Goal: Transaction & Acquisition: Purchase product/service

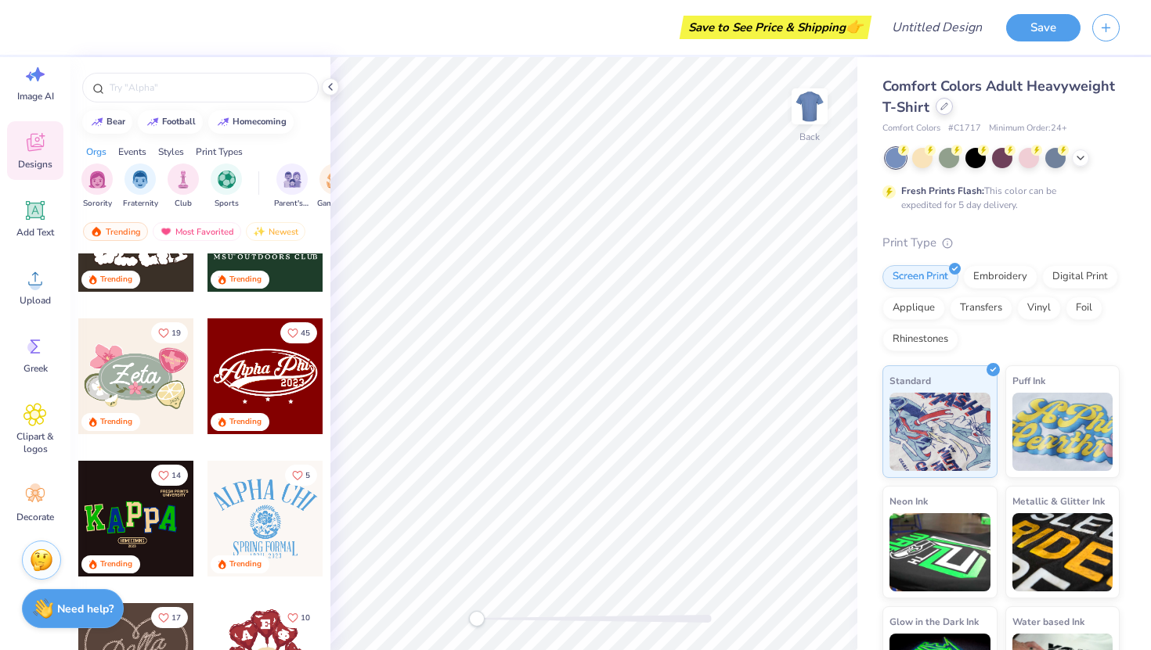
click at [937, 104] on div at bounding box center [943, 106] width 17 height 17
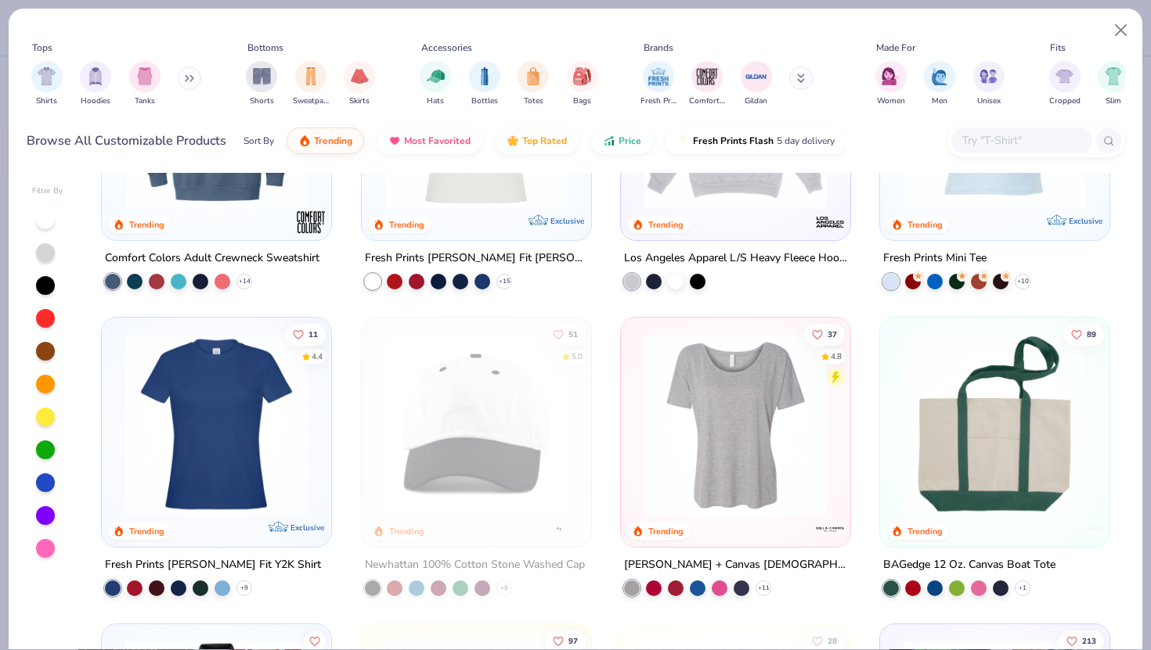
scroll to position [2004, 0]
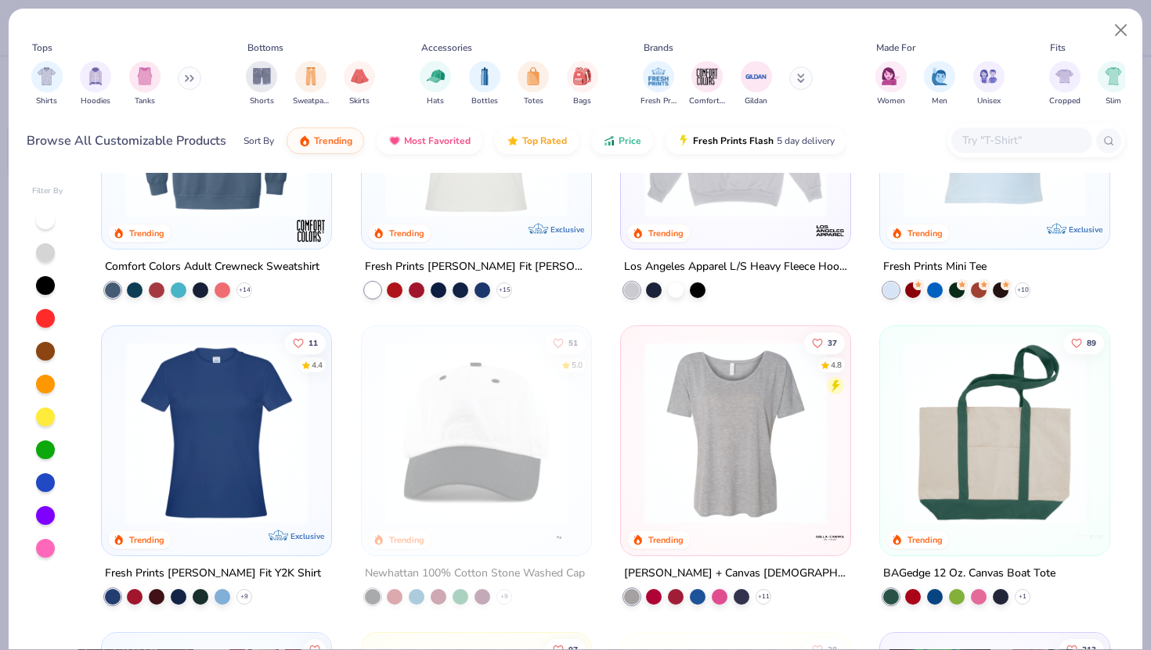
click at [702, 438] on img at bounding box center [735, 433] width 198 height 182
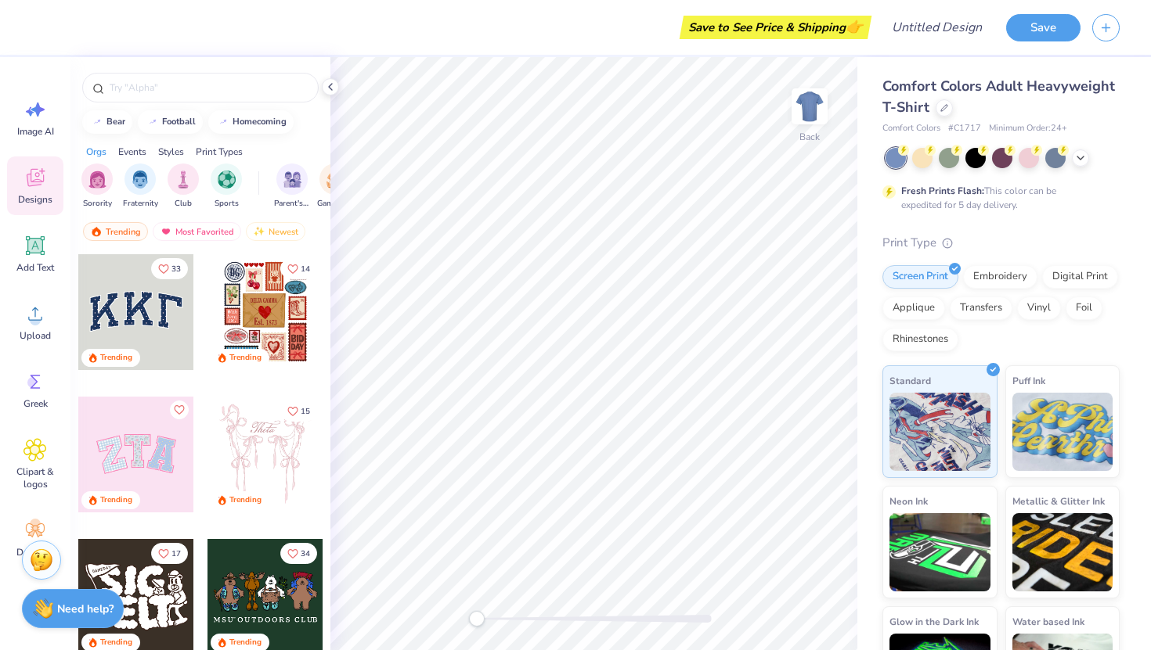
scroll to position [69, 0]
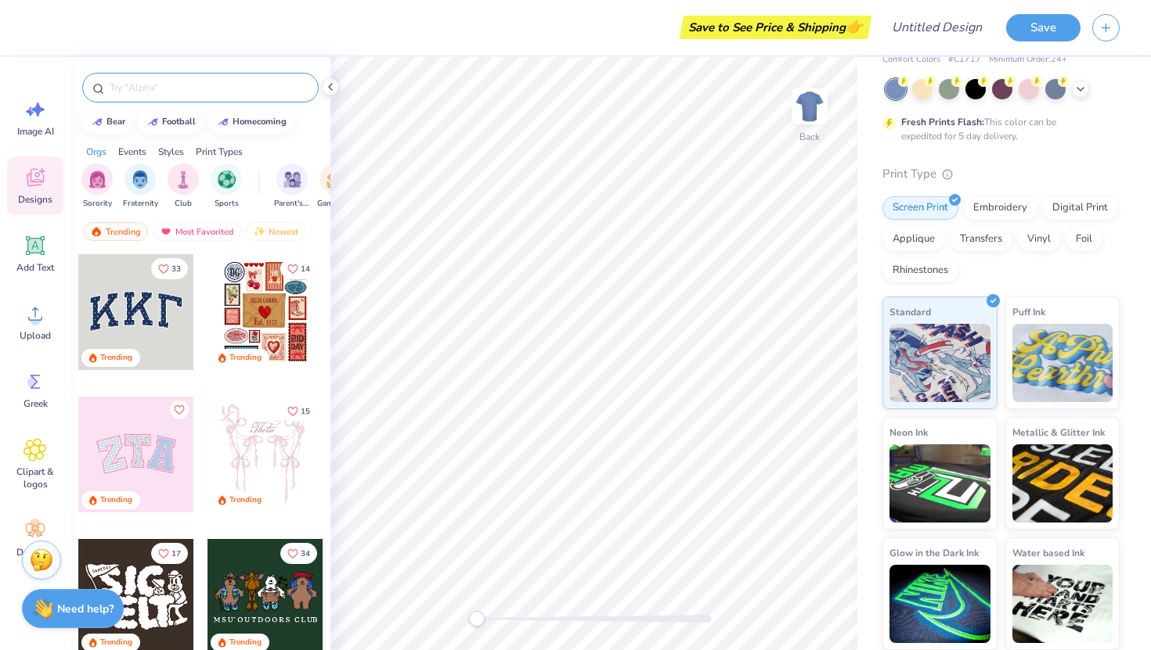
click at [147, 89] on input "text" at bounding box center [208, 88] width 200 height 16
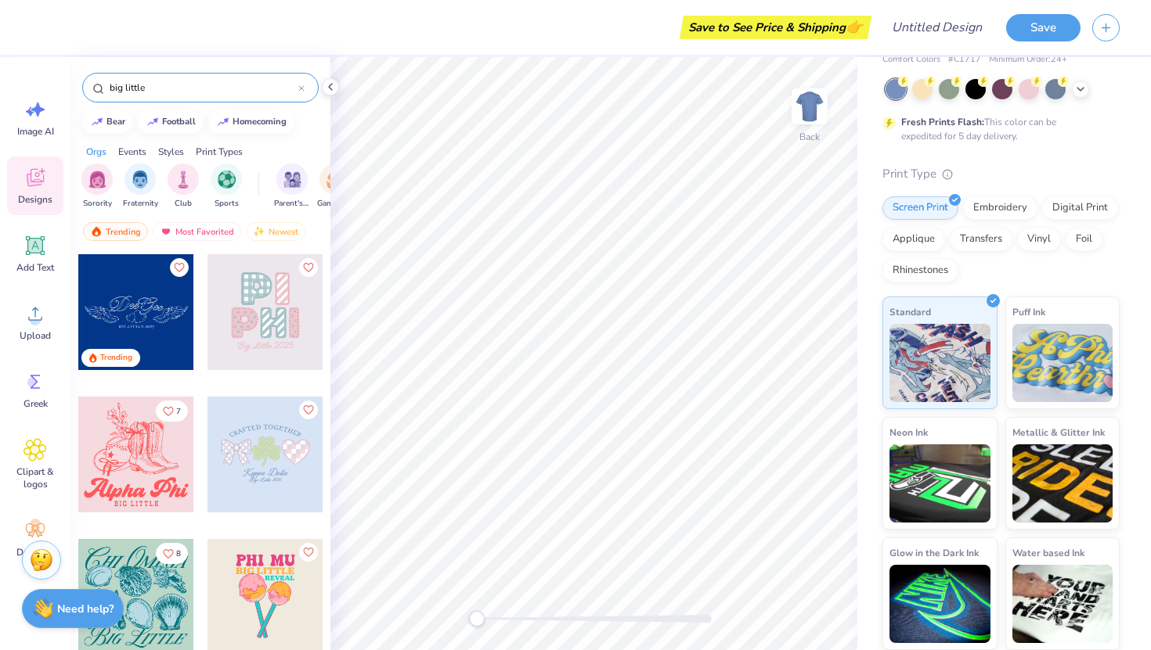
type input "big little"
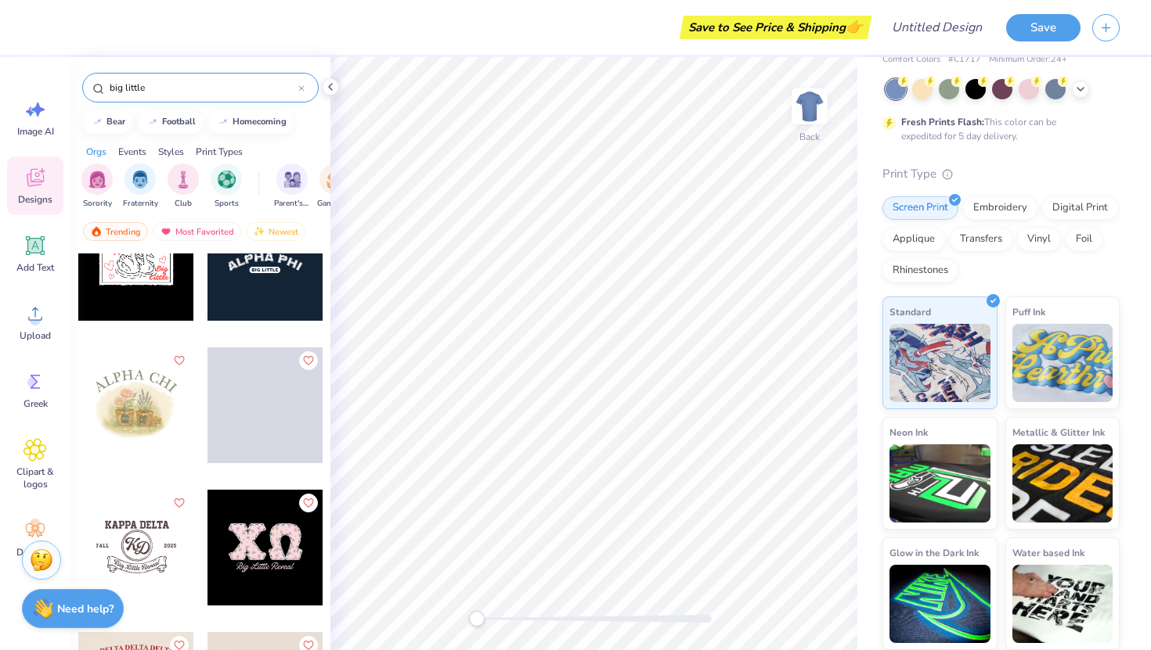
scroll to position [2235, 0]
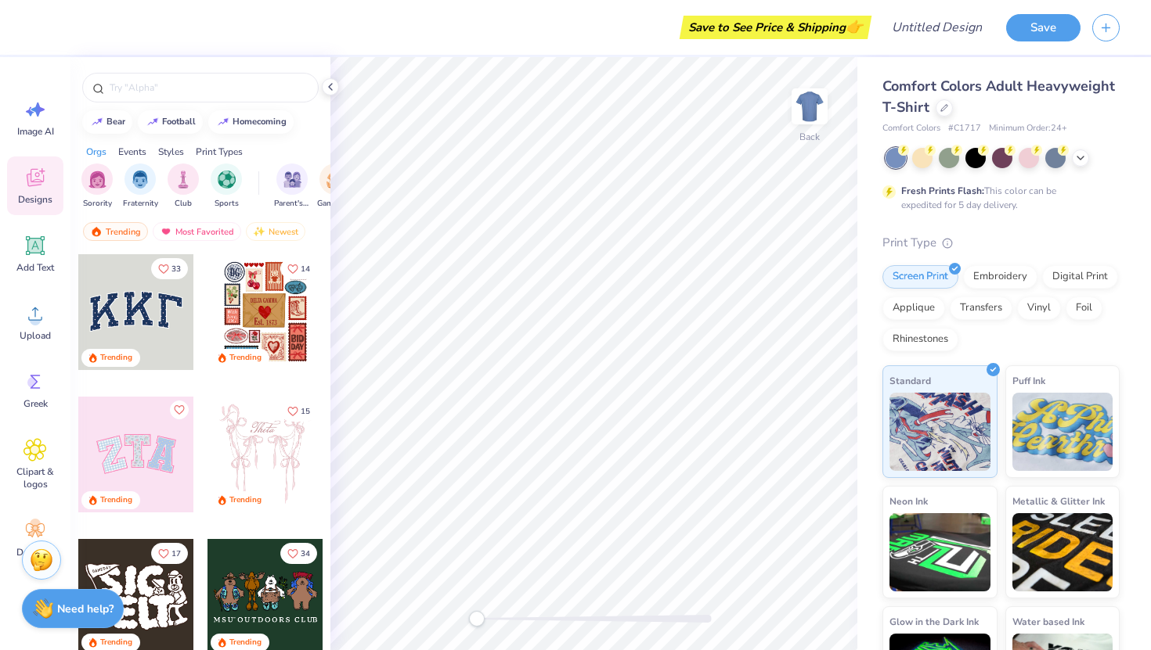
click at [789, 36] on div "Save to See Price & Shipping 👉" at bounding box center [775, 27] width 184 height 23
click at [852, 28] on span "👉" at bounding box center [853, 26] width 17 height 19
click at [1052, 40] on div "Save" at bounding box center [1043, 27] width 74 height 27
click at [925, 28] on input "Design Title" at bounding box center [955, 27] width 77 height 31
type input "l"
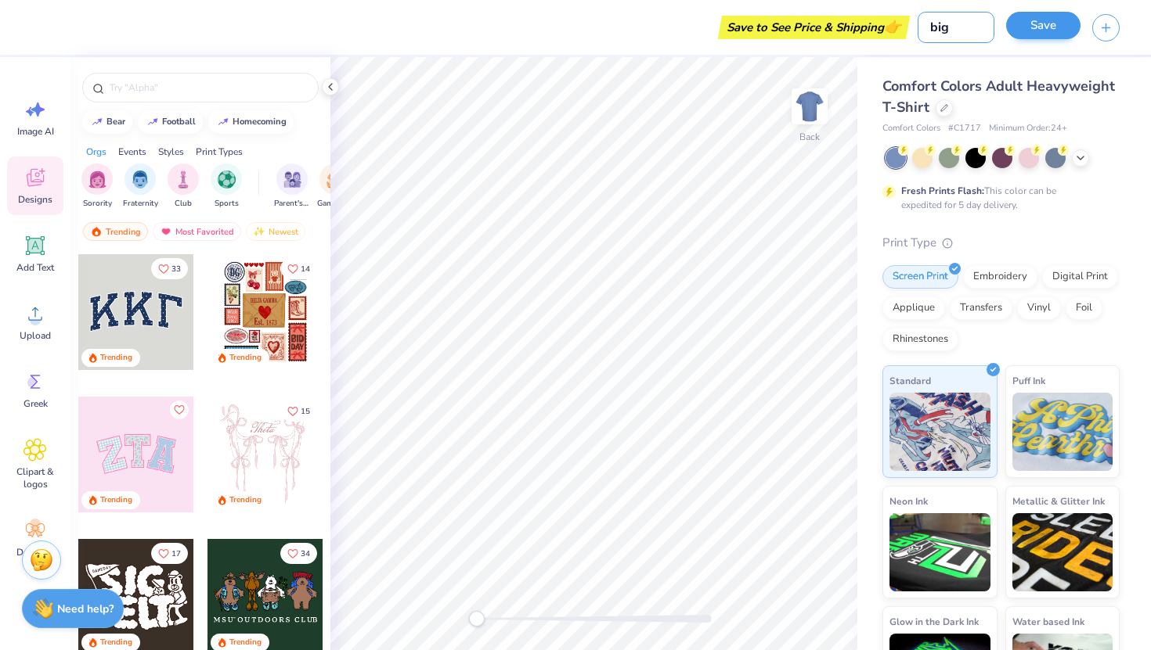
type input "big"
click at [1031, 30] on button "Save" at bounding box center [1043, 25] width 74 height 27
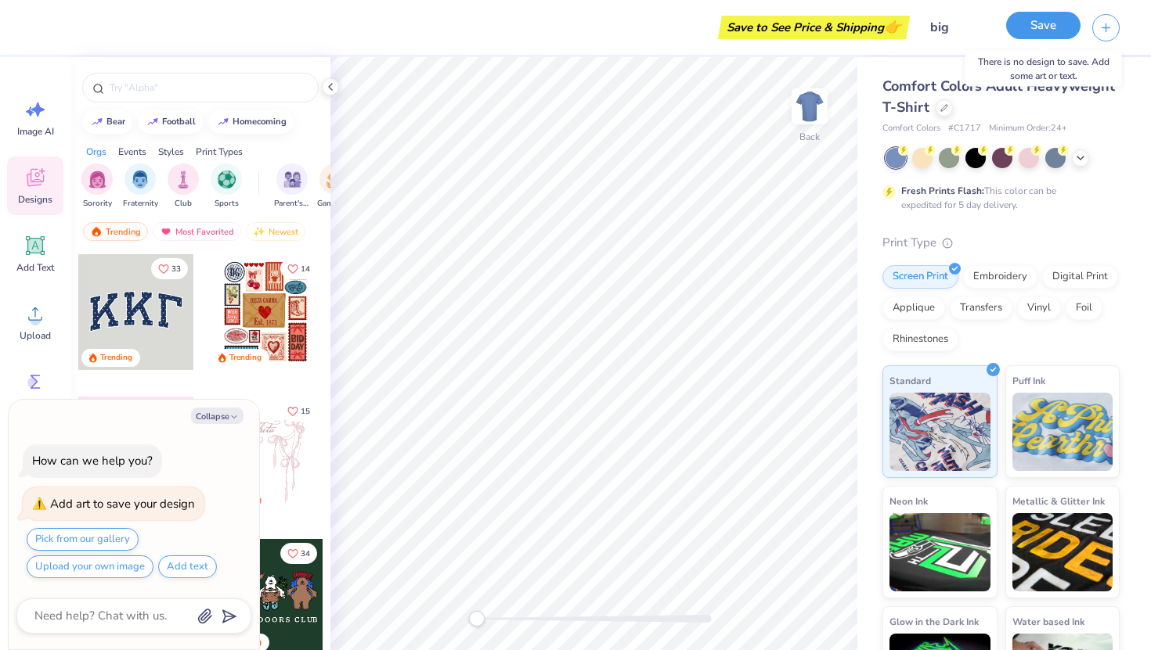
click at [1050, 22] on button "Save" at bounding box center [1043, 25] width 74 height 27
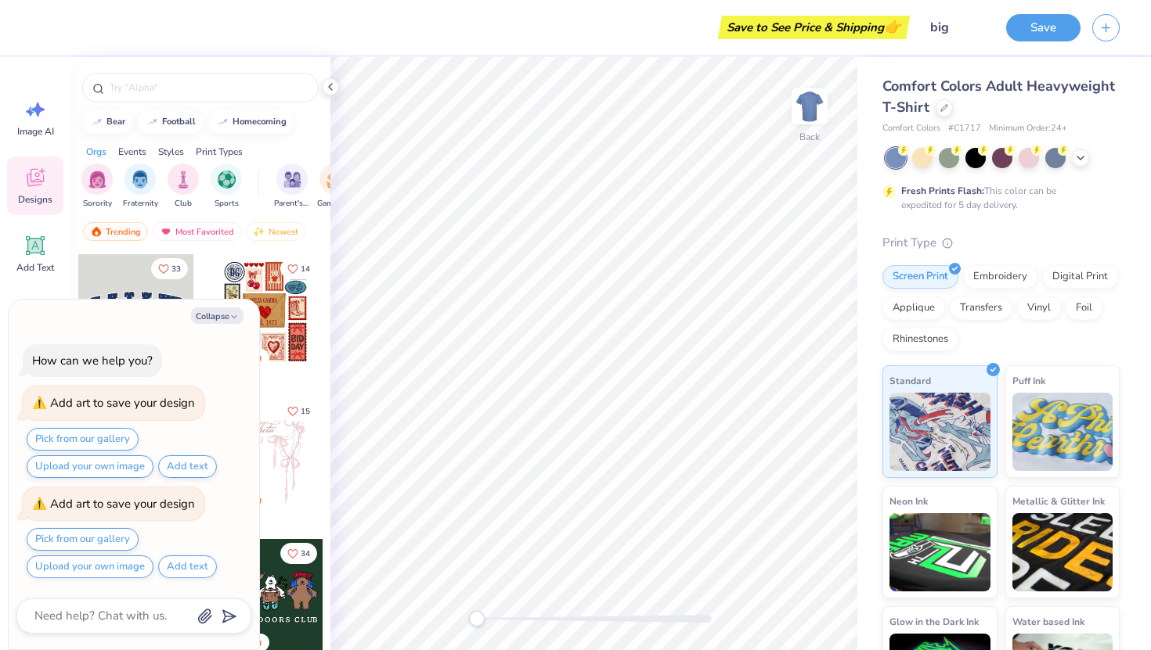
click at [872, 29] on div "Save to See Price & Shipping 👉" at bounding box center [814, 27] width 184 height 23
click at [52, 94] on div "Image AI" at bounding box center [35, 117] width 56 height 59
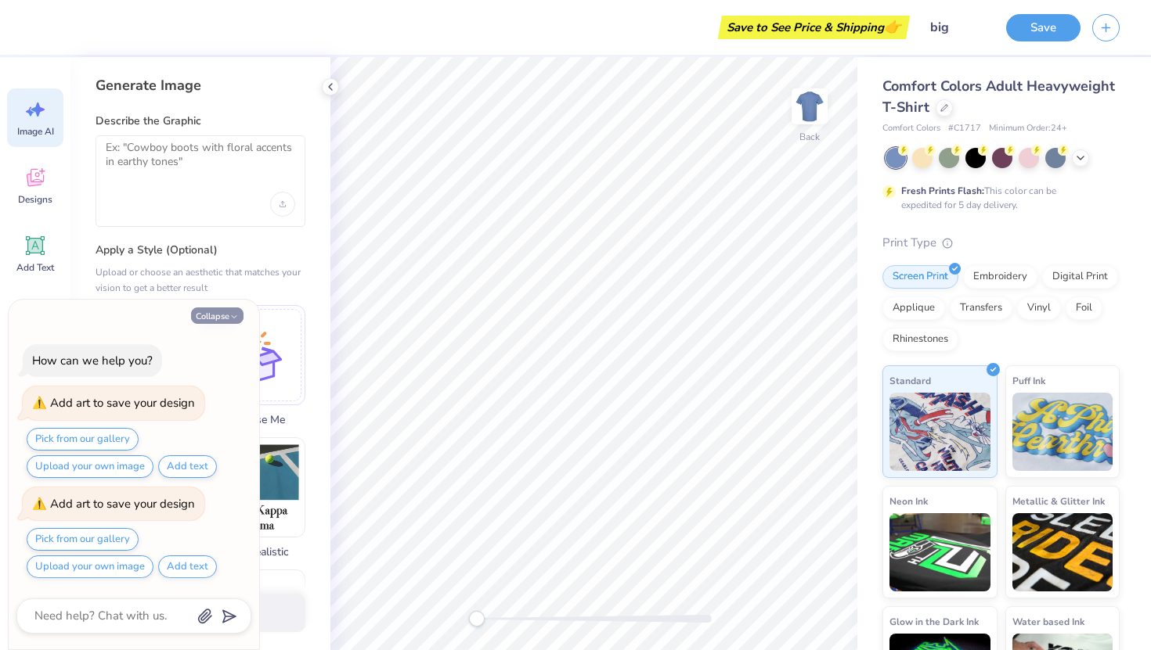
click at [229, 309] on button "Collapse" at bounding box center [217, 316] width 52 height 16
type textarea "x"
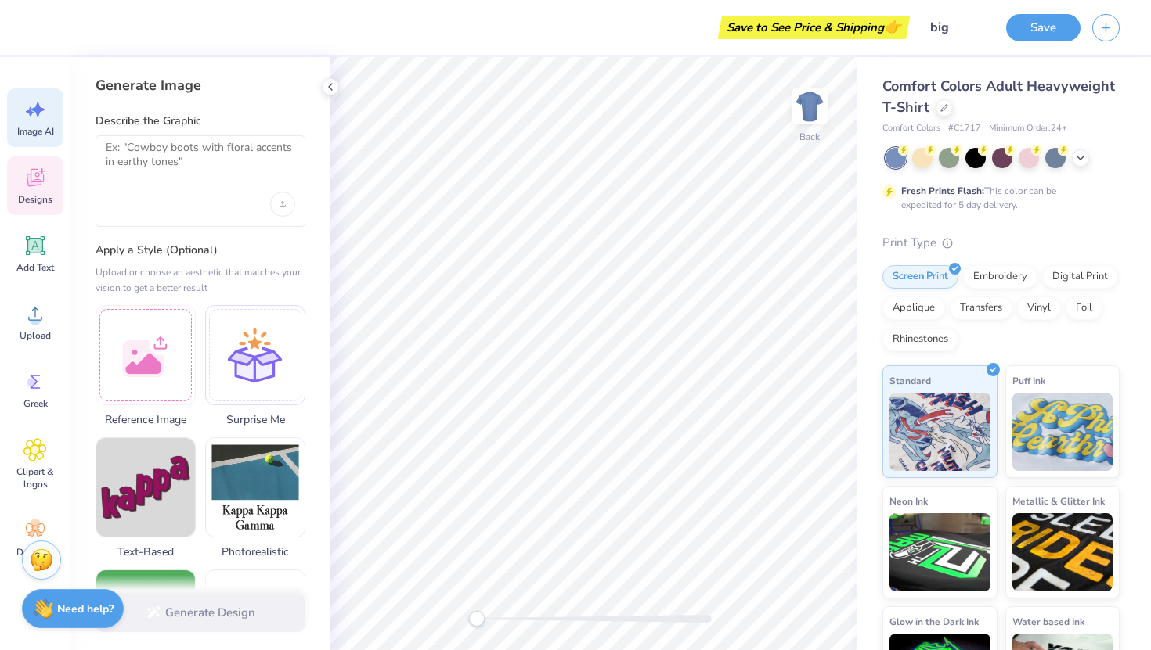
click at [39, 185] on icon at bounding box center [35, 178] width 17 height 18
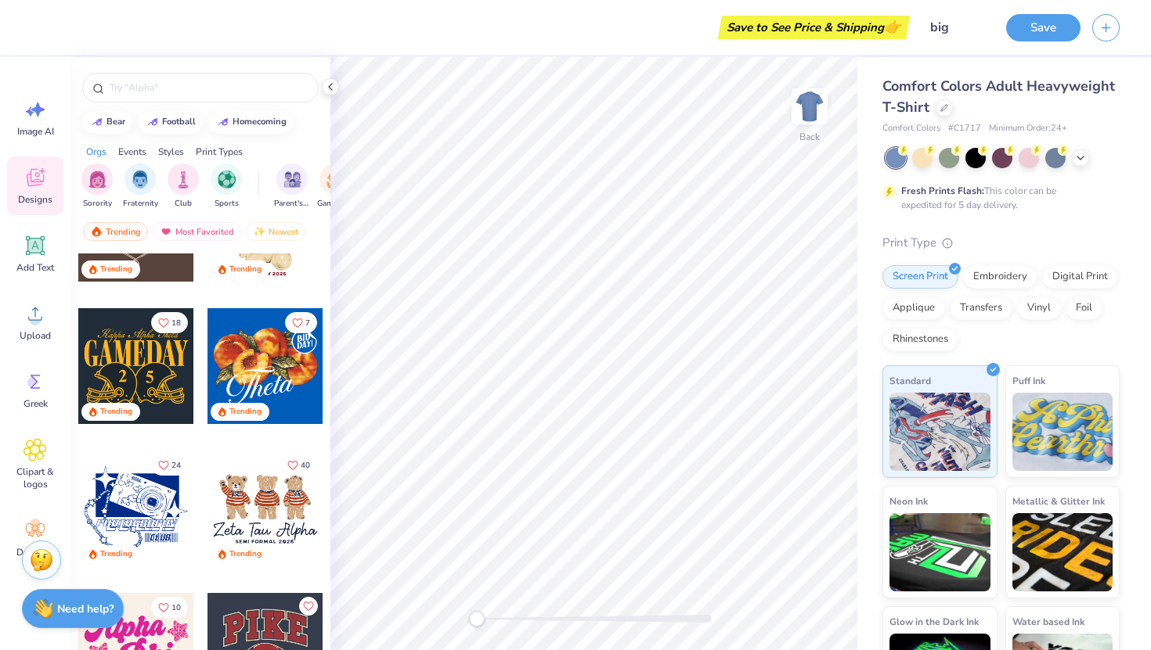
scroll to position [801, 0]
click at [1079, 154] on icon at bounding box center [1080, 156] width 13 height 13
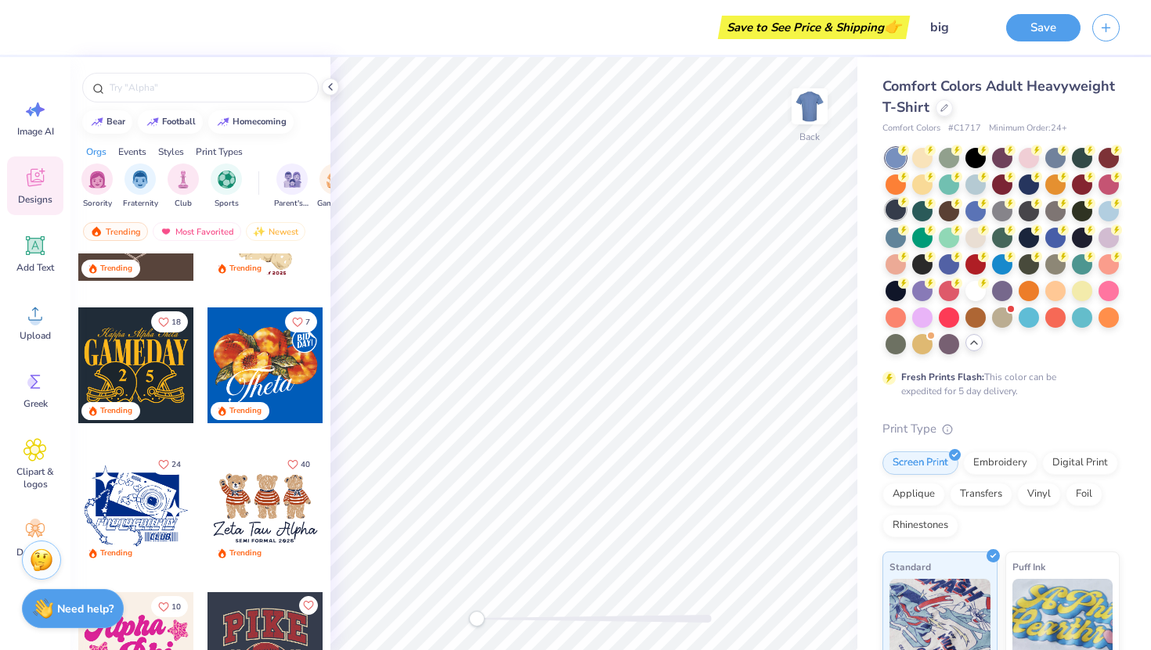
click at [899, 209] on div at bounding box center [895, 210] width 20 height 20
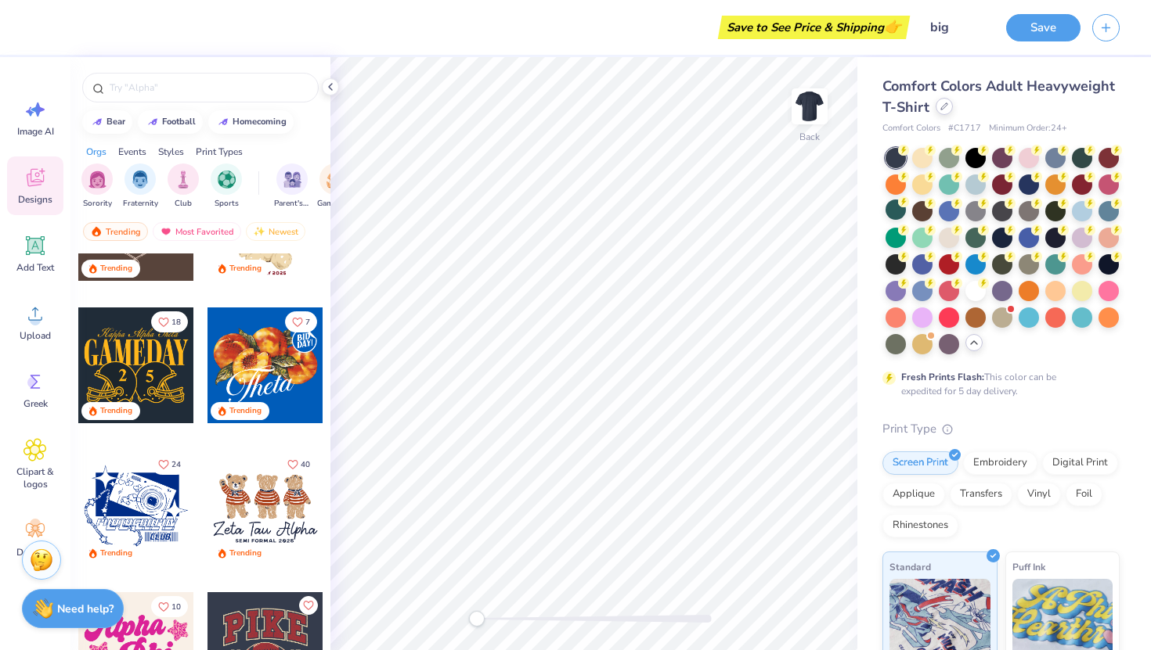
click at [937, 106] on div at bounding box center [943, 106] width 17 height 17
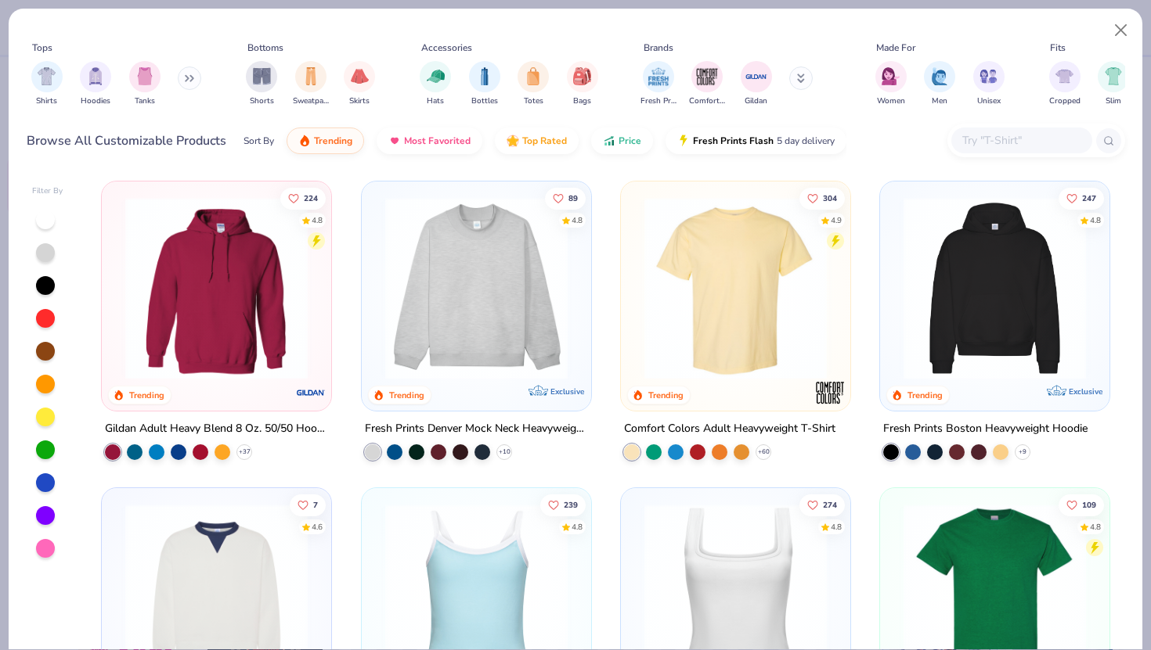
click at [188, 79] on icon at bounding box center [189, 78] width 9 height 8
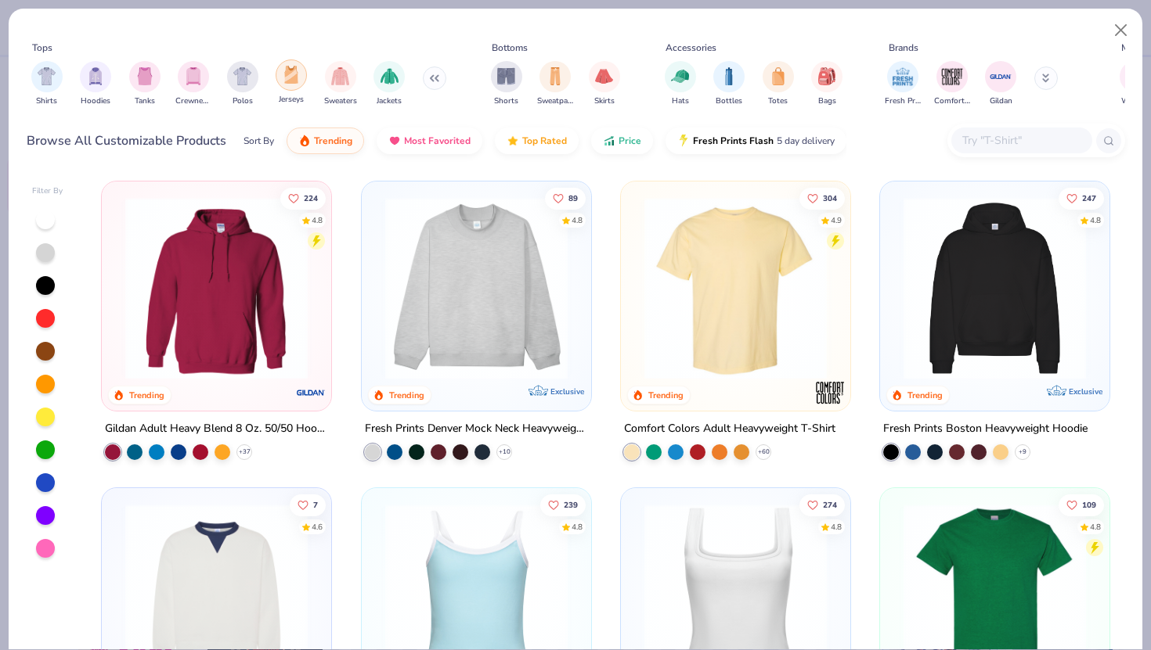
click at [280, 81] on div "filter for Jerseys" at bounding box center [291, 74] width 31 height 31
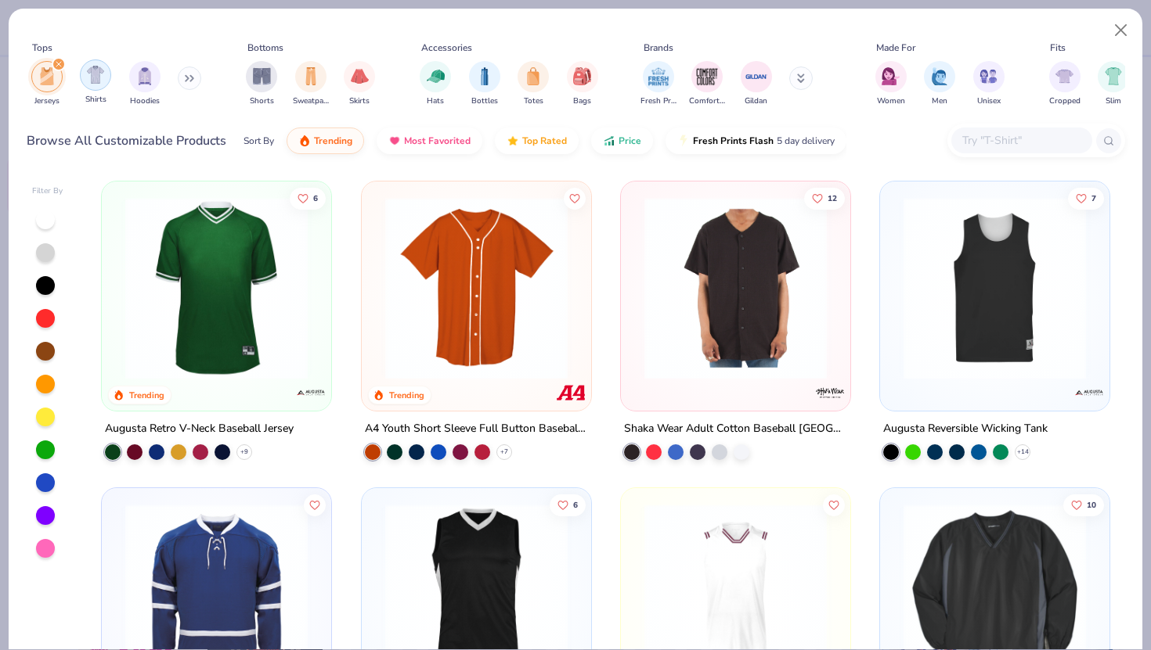
click at [92, 77] on img "filter for Shirts" at bounding box center [96, 75] width 18 height 18
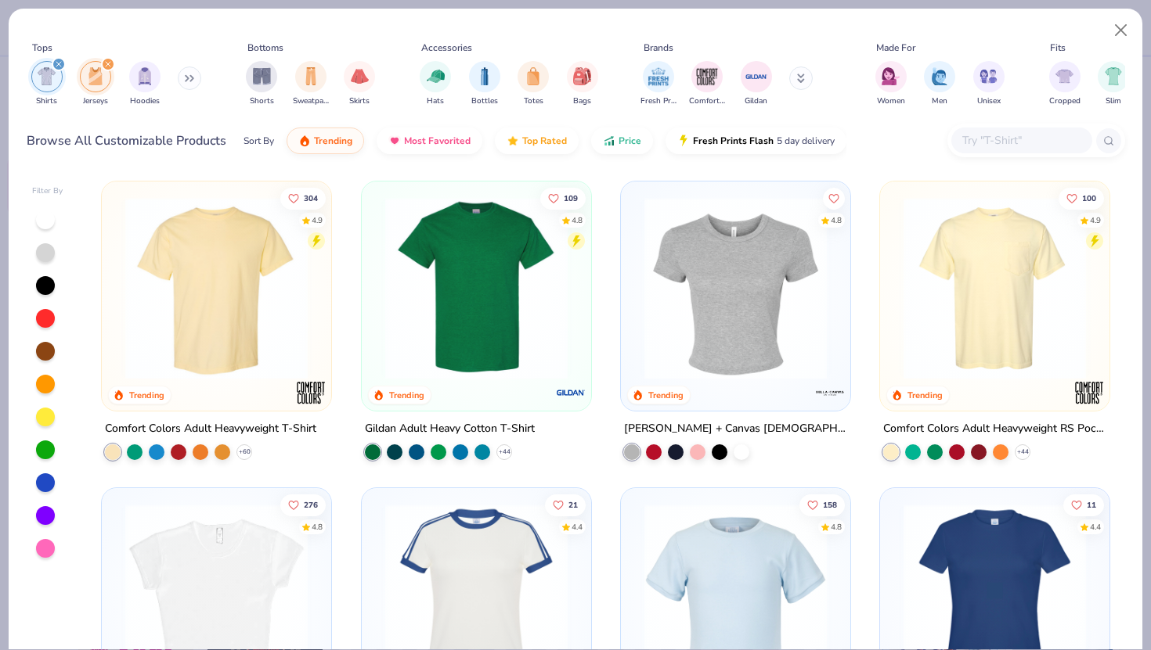
click at [61, 63] on div "filter for Shirts" at bounding box center [59, 64] width 14 height 14
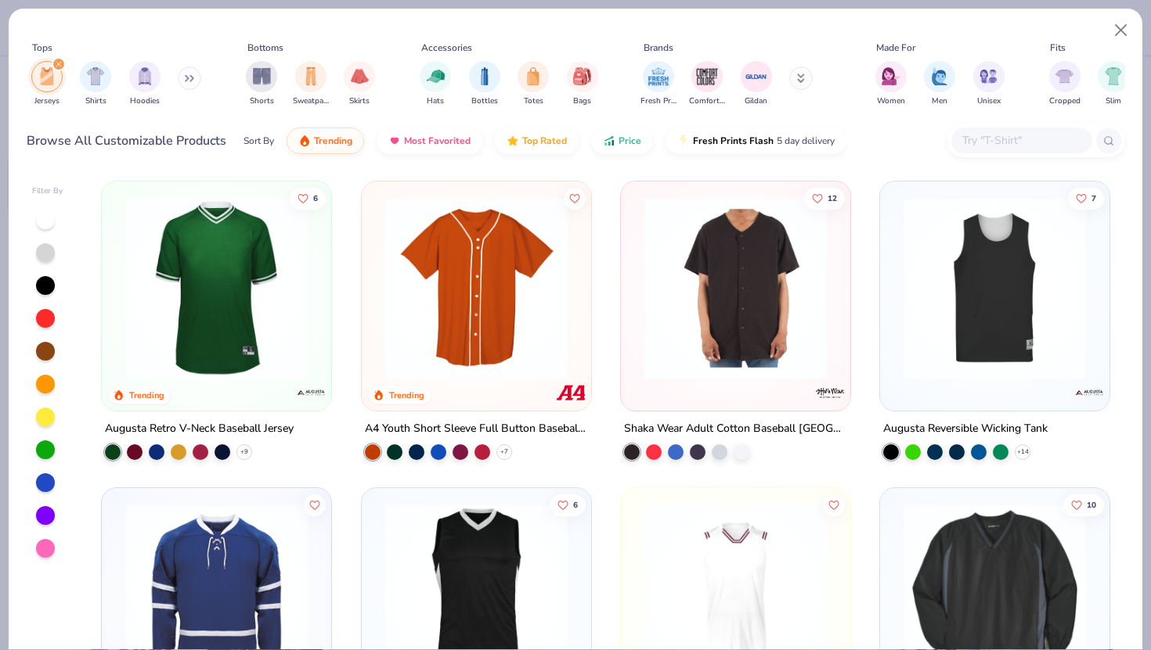
click at [56, 64] on icon "filter for Jerseys" at bounding box center [59, 64] width 6 height 6
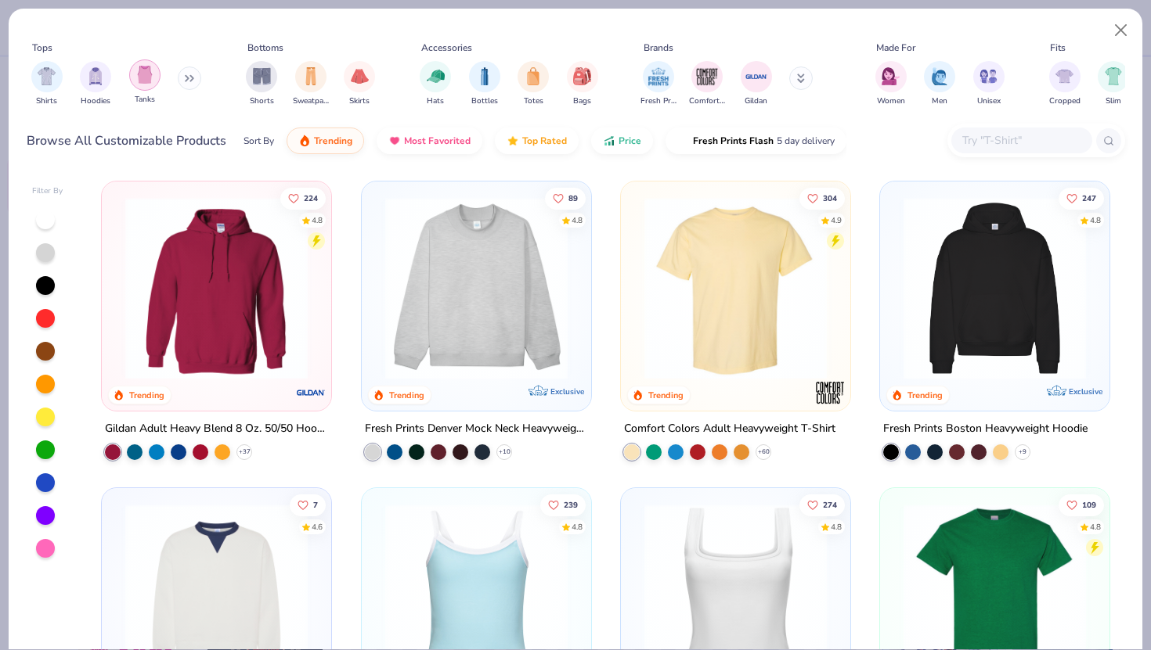
click at [139, 80] on img "filter for Tanks" at bounding box center [144, 75] width 17 height 18
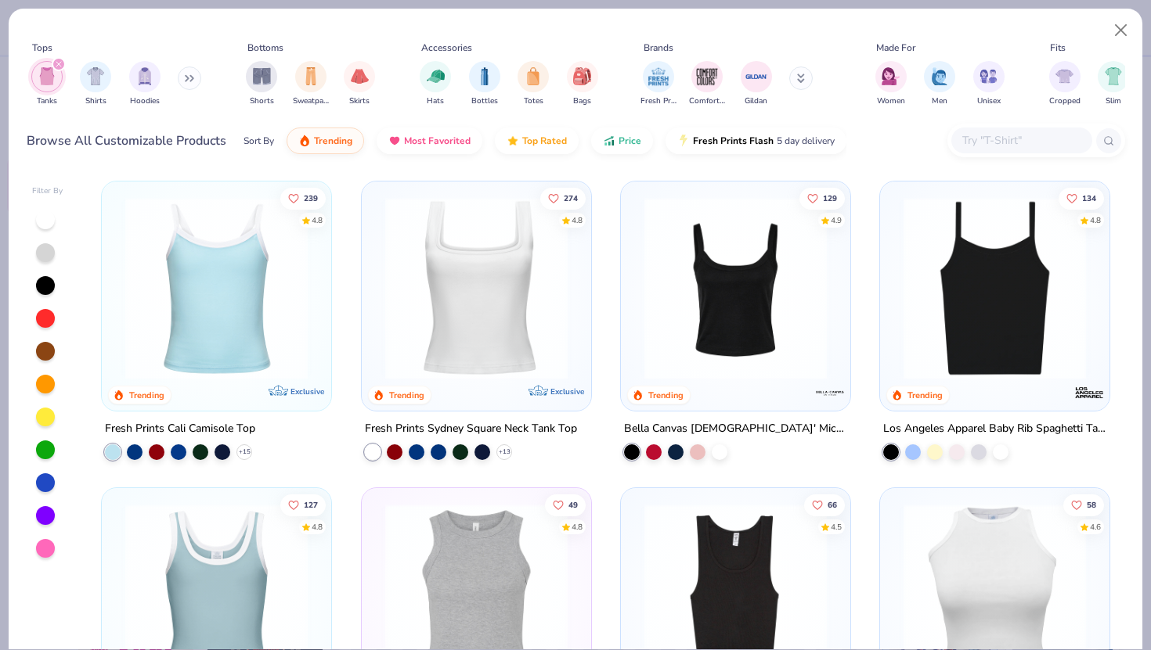
click at [56, 67] on icon "filter for Tanks" at bounding box center [59, 64] width 6 height 6
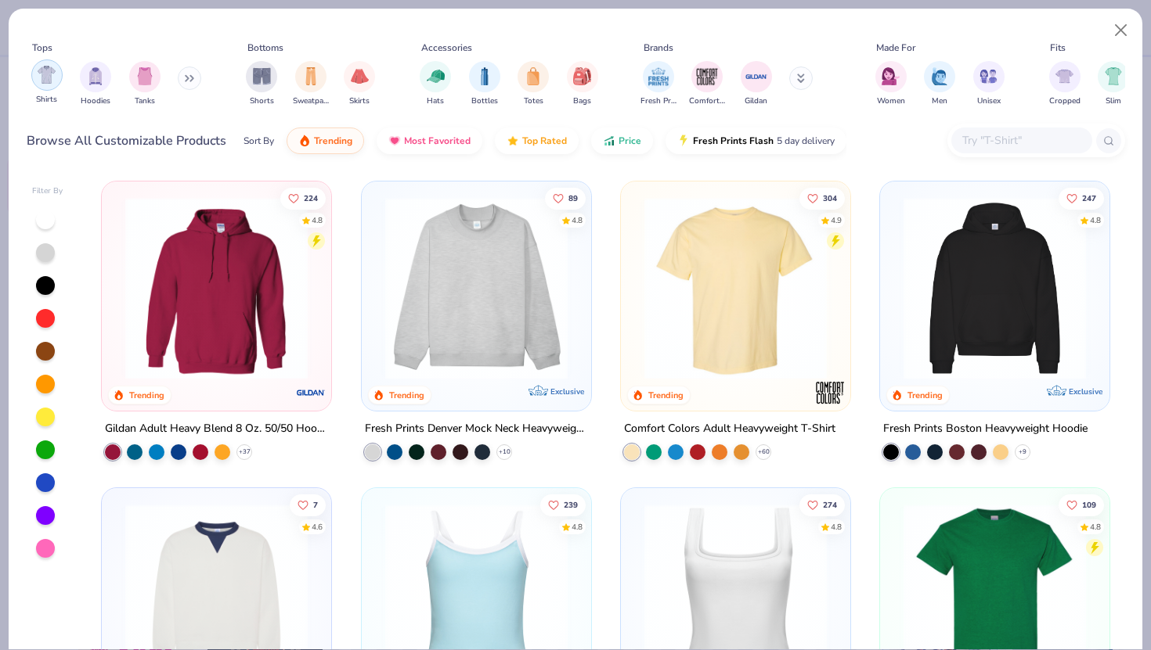
click at [51, 85] on div "filter for Shirts" at bounding box center [46, 74] width 31 height 31
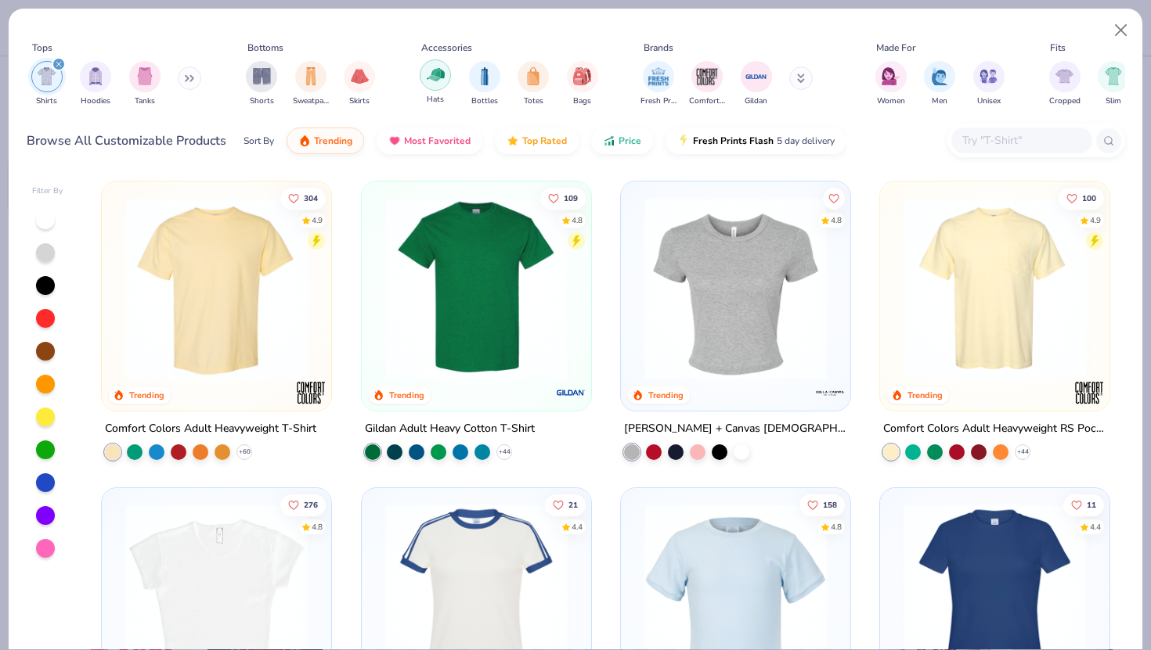
click at [427, 74] on img "filter for Hats" at bounding box center [436, 75] width 18 height 18
click at [53, 63] on div "filter for Shirts" at bounding box center [59, 64] width 14 height 14
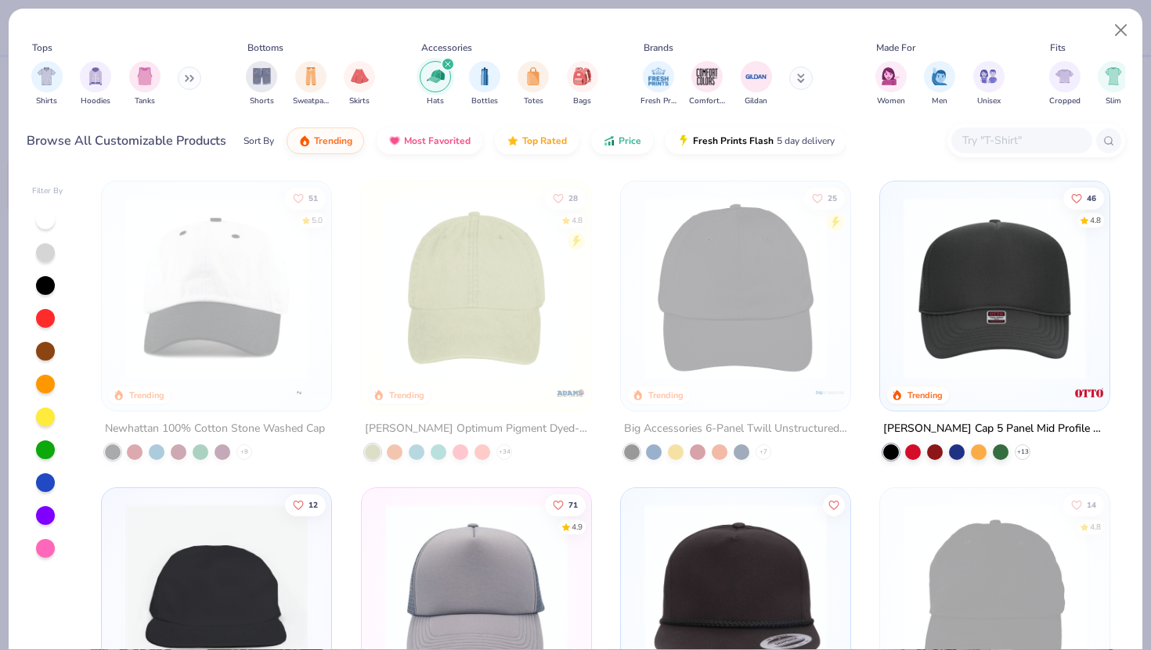
click at [966, 278] on img at bounding box center [994, 288] width 198 height 182
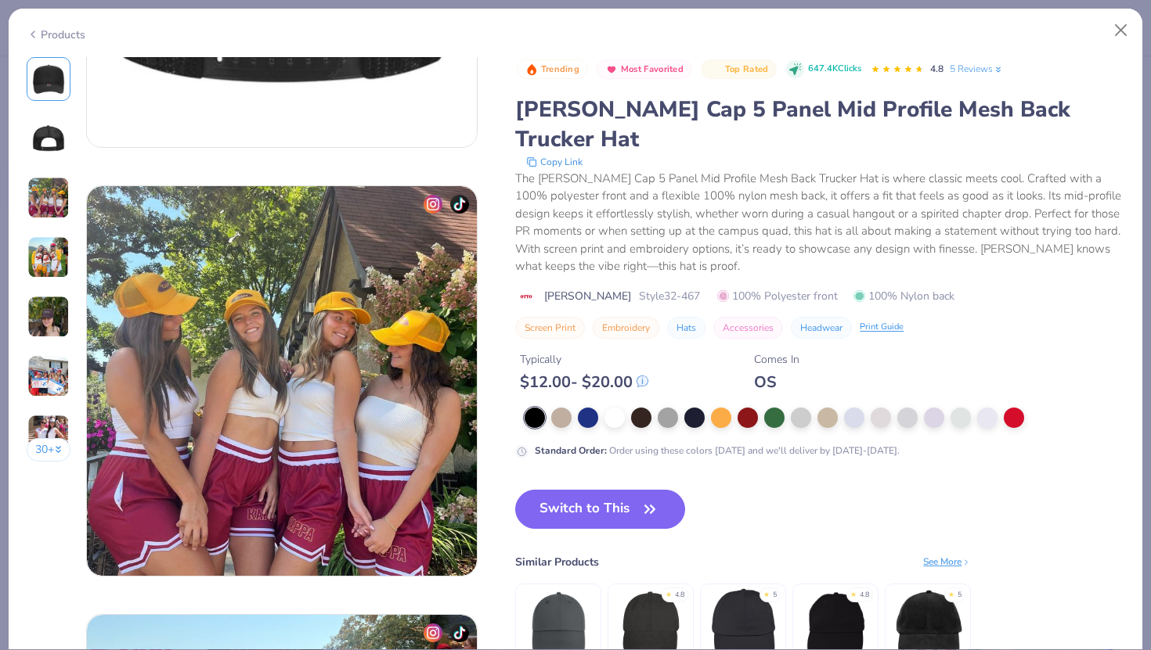
scroll to position [781, 0]
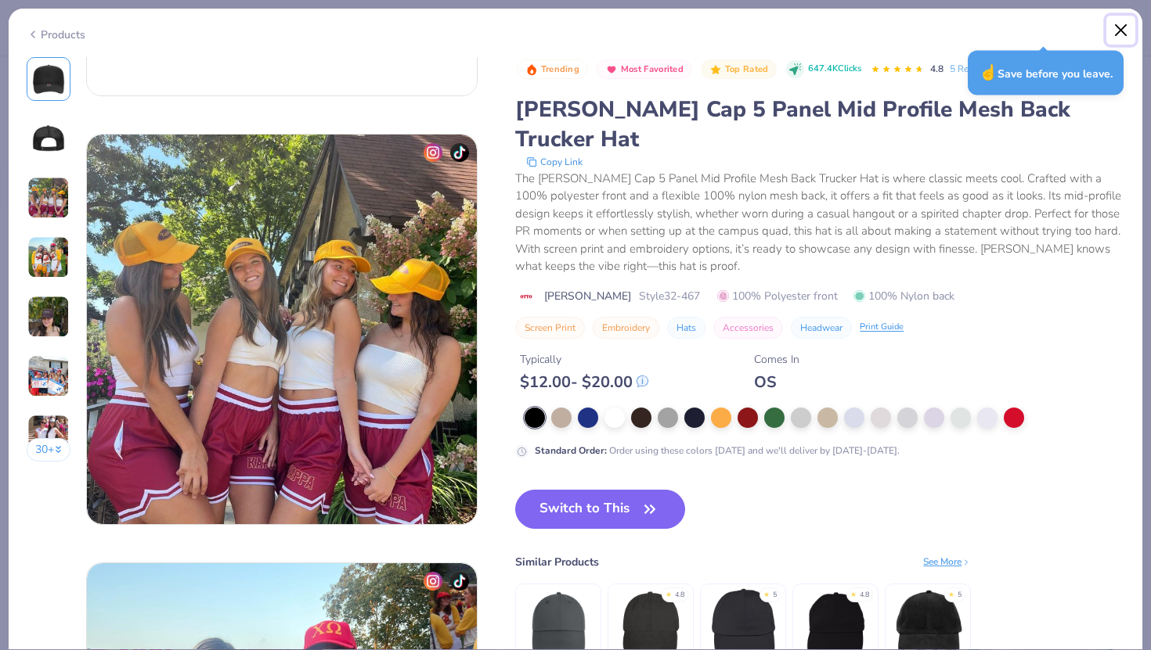
click at [1124, 28] on button "Close" at bounding box center [1121, 31] width 30 height 30
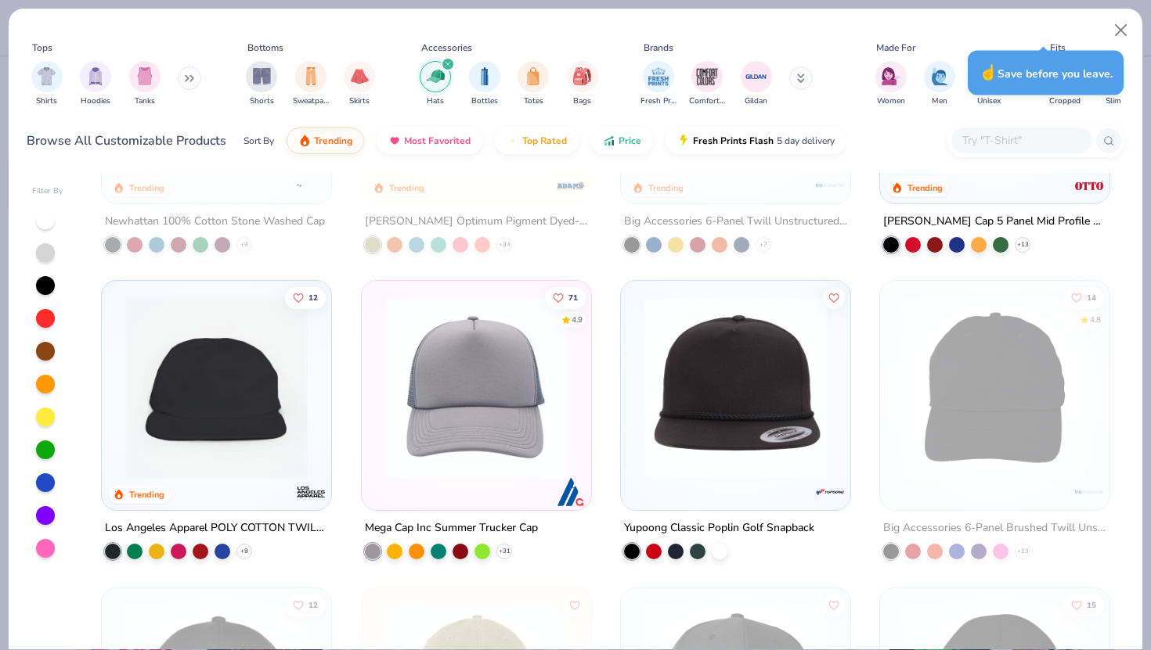
scroll to position [208, 0]
click at [229, 405] on img at bounding box center [216, 387] width 198 height 182
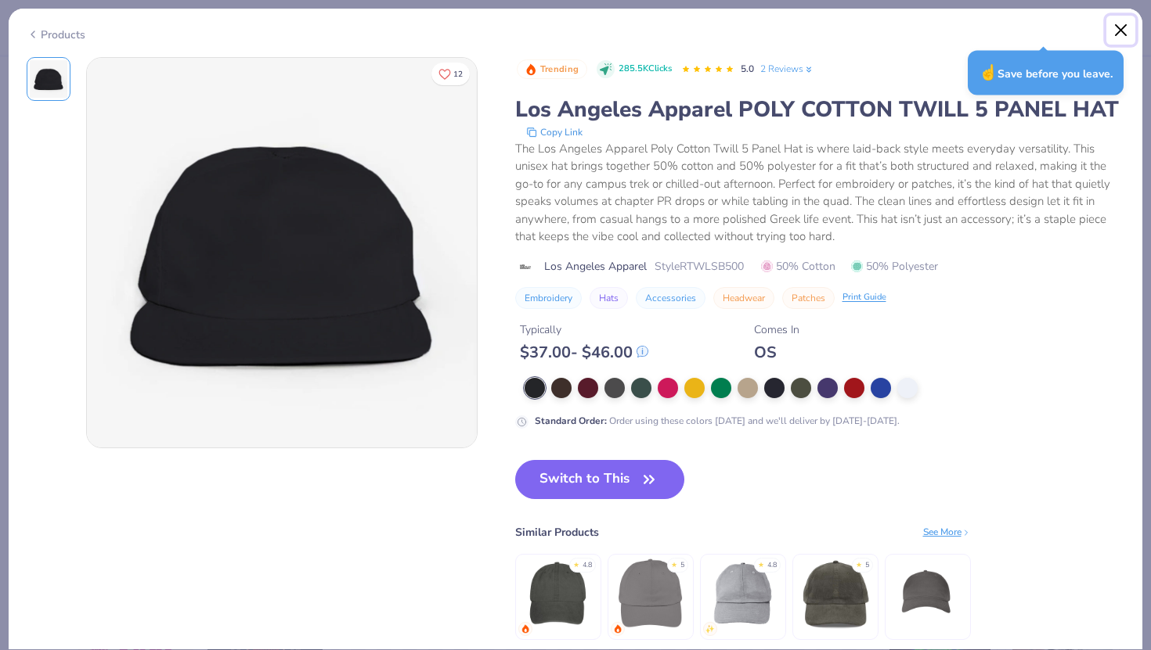
click at [1118, 33] on button "Close" at bounding box center [1121, 31] width 30 height 30
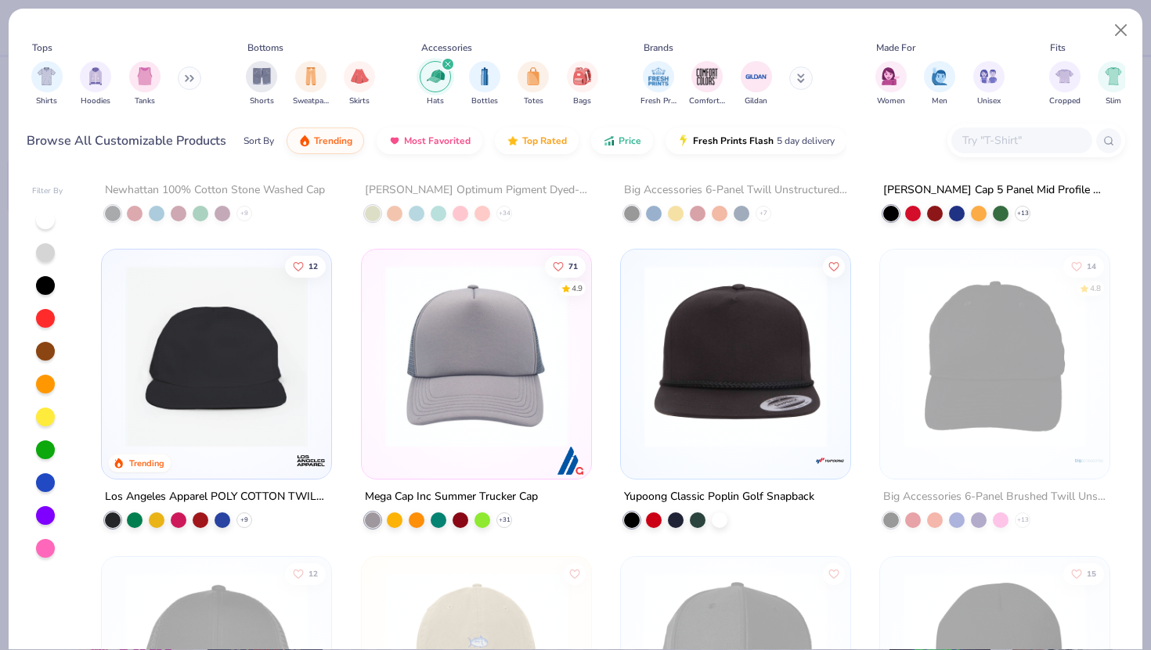
scroll to position [236, 0]
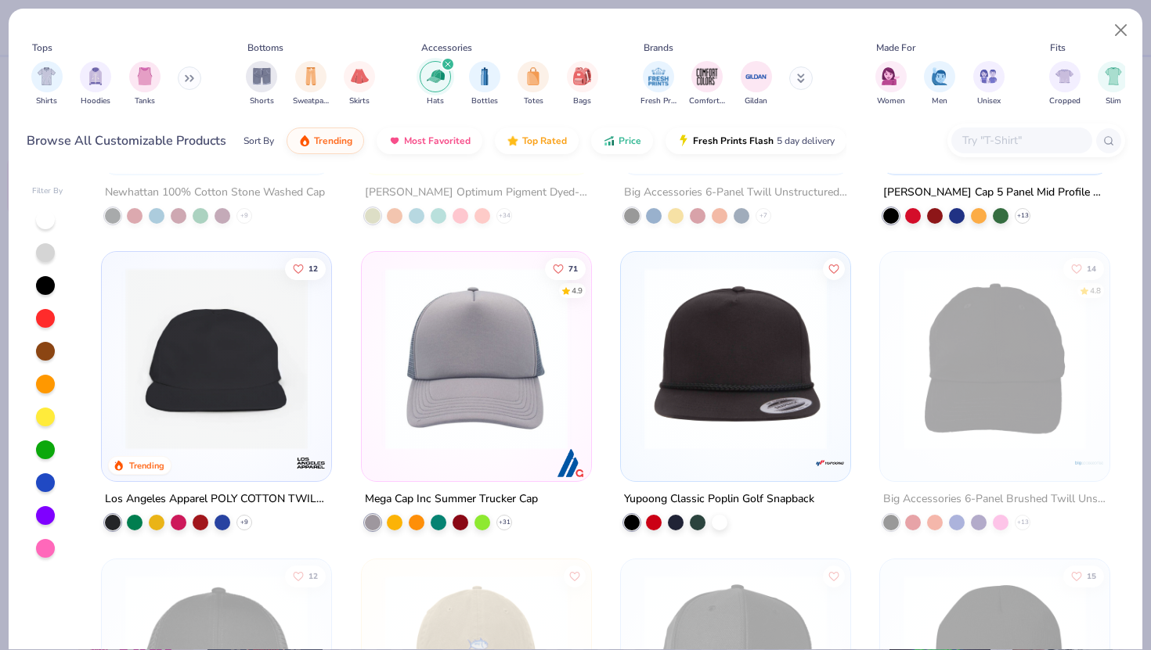
click at [222, 397] on img at bounding box center [216, 359] width 198 height 182
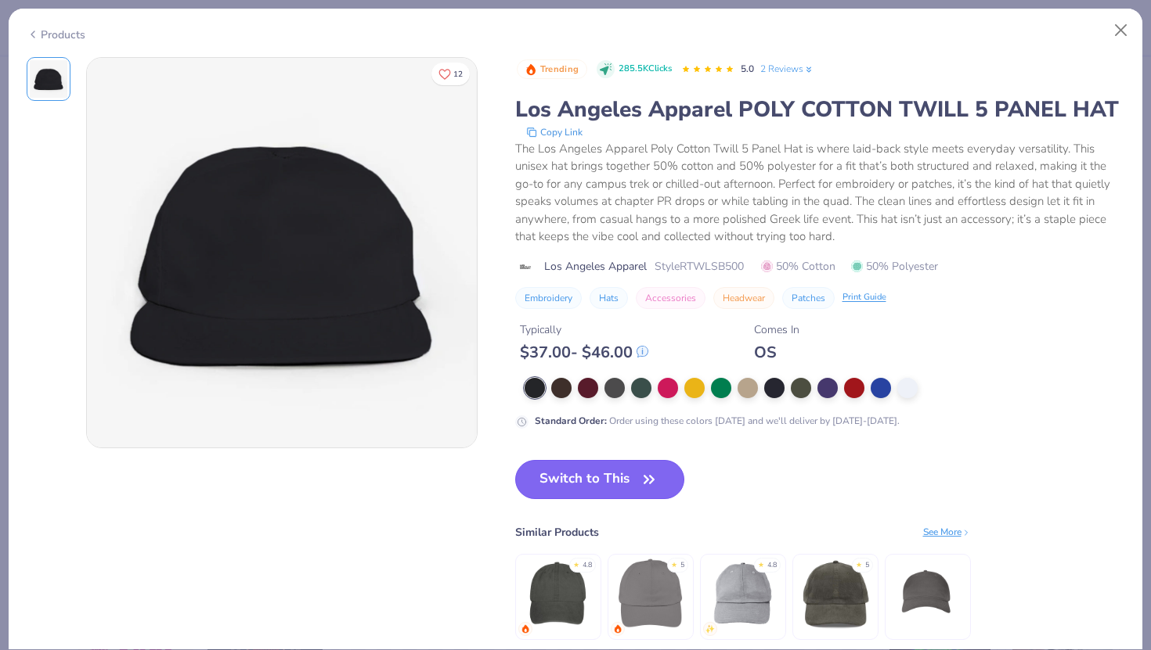
click at [565, 486] on button "Switch to This" at bounding box center [600, 479] width 170 height 39
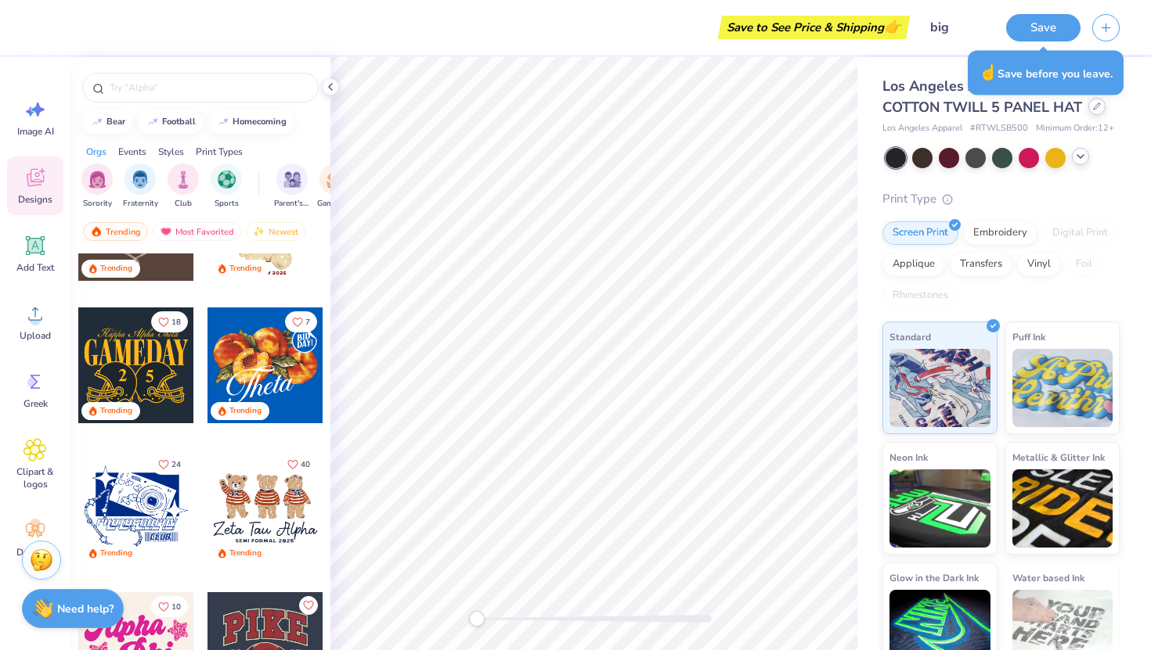
click at [1094, 109] on icon at bounding box center [1096, 106] width 6 height 6
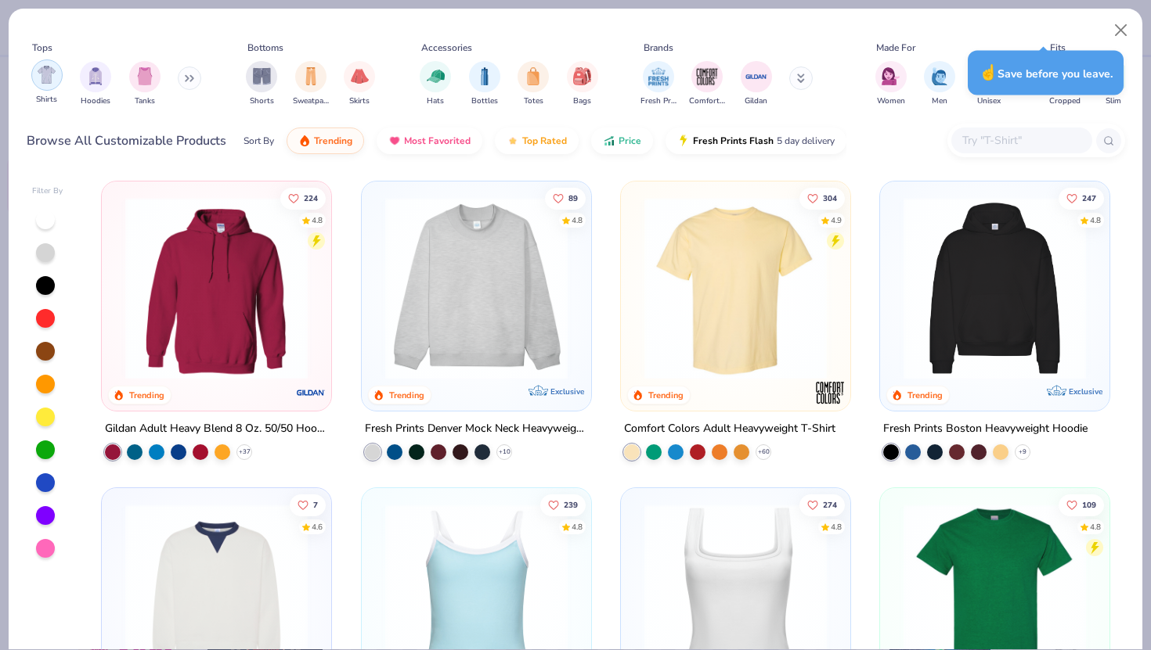
click at [59, 81] on div "filter for Shirts" at bounding box center [46, 74] width 31 height 31
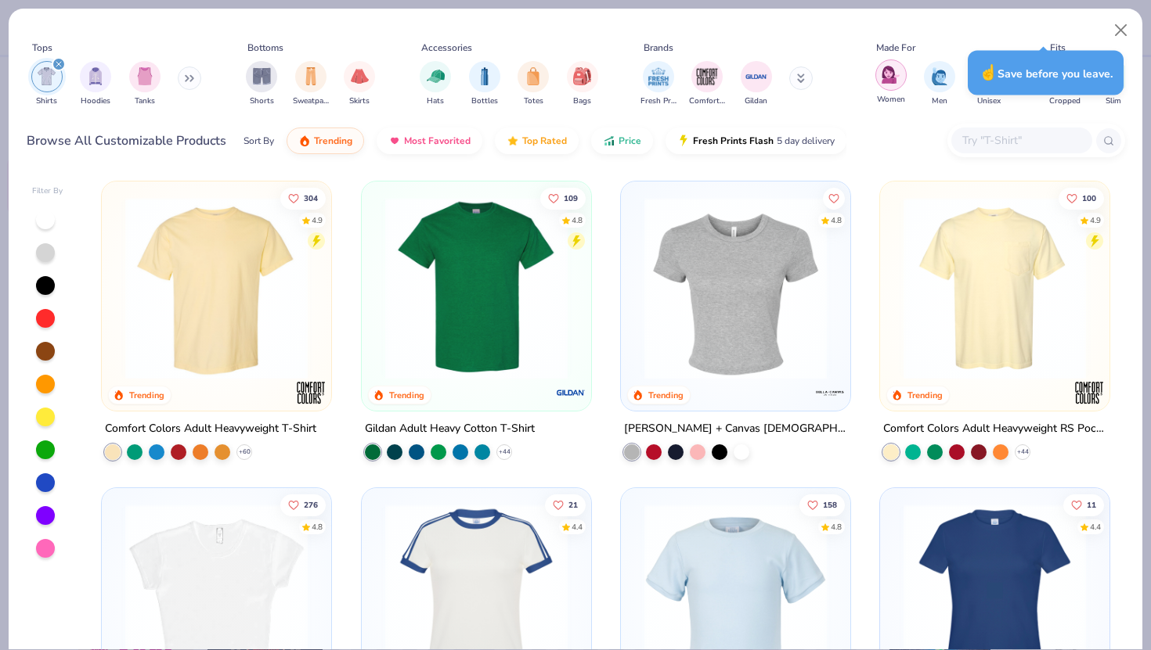
click at [890, 75] on img "filter for Women" at bounding box center [890, 75] width 18 height 18
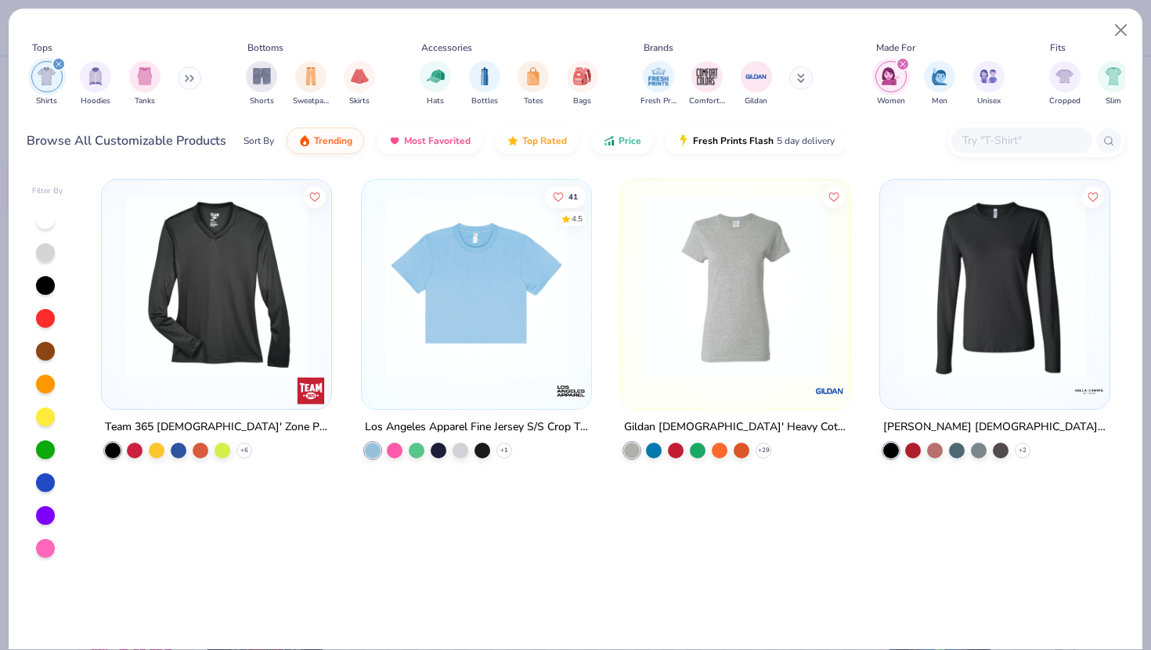
scroll to position [1641, 0]
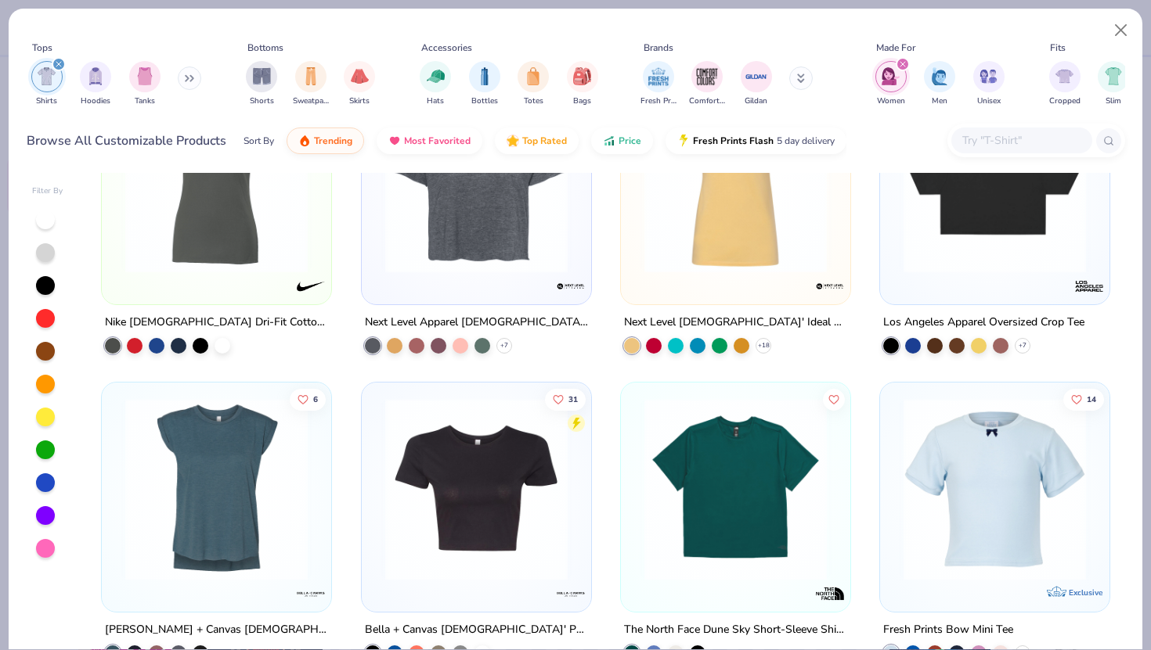
click at [902, 64] on icon "filter for Women" at bounding box center [902, 64] width 5 height 5
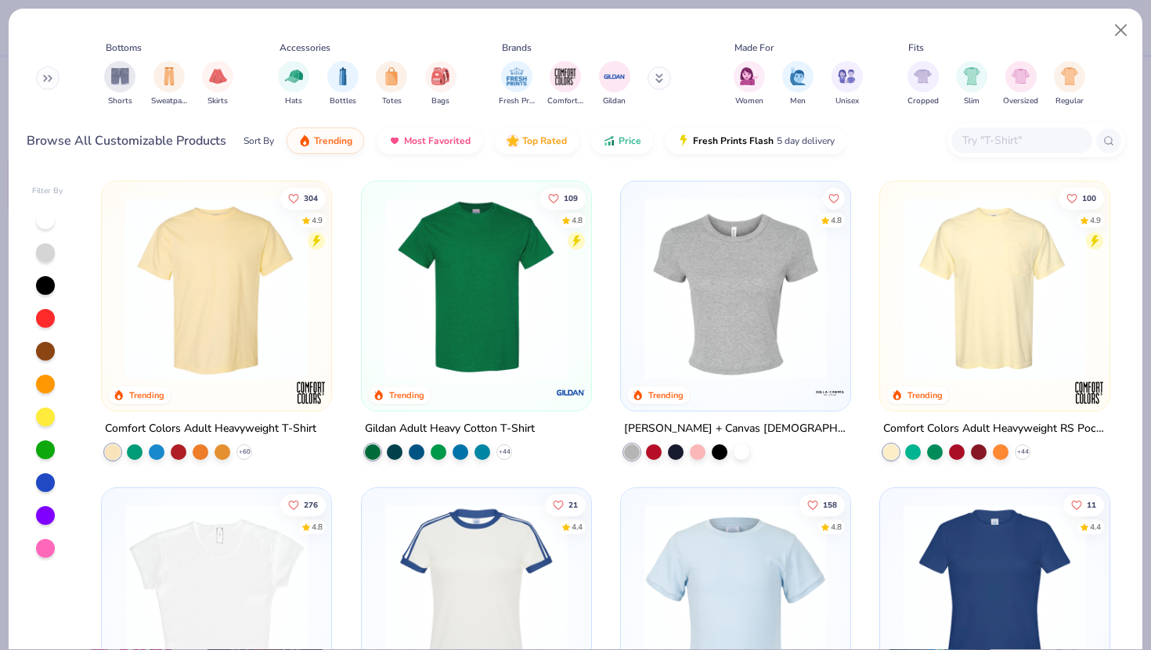
scroll to position [0, 146]
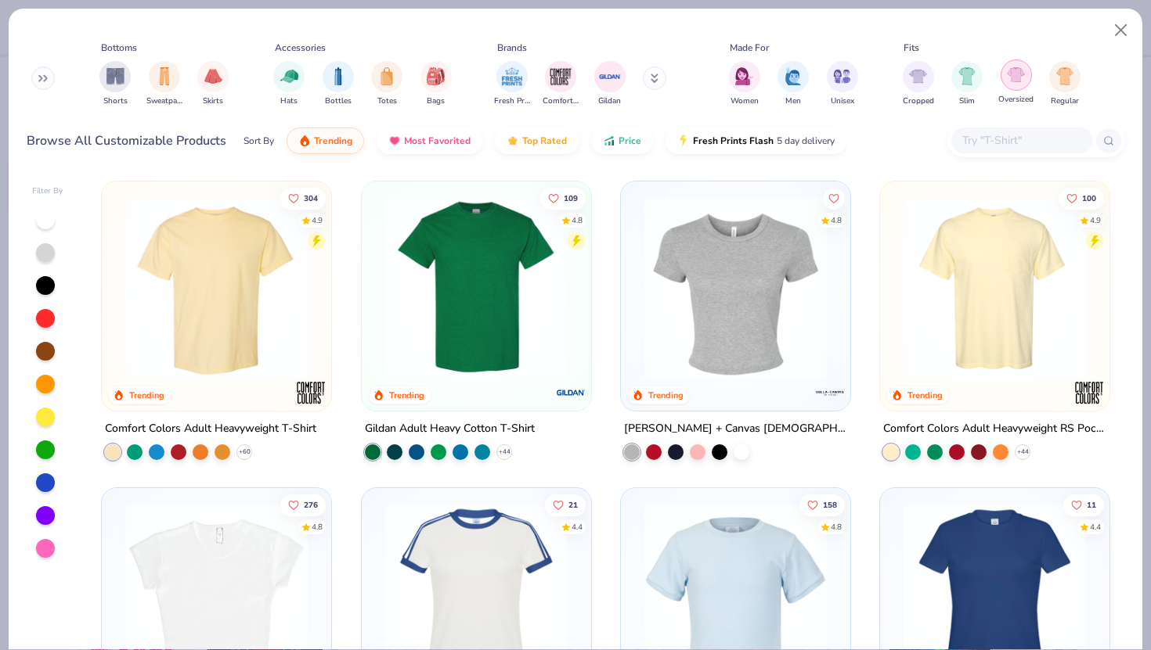
click at [1018, 88] on div "filter for Oversized" at bounding box center [1015, 74] width 31 height 31
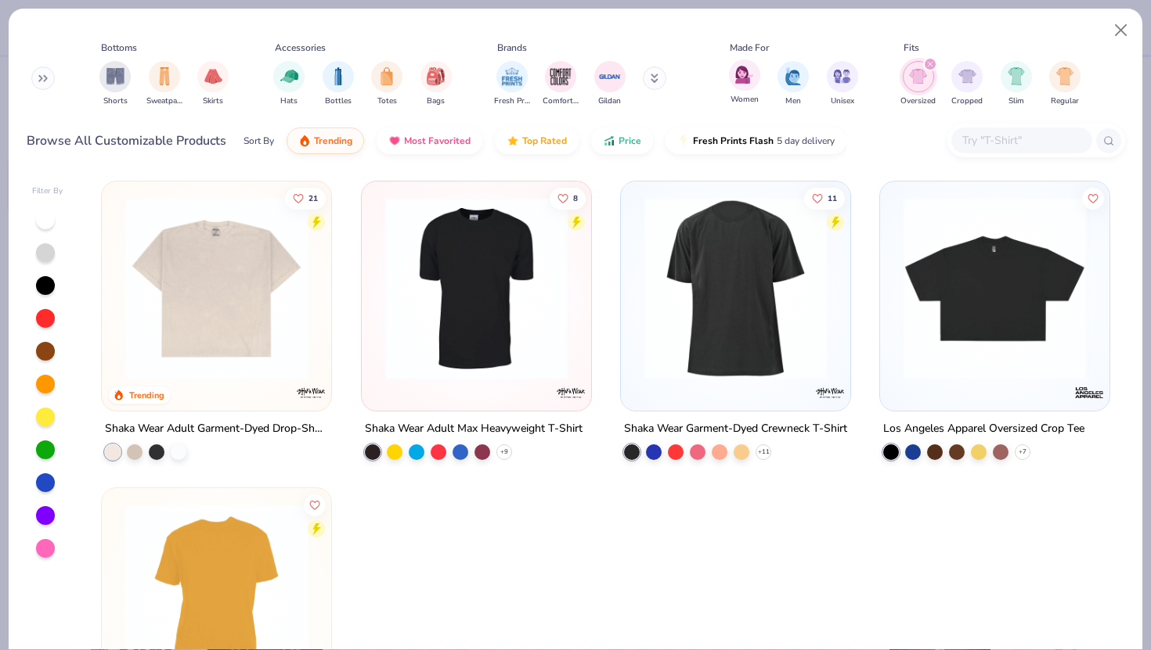
click at [748, 90] on div "Women" at bounding box center [744, 82] width 31 height 46
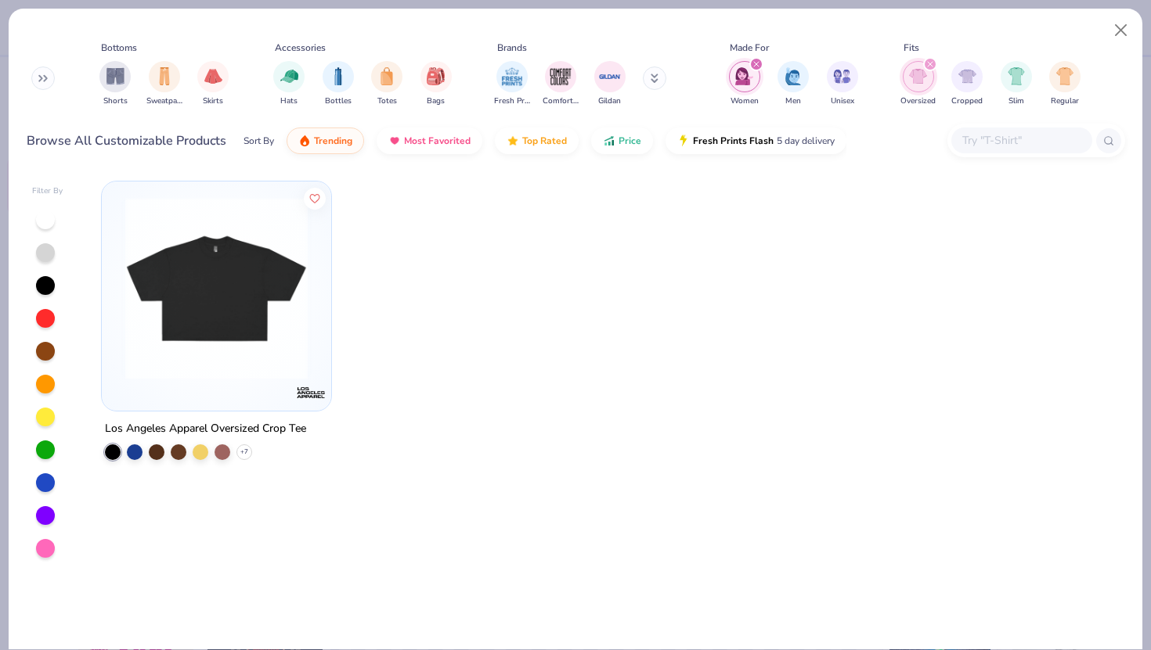
click at [755, 69] on div "filter for Women" at bounding box center [756, 64] width 14 height 14
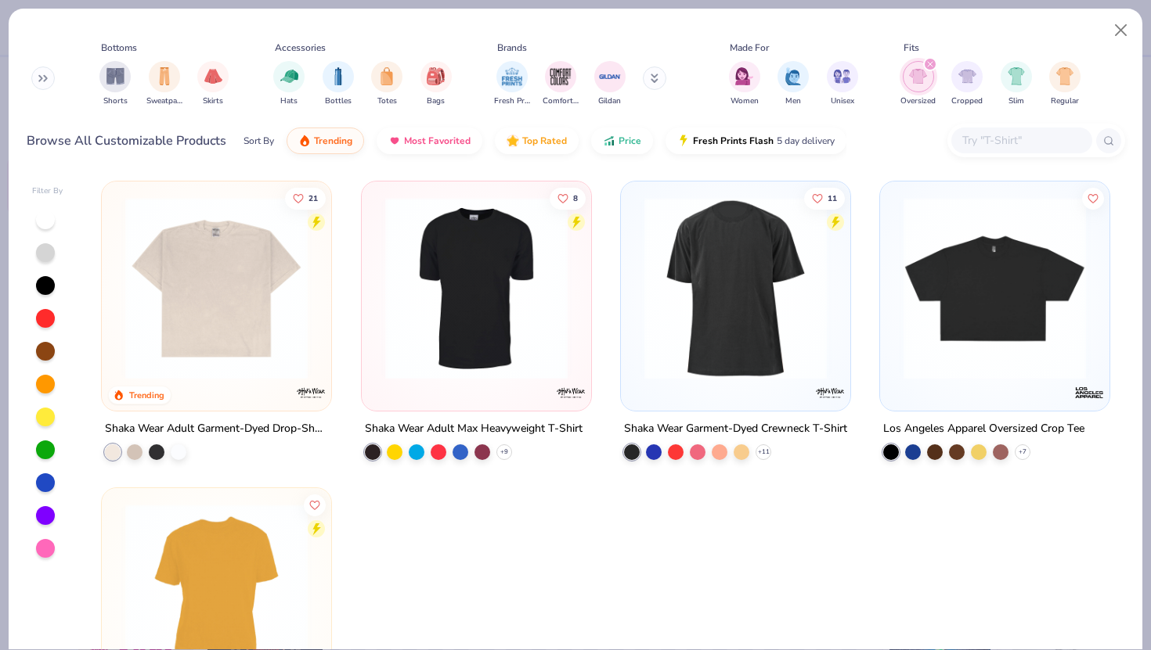
click at [927, 64] on icon "filter for Oversized" at bounding box center [930, 64] width 6 height 6
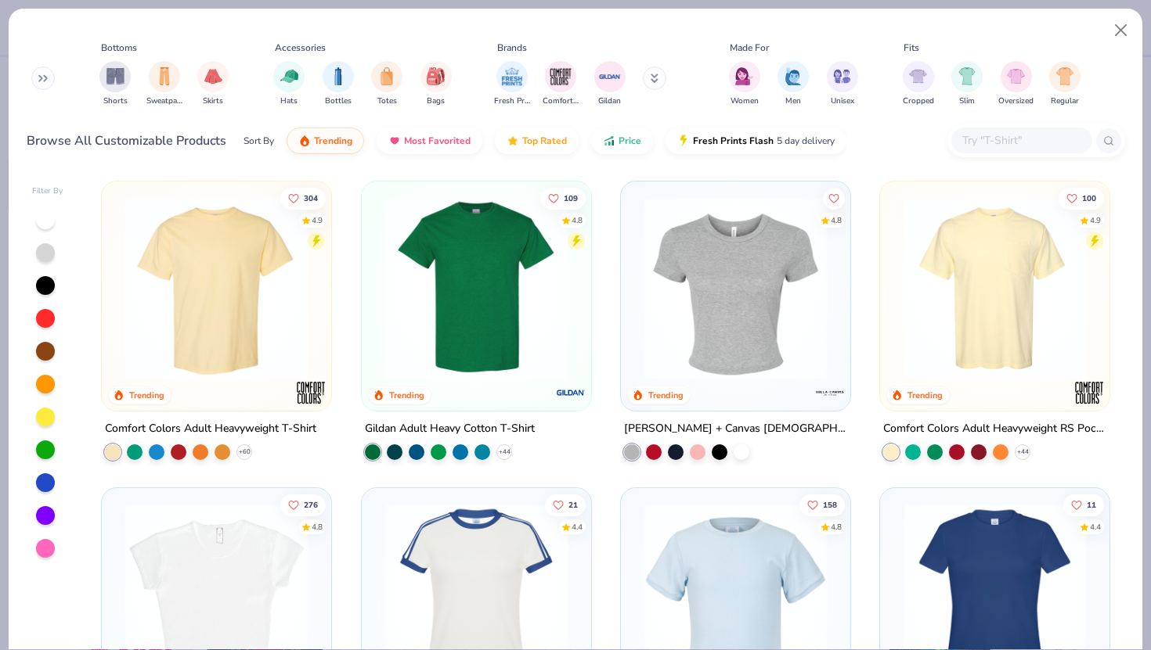
click at [243, 307] on img at bounding box center [216, 288] width 198 height 182
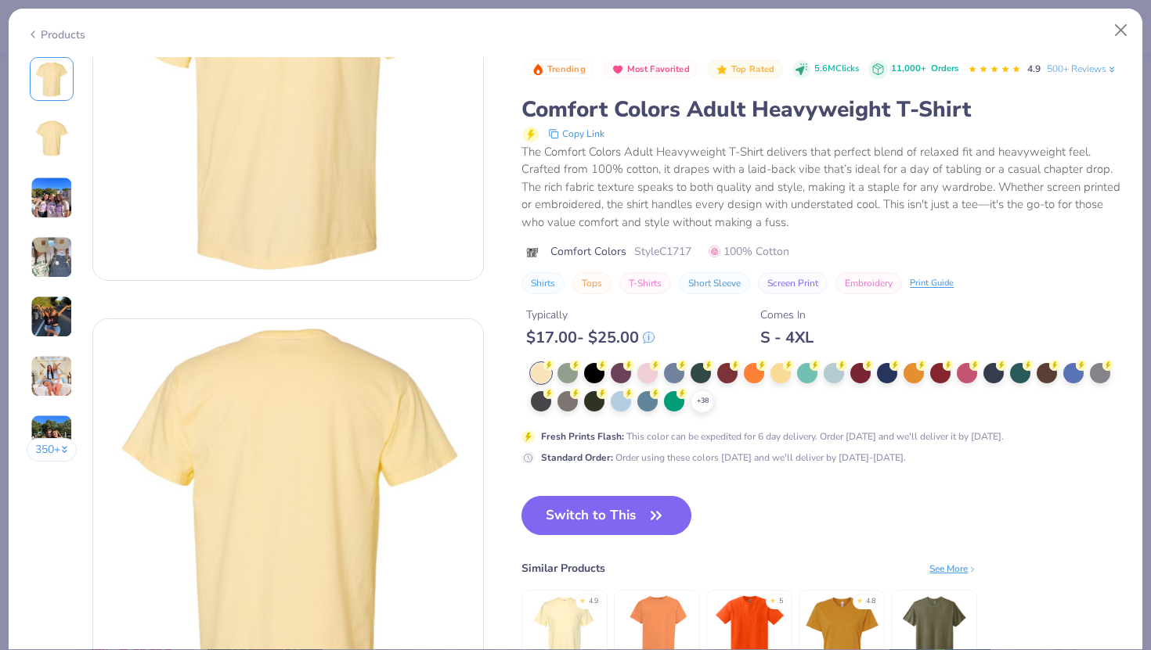
scroll to position [129, 0]
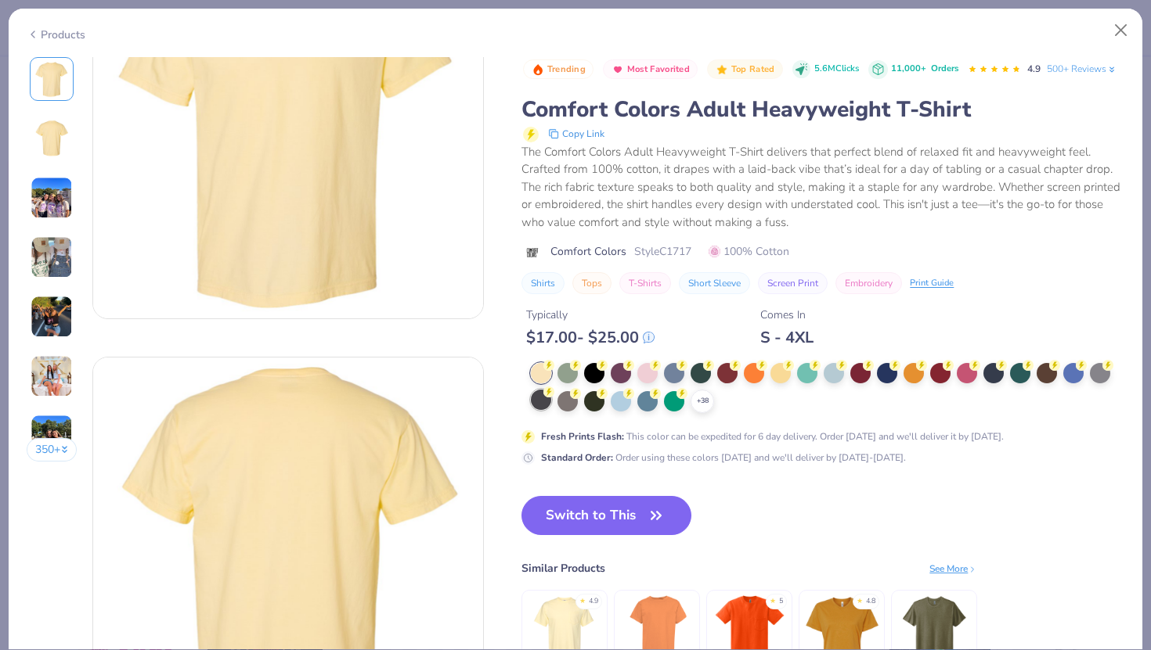
click at [546, 405] on div at bounding box center [541, 400] width 20 height 20
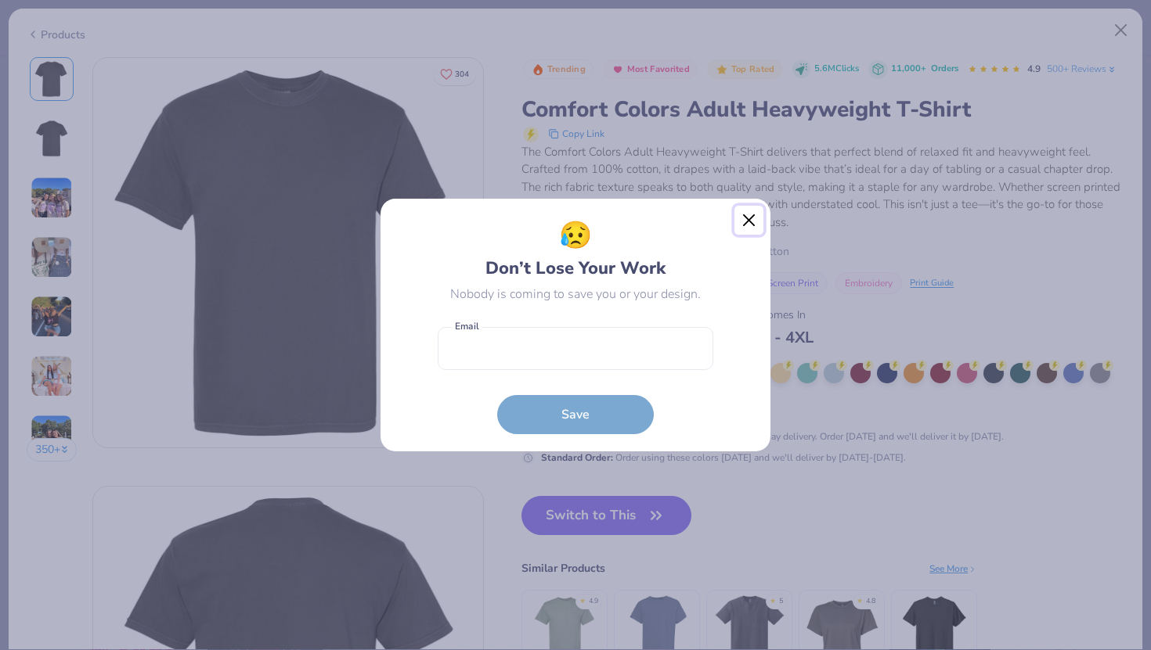
click at [759, 223] on button "Close" at bounding box center [749, 221] width 30 height 30
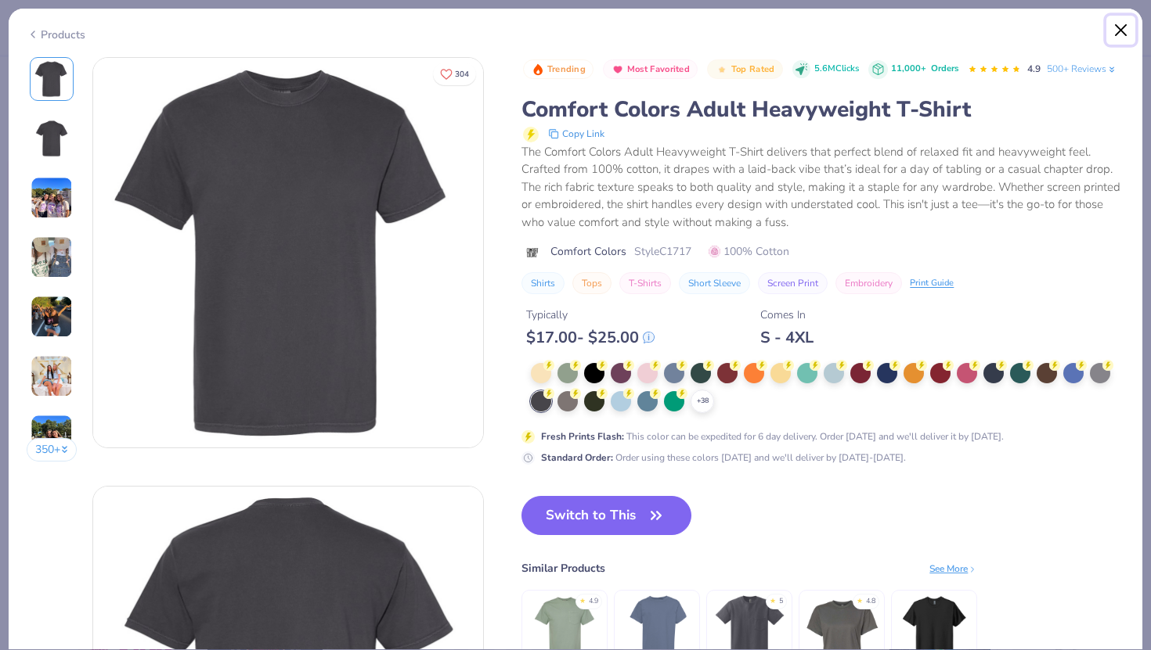
click at [1122, 32] on button "Close" at bounding box center [1121, 31] width 30 height 30
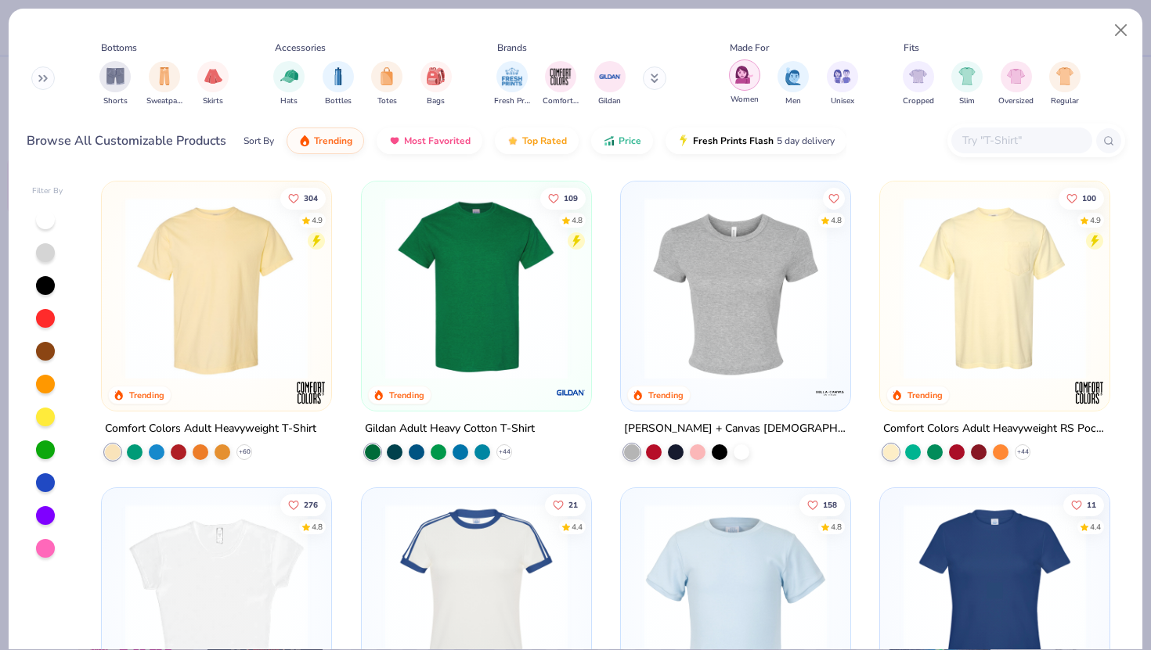
click at [746, 85] on div "filter for Women" at bounding box center [744, 74] width 31 height 31
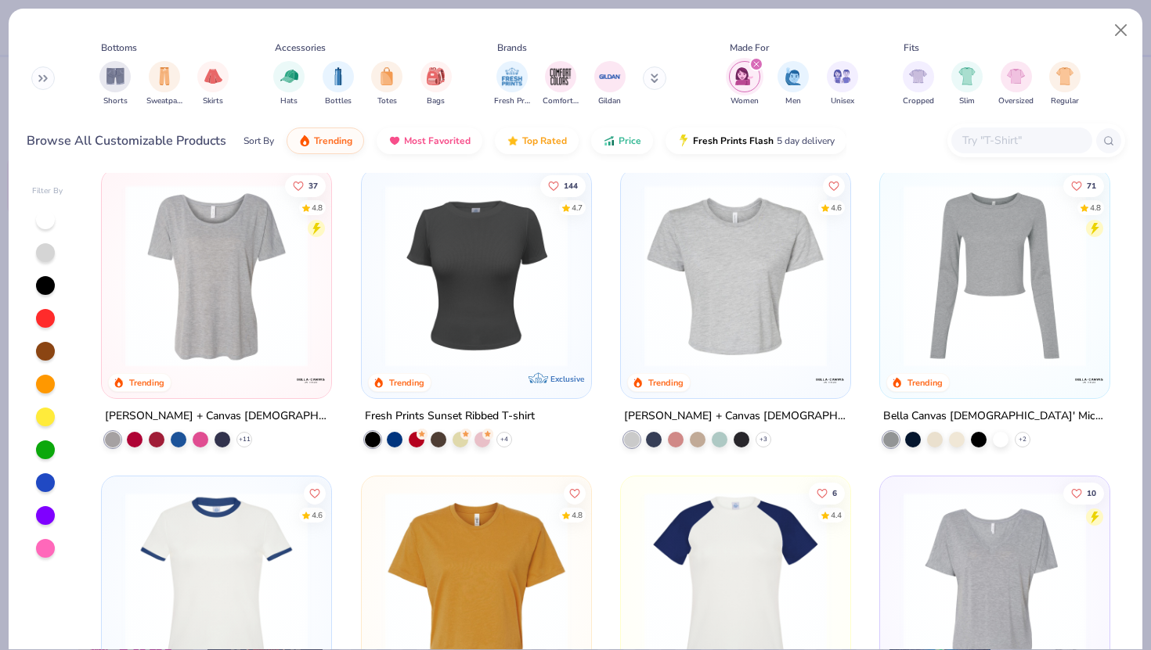
scroll to position [318, 0]
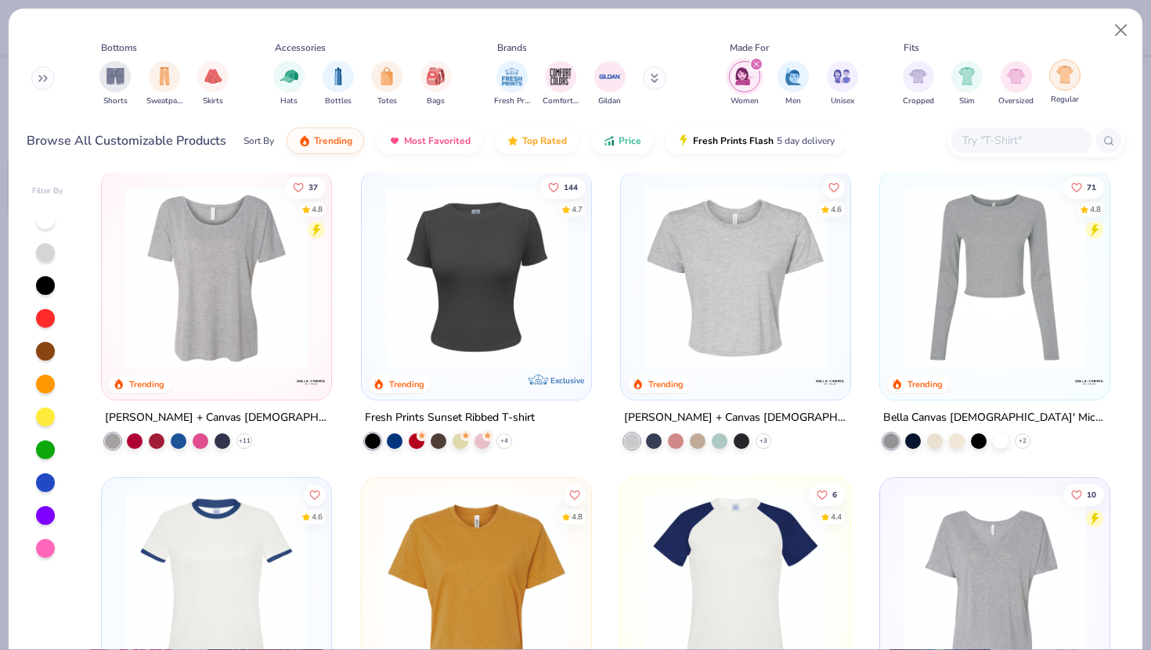
click at [1064, 71] on img "filter for Regular" at bounding box center [1065, 75] width 18 height 18
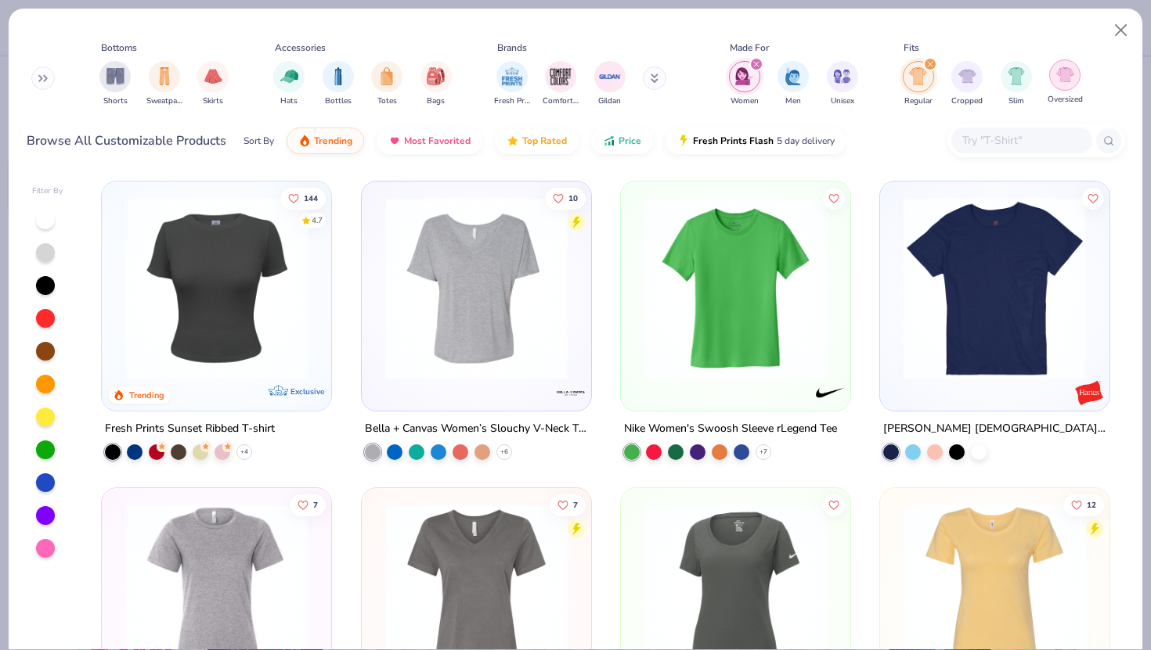
click at [1058, 73] on img "filter for Oversized" at bounding box center [1065, 75] width 18 height 18
click at [1024, 304] on img at bounding box center [994, 288] width 198 height 182
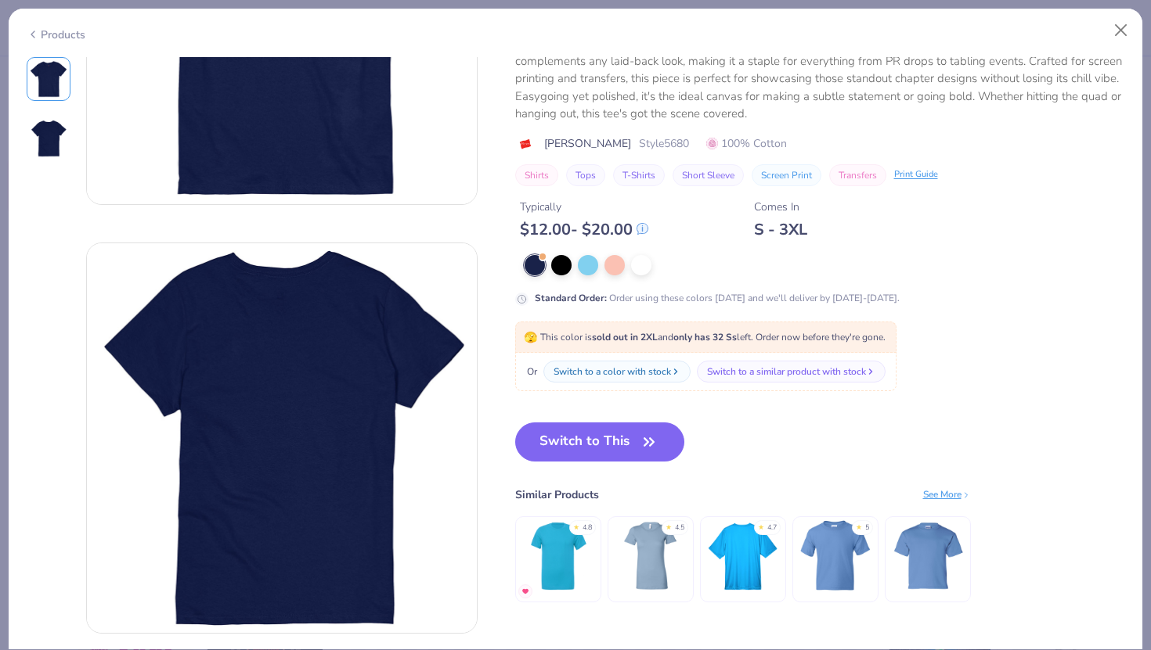
scroll to position [244, 0]
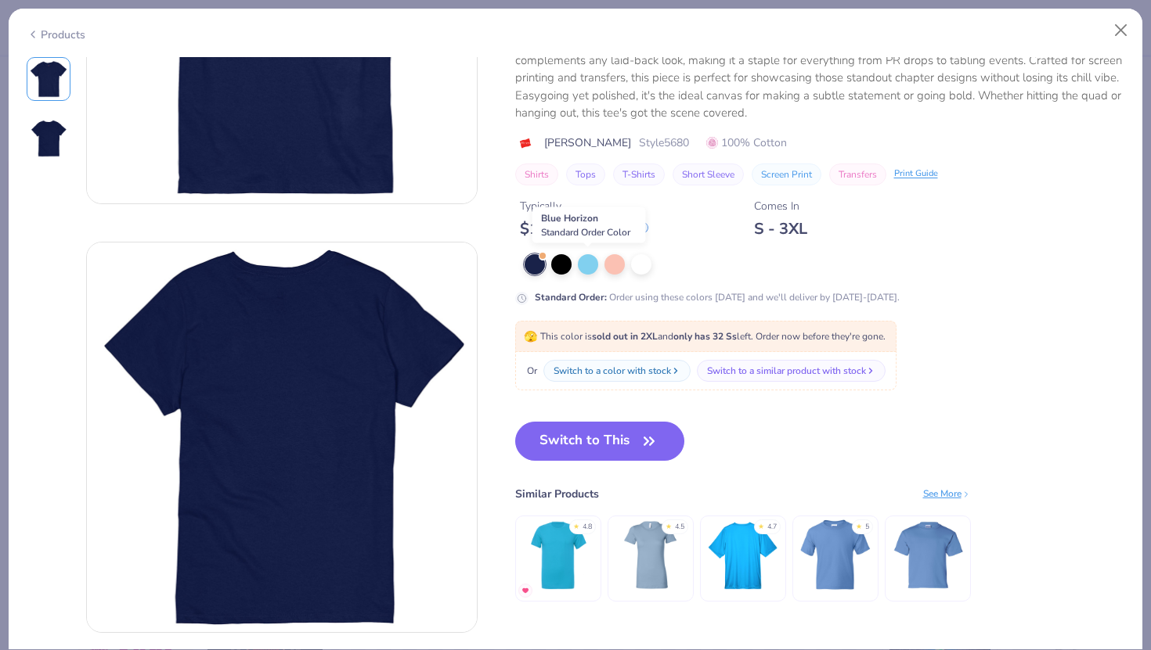
click at [574, 257] on div at bounding box center [824, 264] width 600 height 20
click at [562, 264] on div at bounding box center [561, 263] width 20 height 20
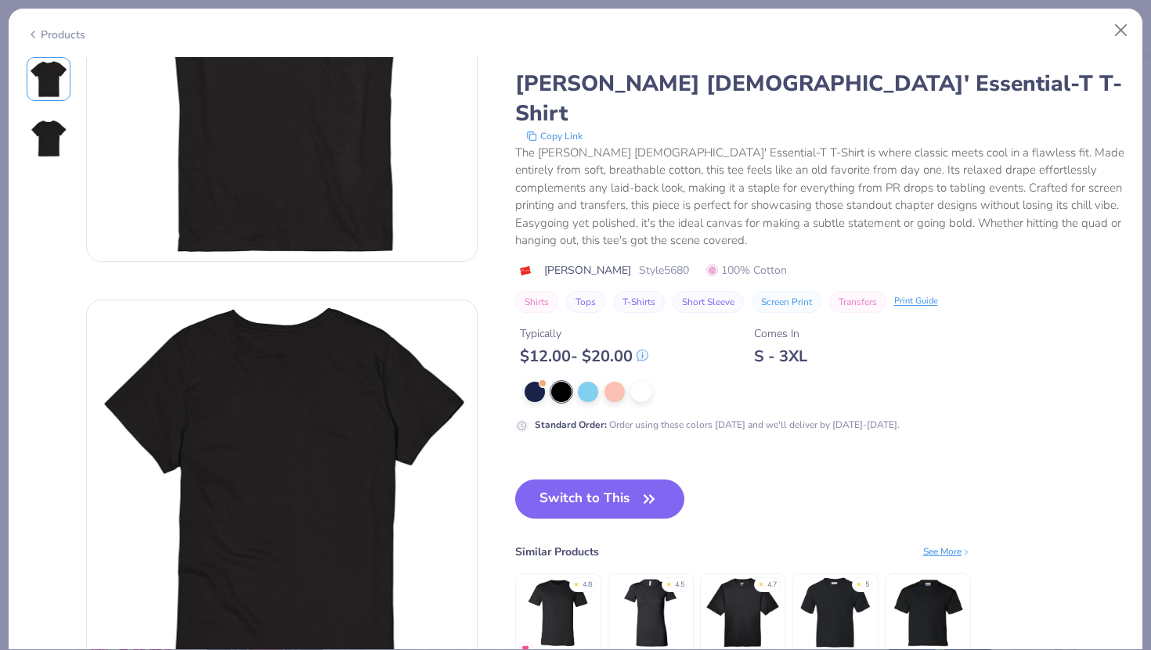
scroll to position [182, 0]
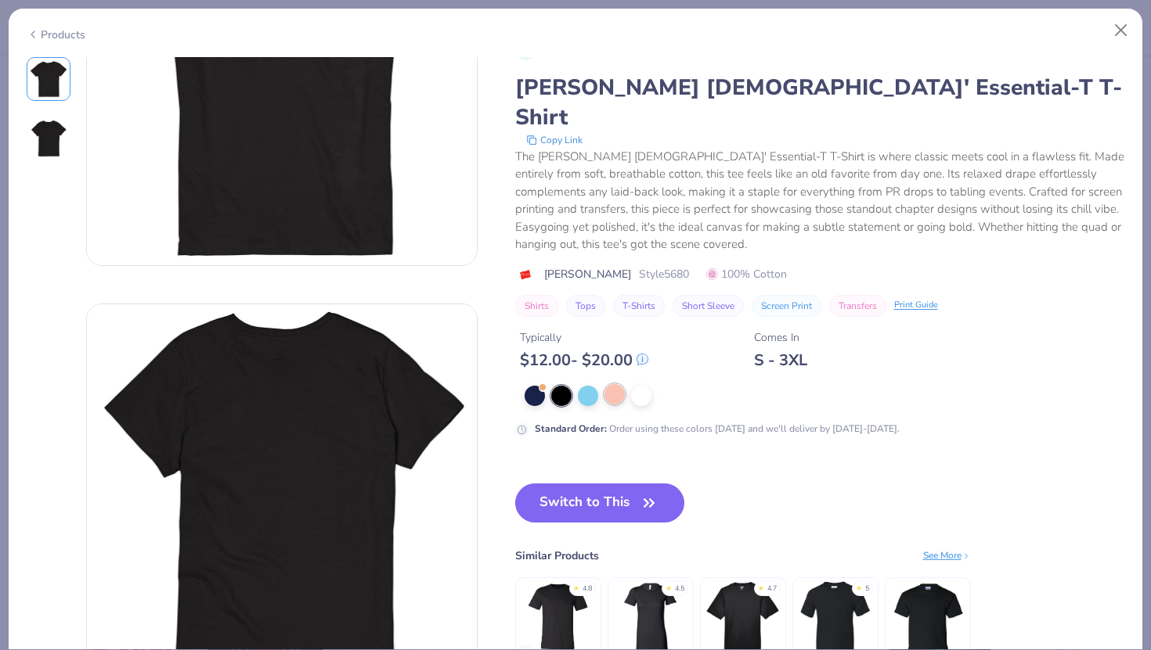
click at [618, 384] on div at bounding box center [614, 394] width 20 height 20
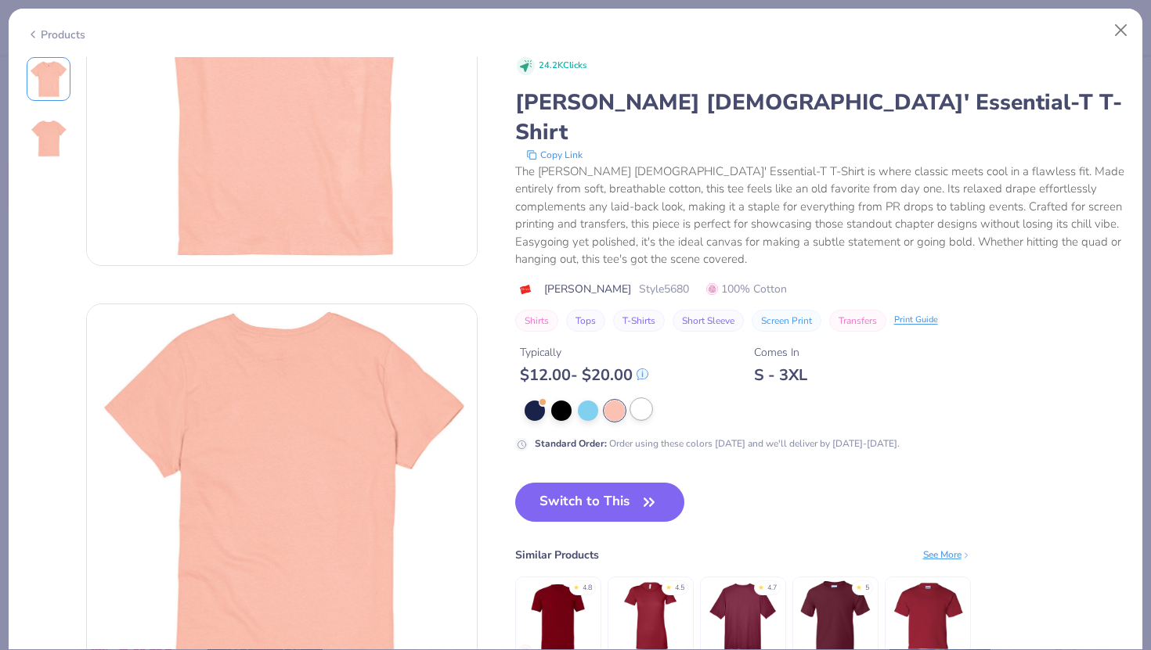
click at [646, 399] on div at bounding box center [641, 409] width 20 height 20
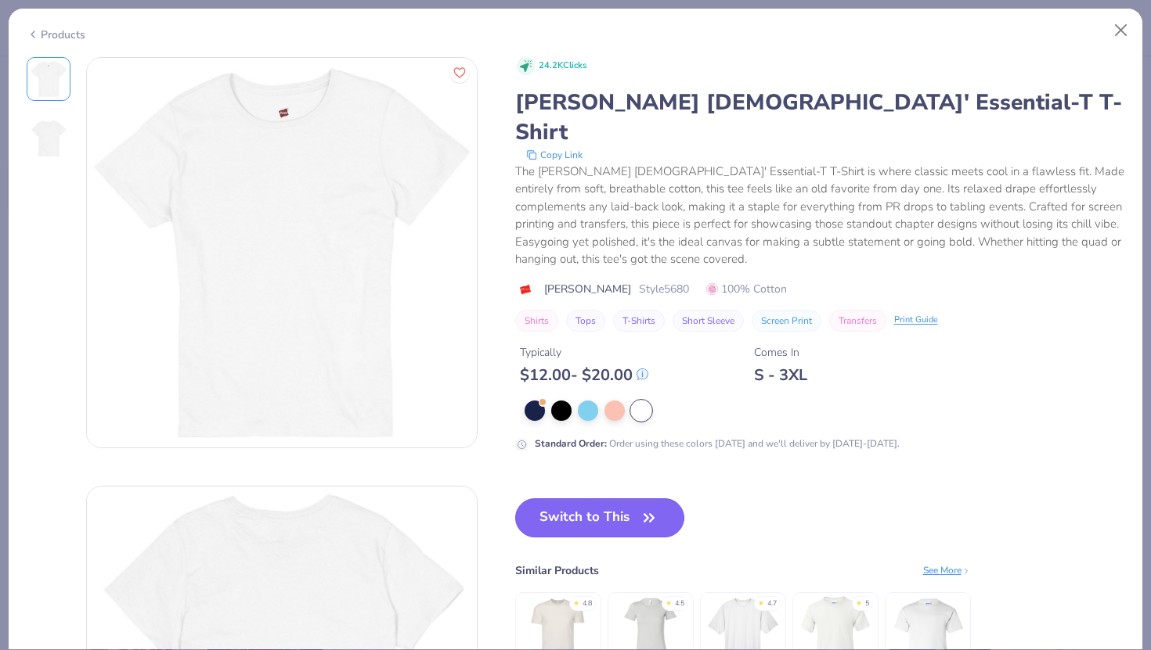
click at [607, 499] on button "Switch to This" at bounding box center [600, 518] width 170 height 39
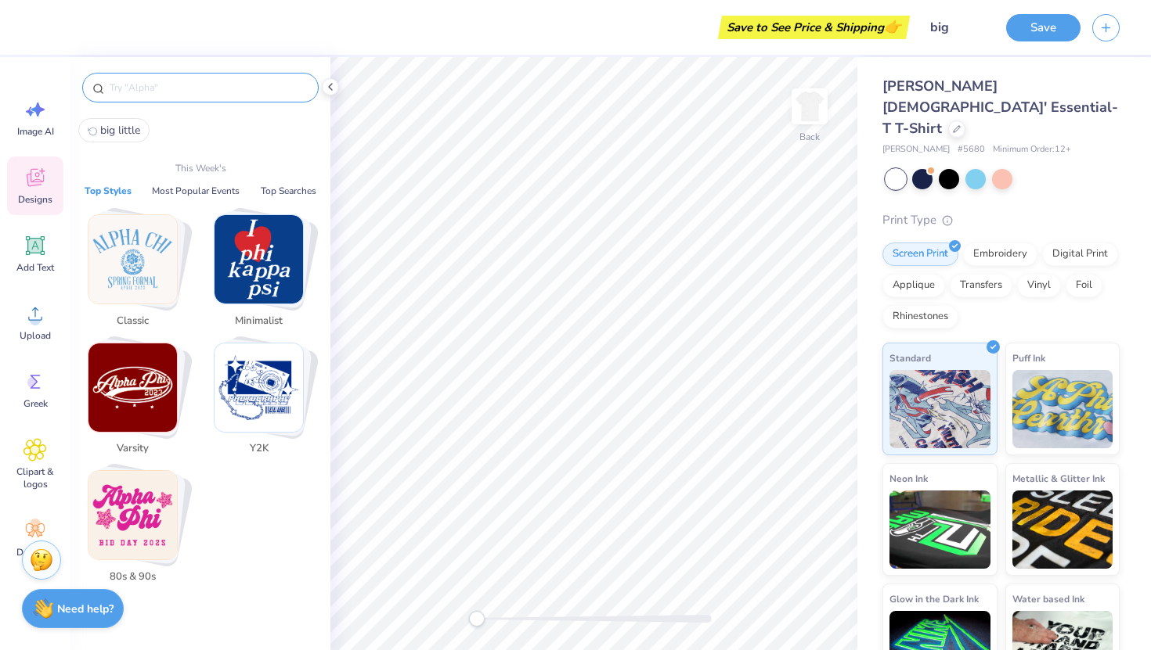
click at [142, 92] on input "text" at bounding box center [208, 88] width 200 height 16
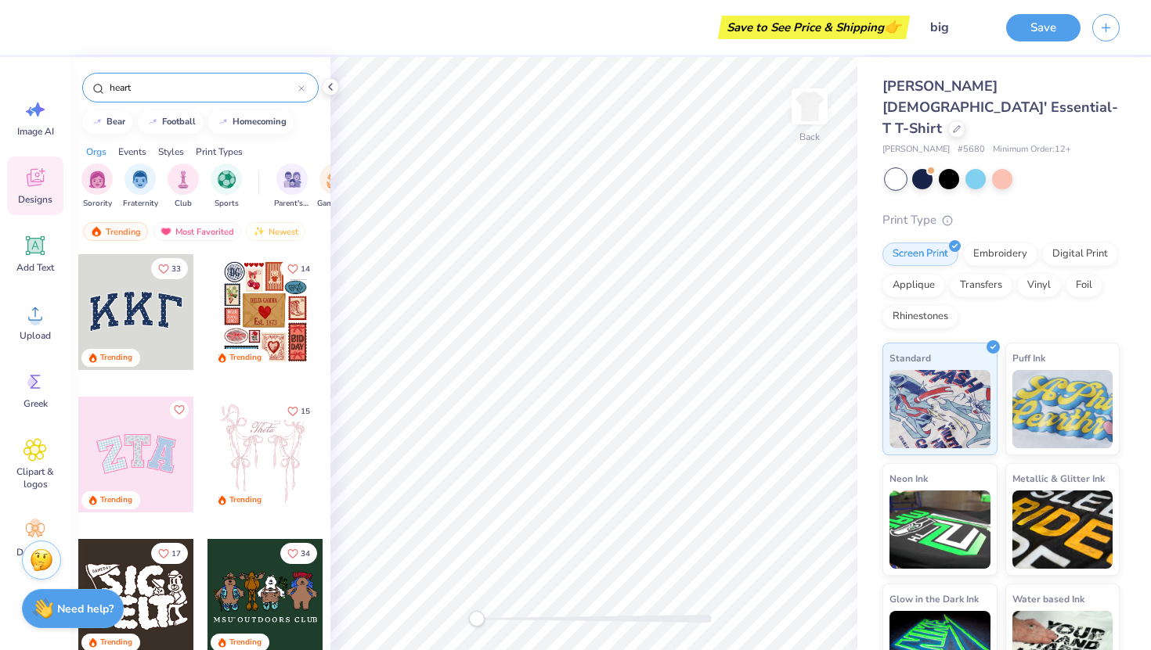
type input "heart"
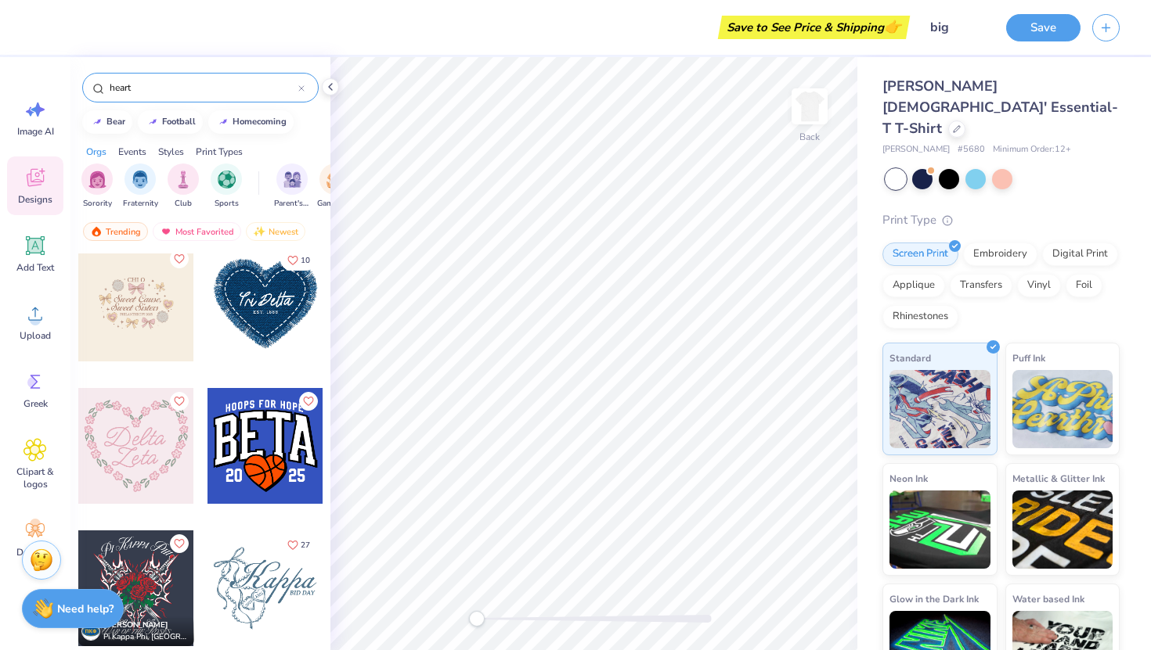
scroll to position [1039, 0]
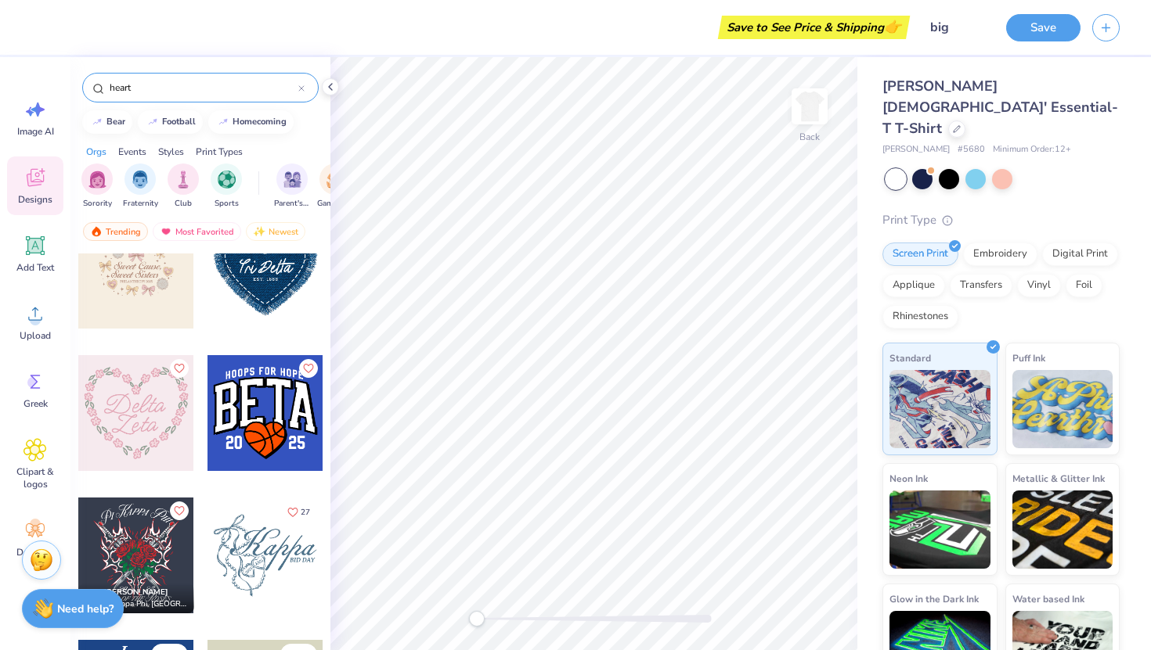
click at [135, 429] on div at bounding box center [136, 413] width 116 height 116
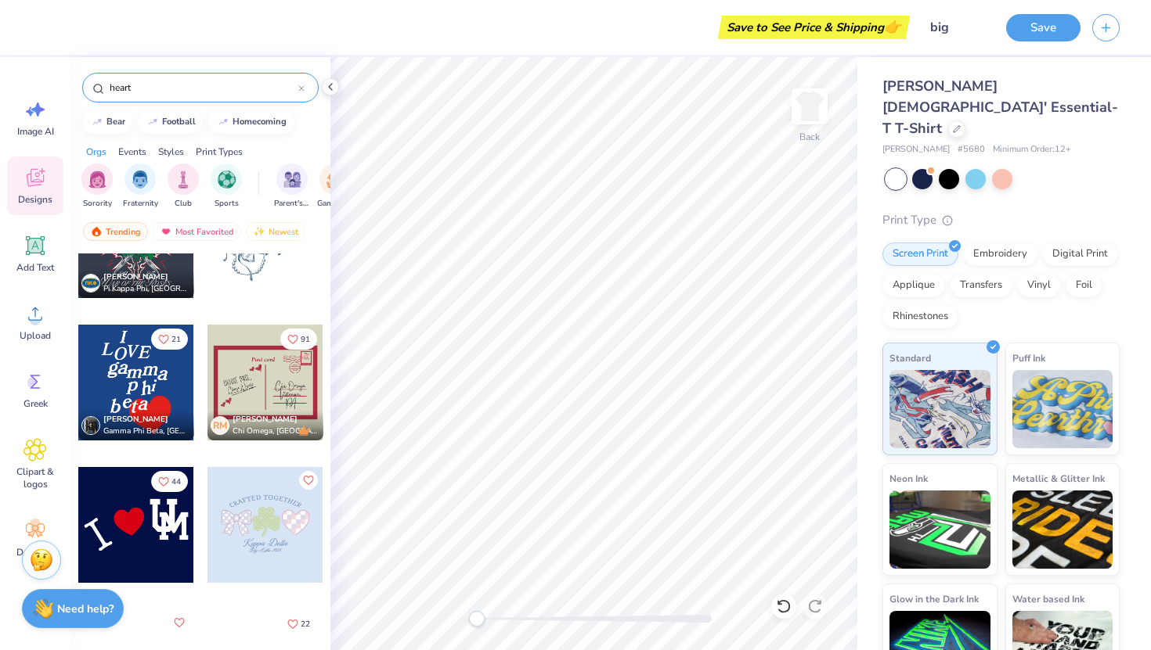
scroll to position [1300, 0]
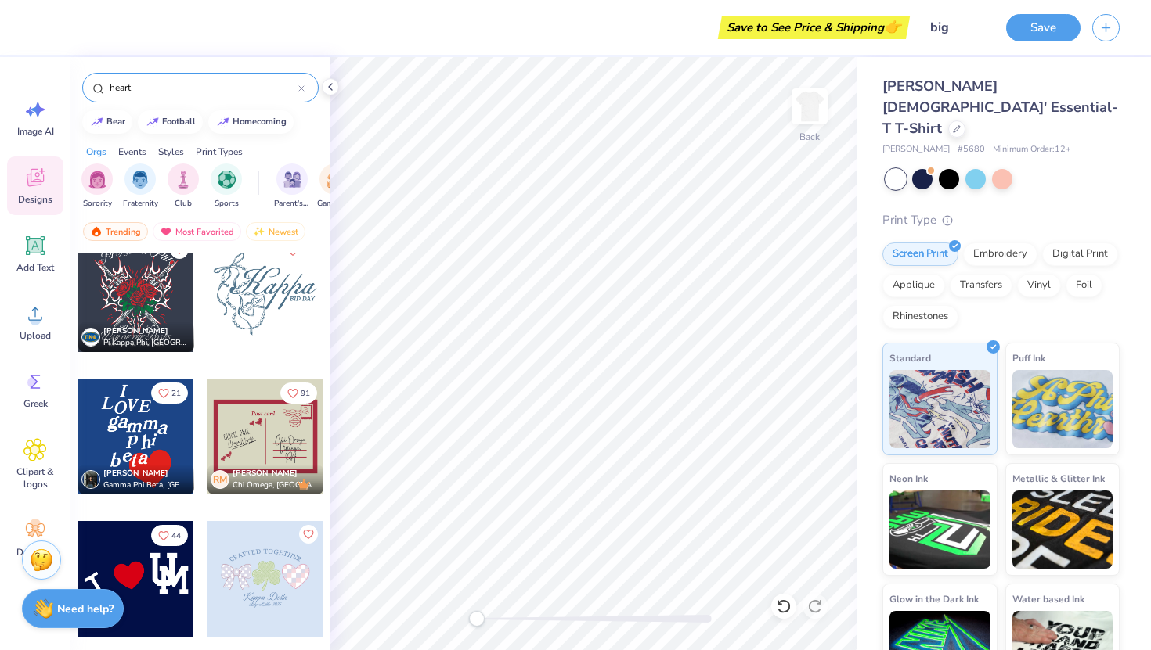
click at [258, 312] on div at bounding box center [265, 294] width 116 height 116
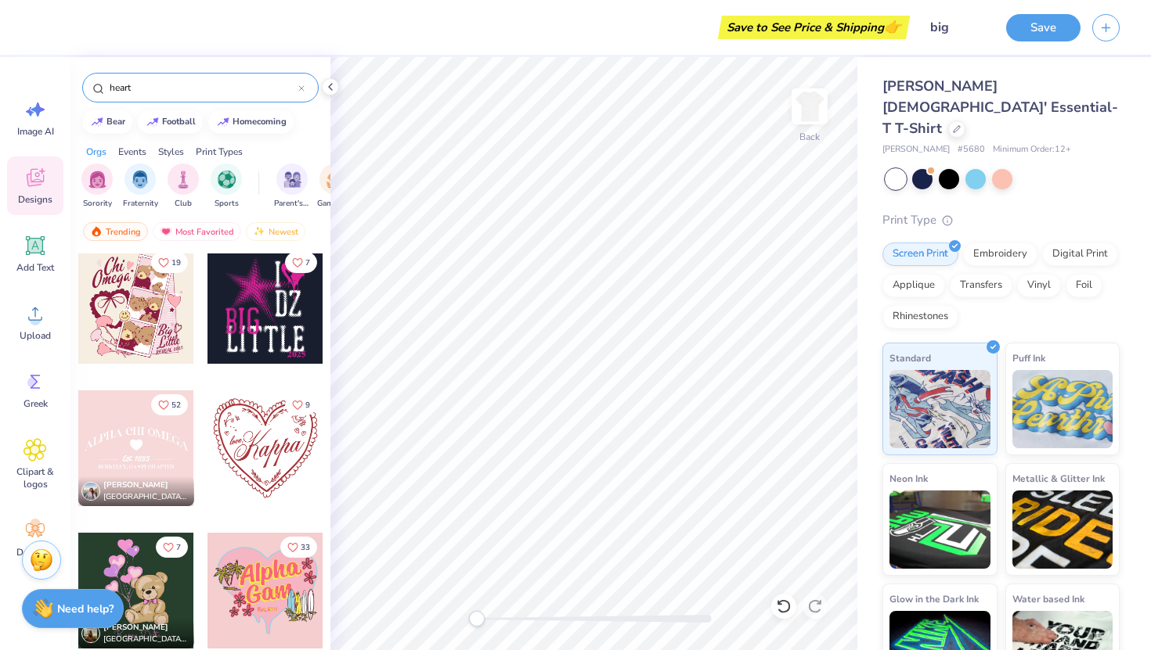
scroll to position [3581, 0]
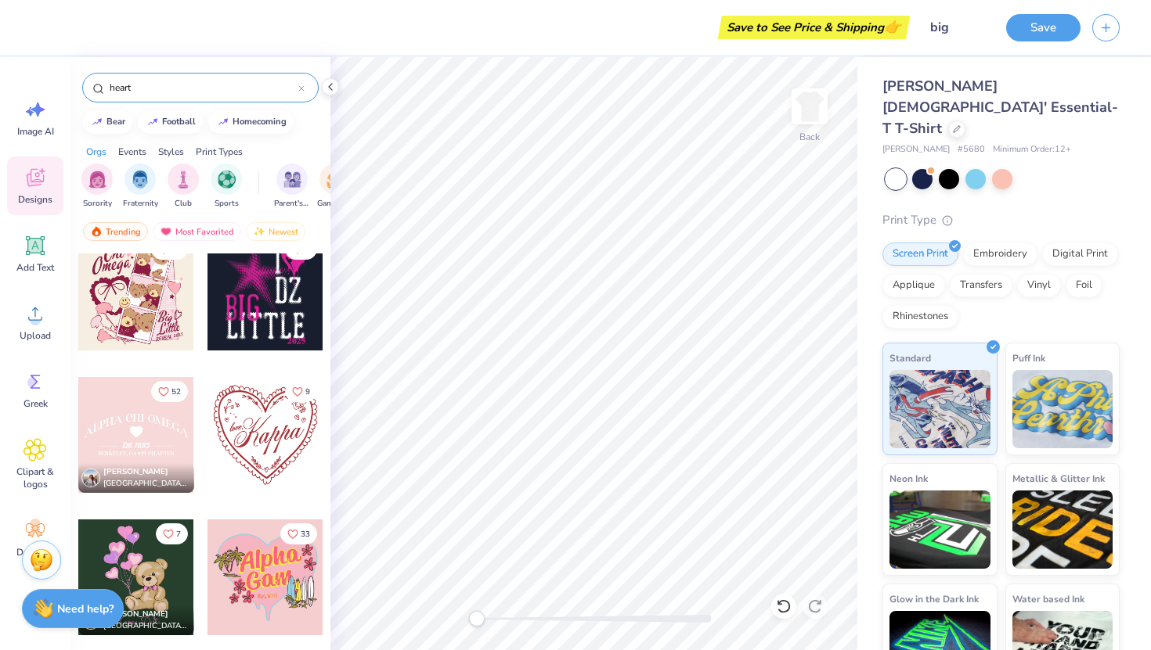
click at [240, 431] on div at bounding box center [265, 435] width 116 height 116
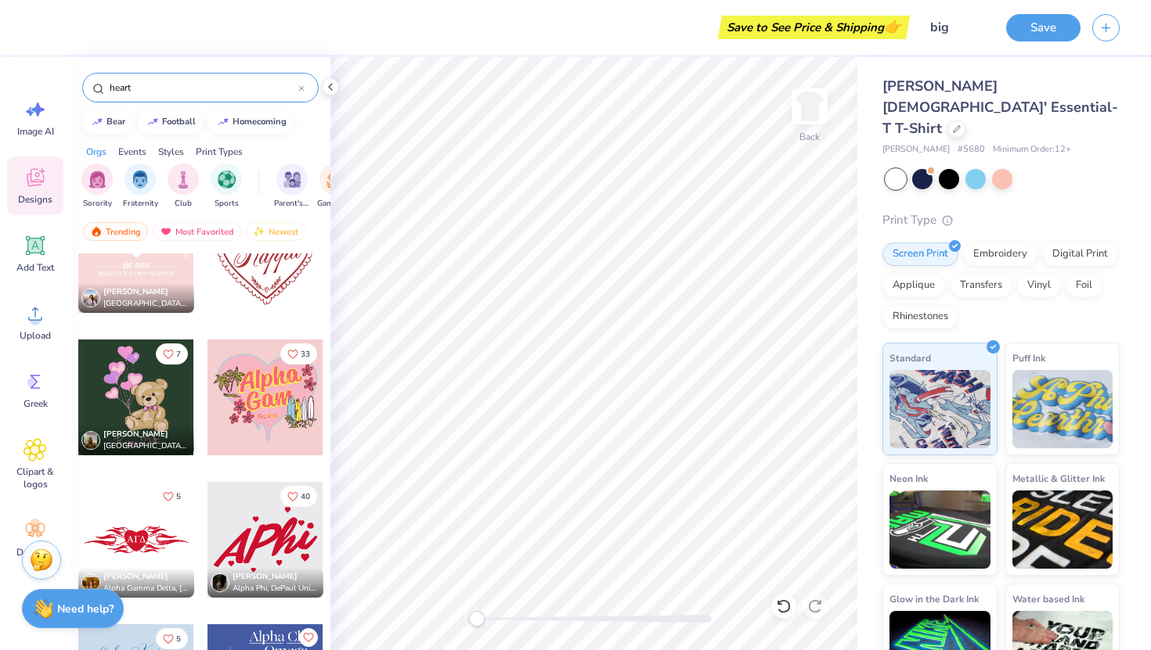
scroll to position [3831, 0]
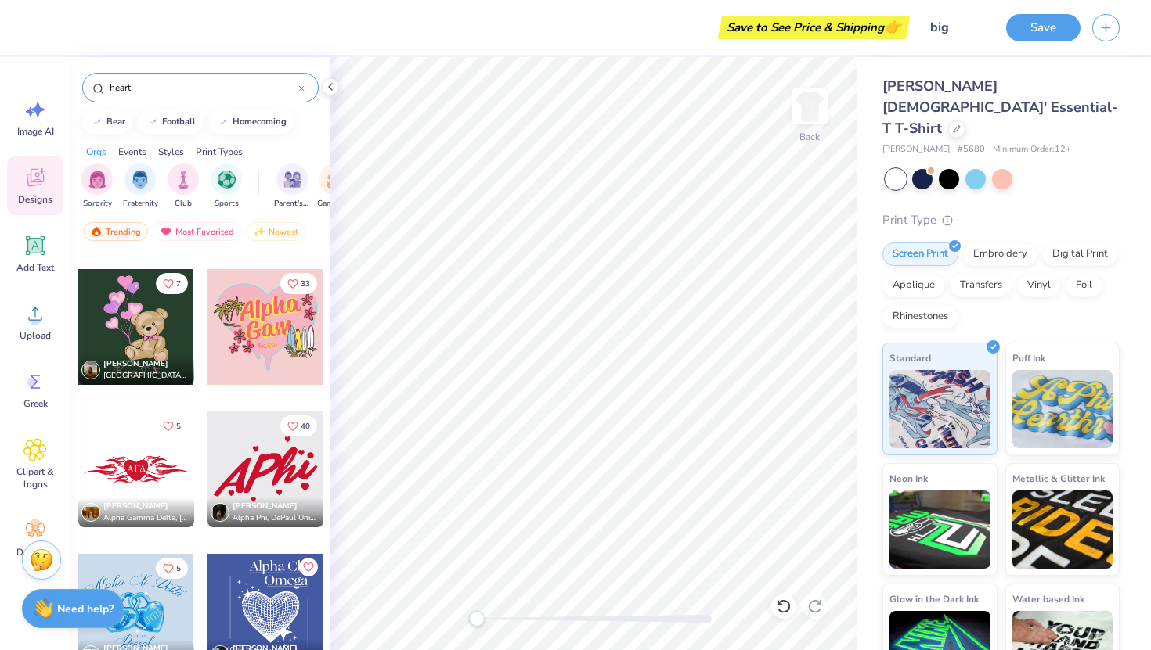
click at [261, 463] on div at bounding box center [265, 470] width 116 height 116
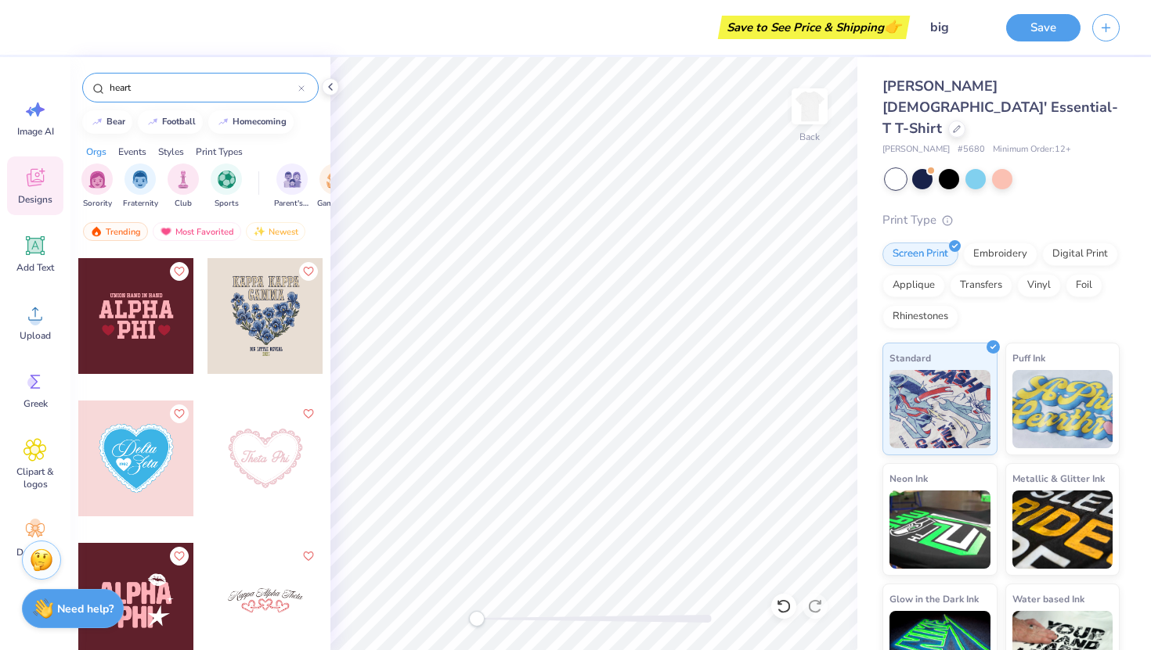
scroll to position [6543, 0]
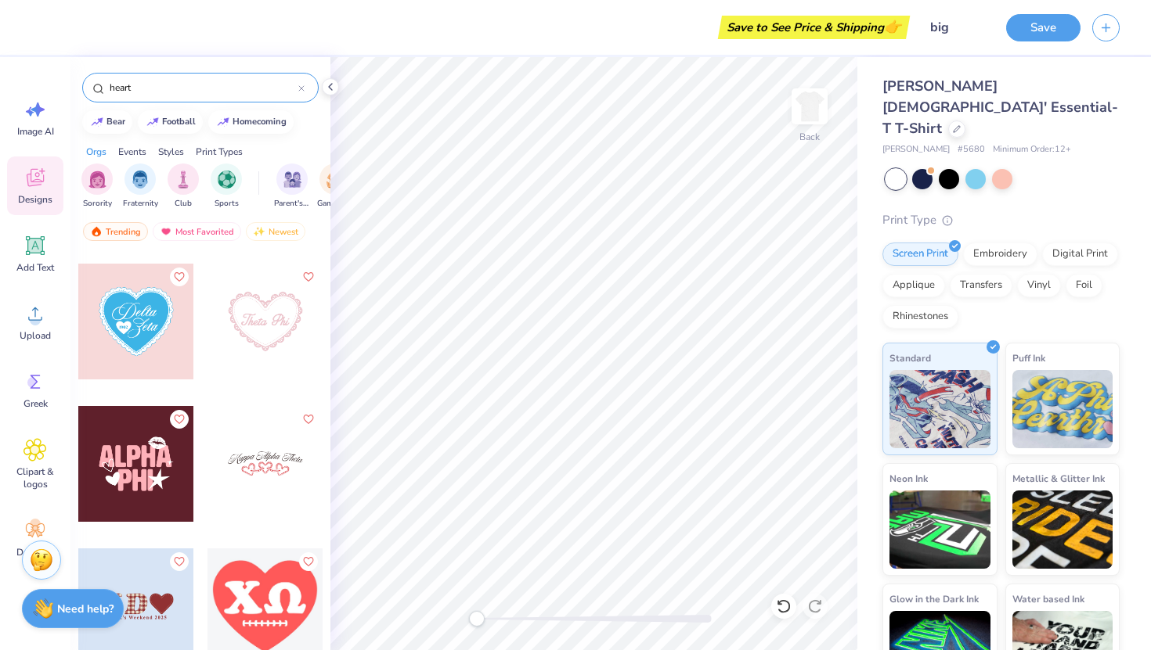
click at [265, 342] on div at bounding box center [265, 322] width 116 height 116
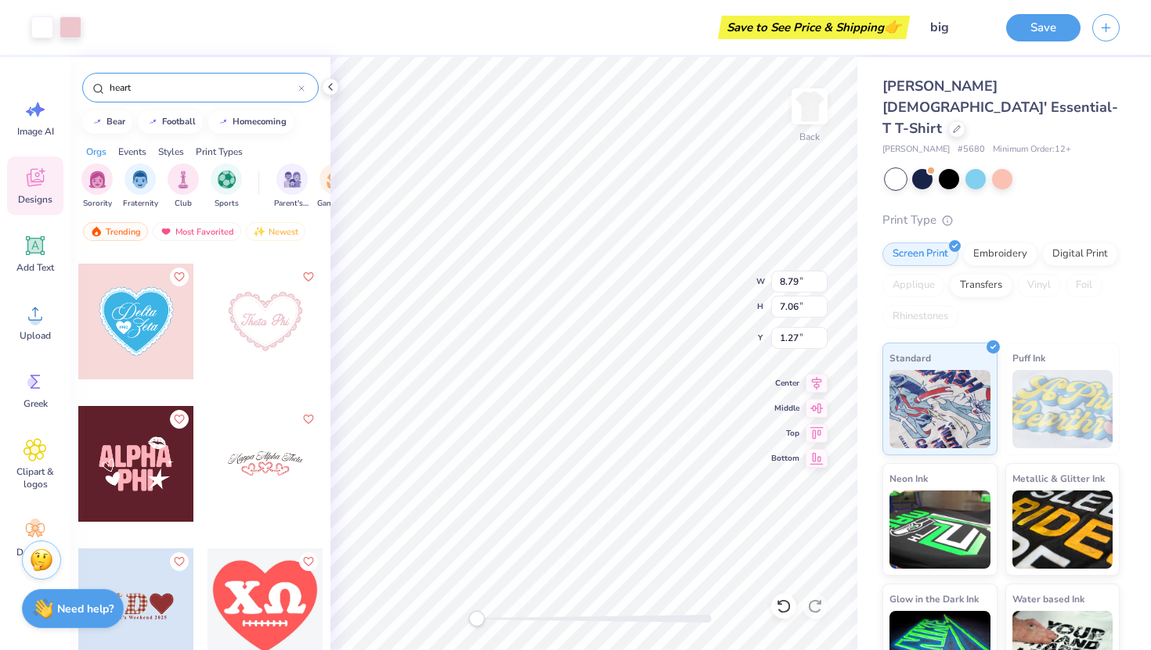
type input "8.79"
type input "7.06"
type input "1.27"
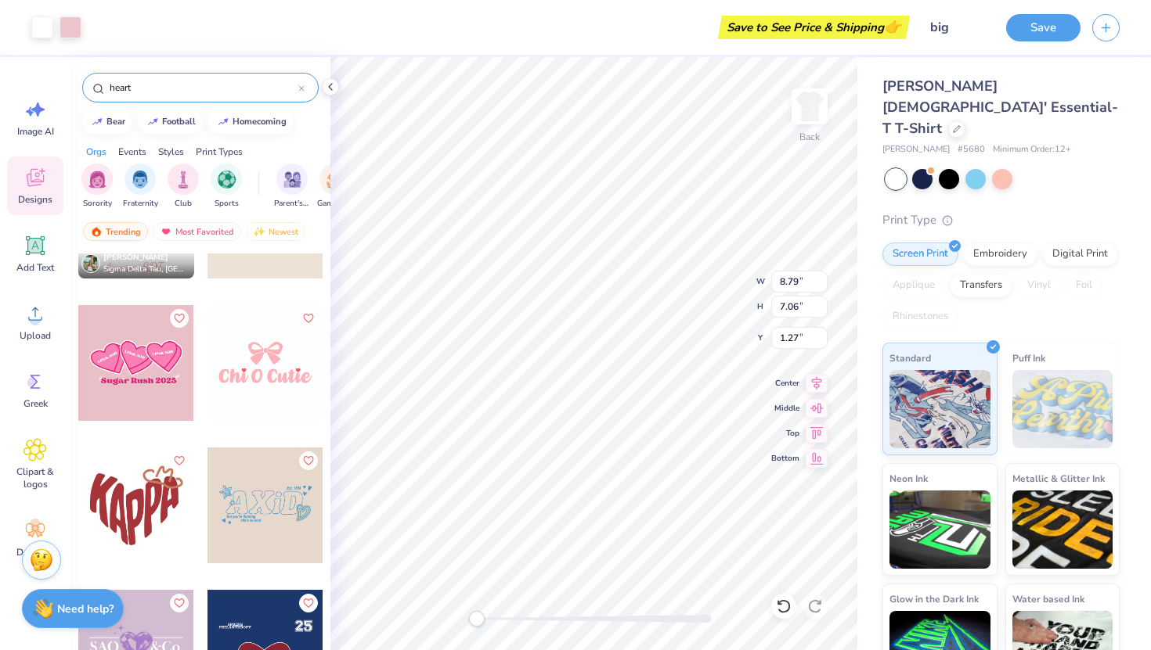
scroll to position [8239, 0]
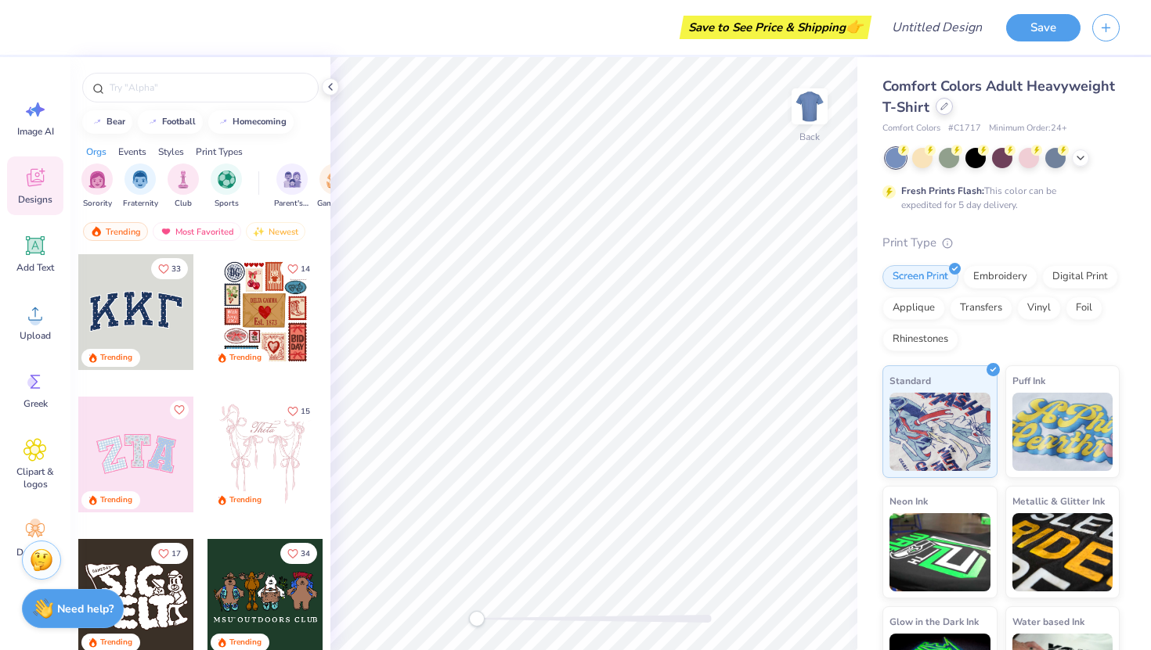
click at [943, 104] on icon at bounding box center [944, 107] width 8 height 8
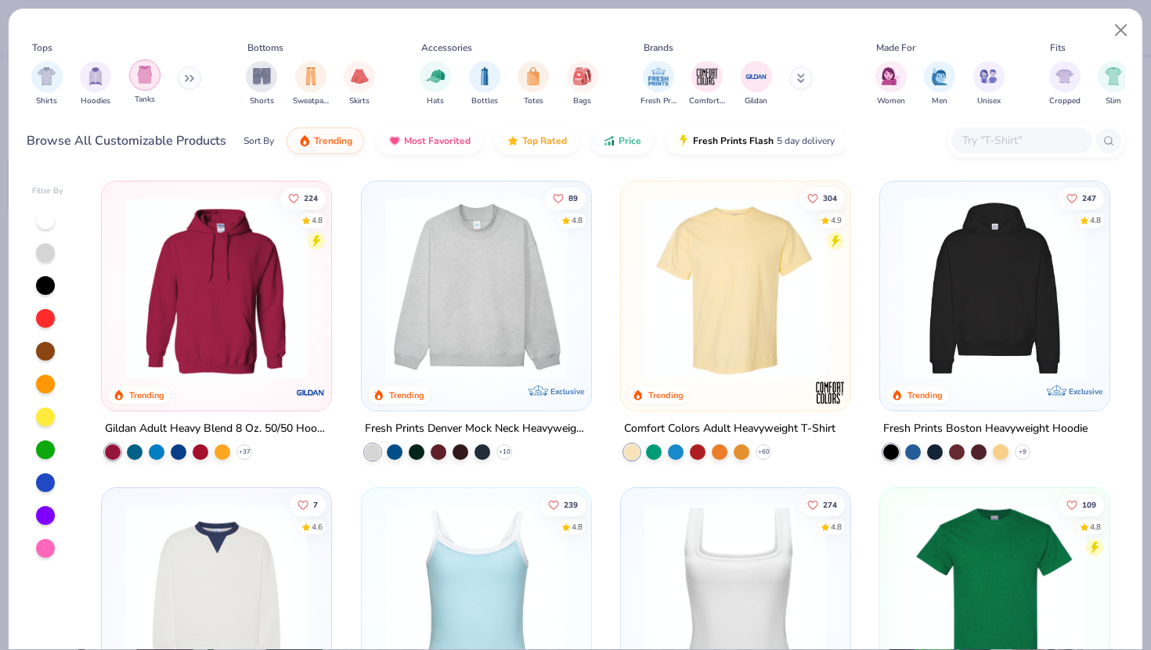
click at [147, 84] on div "filter for Tanks" at bounding box center [144, 74] width 31 height 31
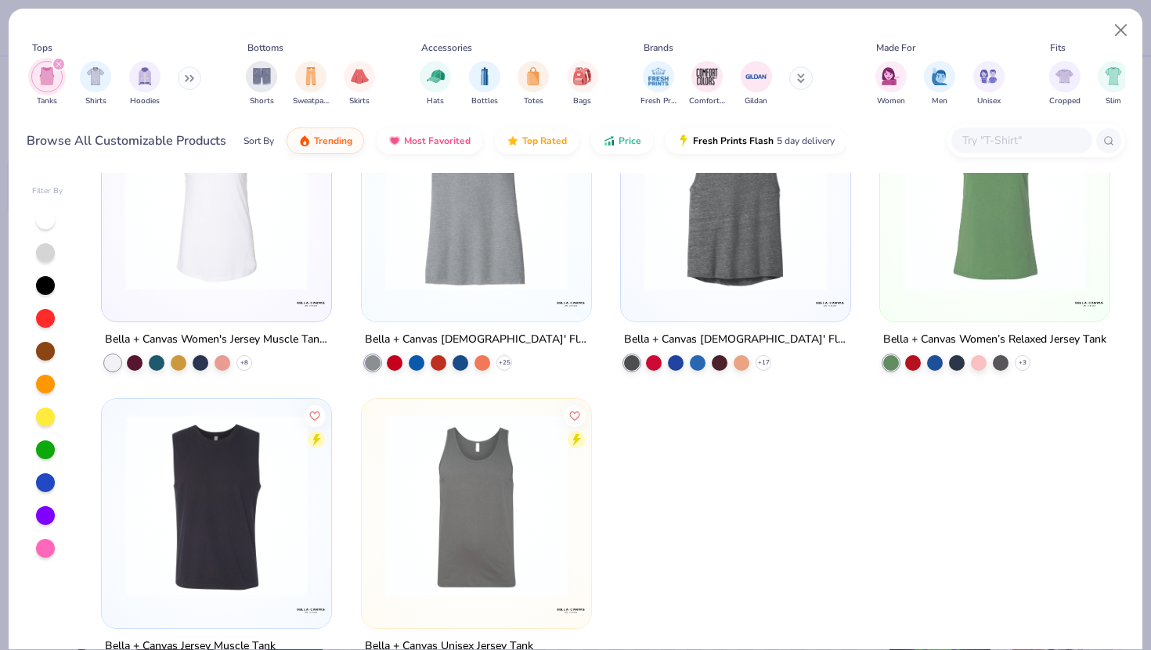
scroll to position [3521, 0]
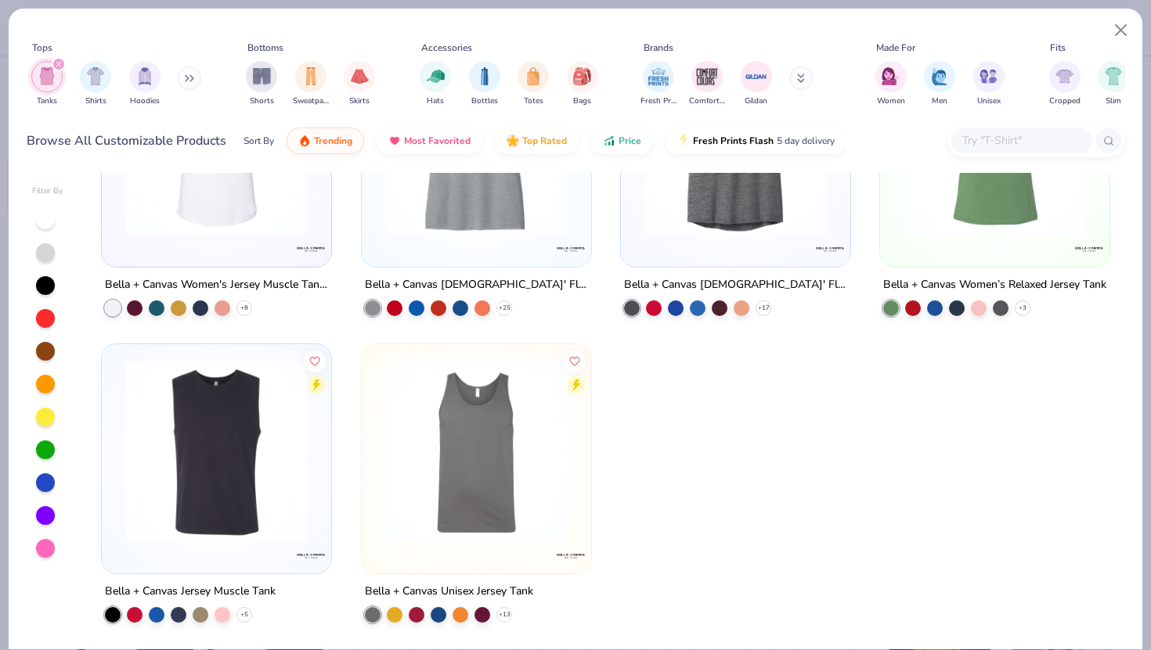
click at [59, 59] on div "filter for Tanks" at bounding box center [59, 64] width 14 height 14
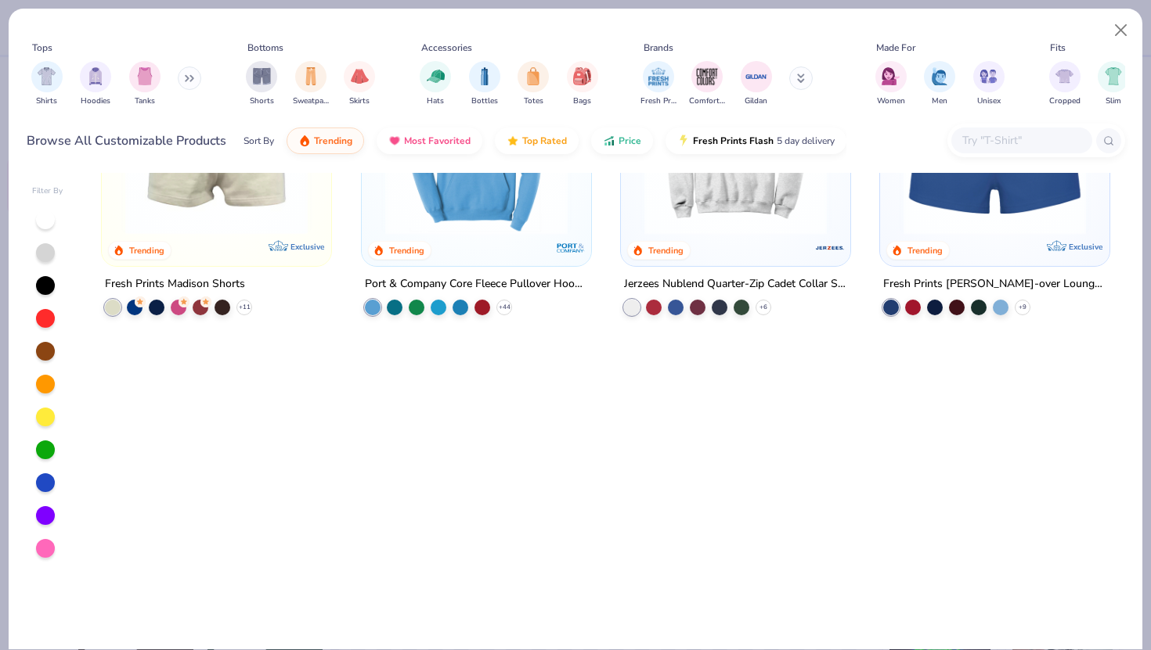
scroll to position [1372, 0]
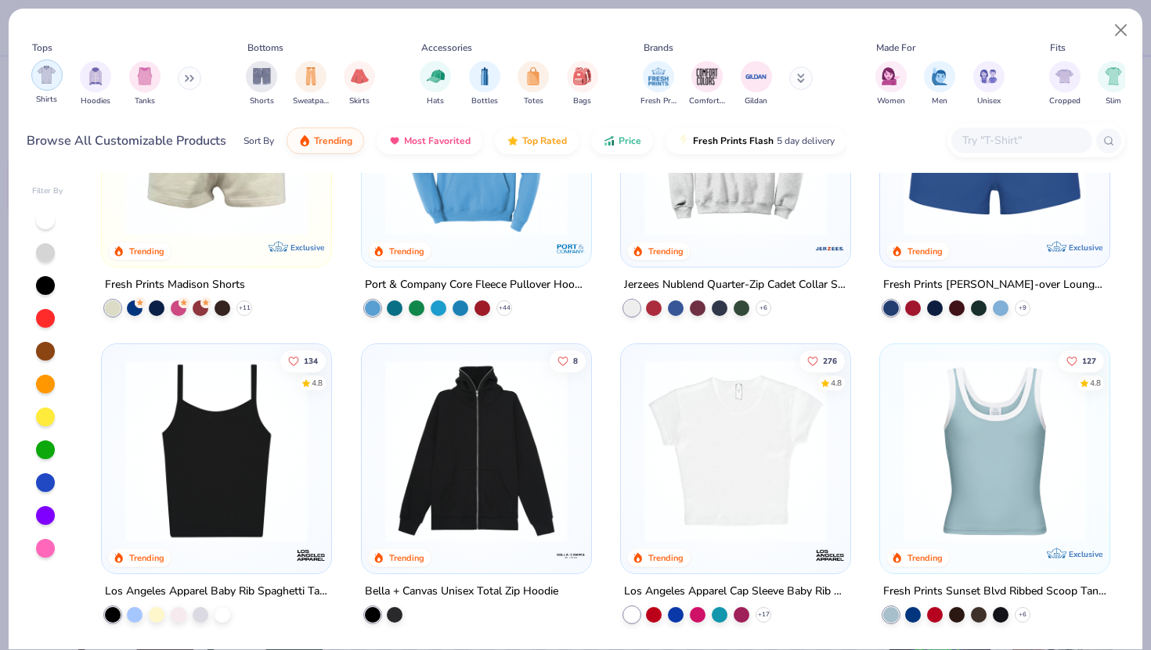
click at [53, 74] on img "filter for Shirts" at bounding box center [47, 75] width 18 height 18
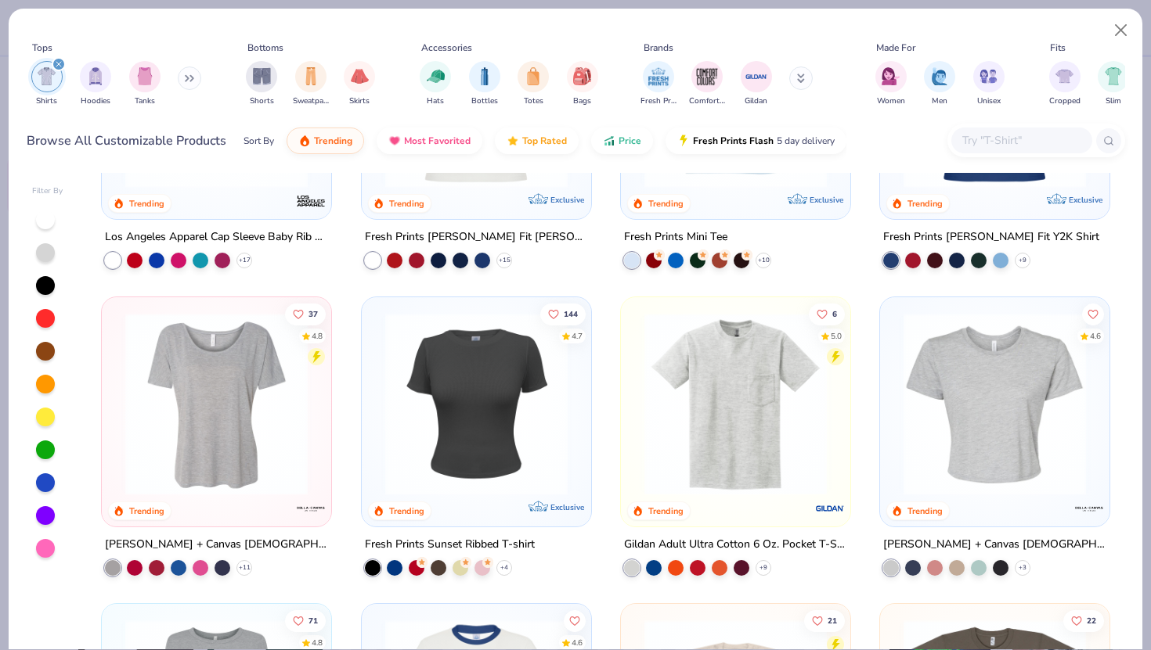
scroll to position [501, 0]
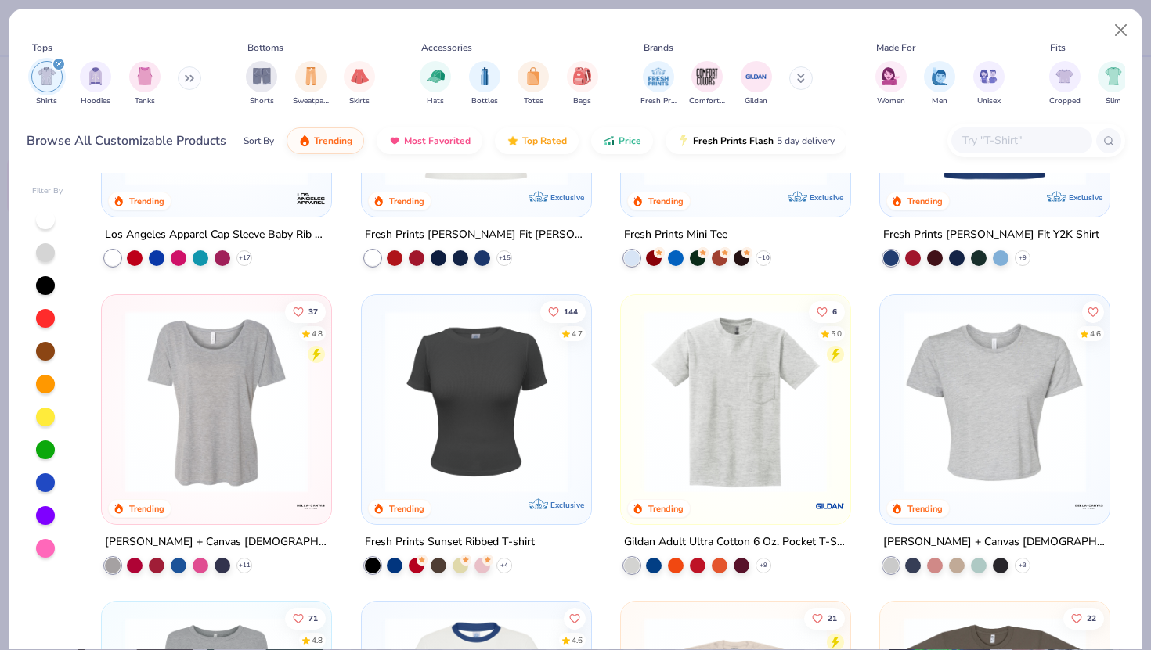
click at [259, 435] on img at bounding box center [216, 401] width 198 height 182
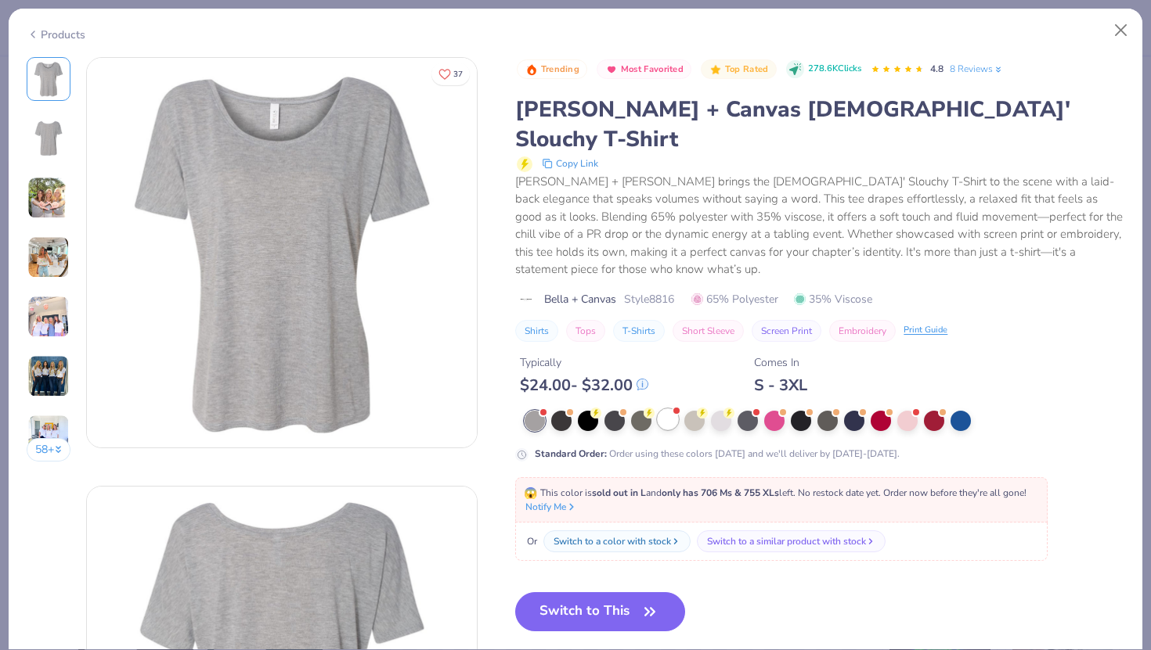
click at [668, 409] on div at bounding box center [667, 419] width 20 height 20
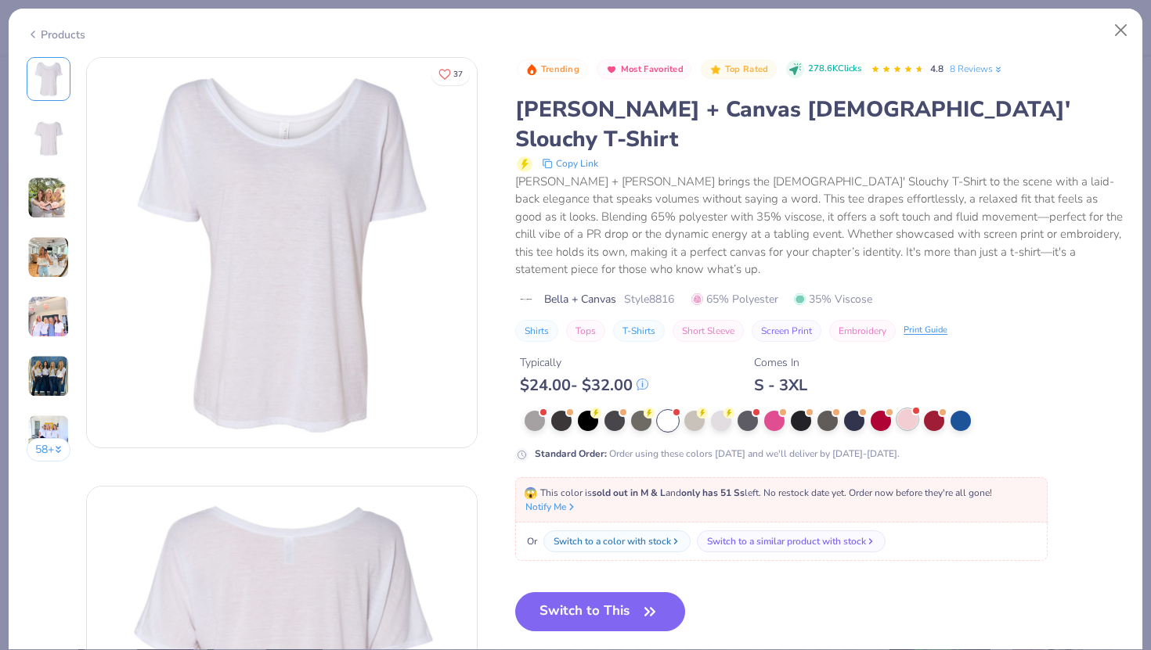
click at [909, 409] on div at bounding box center [907, 419] width 20 height 20
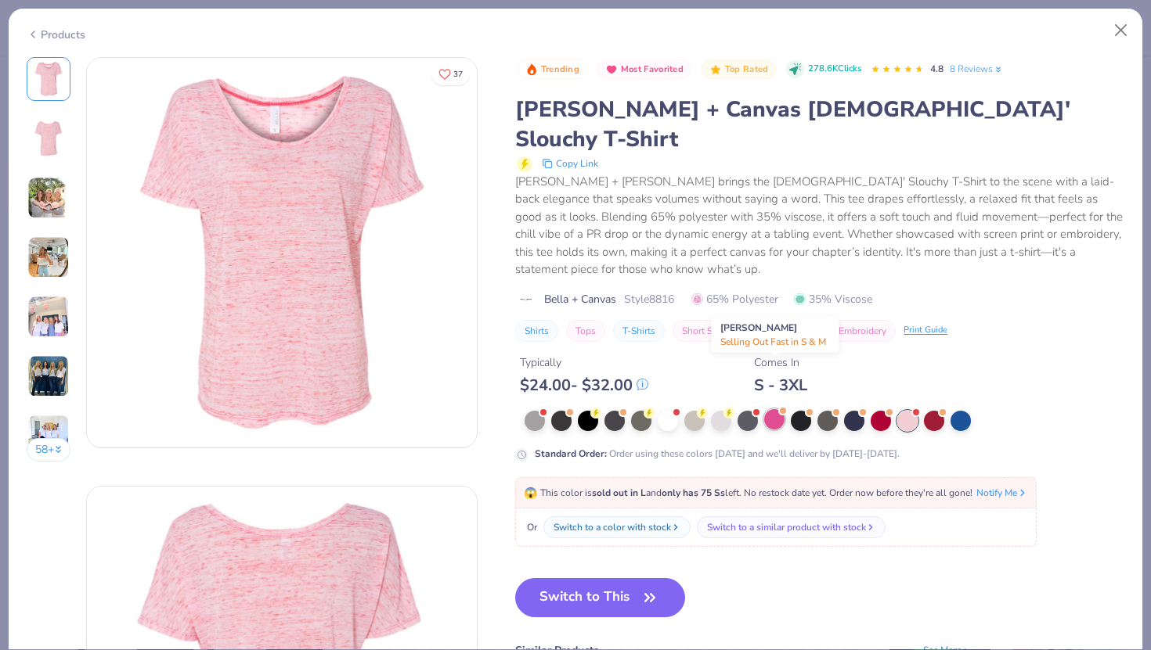
click at [779, 409] on div at bounding box center [774, 419] width 20 height 20
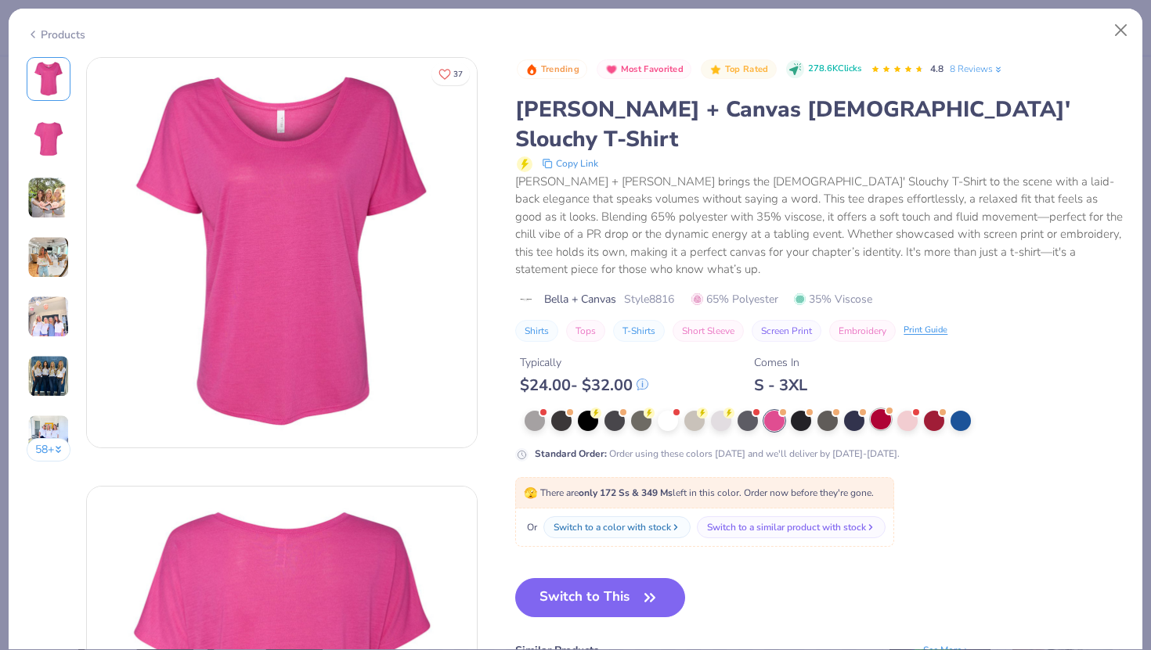
click at [883, 409] on div at bounding box center [880, 419] width 20 height 20
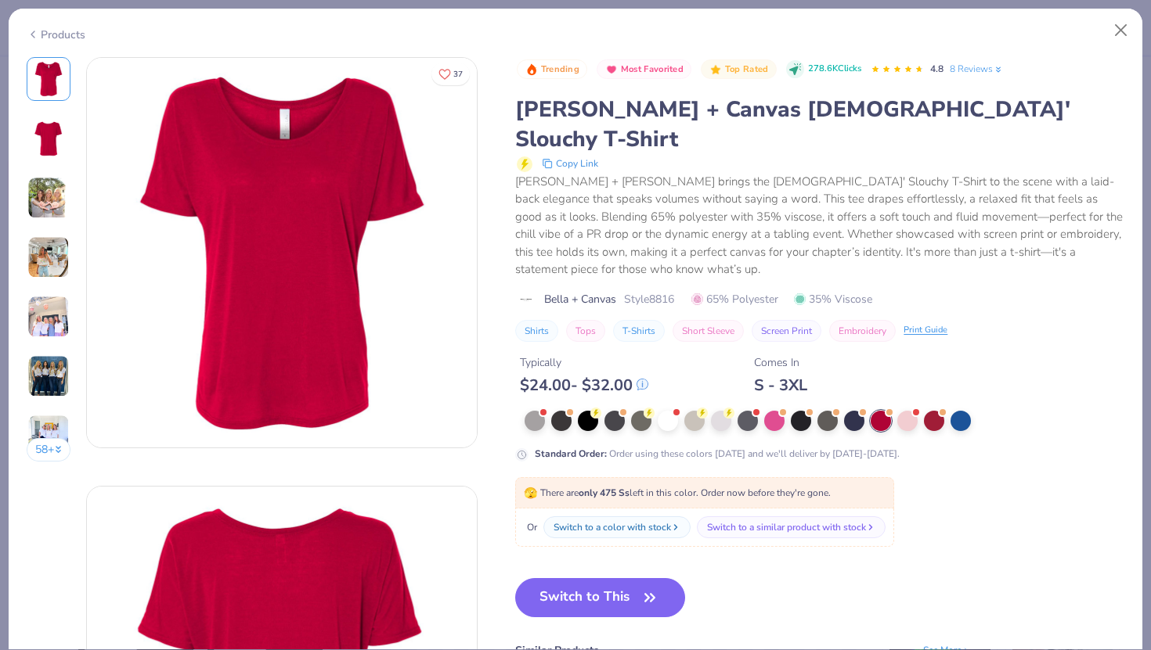
click at [921, 411] on div at bounding box center [824, 421] width 600 height 20
click at [906, 409] on div at bounding box center [907, 419] width 20 height 20
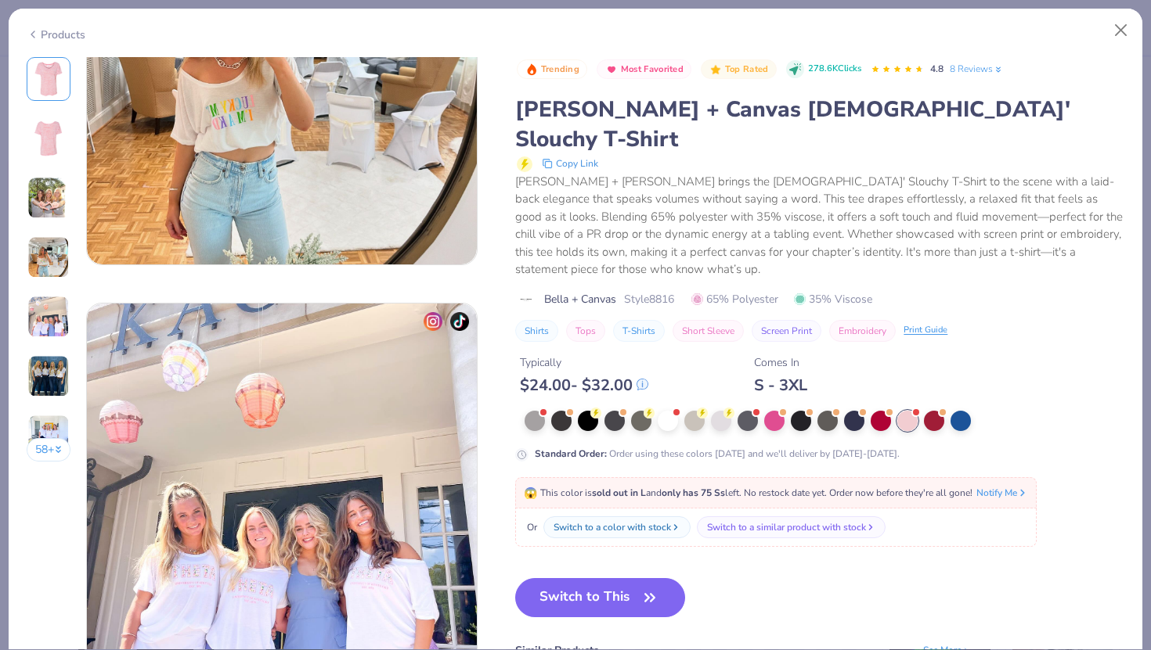
scroll to position [1219, 0]
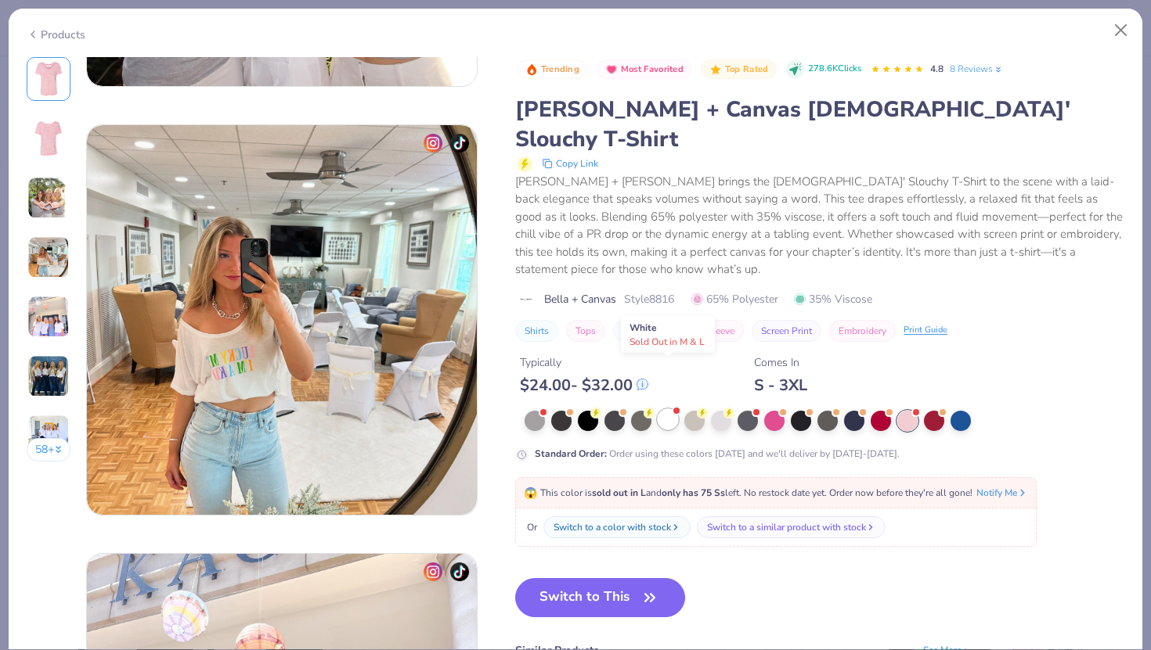
click at [668, 409] on div at bounding box center [667, 419] width 20 height 20
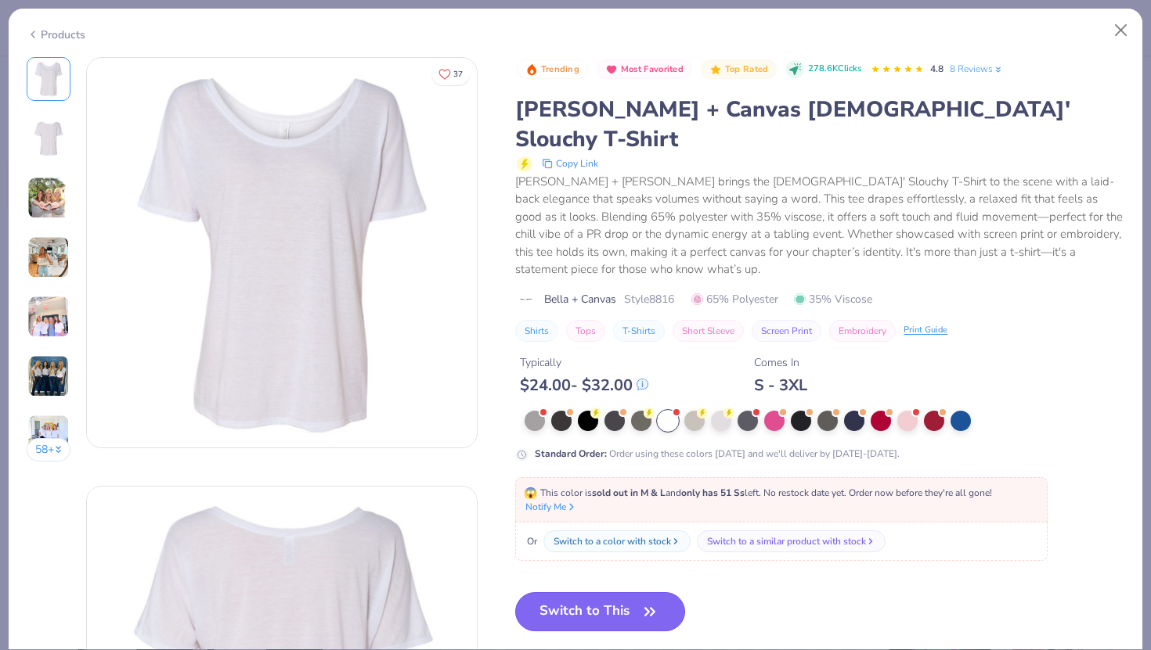
click at [578, 592] on button "Switch to This" at bounding box center [600, 611] width 170 height 39
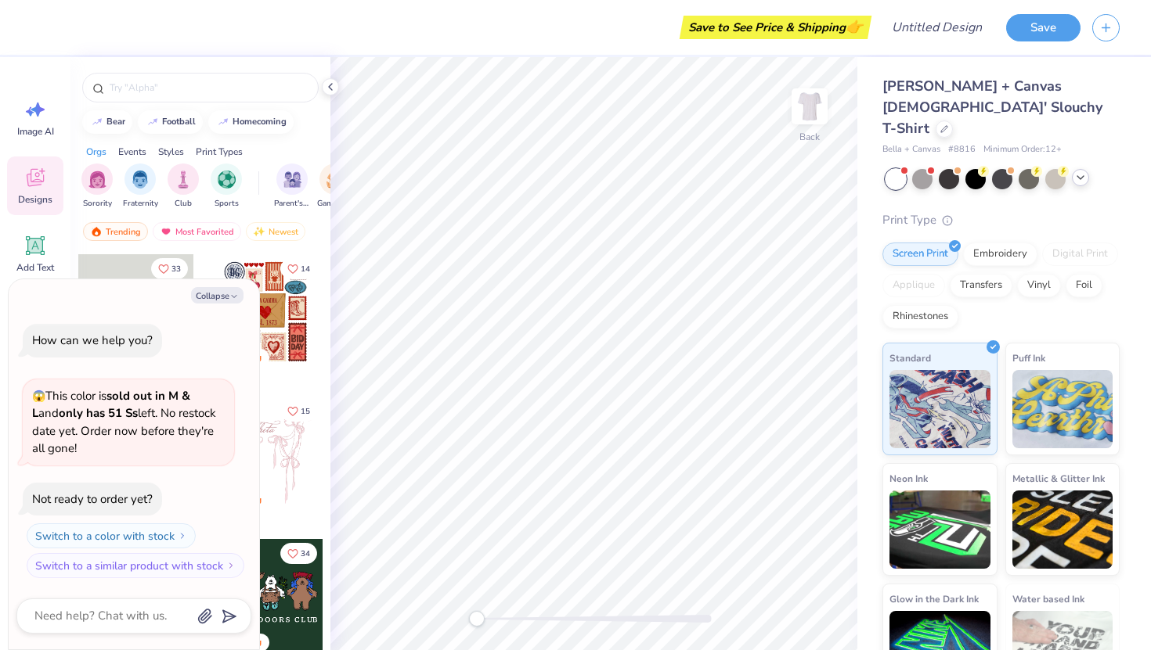
click at [1079, 171] on icon at bounding box center [1080, 177] width 13 height 13
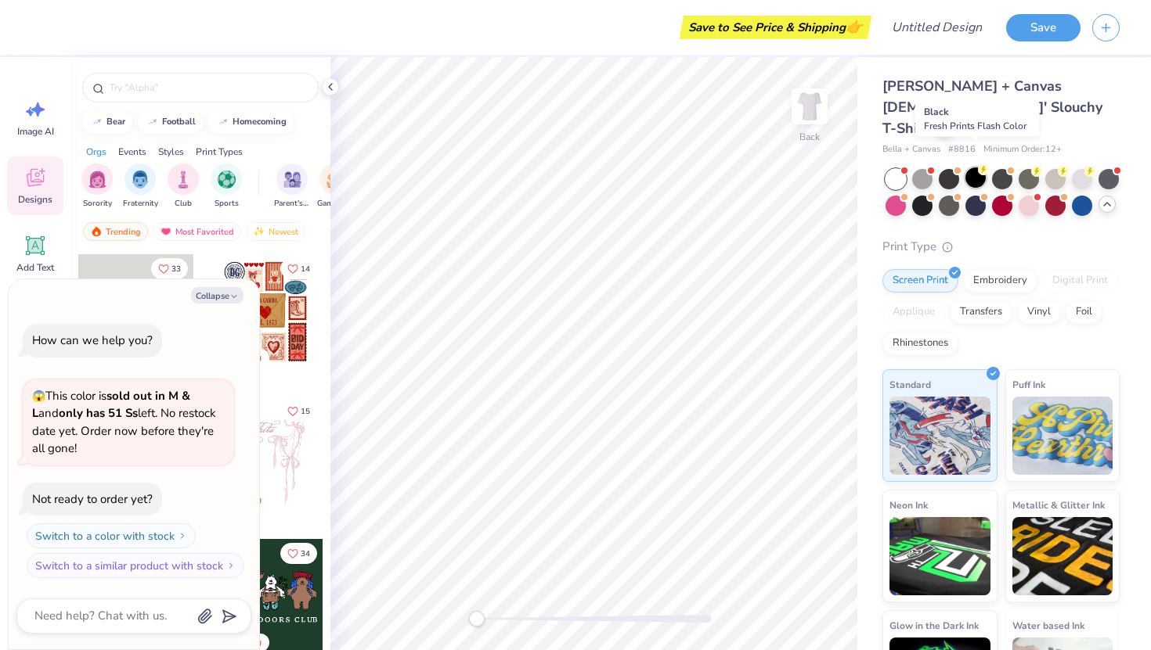
click at [973, 167] on div at bounding box center [975, 177] width 20 height 20
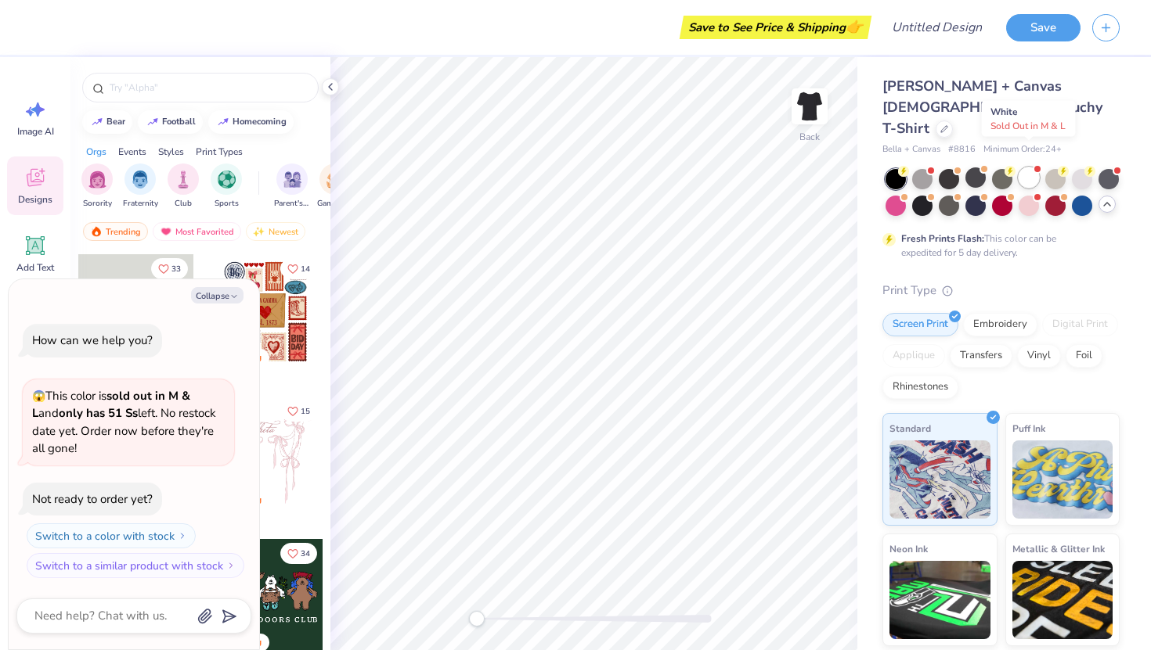
click at [1031, 167] on div at bounding box center [1028, 177] width 20 height 20
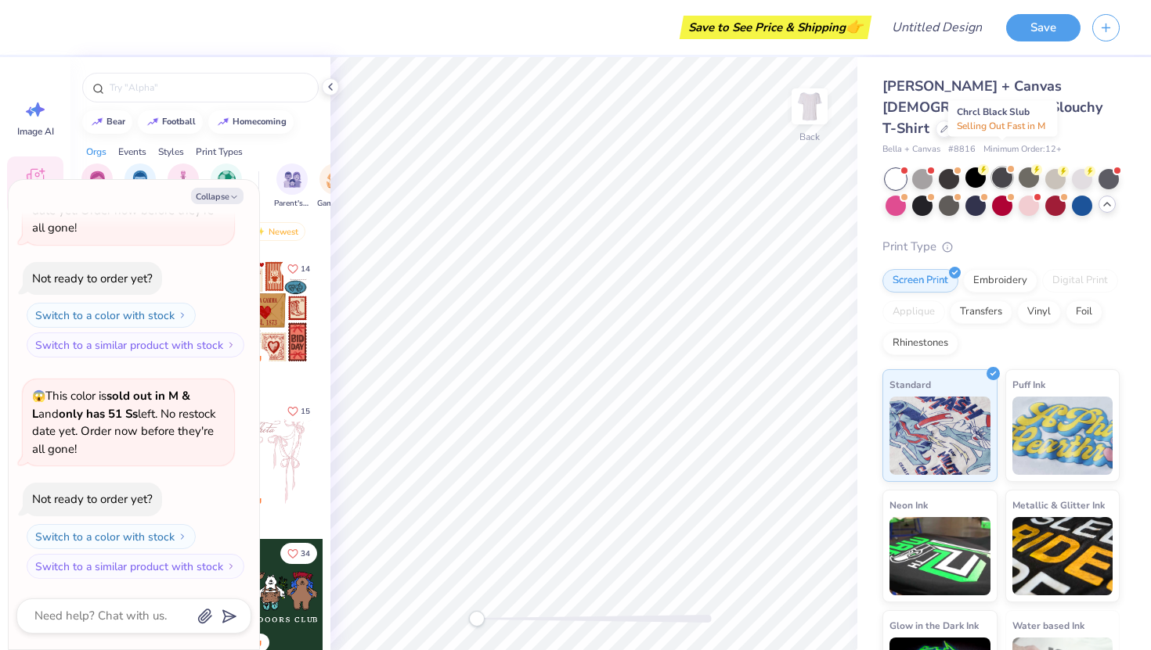
click at [997, 167] on div at bounding box center [1002, 177] width 20 height 20
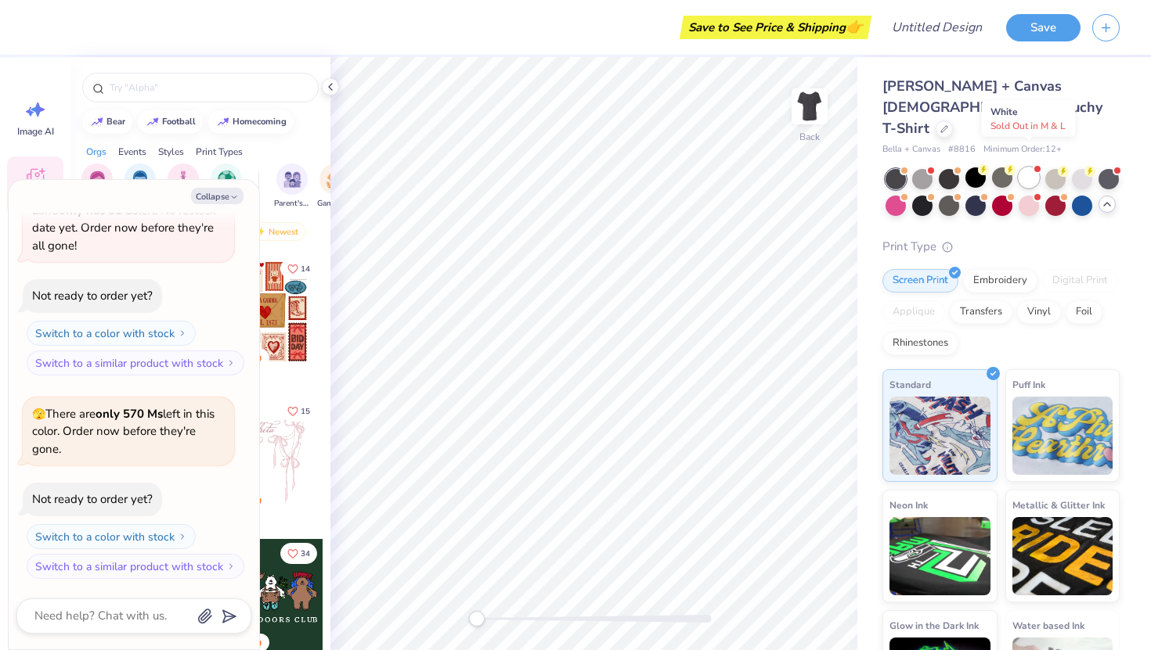
click at [1024, 167] on div at bounding box center [1028, 177] width 20 height 20
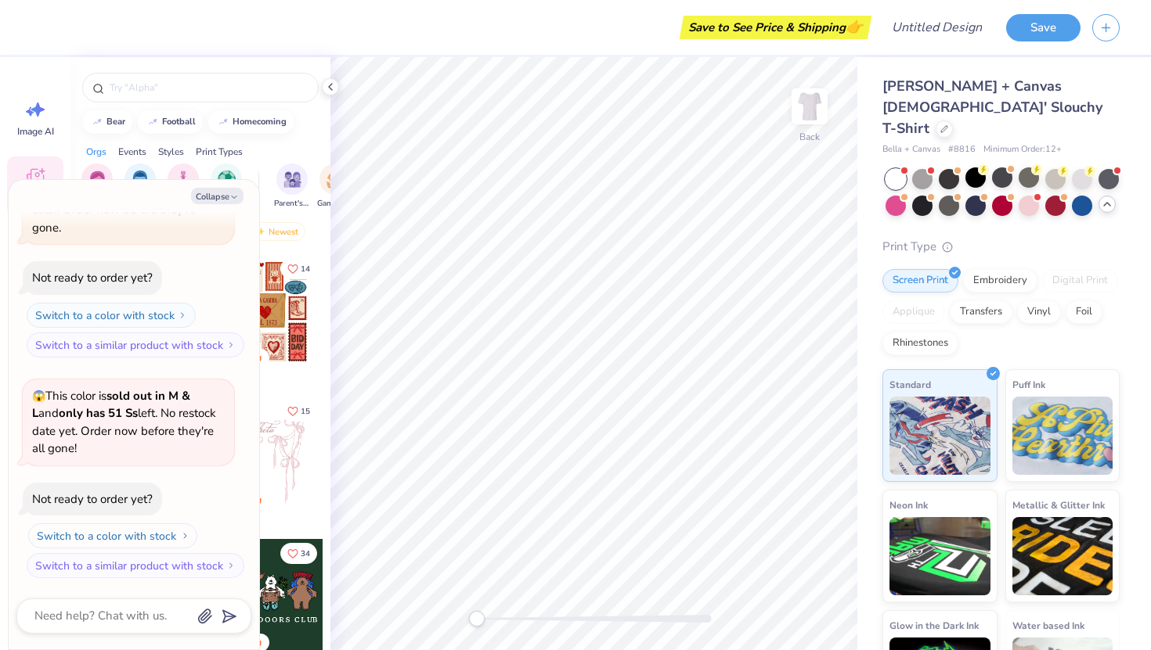
click at [171, 536] on button "Switch to a color with stock" at bounding box center [112, 536] width 169 height 25
type textarea "x"
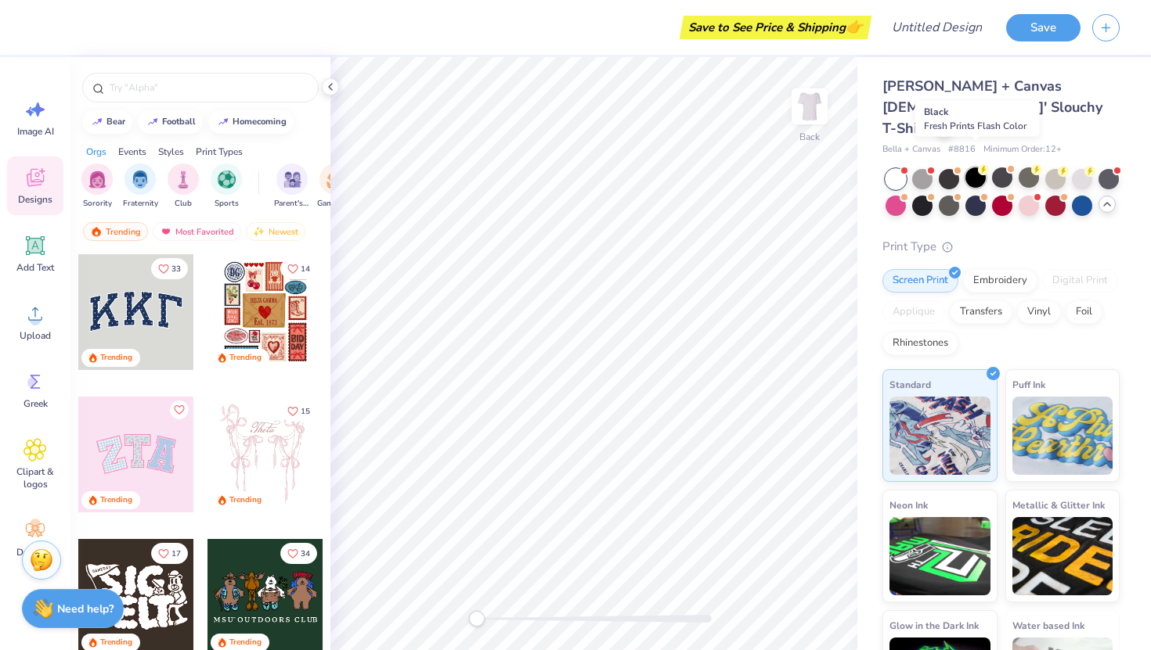
click at [974, 167] on div at bounding box center [975, 177] width 20 height 20
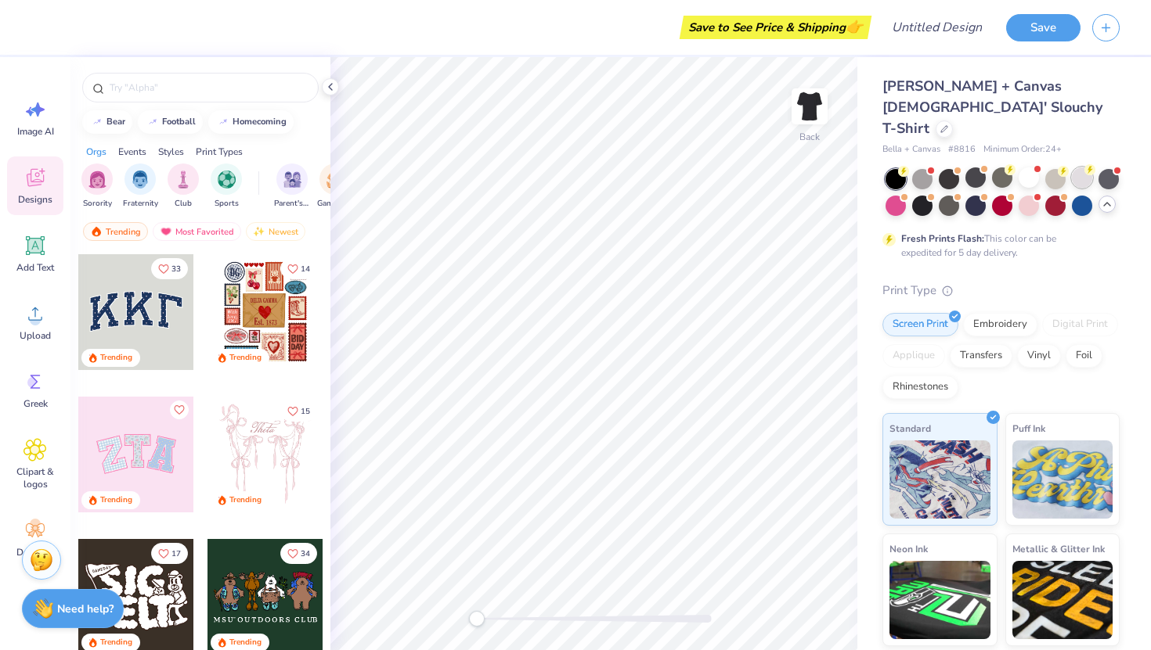
click at [1089, 167] on div at bounding box center [1081, 177] width 20 height 20
click at [972, 167] on div at bounding box center [975, 177] width 20 height 20
click at [130, 88] on input "text" at bounding box center [208, 88] width 200 height 16
type input "heart"
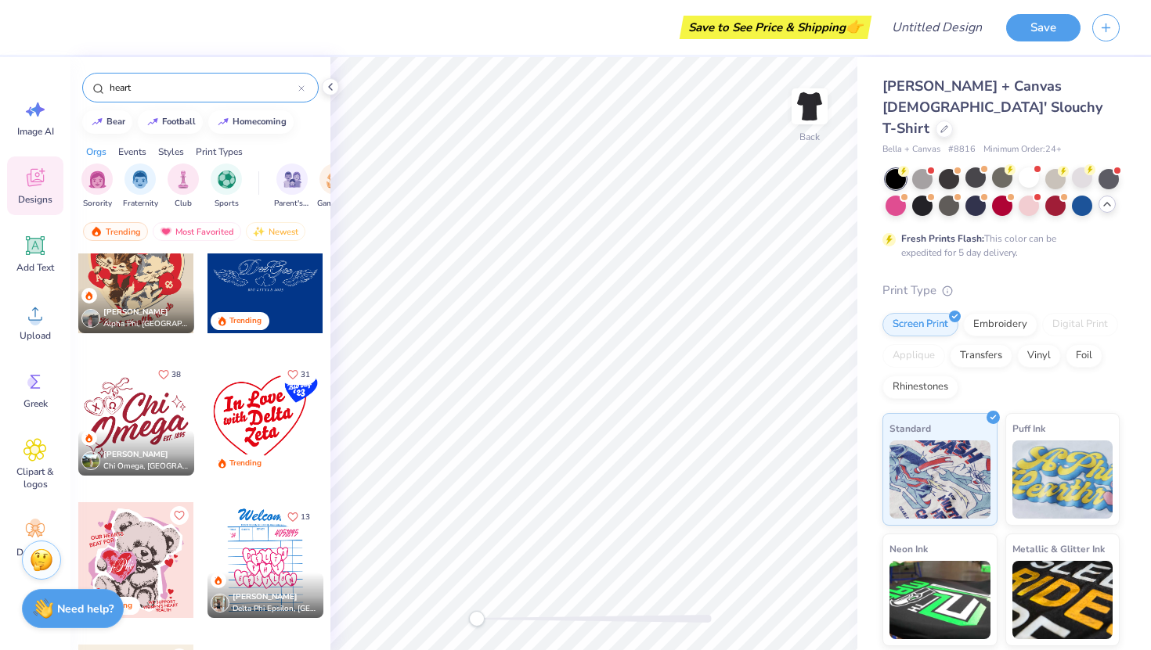
scroll to position [622, 0]
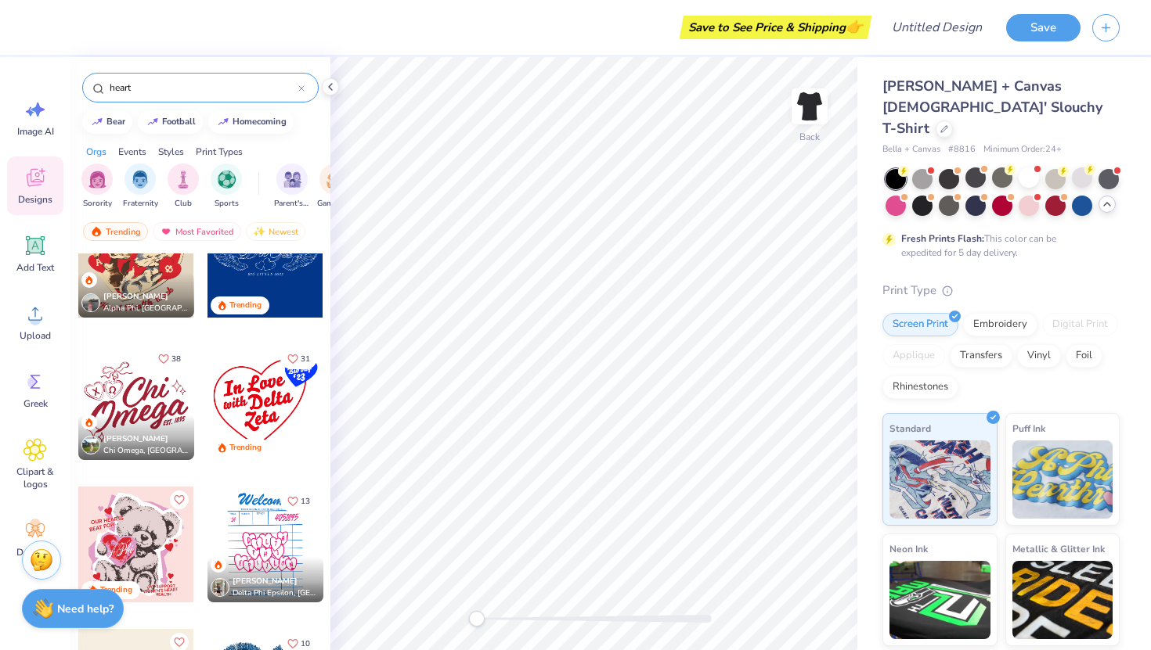
click at [149, 415] on div "Gianna Scaplehorn Chi Omega, Sacred Heart University" at bounding box center [136, 437] width 116 height 45
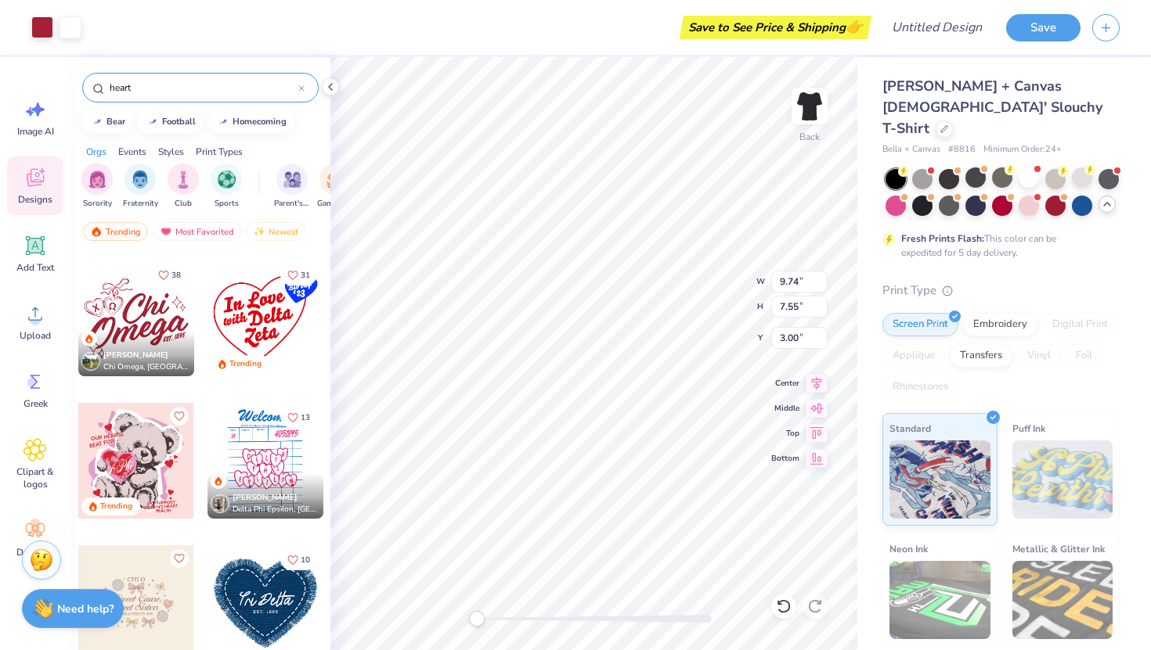
scroll to position [707, 0]
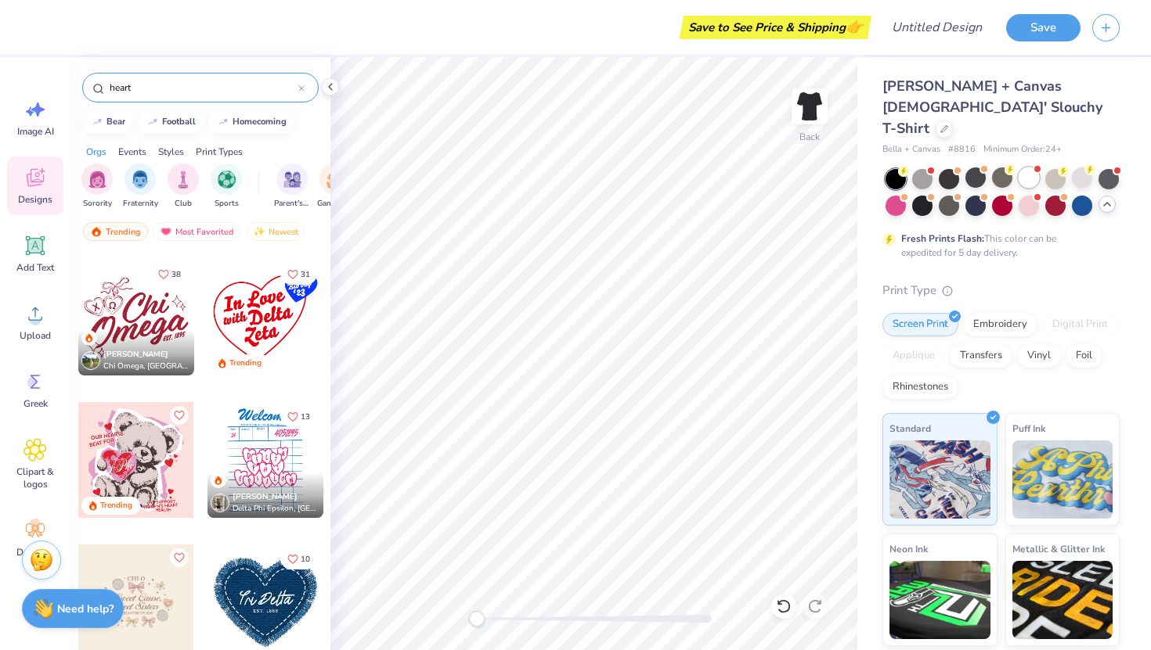
click at [1027, 167] on div at bounding box center [1028, 177] width 20 height 20
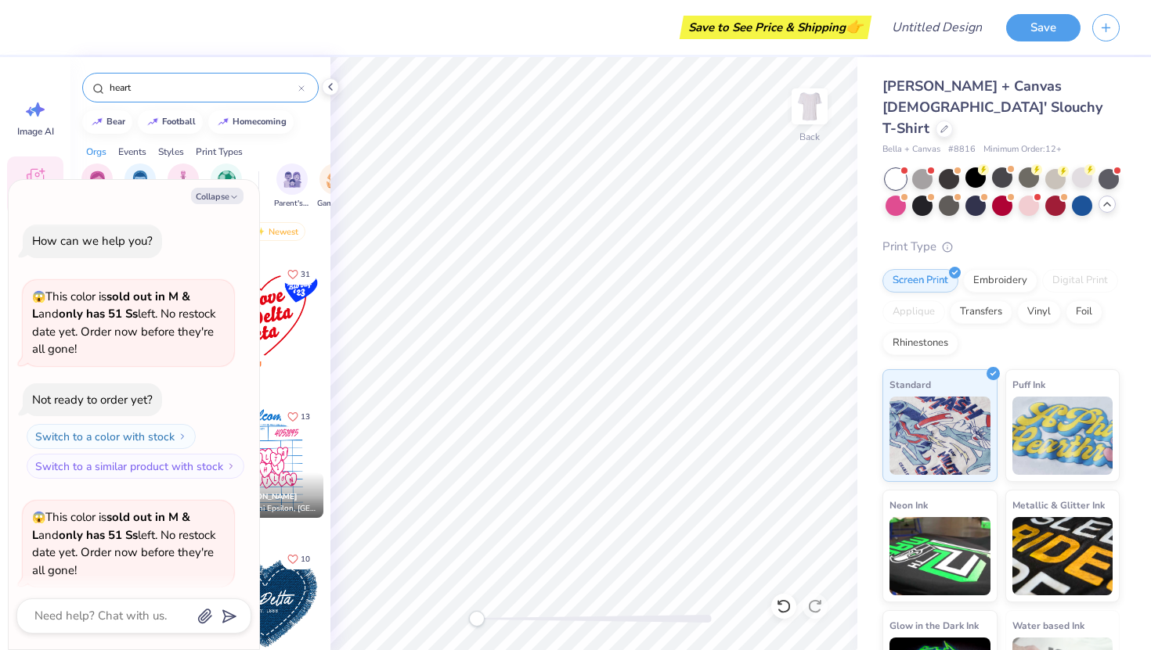
scroll to position [767, 0]
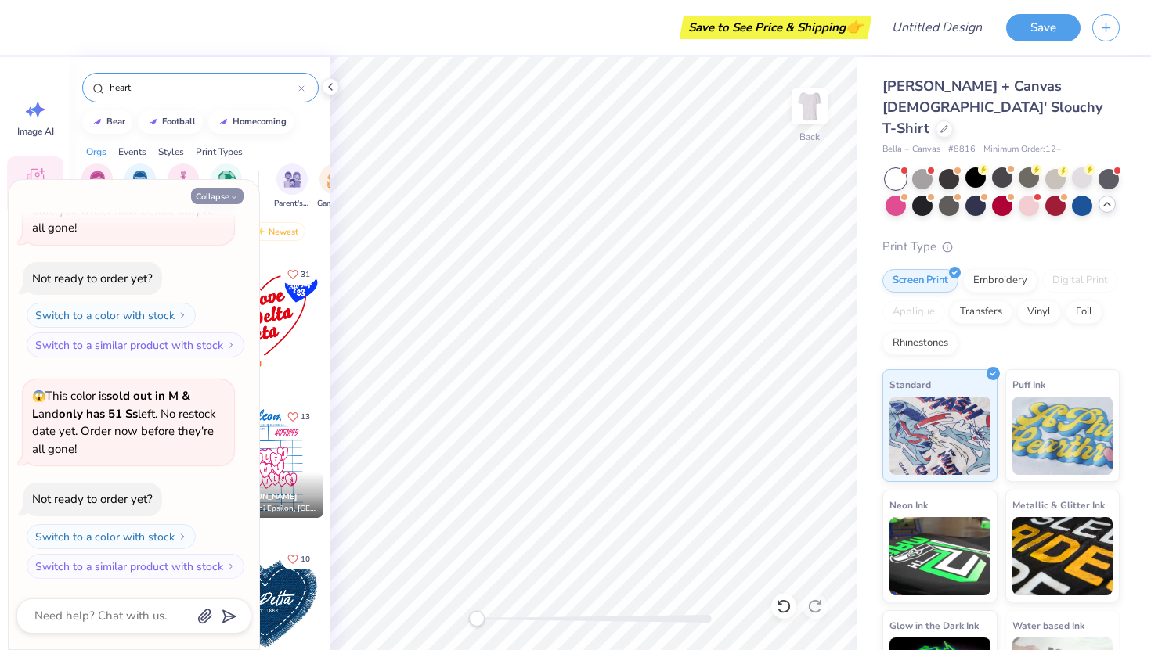
click at [229, 196] on button "Collapse" at bounding box center [217, 196] width 52 height 16
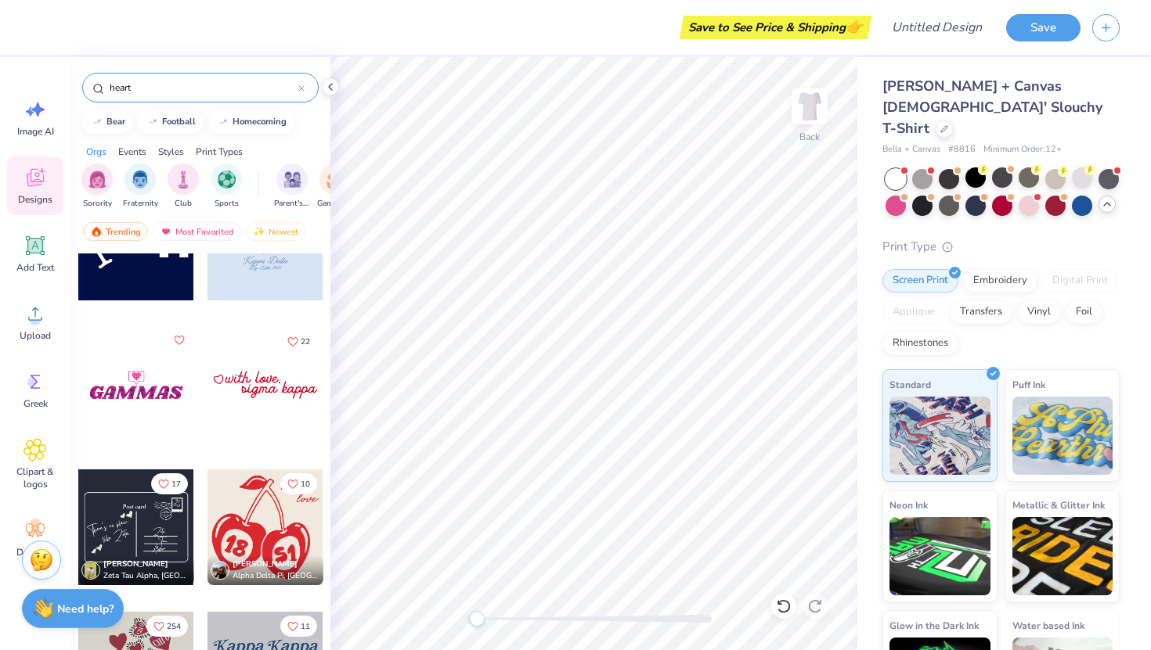
scroll to position [1636, 0]
click at [98, 605] on strong "Need help?" at bounding box center [85, 607] width 56 height 15
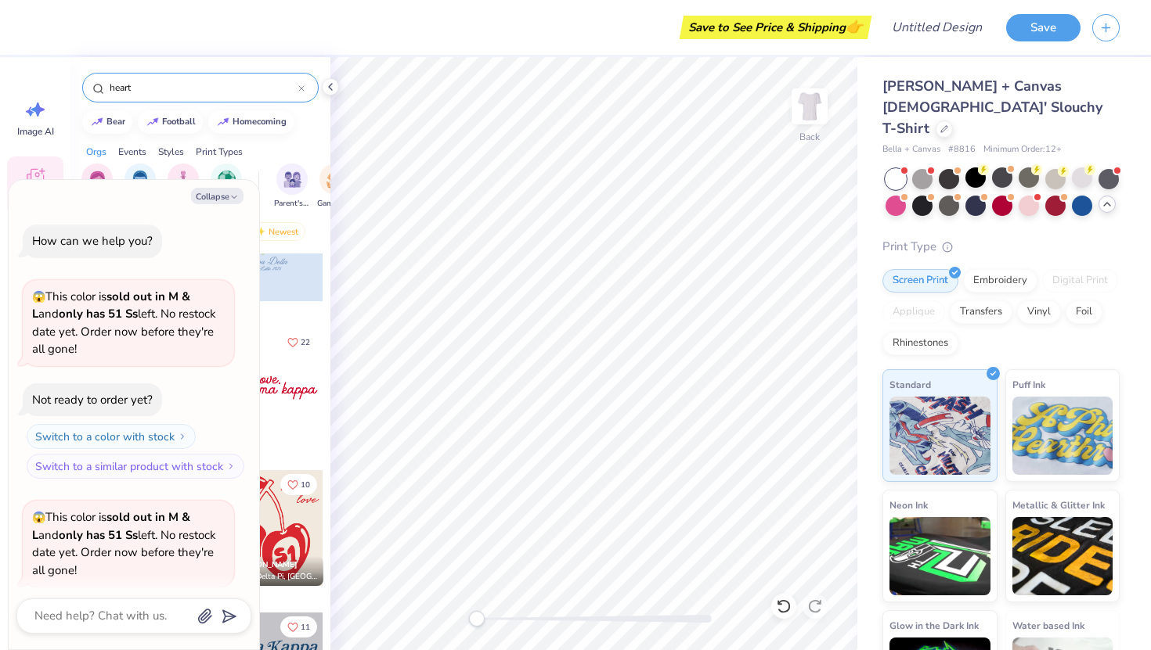
scroll to position [767, 0]
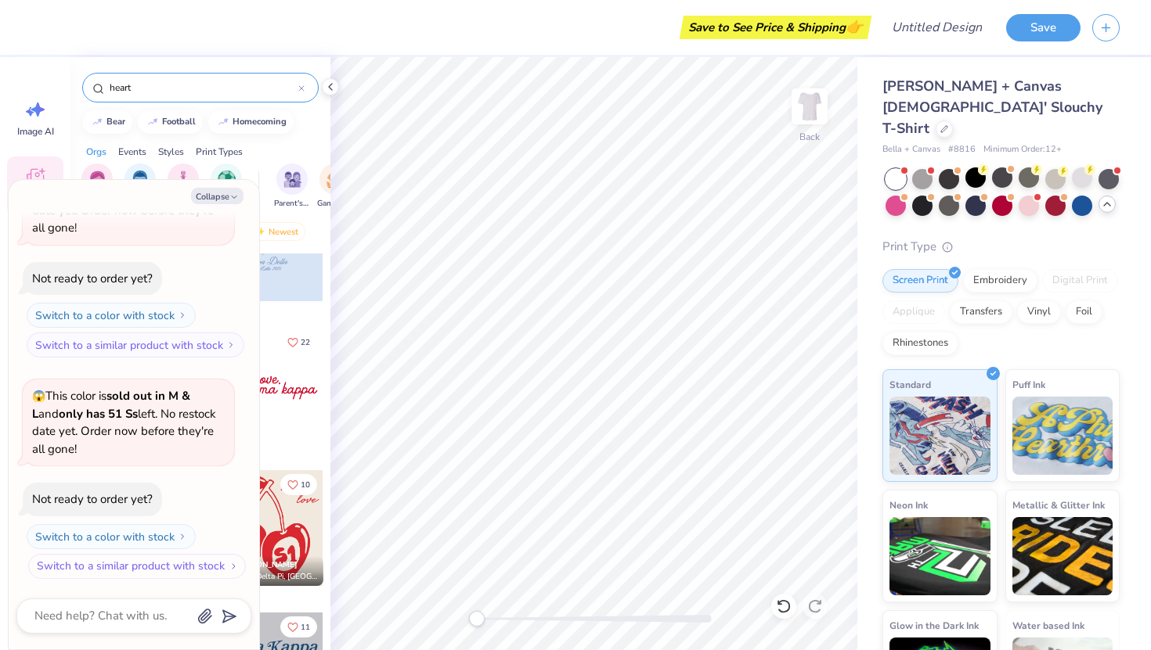
click at [148, 568] on button "Switch to a similar product with stock" at bounding box center [137, 566] width 218 height 25
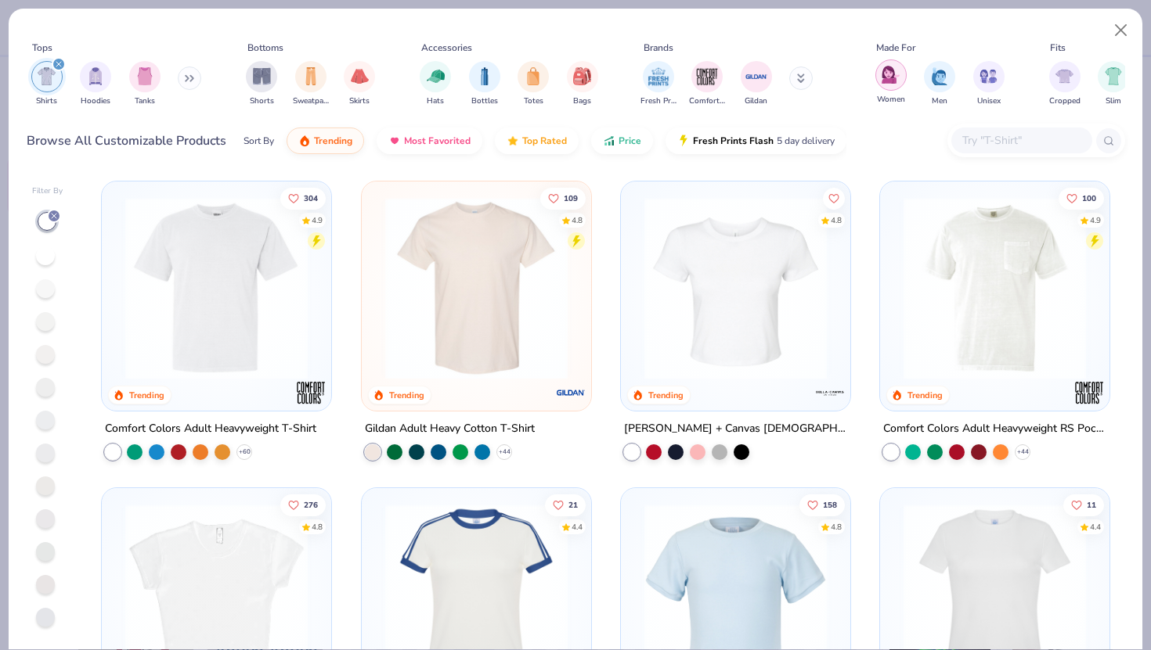
click at [891, 89] on div "filter for Women" at bounding box center [890, 74] width 31 height 31
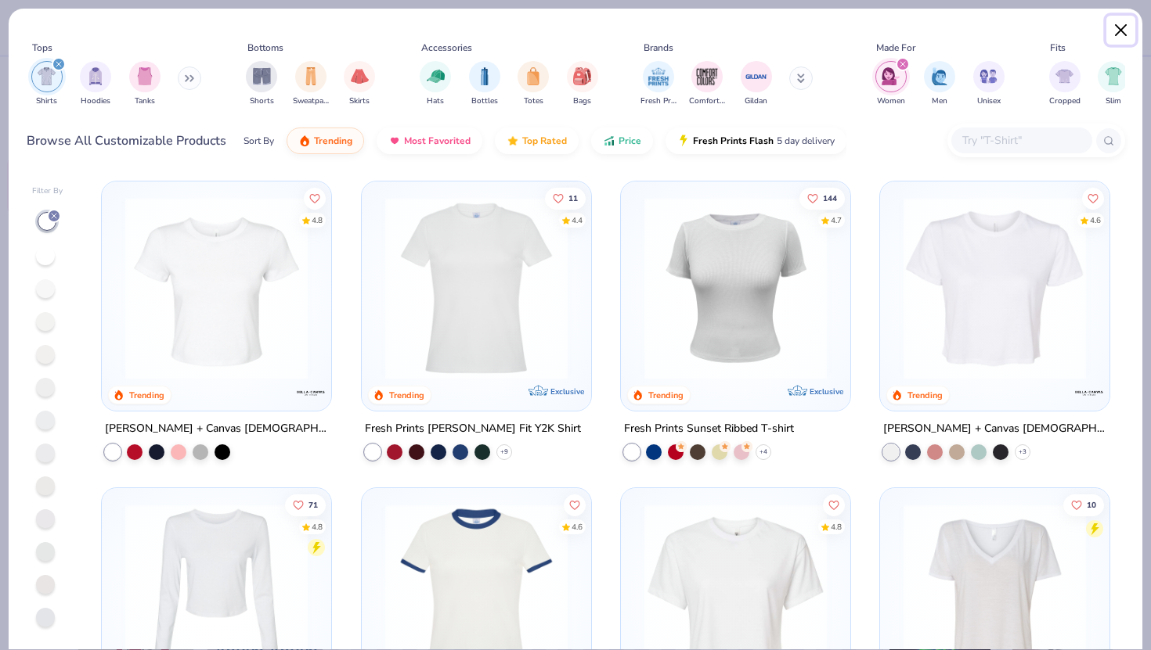
click at [1118, 39] on button "Close" at bounding box center [1121, 31] width 30 height 30
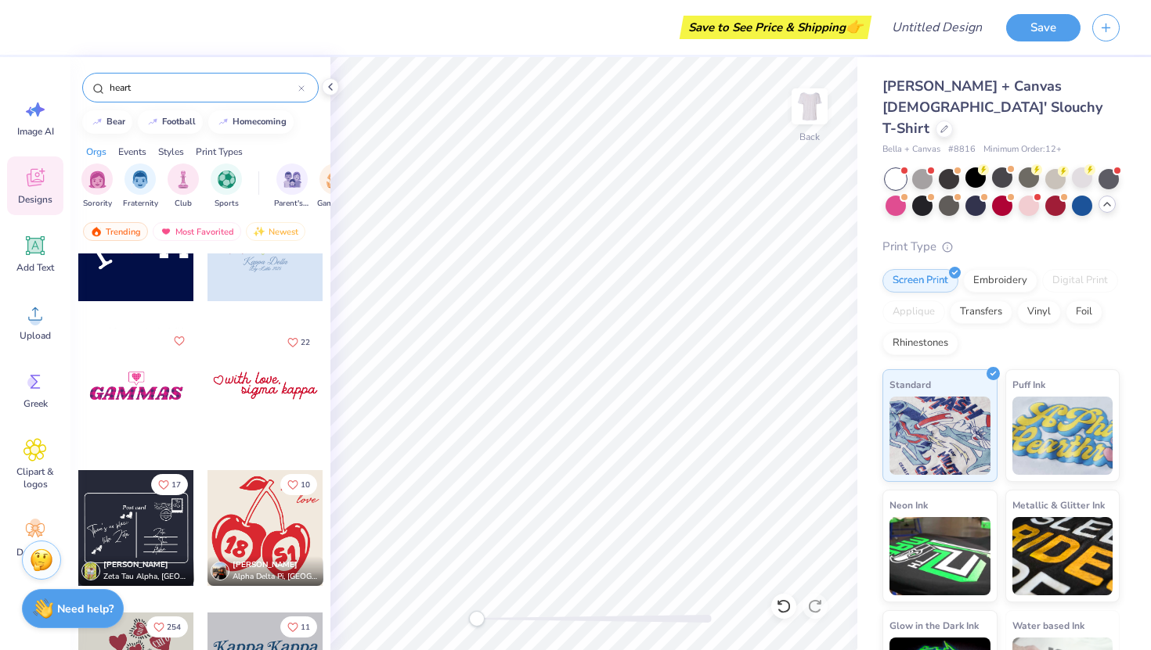
click at [1103, 198] on icon at bounding box center [1106, 204] width 13 height 13
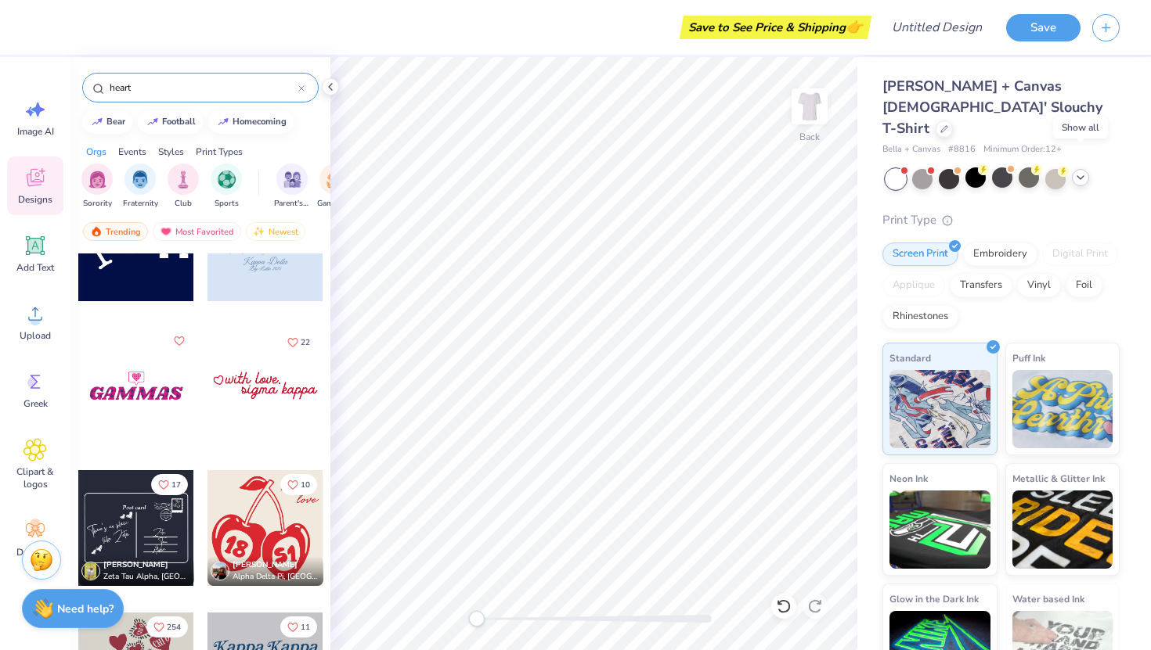
click at [1076, 171] on icon at bounding box center [1080, 177] width 13 height 13
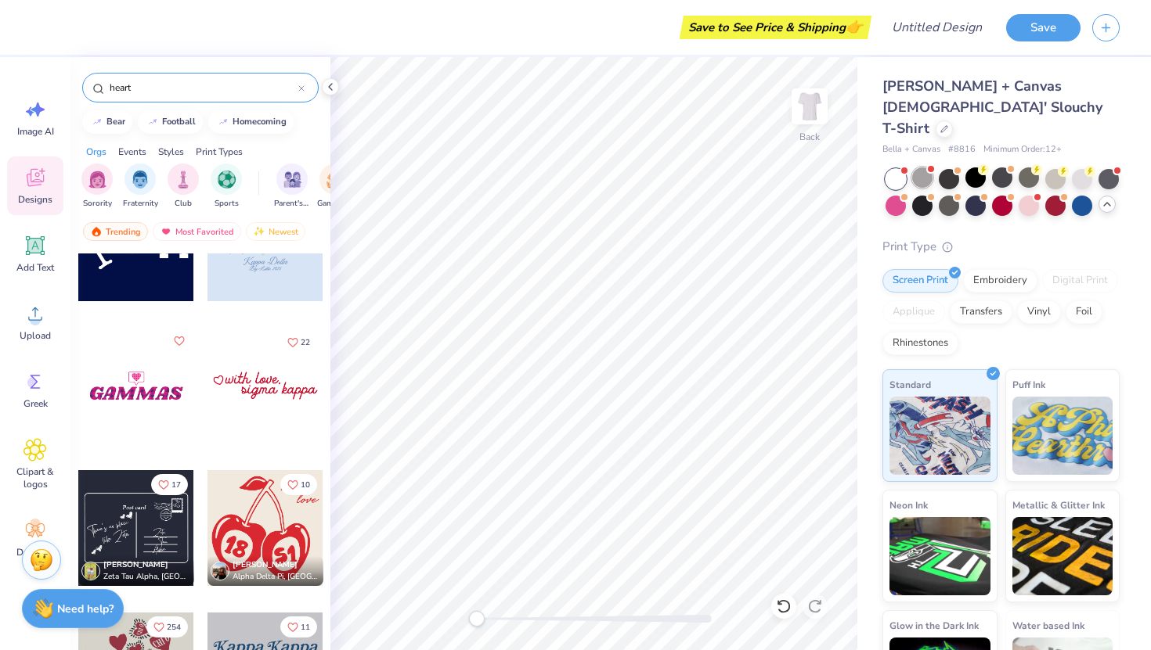
click at [921, 167] on div at bounding box center [922, 177] width 20 height 20
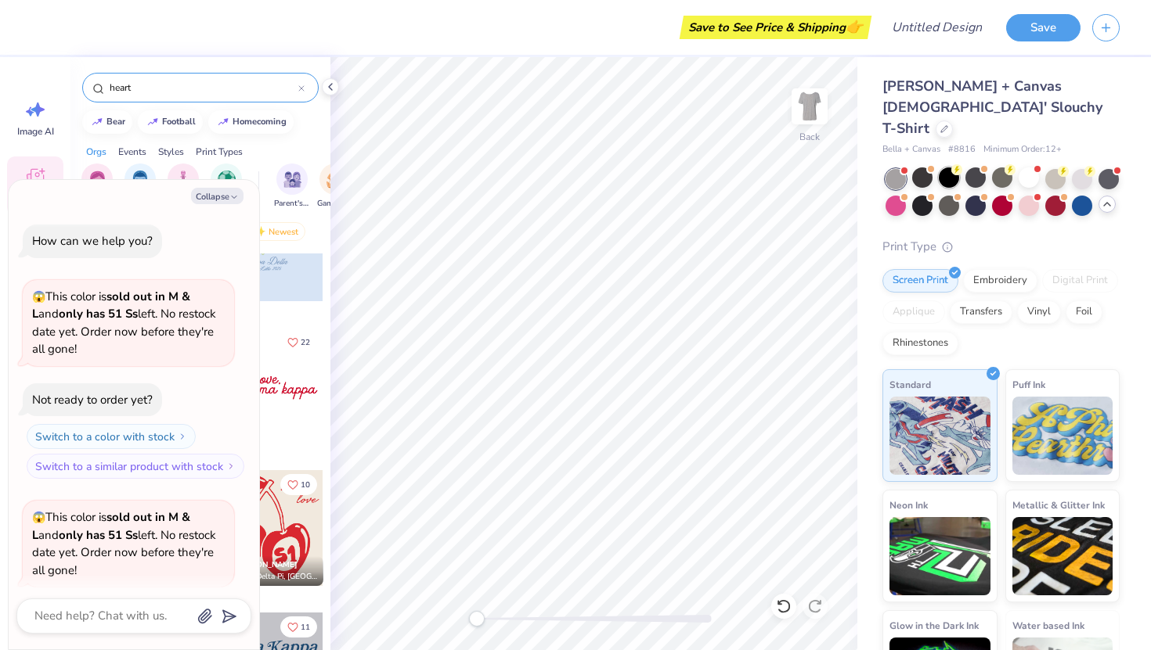
scroll to position [989, 0]
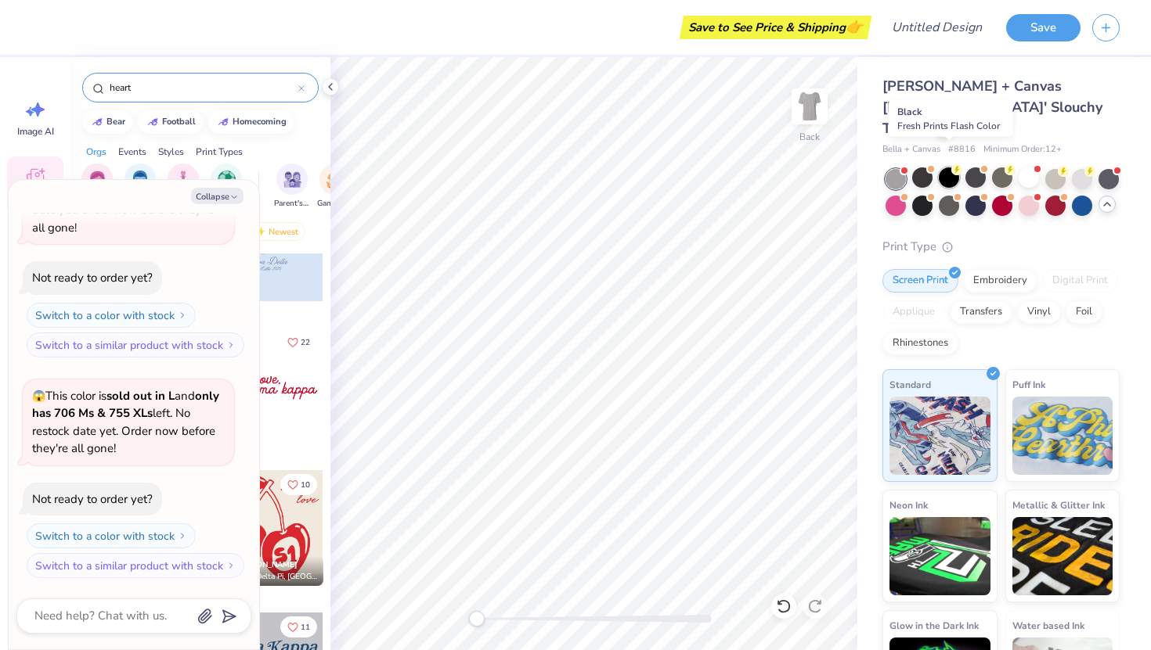
click at [944, 167] on div at bounding box center [948, 177] width 20 height 20
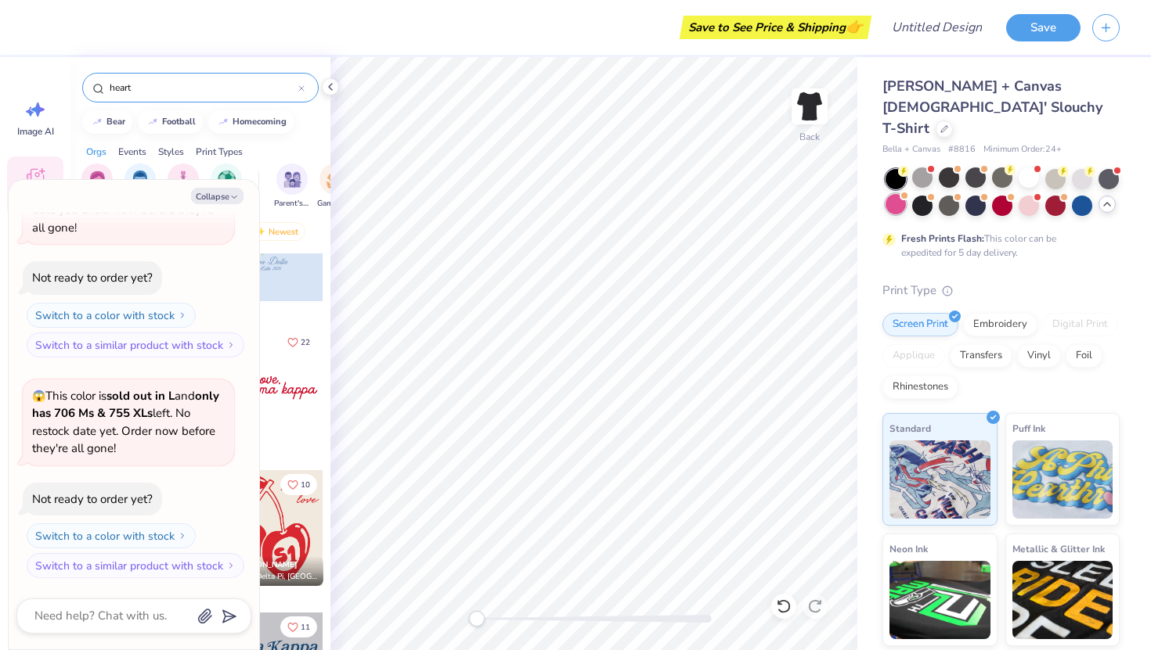
click at [900, 194] on div at bounding box center [895, 204] width 20 height 20
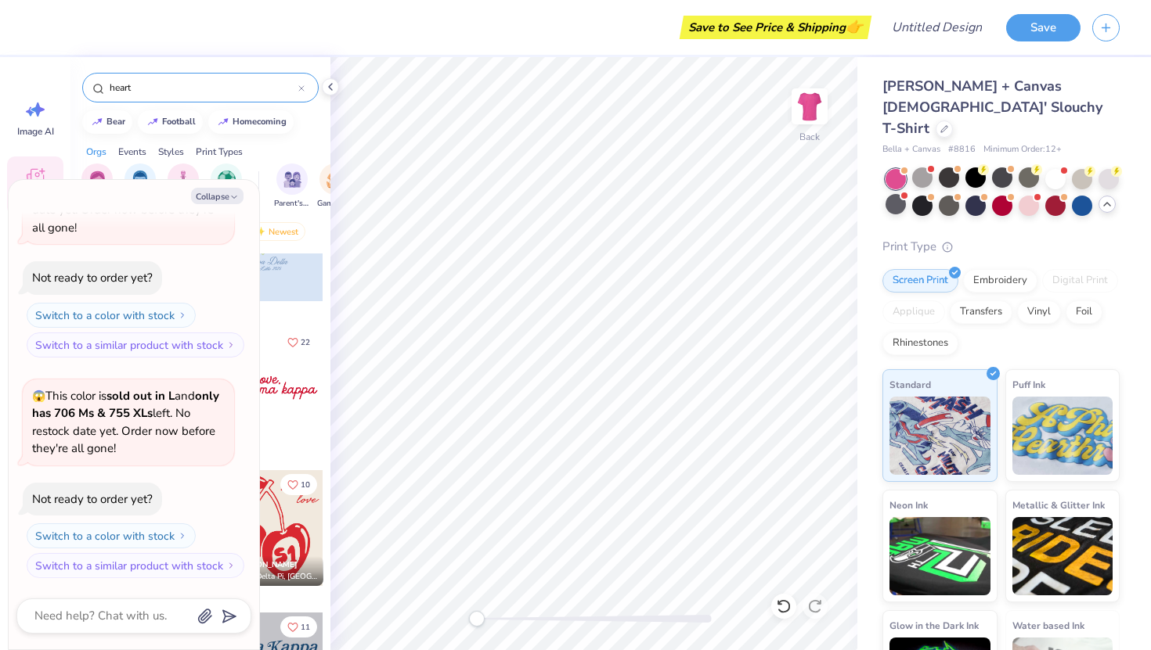
scroll to position [1192, 0]
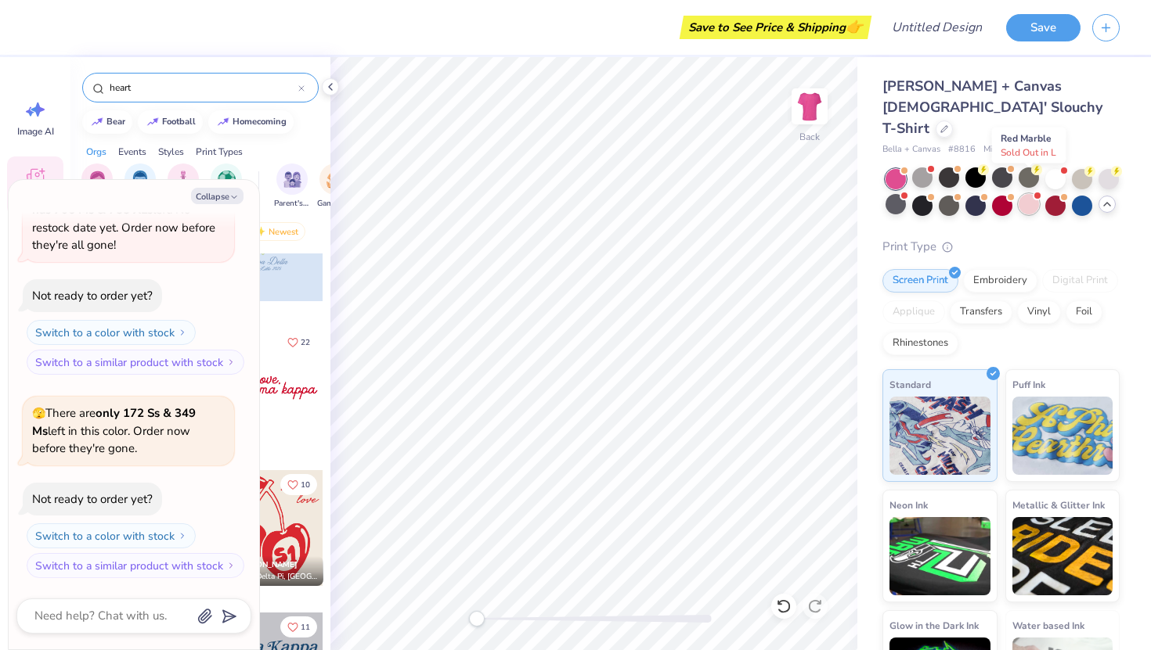
click at [1028, 194] on div at bounding box center [1028, 204] width 20 height 20
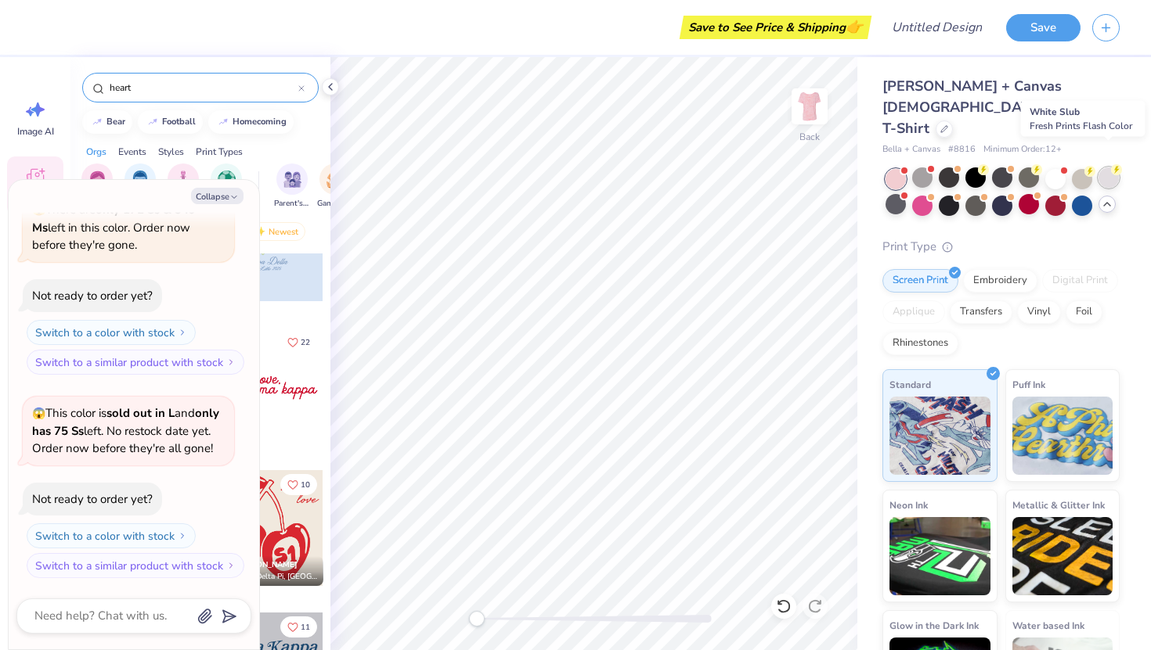
click at [1114, 167] on div at bounding box center [1108, 177] width 20 height 20
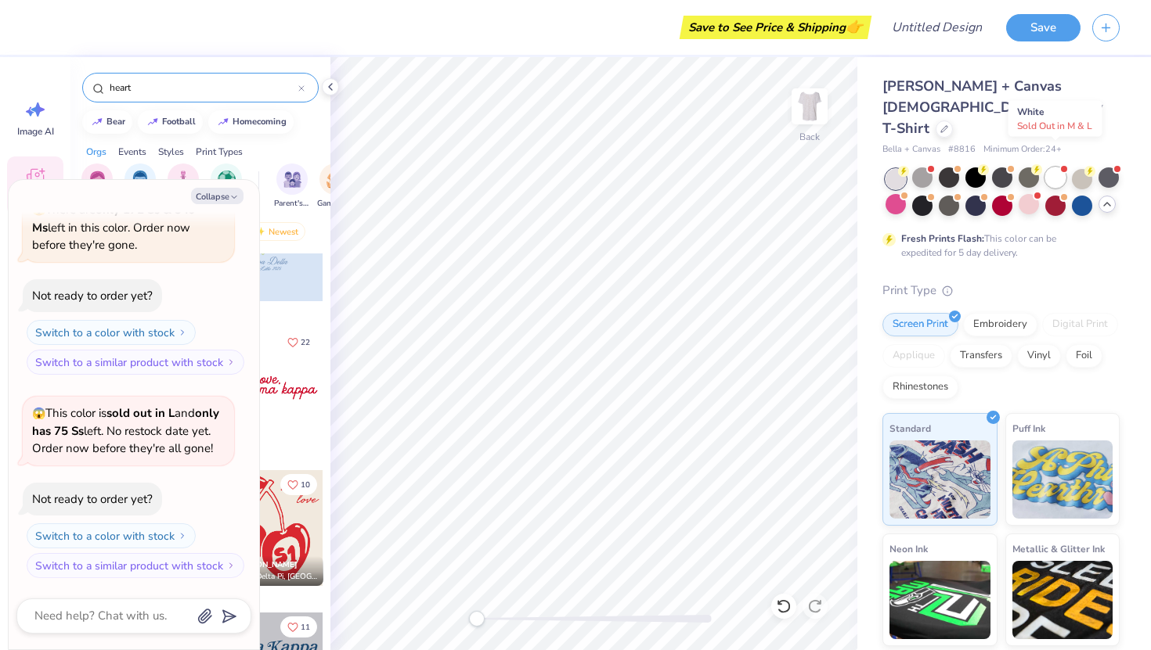
click at [1053, 167] on div at bounding box center [1055, 177] width 20 height 20
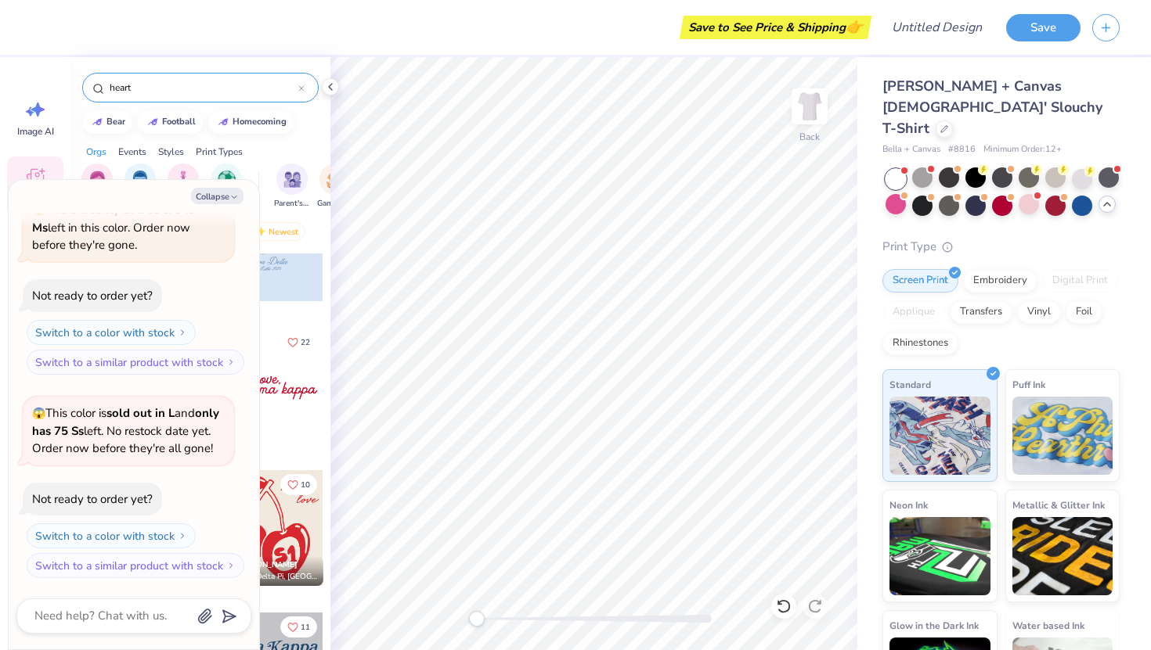
scroll to position [1634, 0]
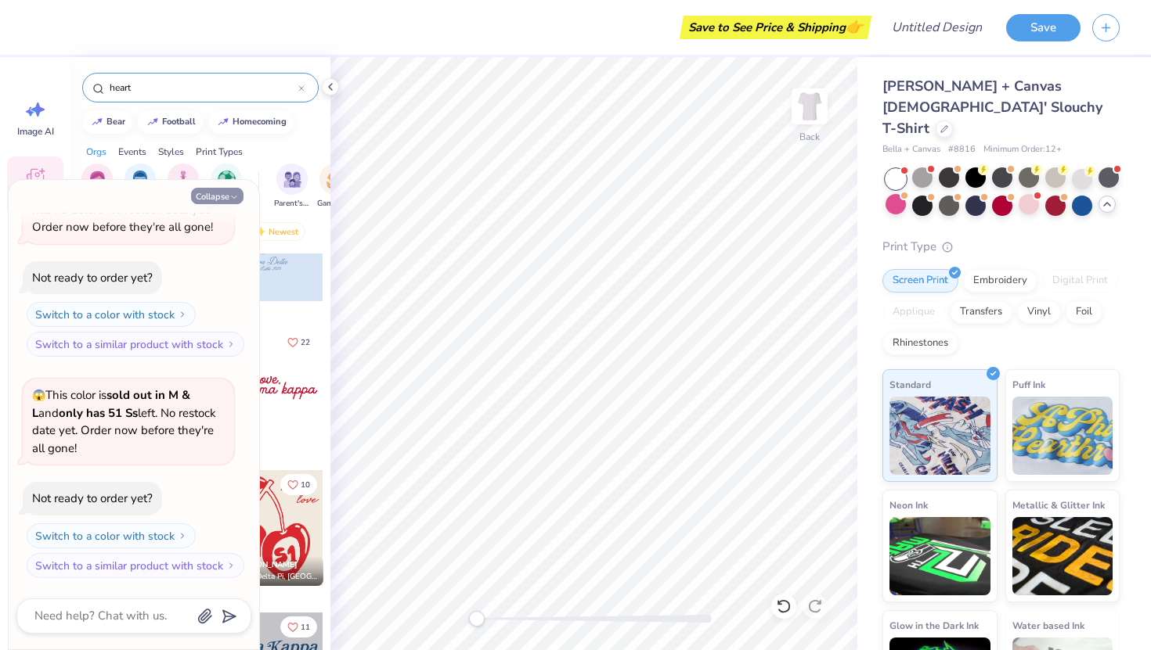
click at [233, 189] on button "Collapse" at bounding box center [217, 196] width 52 height 16
type textarea "x"
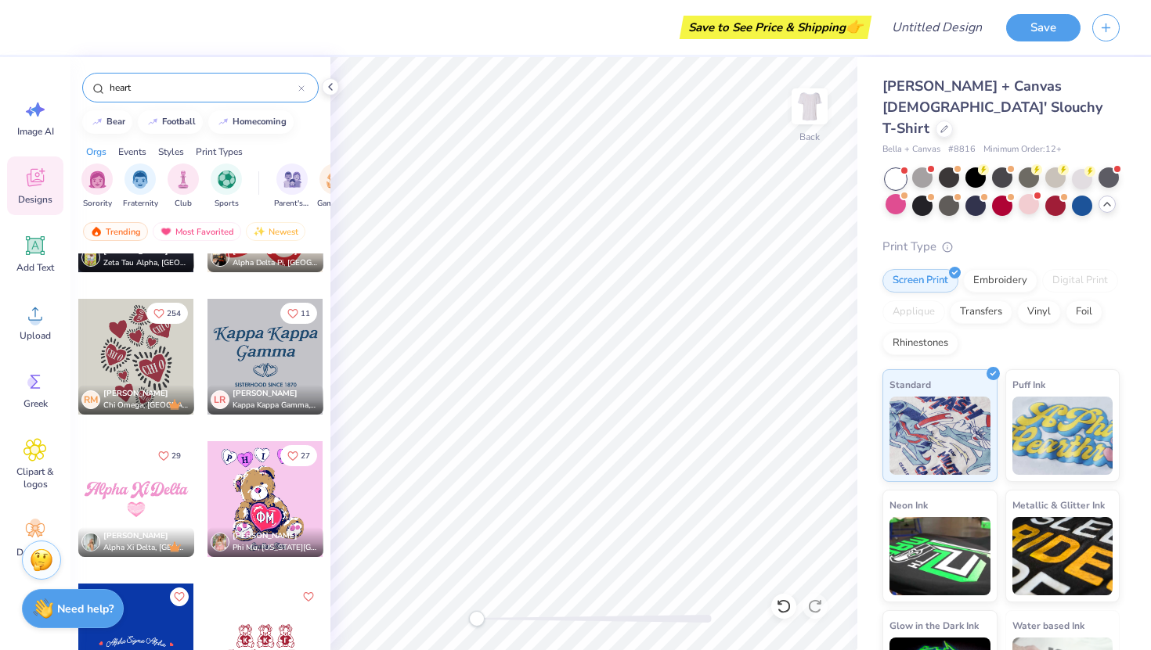
scroll to position [1950, 0]
click at [125, 374] on div at bounding box center [136, 356] width 116 height 116
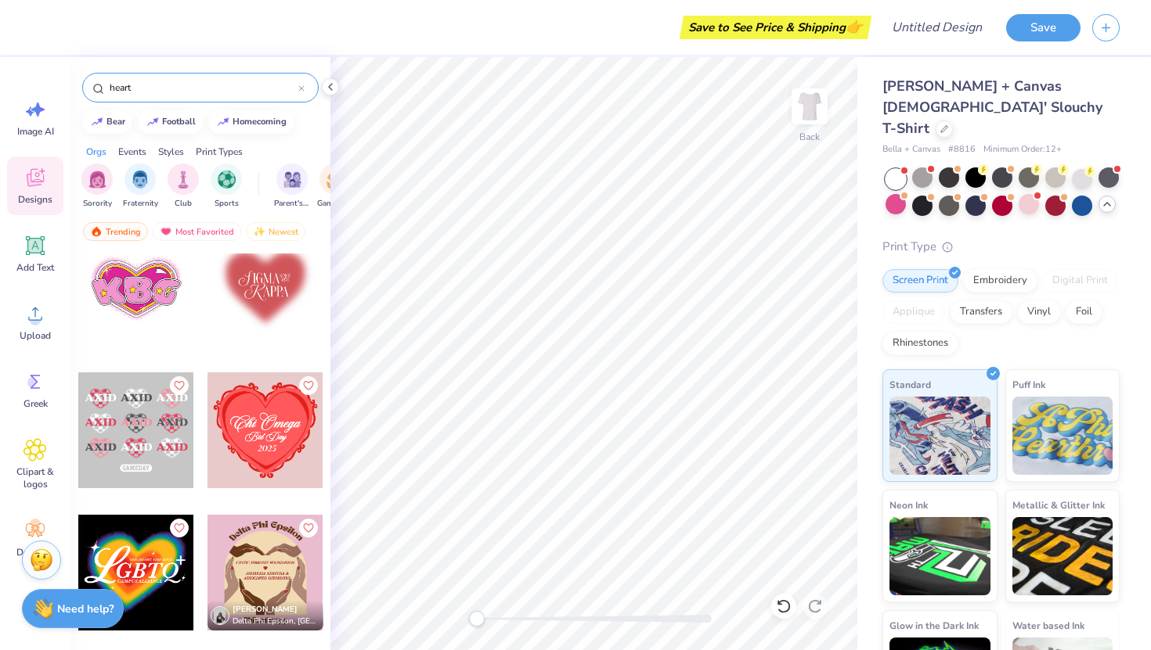
scroll to position [2592, 0]
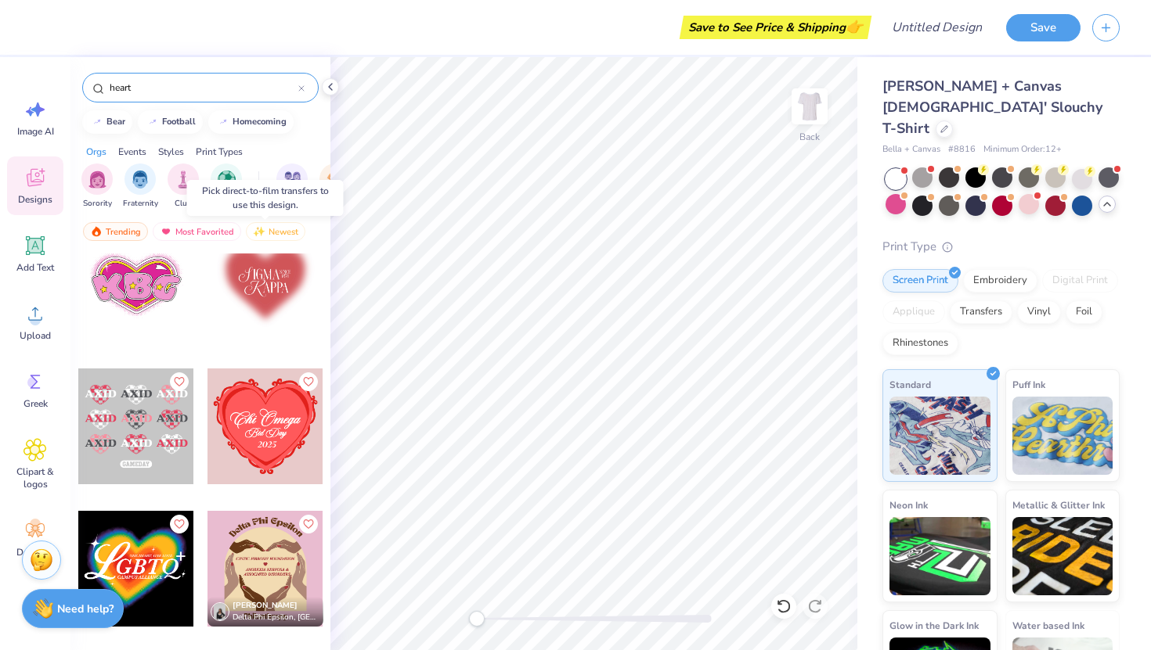
click at [261, 297] on div at bounding box center [265, 284] width 116 height 116
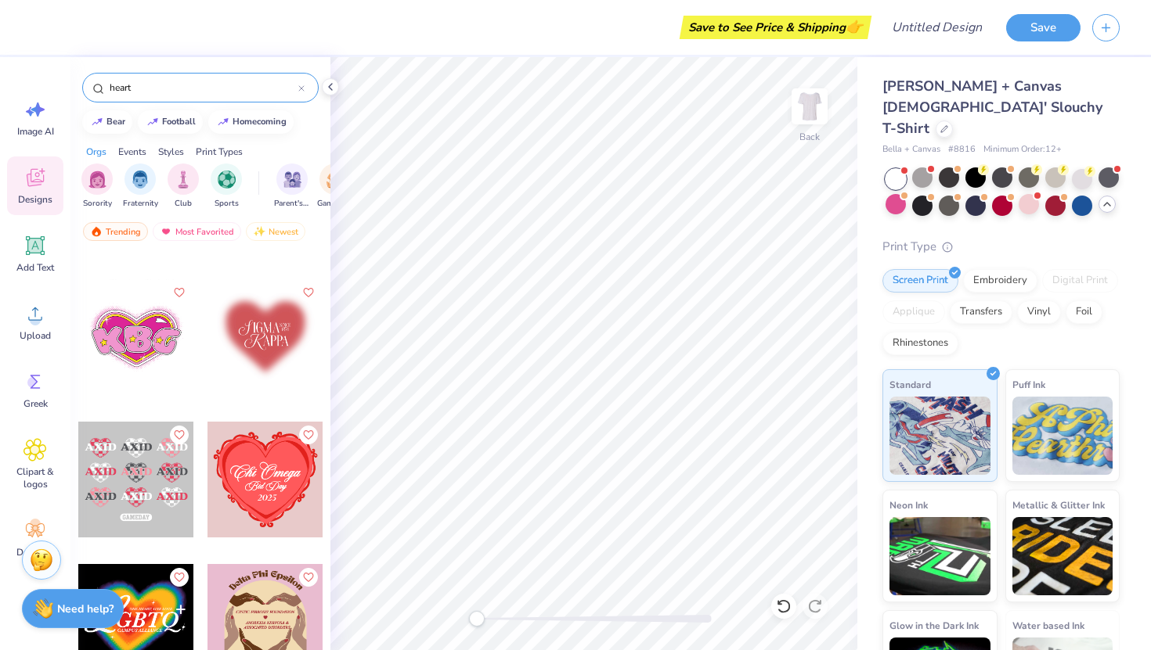
scroll to position [2537, 0]
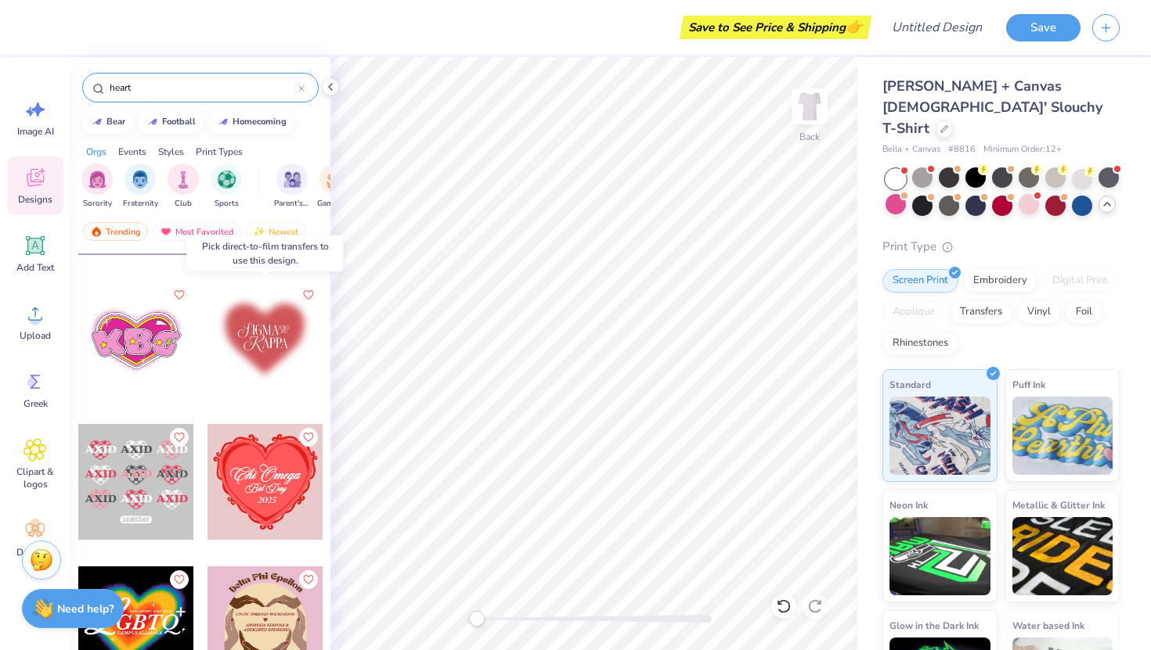
click at [207, 337] on div at bounding box center [149, 340] width 116 height 116
click at [267, 334] on div at bounding box center [265, 340] width 116 height 116
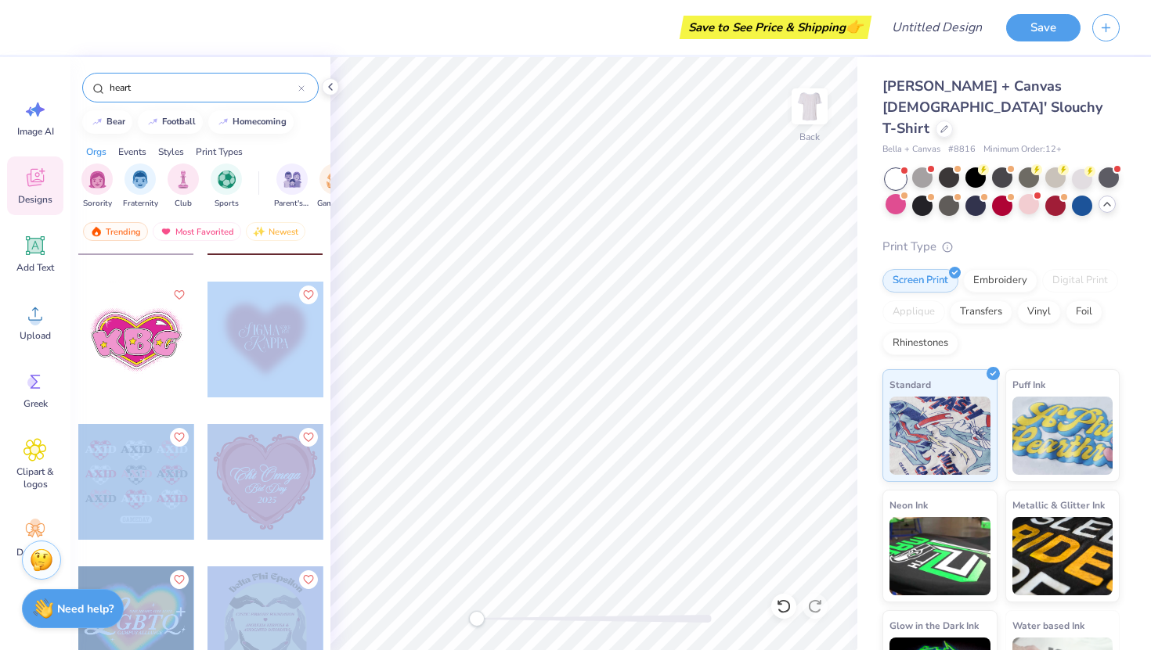
click at [584, 258] on div "Save to See Price & Shipping 👉 Design Title Save Image AI Designs Add Text Uplo…" at bounding box center [575, 325] width 1151 height 650
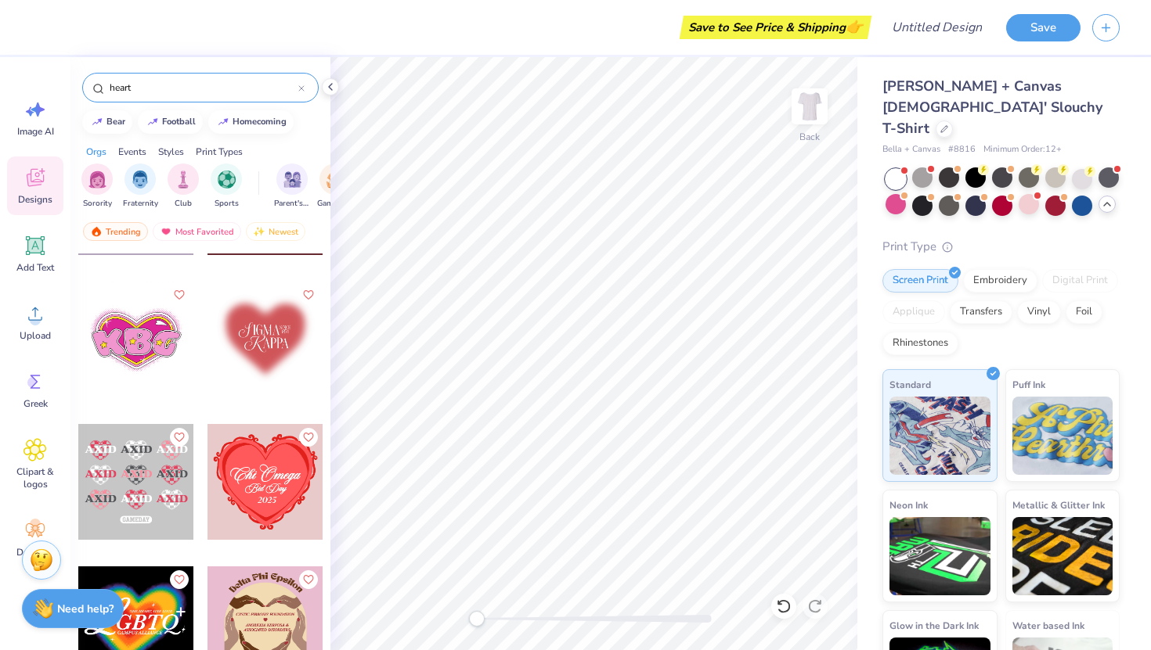
click at [294, 326] on div at bounding box center [265, 340] width 116 height 116
click at [290, 326] on div at bounding box center [265, 340] width 116 height 116
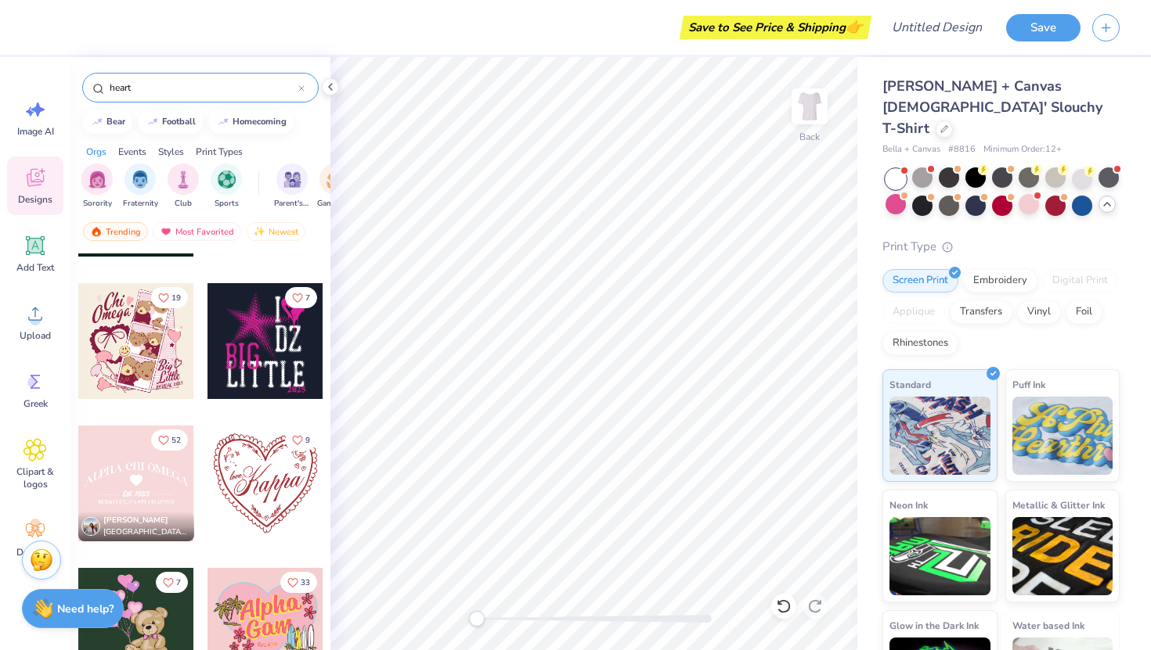
scroll to position [3621, 0]
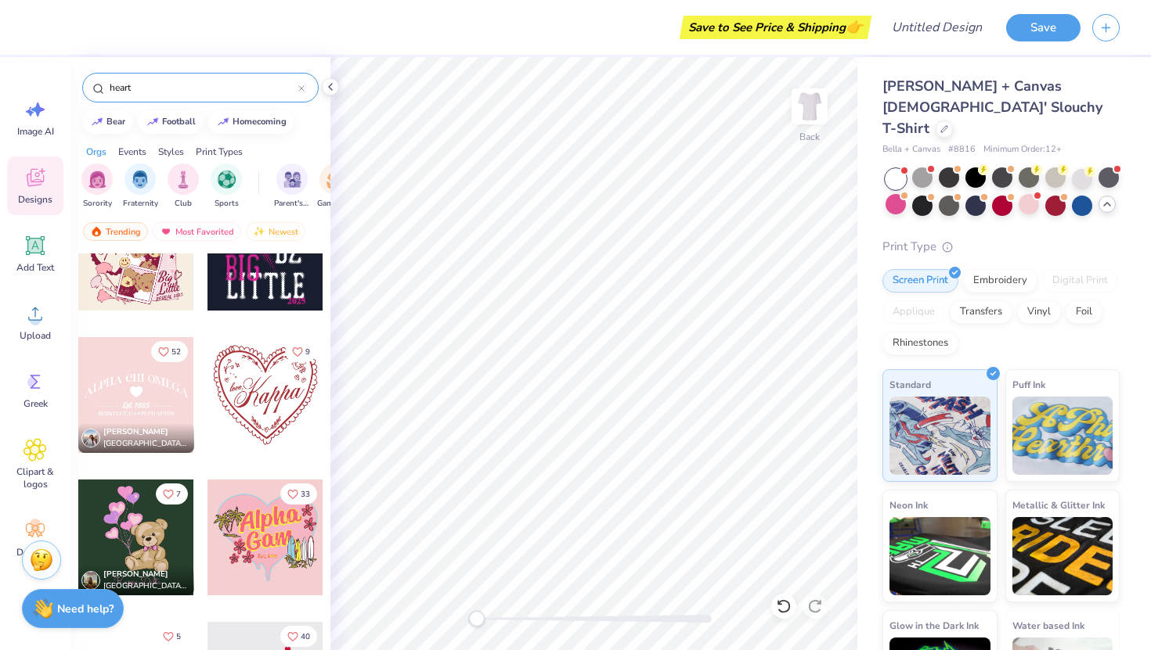
click at [264, 422] on div at bounding box center [265, 395] width 116 height 116
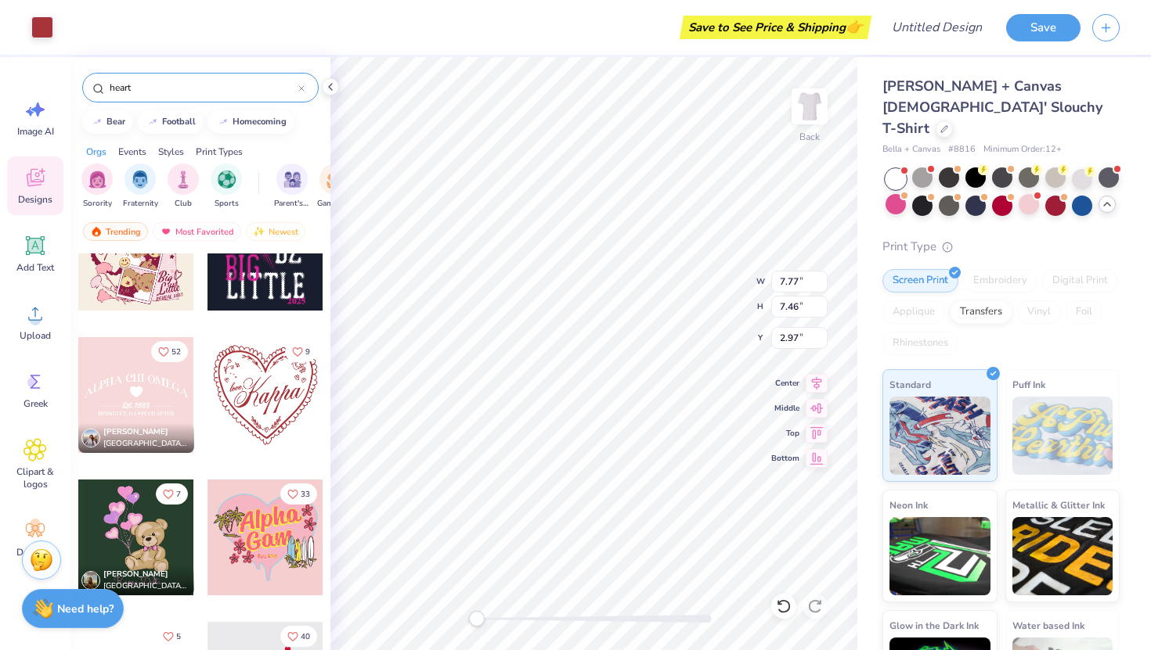
type input "7.77"
type input "7.46"
type input "2.97"
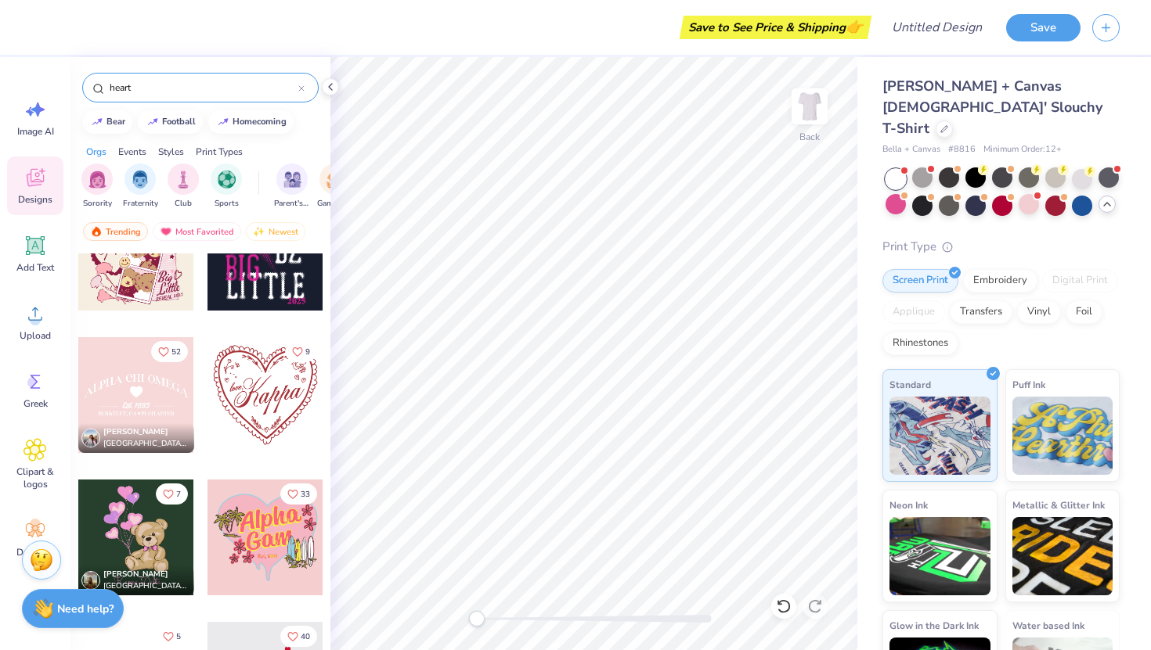
click at [271, 420] on div at bounding box center [265, 395] width 116 height 116
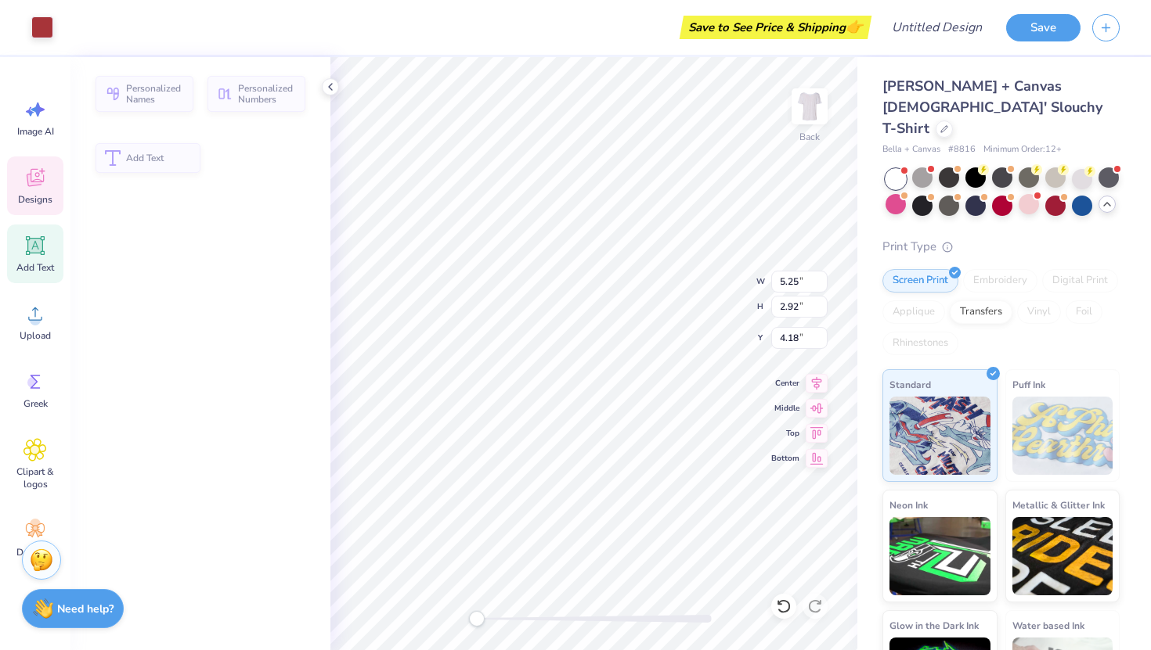
type input "5.25"
type input "2.92"
type input "4.18"
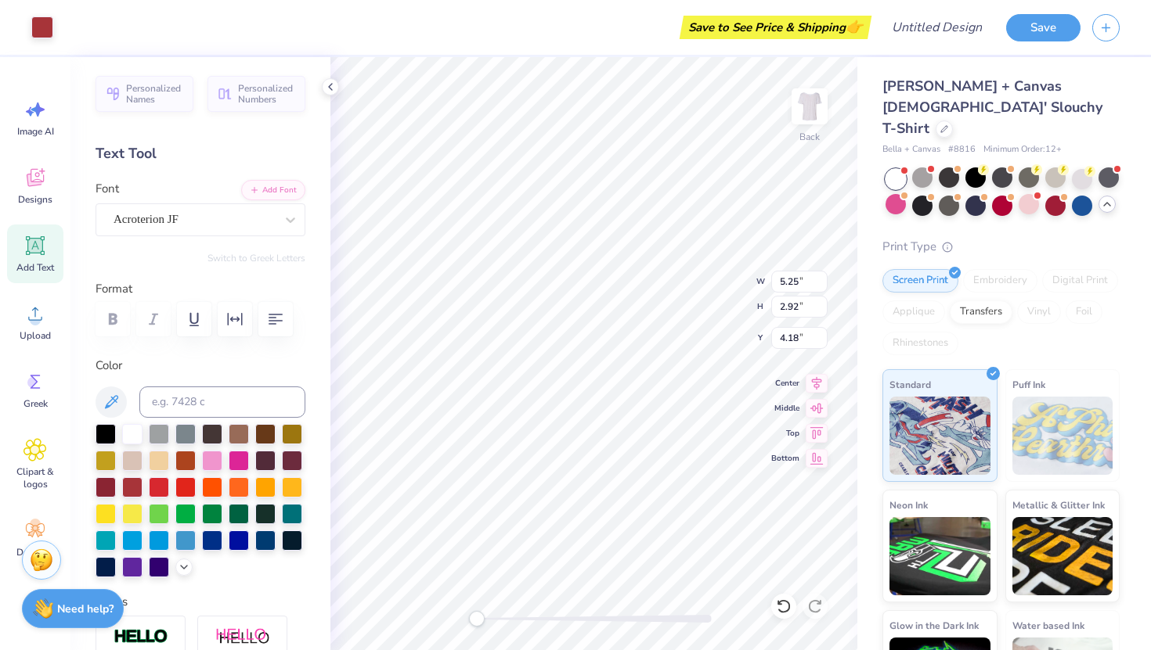
type input "7.73"
type input "7.43"
type input "1.92"
click at [808, 113] on img at bounding box center [809, 106] width 63 height 63
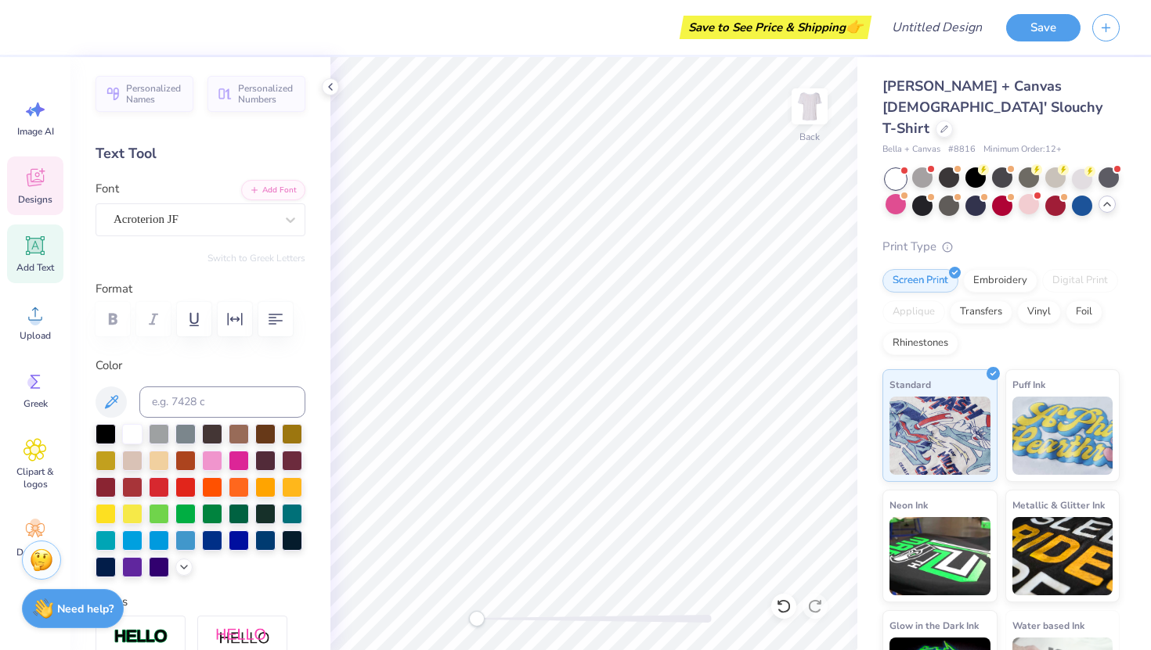
click at [34, 185] on icon at bounding box center [35, 178] width 17 height 18
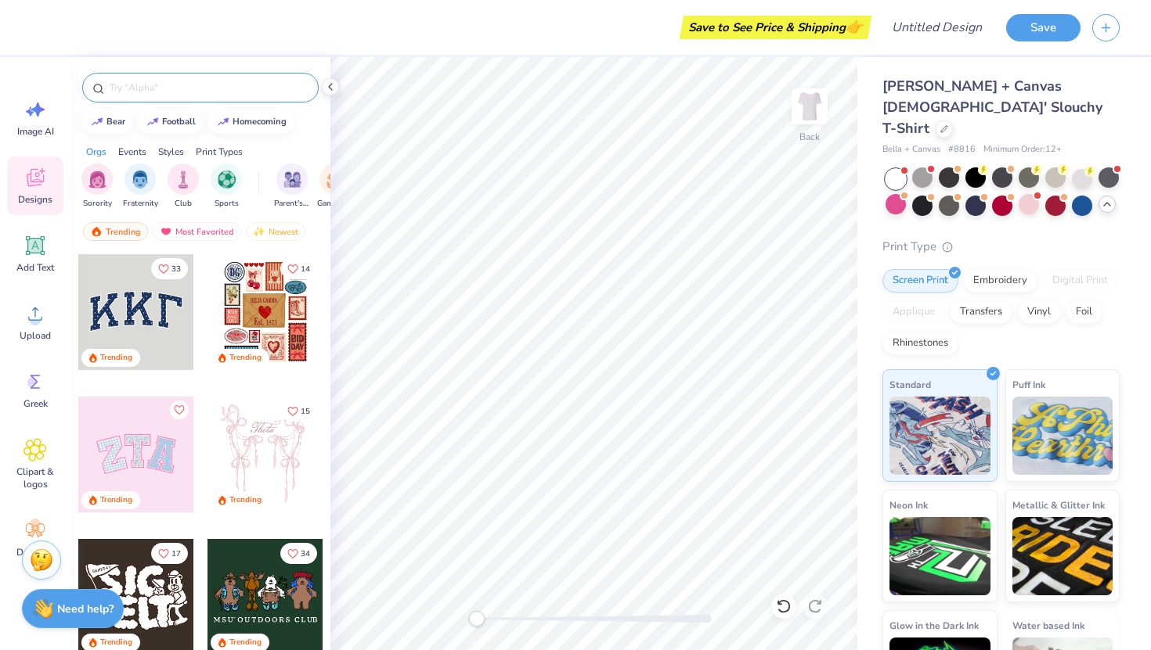
click at [178, 89] on input "text" at bounding box center [208, 88] width 200 height 16
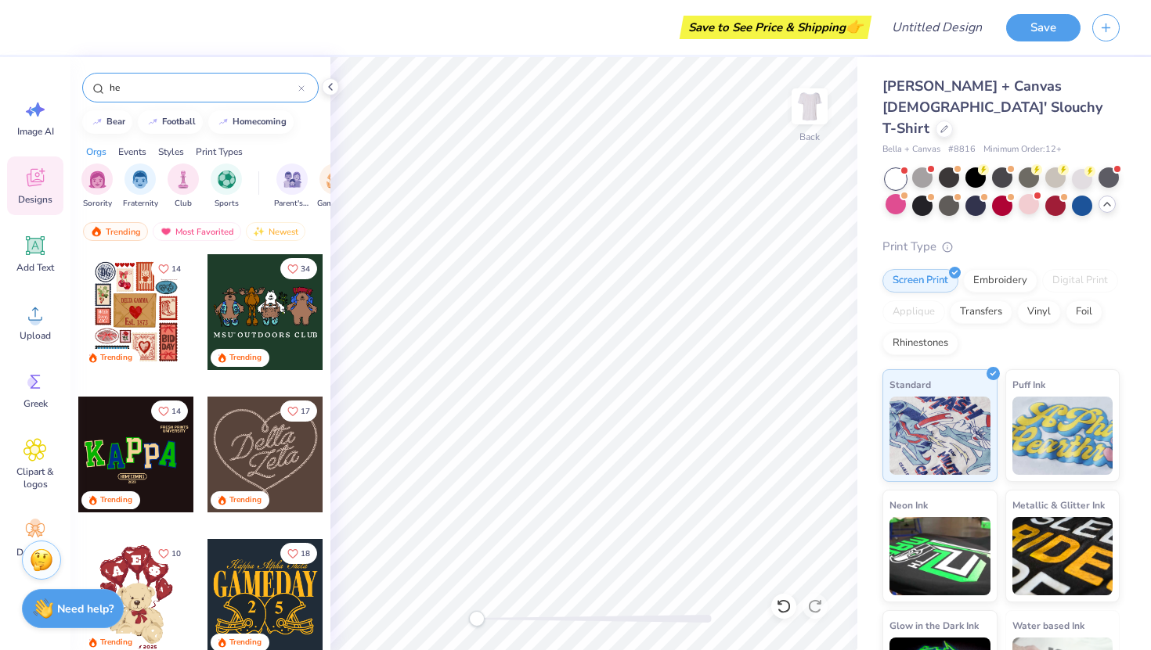
type input "h"
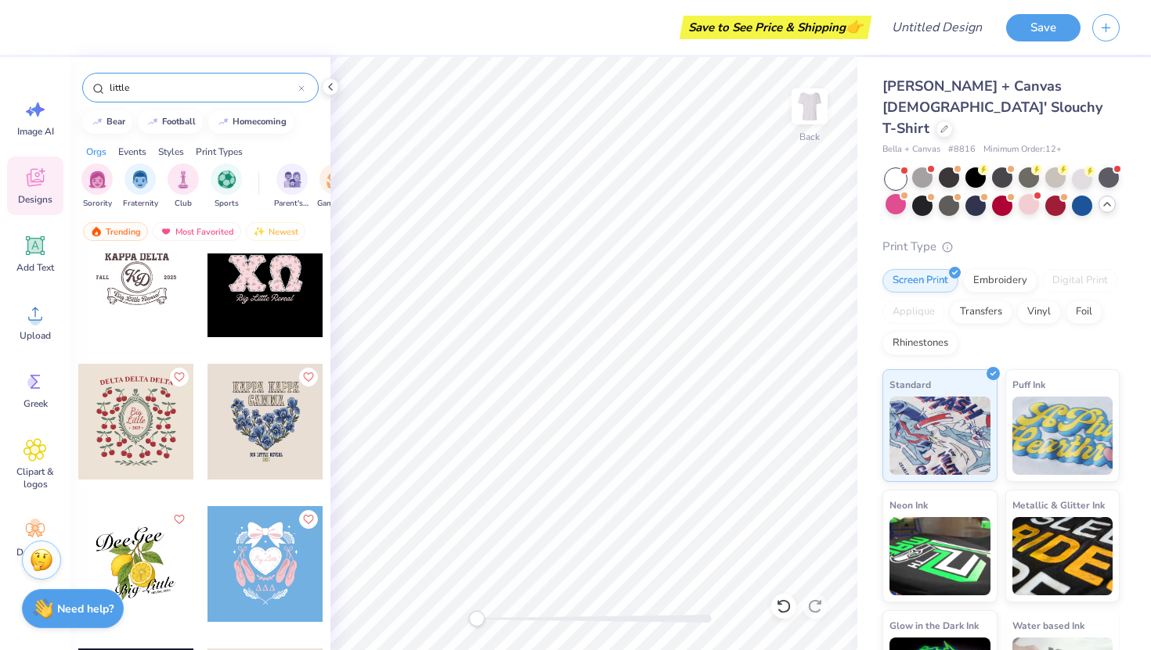
scroll to position [2528, 0]
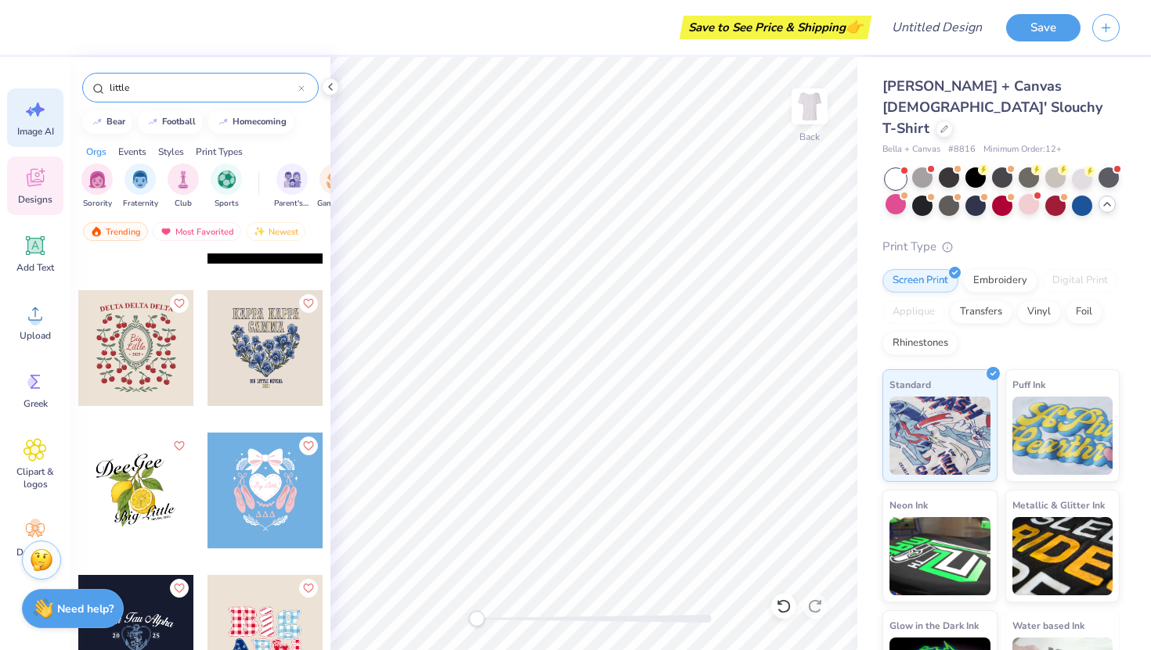
drag, startPoint x: 170, startPoint y: 88, endPoint x: 31, endPoint y: 88, distance: 139.3
click at [31, 88] on div "Save to See Price & Shipping 👉 Design Title Save Image AI Designs Add Text Uplo…" at bounding box center [575, 325] width 1151 height 650
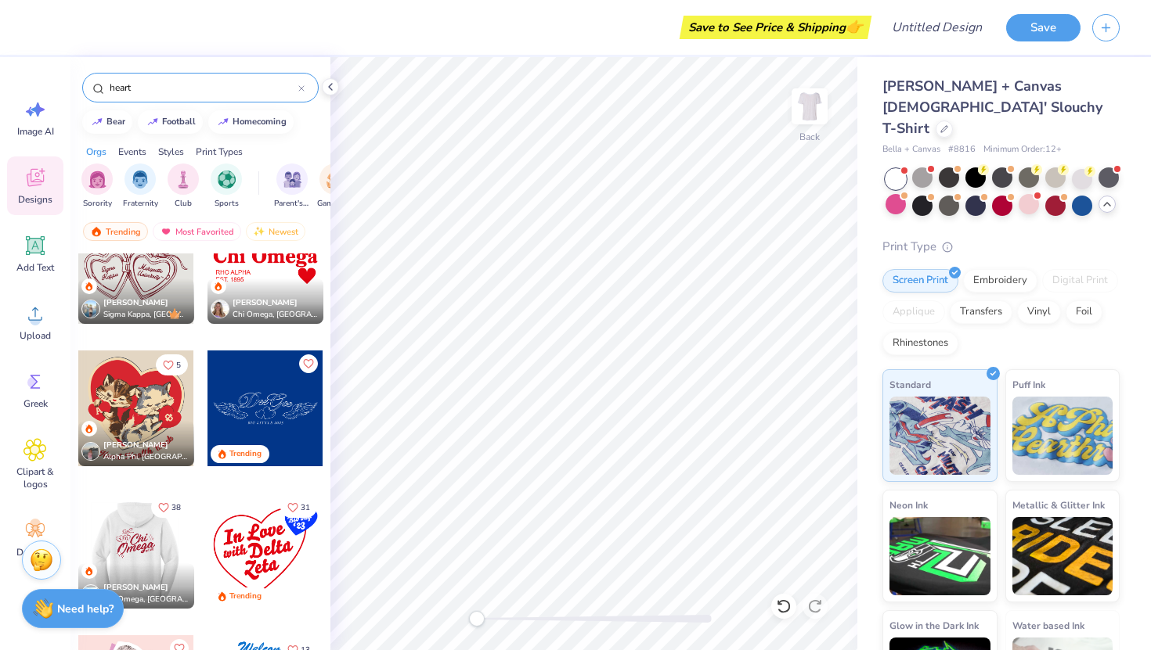
scroll to position [477, 0]
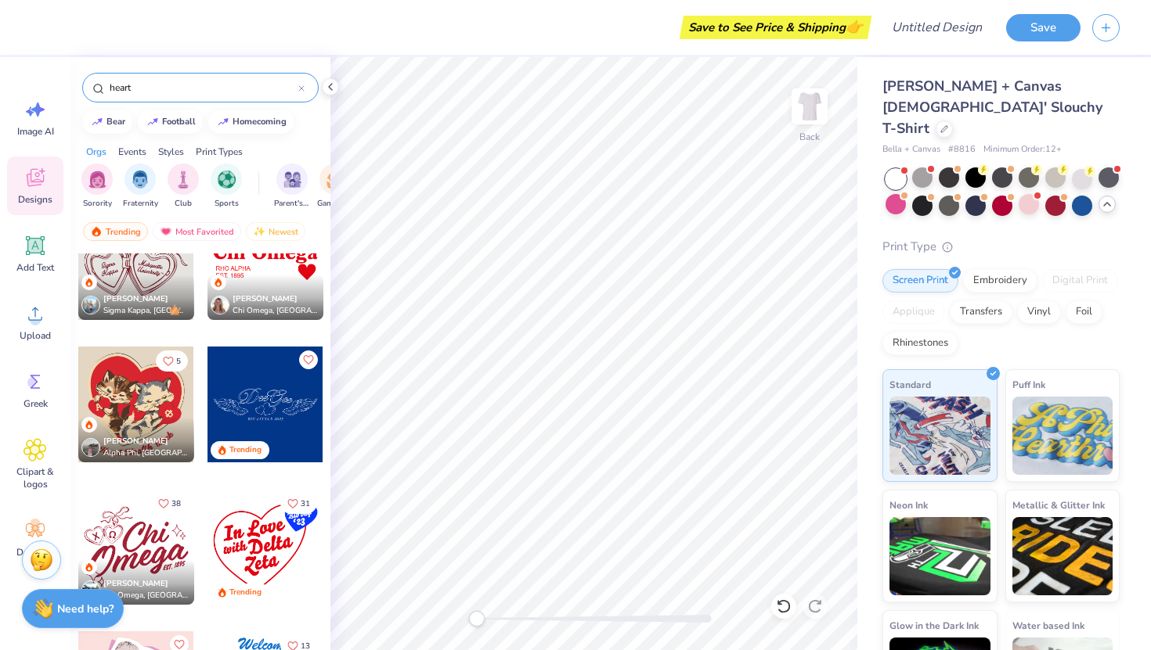
click at [149, 533] on div at bounding box center [136, 547] width 116 height 116
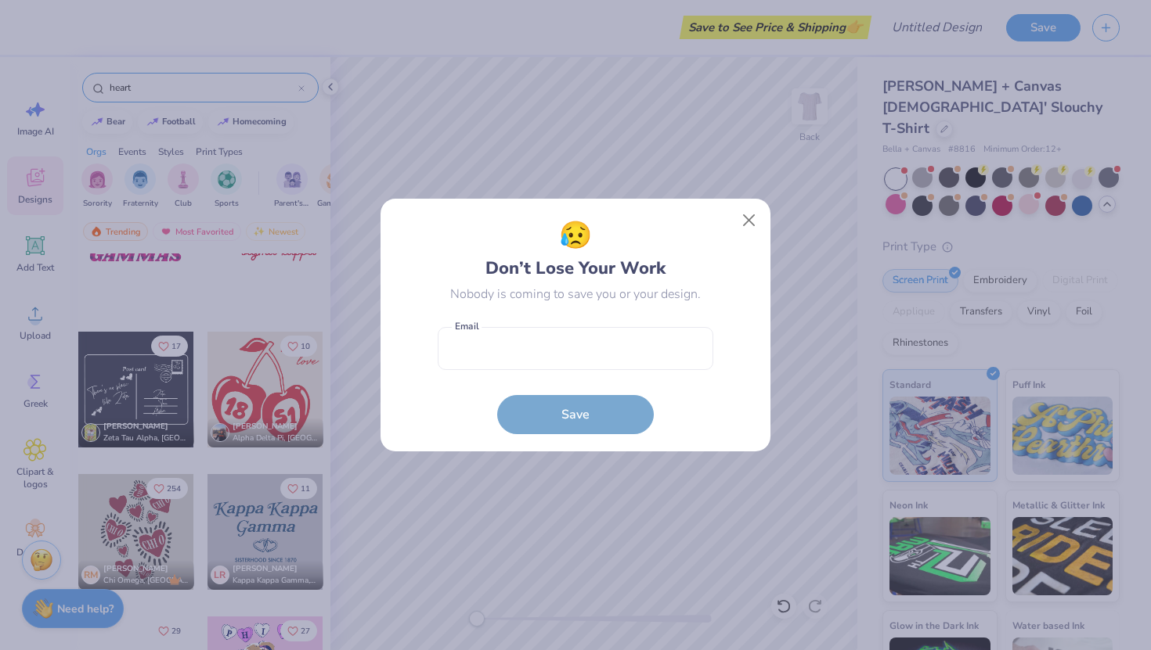
scroll to position [1784, 0]
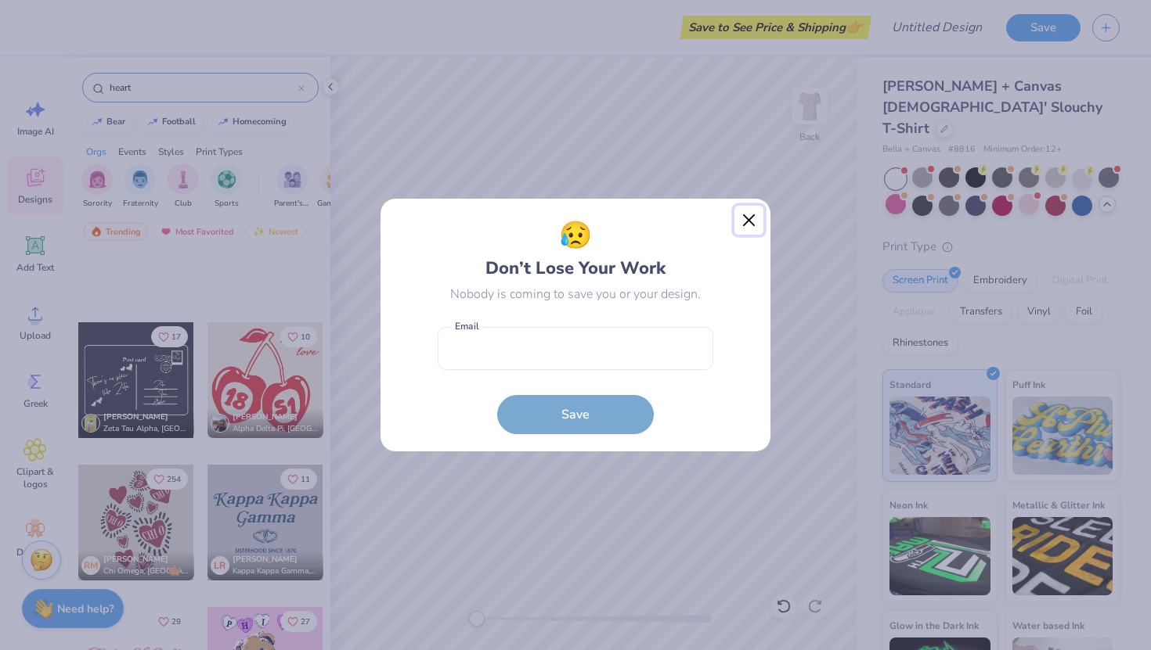
click at [749, 218] on button "Close" at bounding box center [749, 221] width 30 height 30
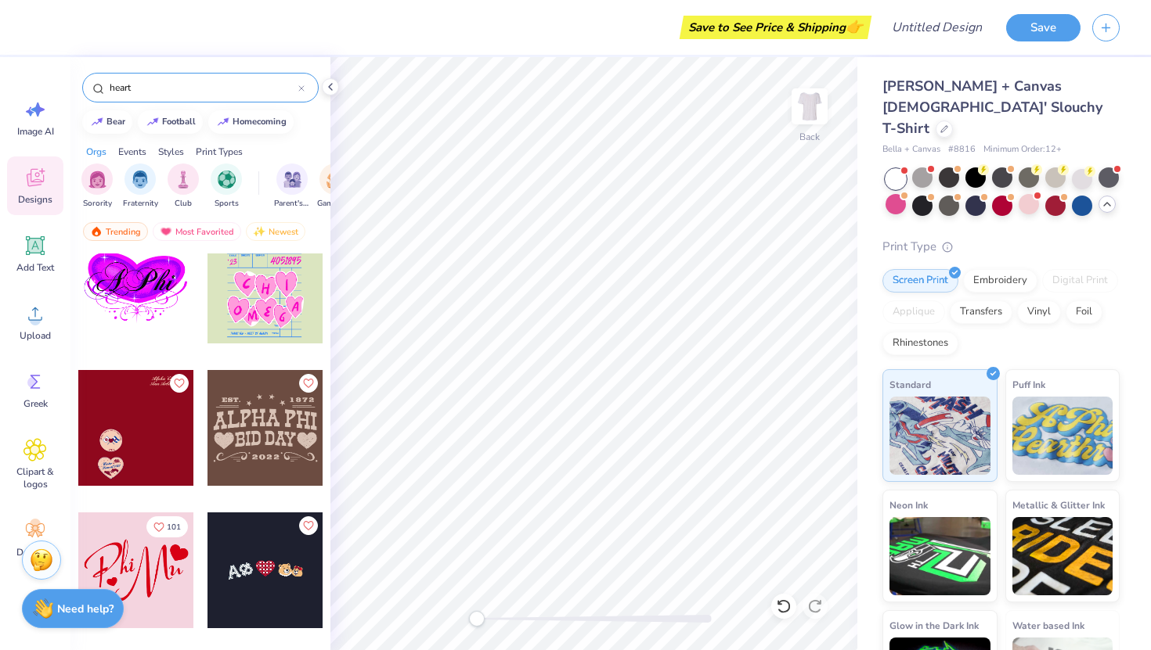
scroll to position [5862, 0]
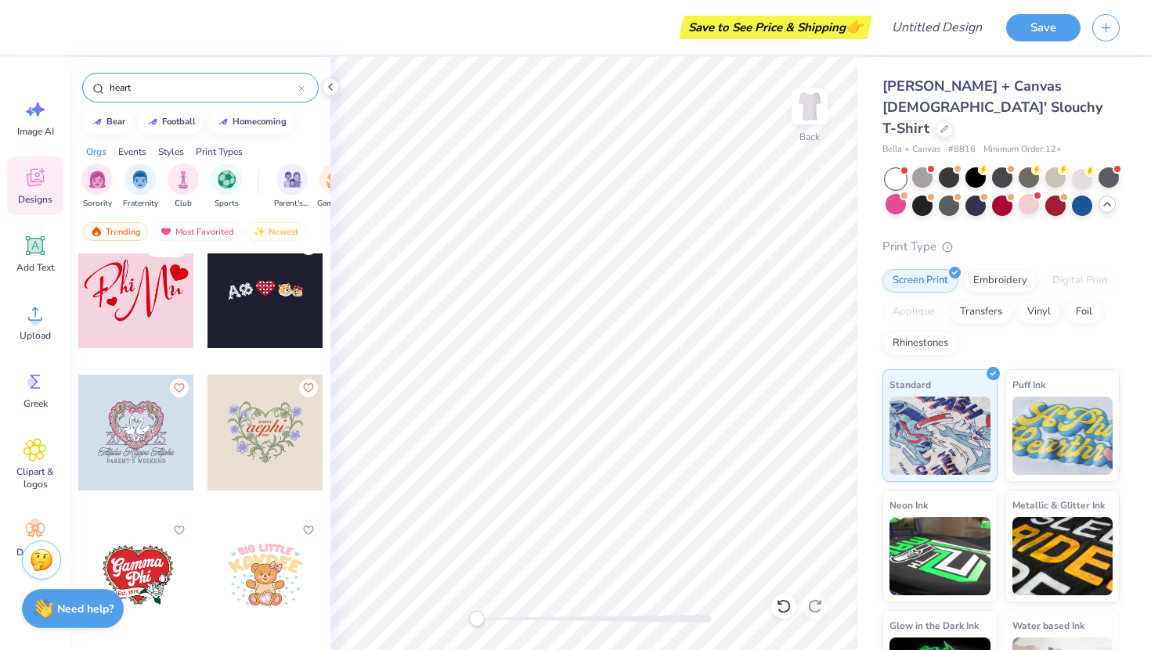
drag, startPoint x: 142, startPoint y: 82, endPoint x: 70, endPoint y: 82, distance: 72.0
click at [70, 82] on div "Save to See Price & Shipping 👉 Design Title Save Image AI Designs Add Text Uplo…" at bounding box center [575, 325] width 1151 height 650
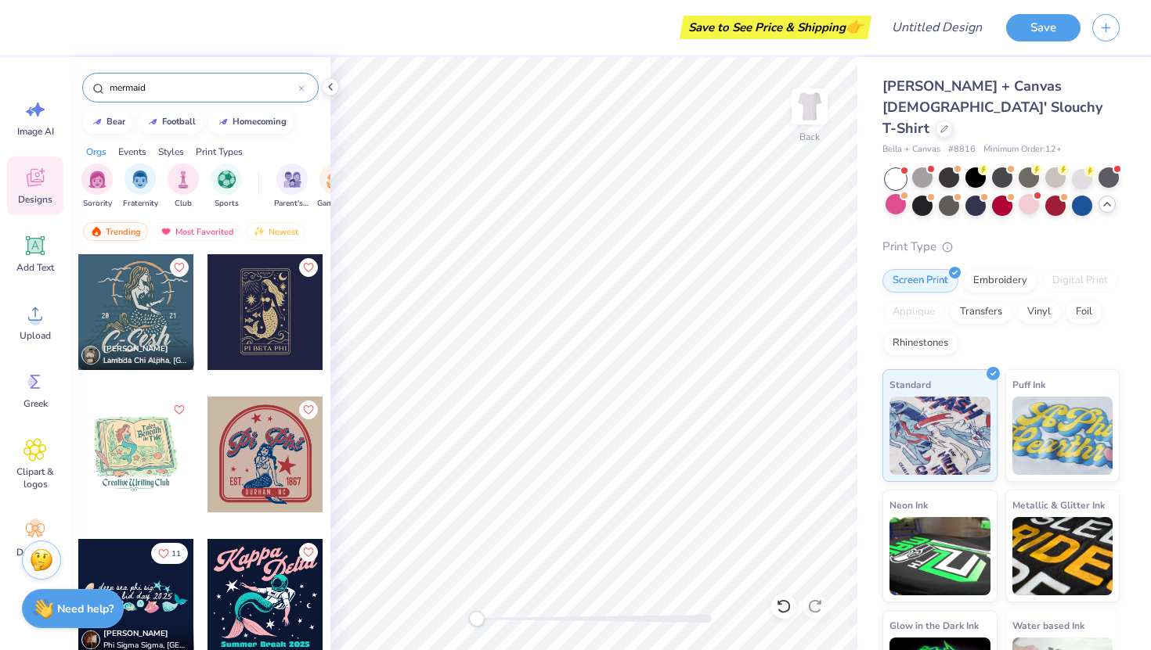
type input "mermaid"
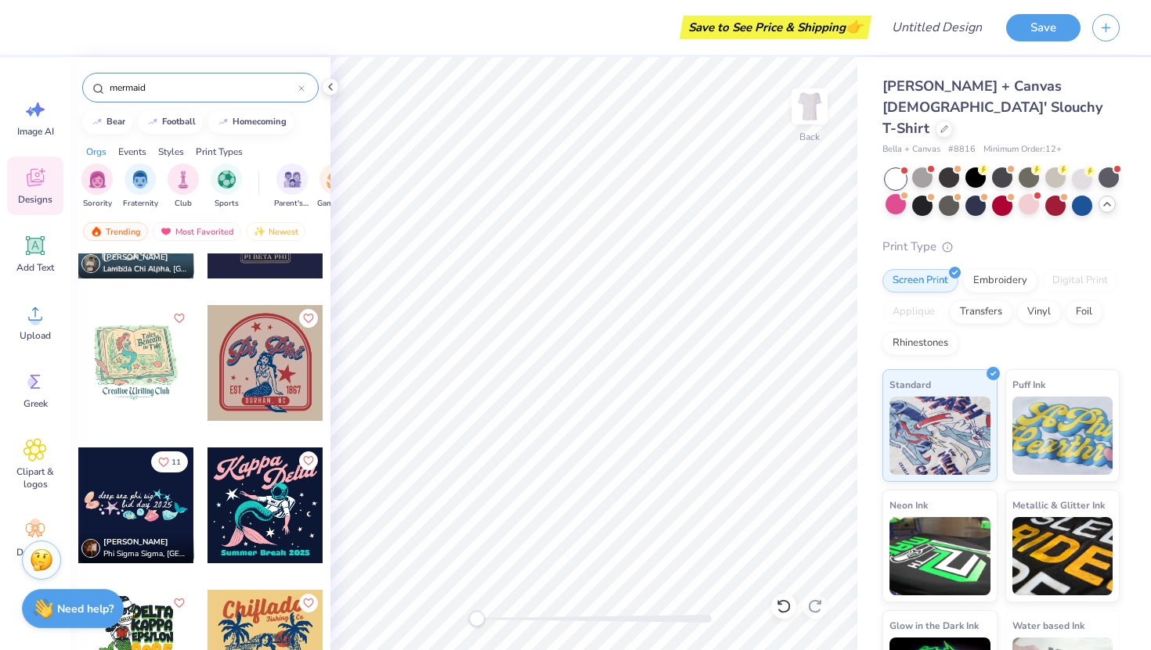
scroll to position [399, 0]
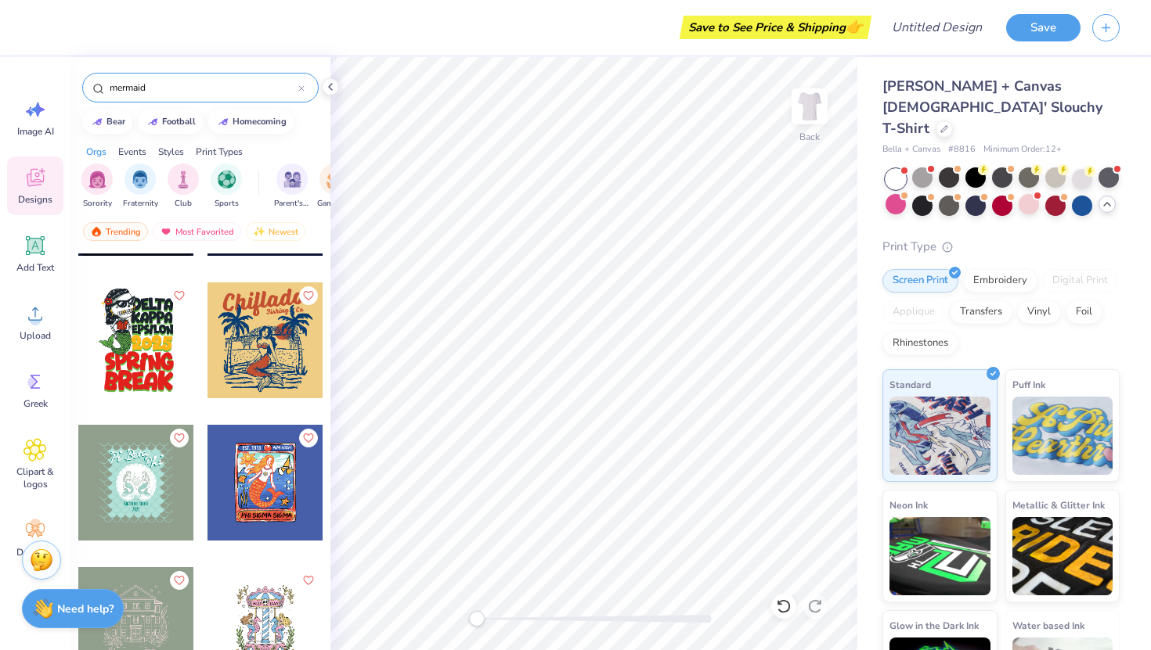
drag, startPoint x: 162, startPoint y: 87, endPoint x: 53, endPoint y: 87, distance: 108.8
click at [53, 87] on div "Save to See Price & Shipping 👉 Design Title Save Image AI Designs Add Text Uplo…" at bounding box center [575, 325] width 1151 height 650
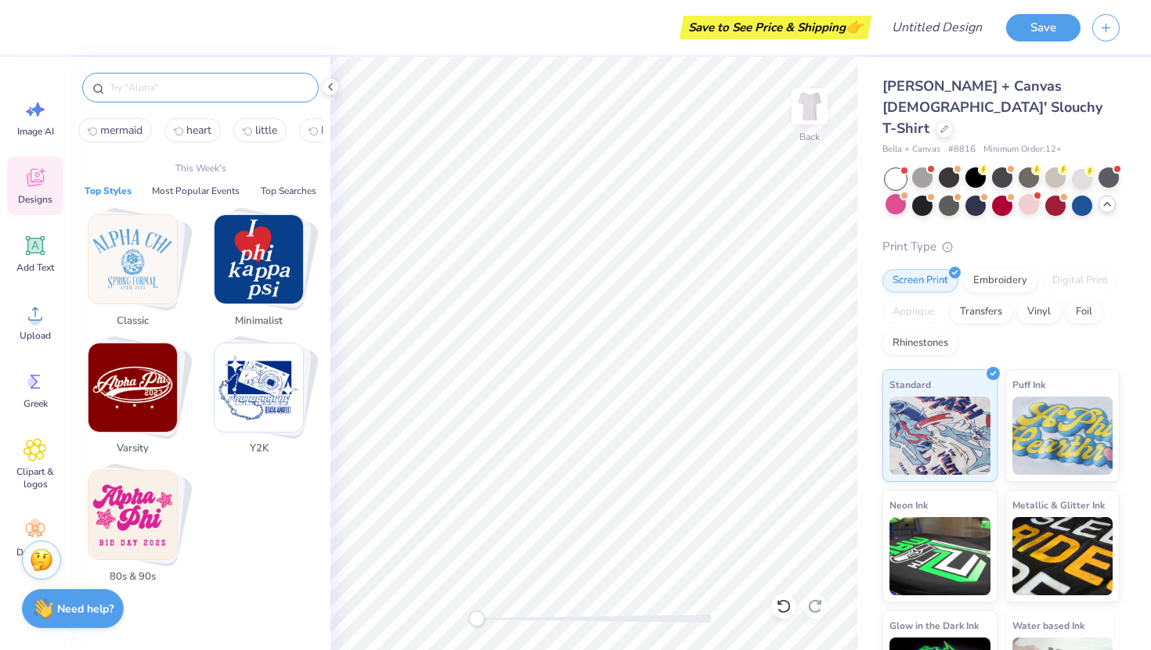
click at [273, 268] on img "Stack Card Button Minimalist" at bounding box center [258, 259] width 88 height 88
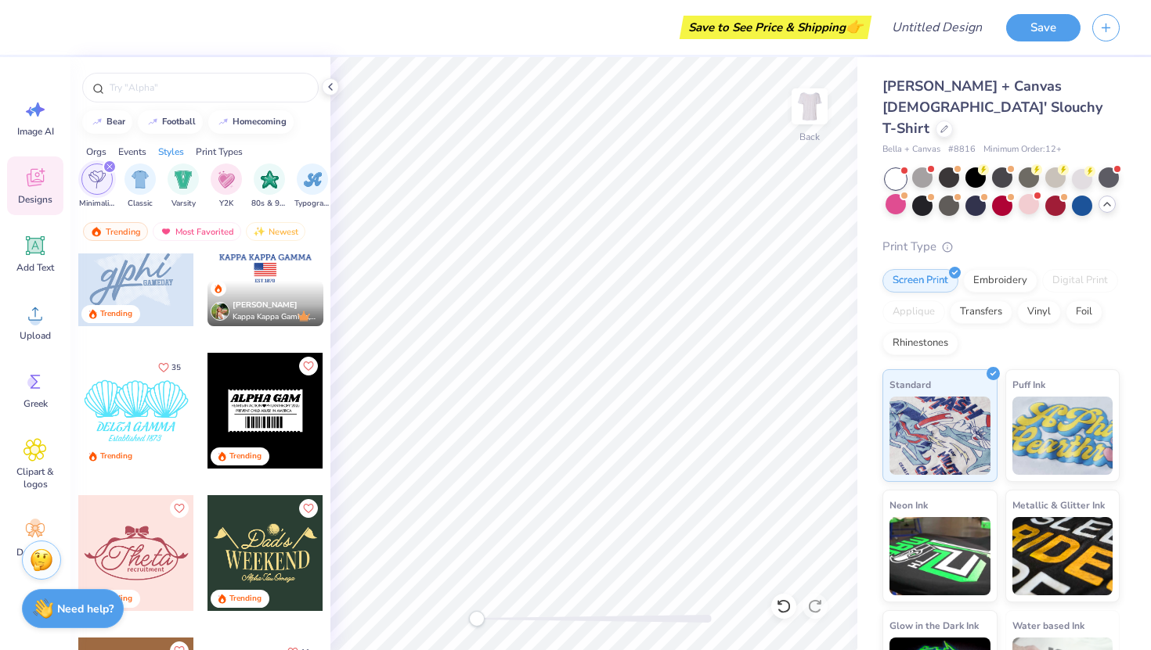
scroll to position [320, 0]
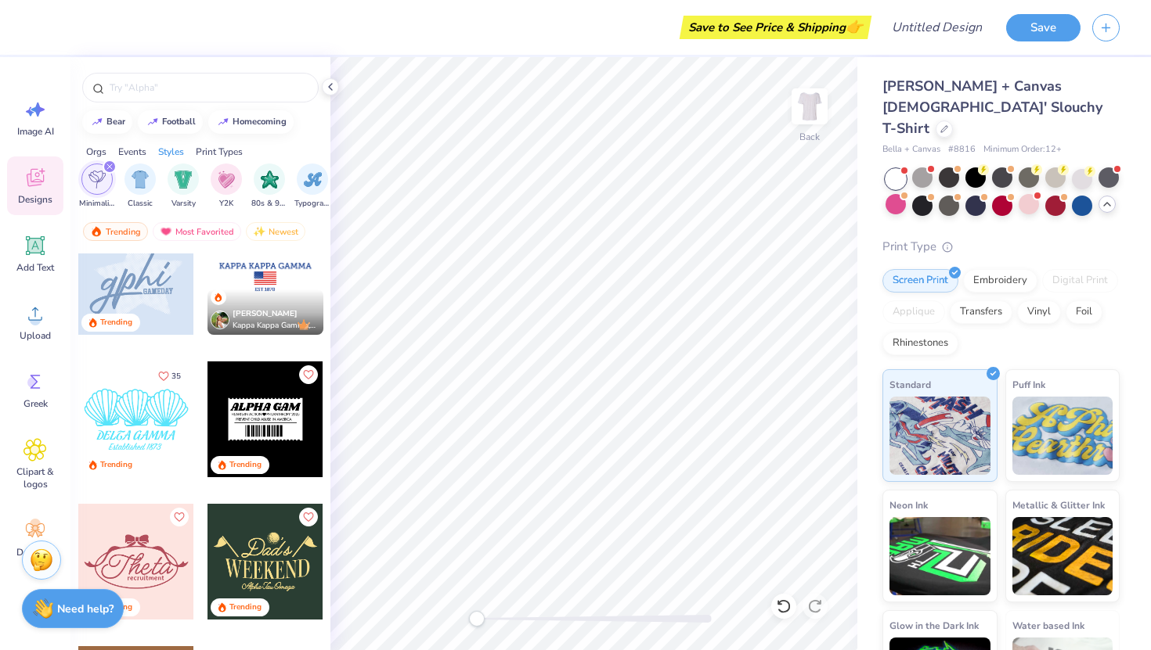
click at [159, 441] on div at bounding box center [136, 420] width 116 height 116
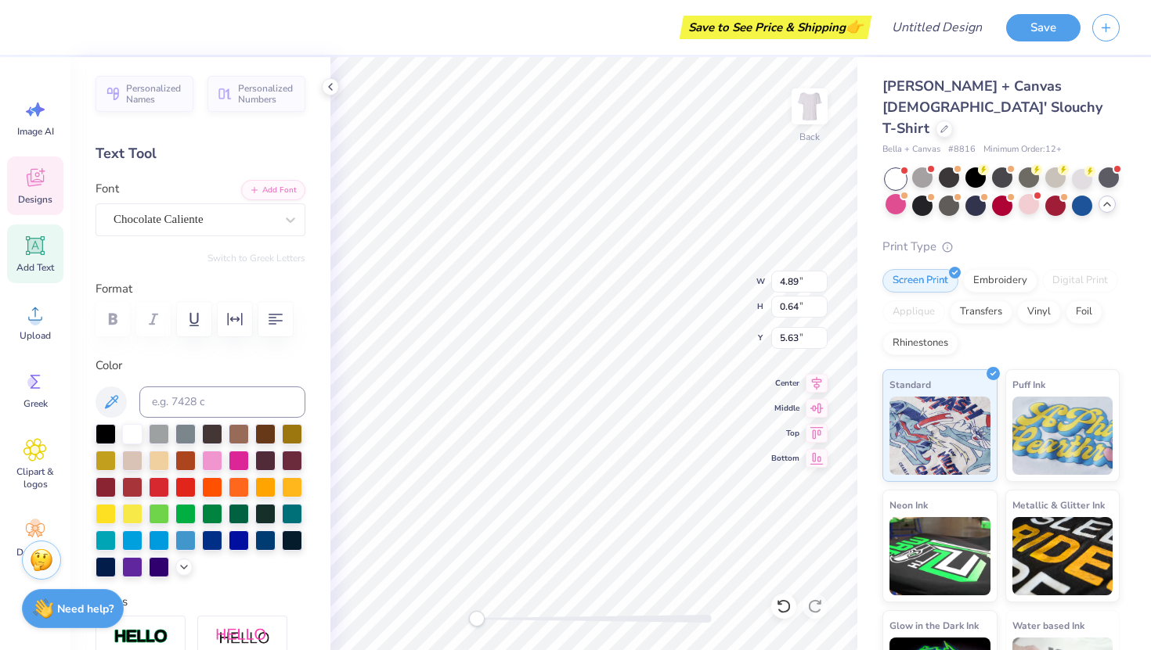
scroll to position [0, 0]
type textarea "D"
type textarea "Little"
type input "3.30"
type input "0.46"
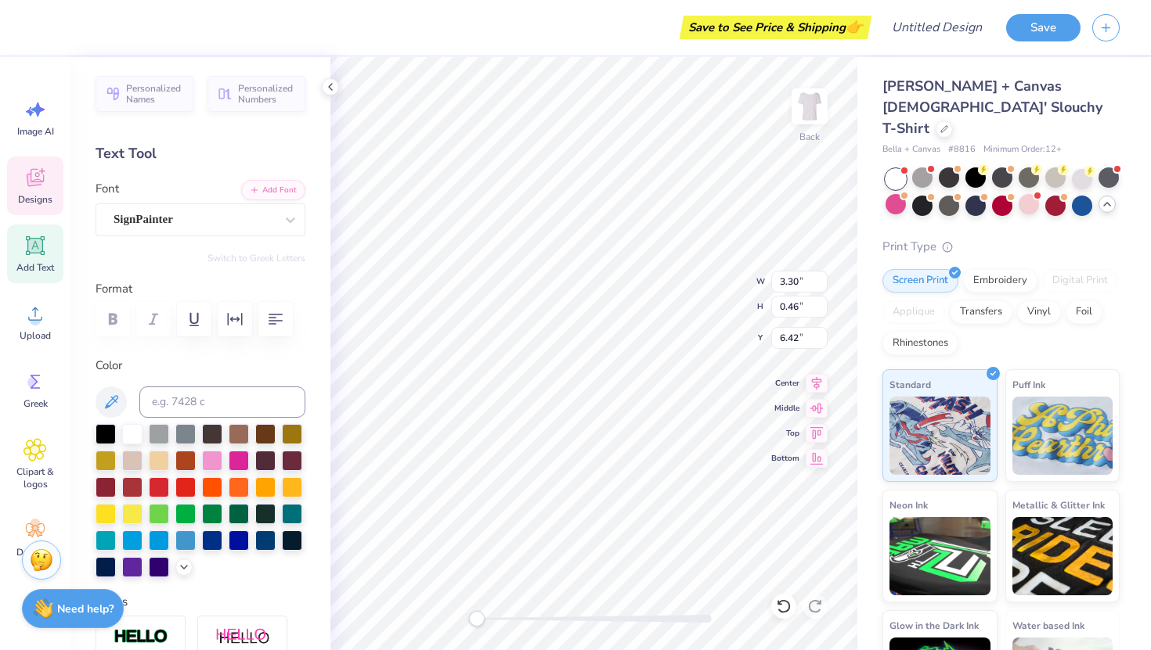
type input "6.42"
click at [33, 194] on span "Designs" at bounding box center [35, 199] width 34 height 13
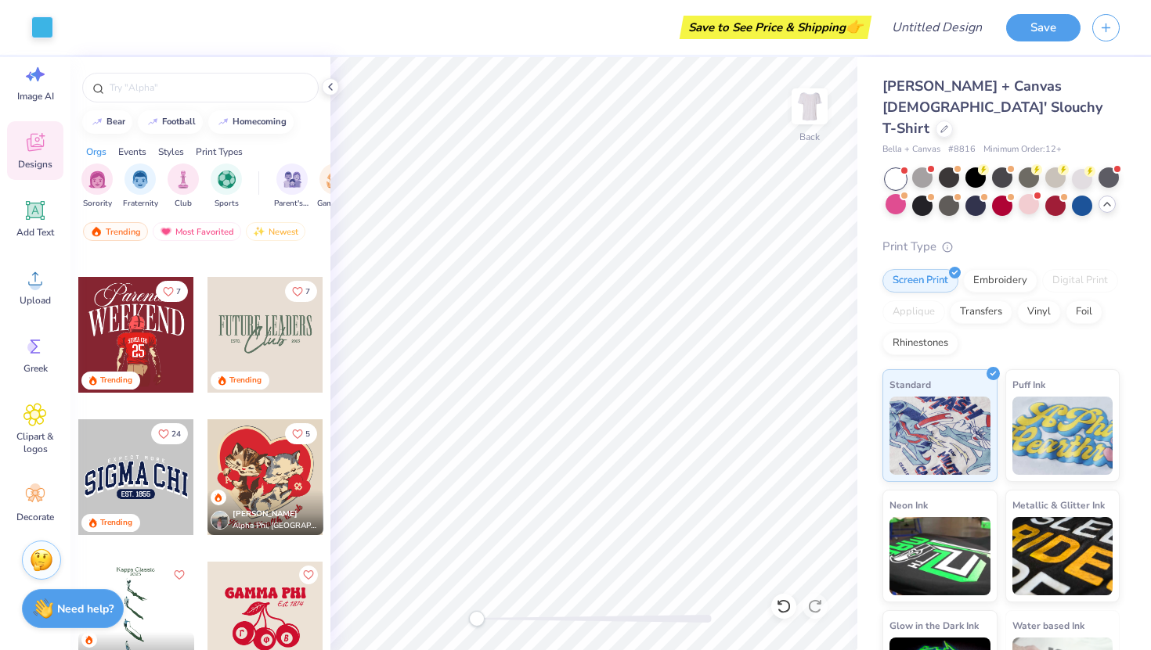
scroll to position [6021, 0]
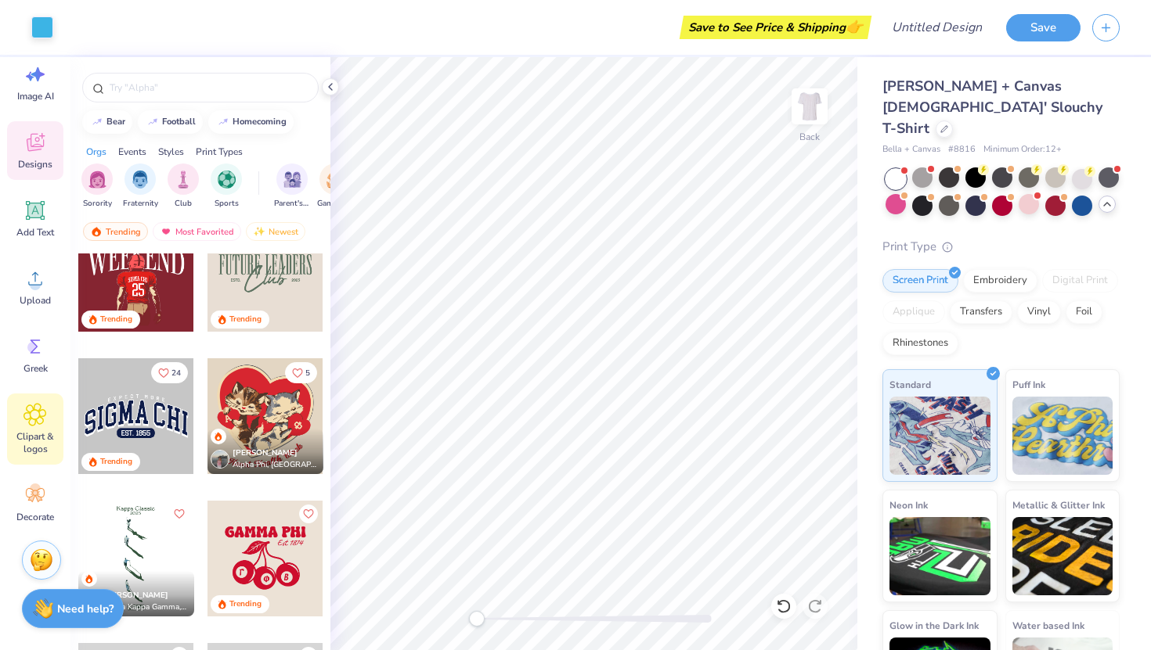
click at [32, 425] on icon at bounding box center [34, 414] width 23 height 23
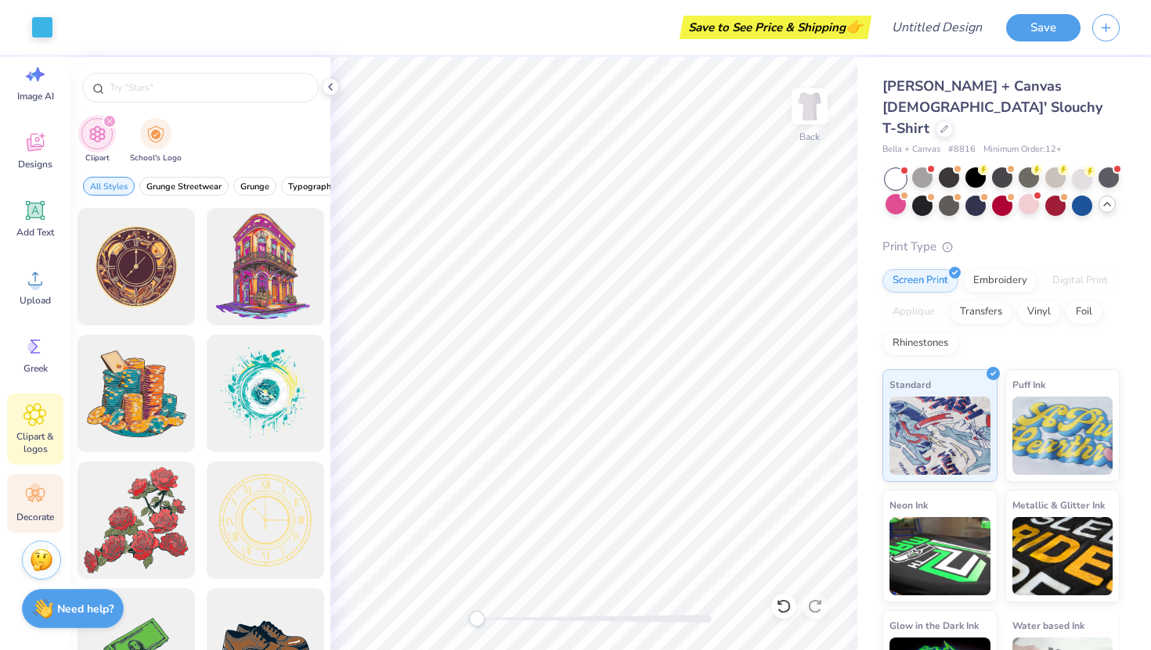
click at [31, 501] on icon at bounding box center [35, 495] width 19 height 14
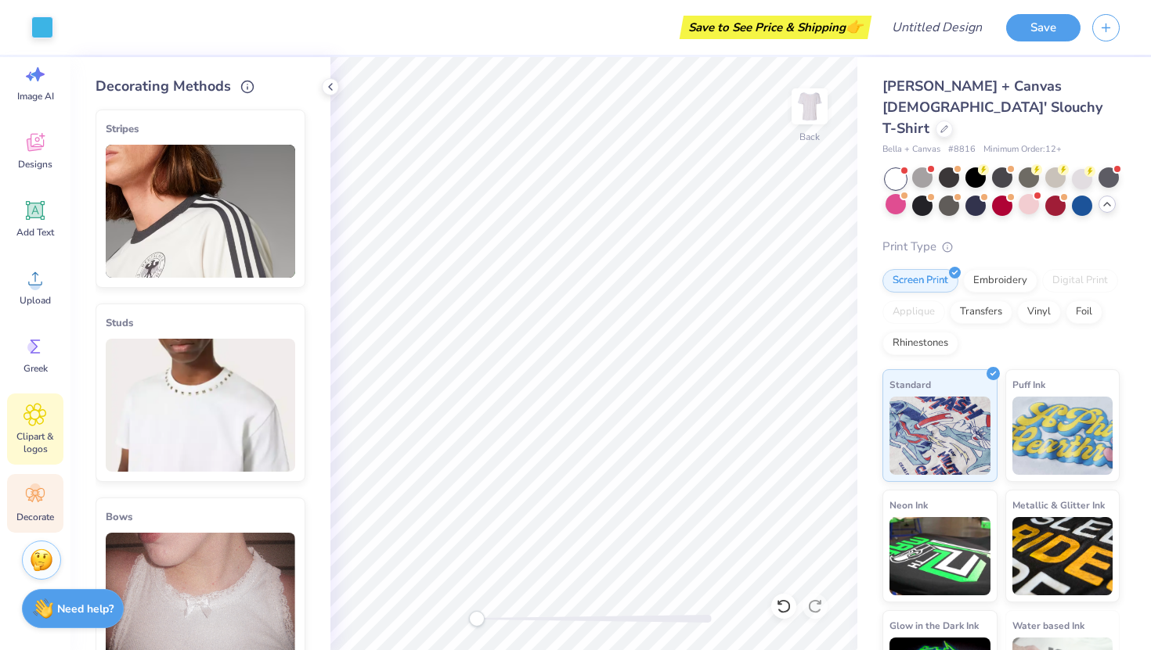
scroll to position [0, 0]
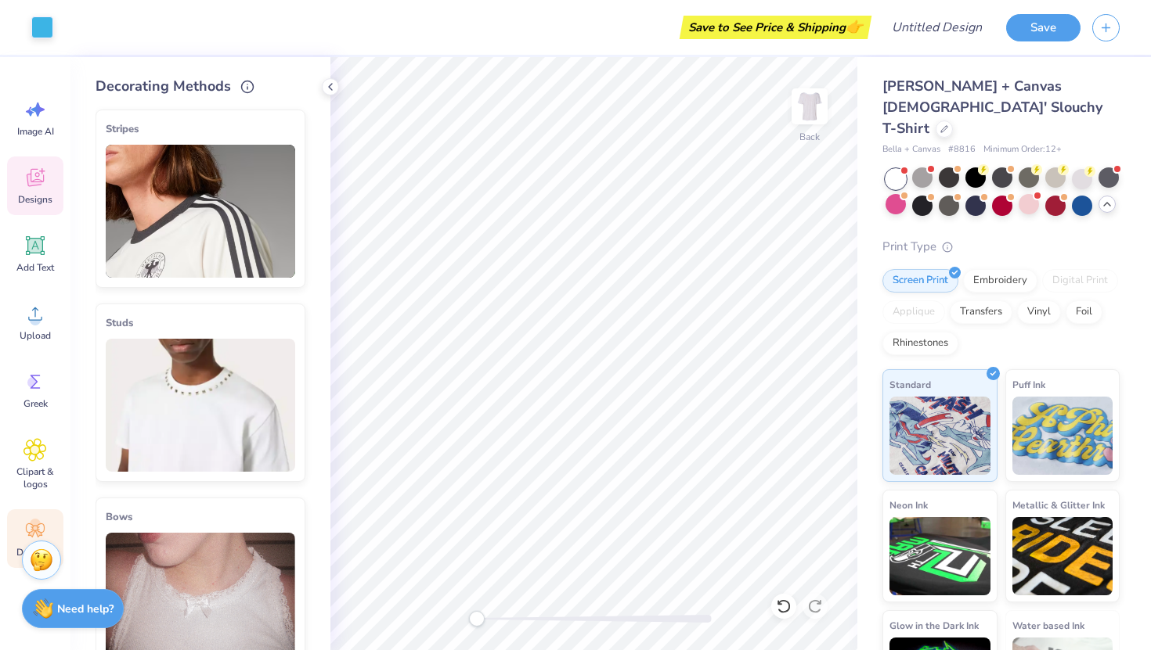
click at [33, 177] on icon at bounding box center [34, 177] width 23 height 23
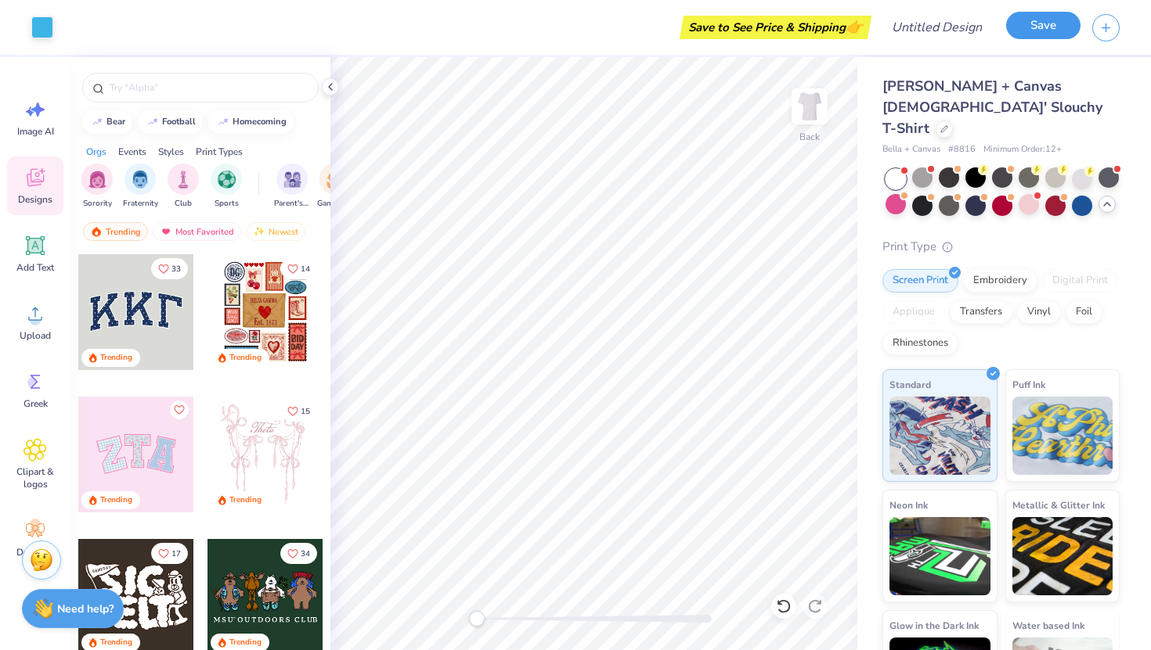
click at [1039, 28] on button "Save" at bounding box center [1043, 25] width 74 height 27
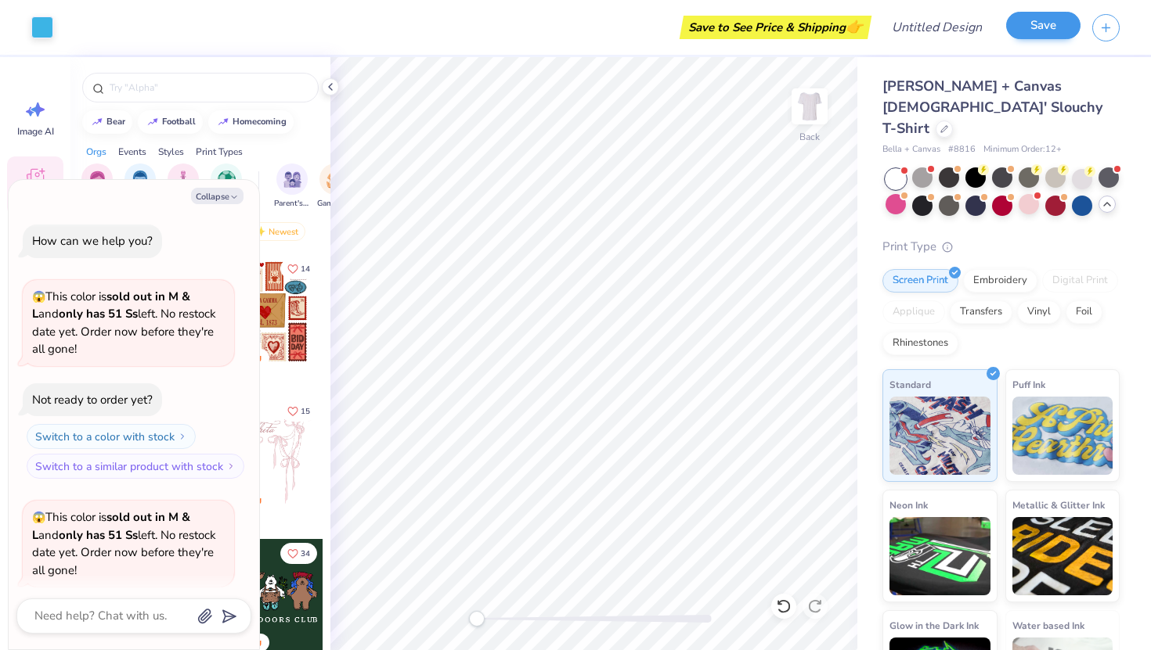
scroll to position [1676, 0]
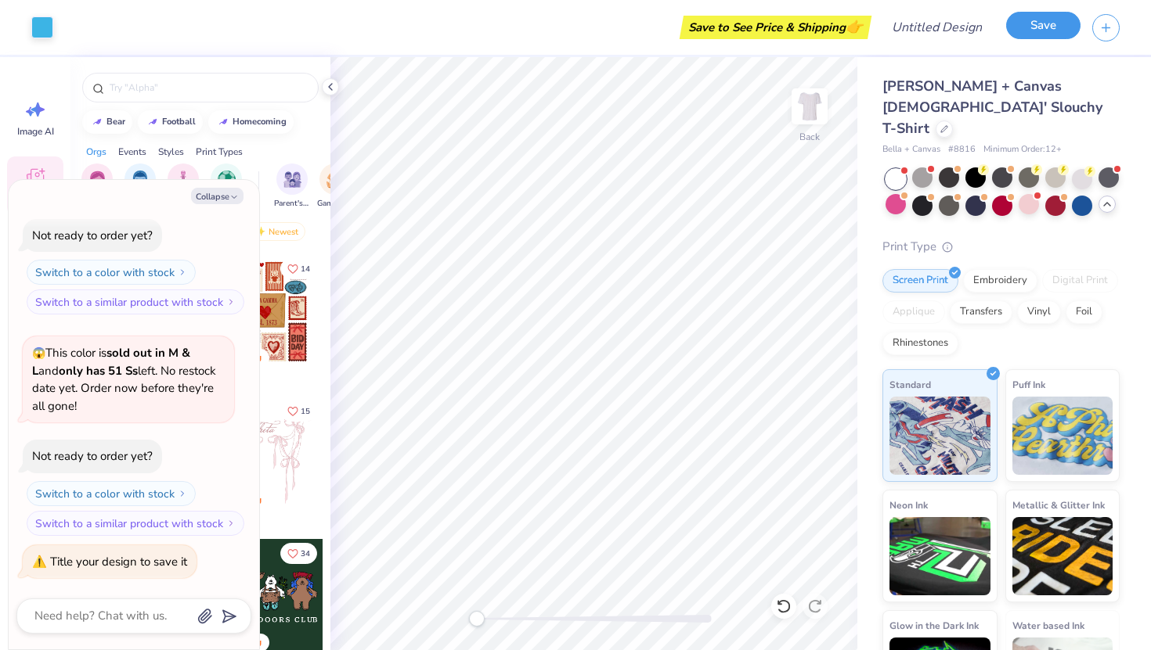
click at [1039, 28] on button "Save" at bounding box center [1043, 25] width 74 height 27
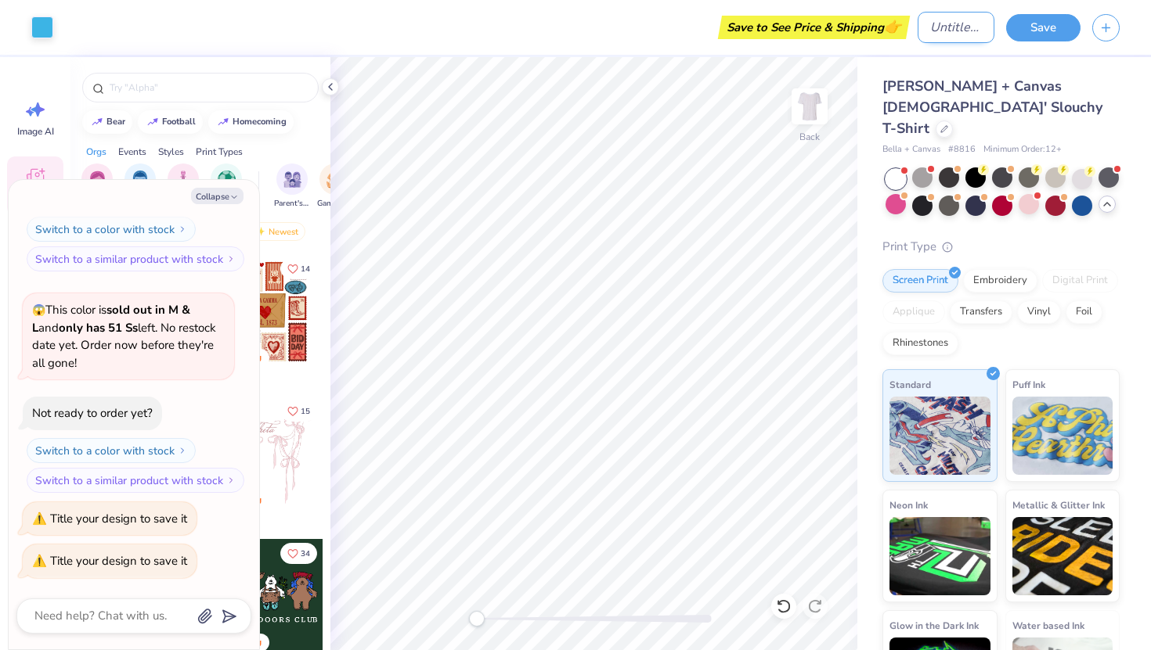
type textarea "x"
click at [945, 27] on input "Design Title" at bounding box center [955, 27] width 77 height 31
type input "b"
type textarea "x"
type input "bi"
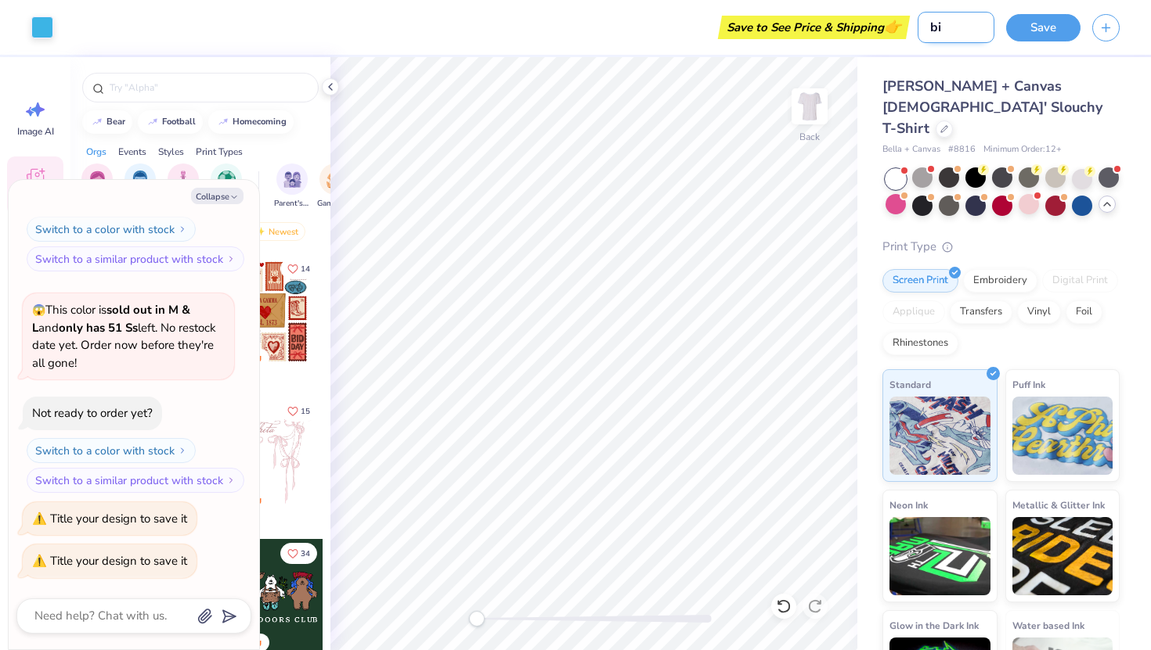
type textarea "x"
type input "bif"
type textarea "x"
type input "bi"
type textarea "x"
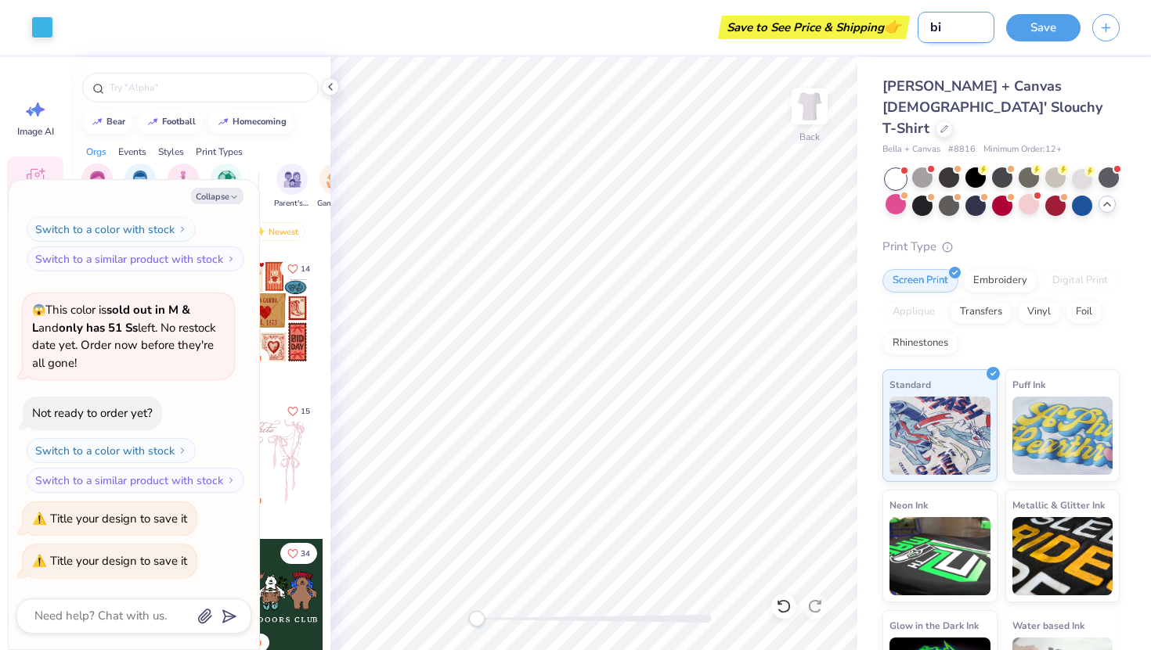
type input "b"
type textarea "x"
type input "l"
type textarea "x"
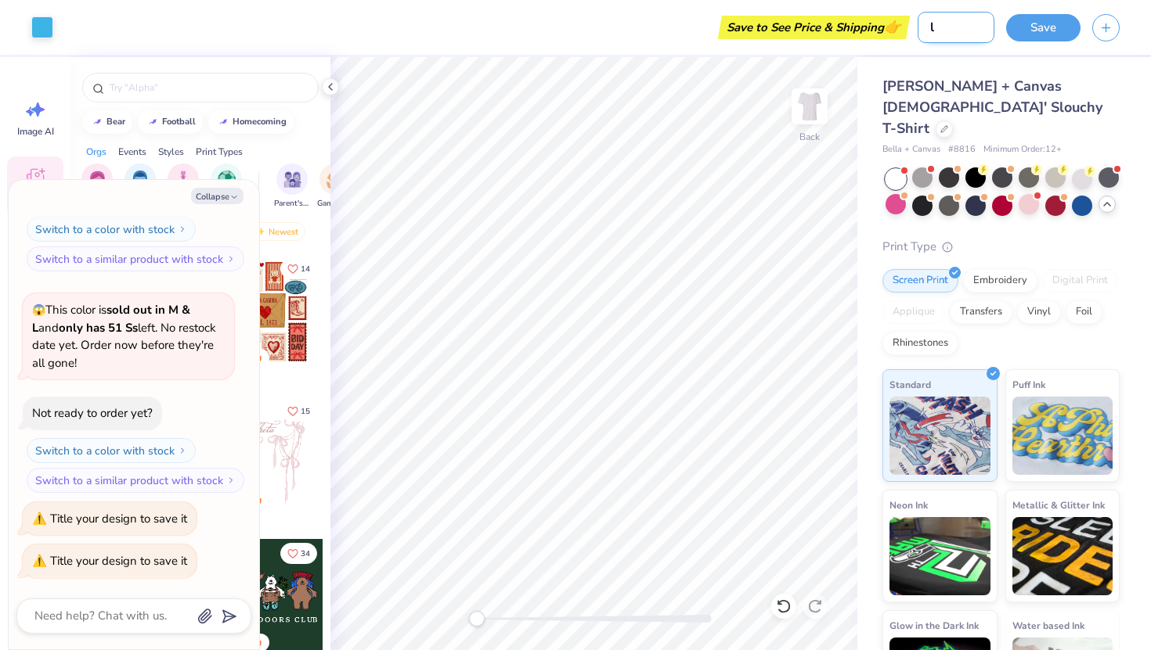
type input "li"
type textarea "x"
type input "lit"
type textarea "x"
type input "litt"
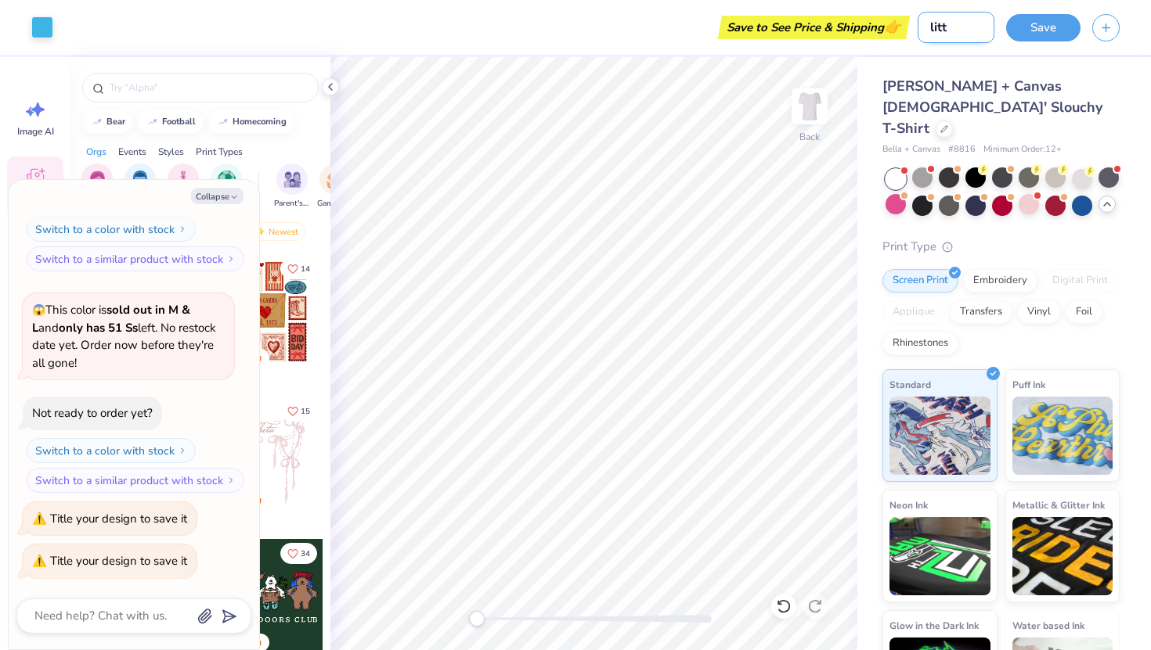
type textarea "x"
type input "littl"
type textarea "x"
type input "little"
type textarea "x"
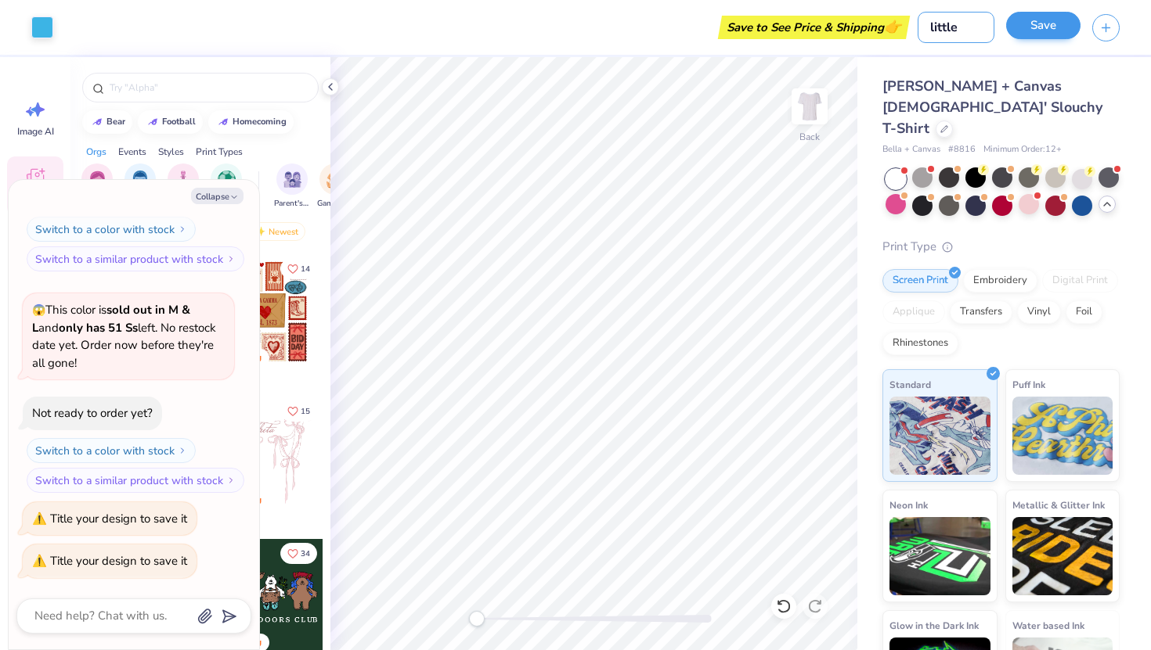
type input "little"
click at [1044, 32] on button "Save" at bounding box center [1043, 25] width 74 height 27
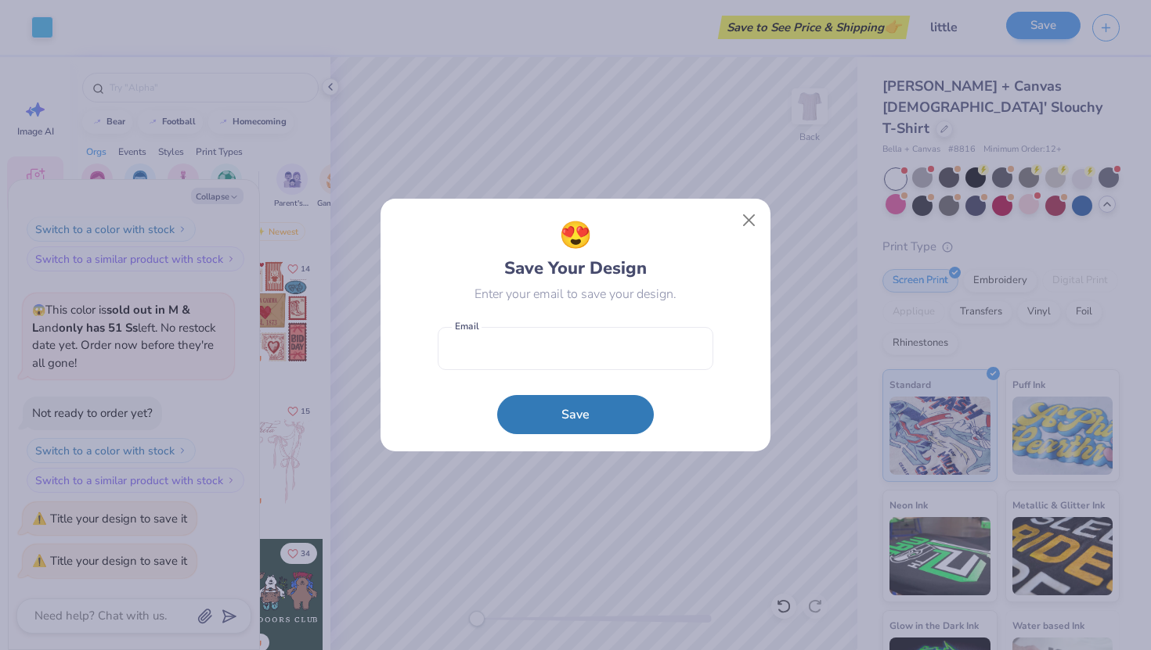
type textarea "x"
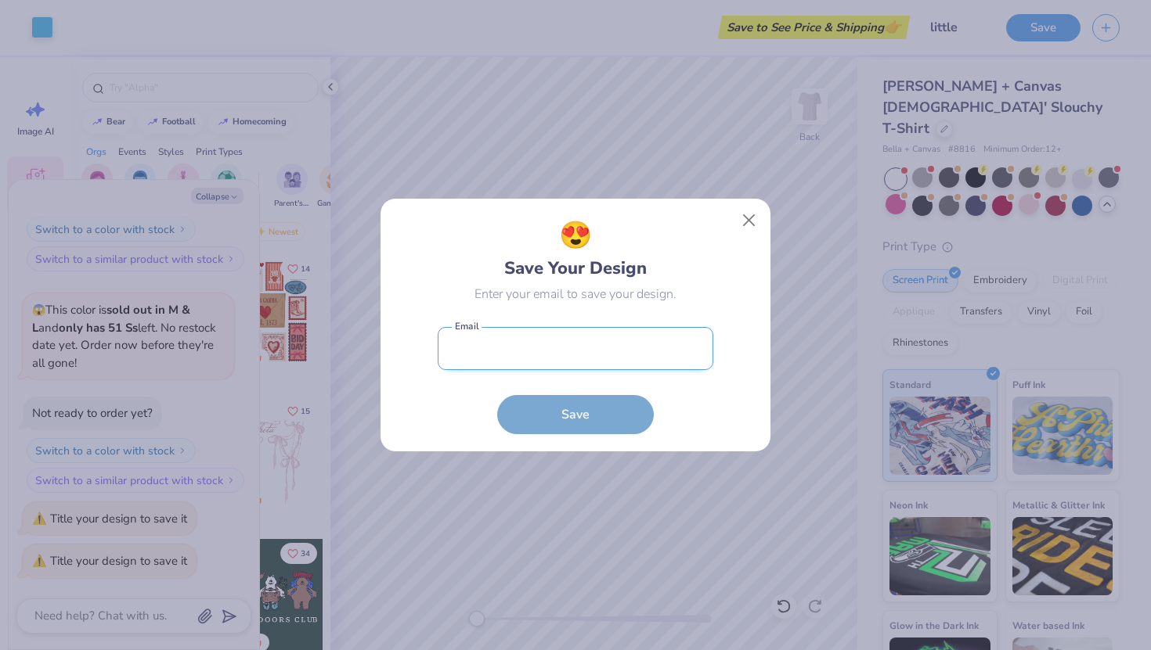
click at [472, 360] on input "email" at bounding box center [576, 348] width 276 height 43
type input "natalie.rumora@icloud.com"
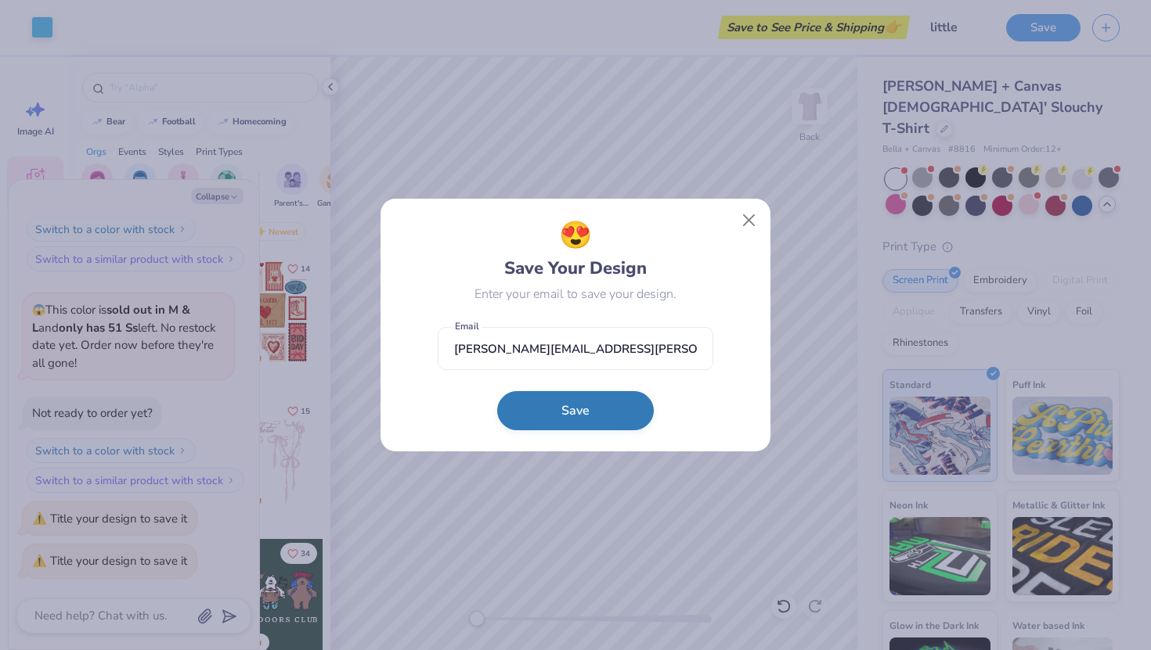
click at [570, 409] on button "Save" at bounding box center [575, 410] width 157 height 39
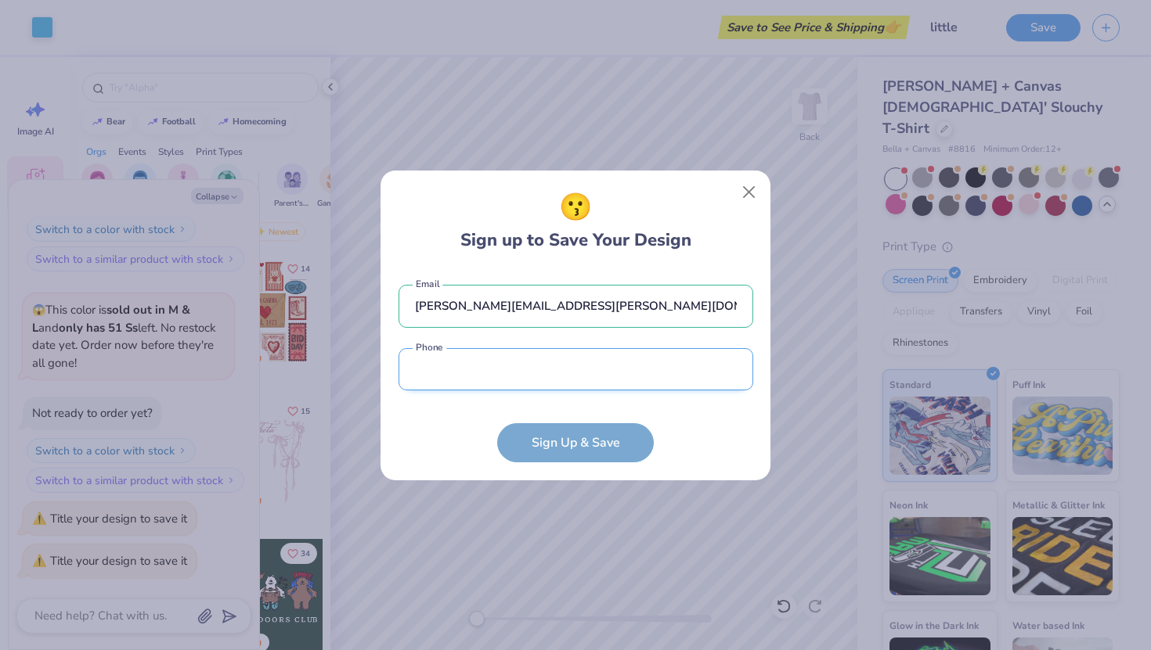
click at [549, 376] on input "tel" at bounding box center [575, 369] width 355 height 43
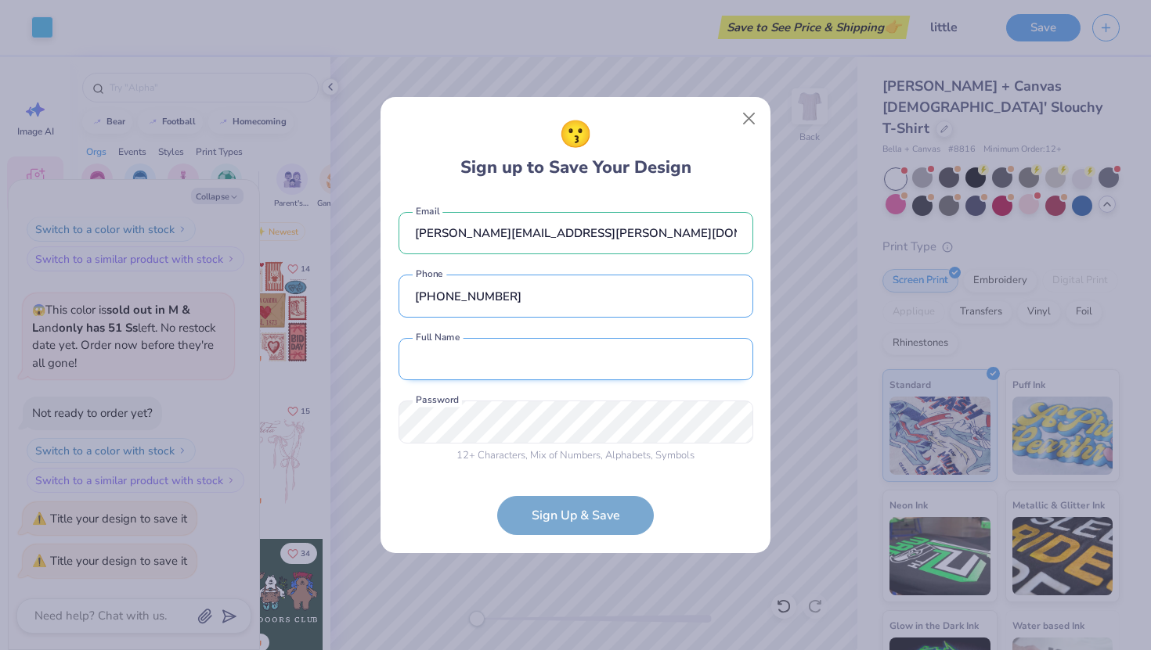
type input "(914) 208-7722"
click at [538, 361] on input "text" at bounding box center [575, 359] width 355 height 43
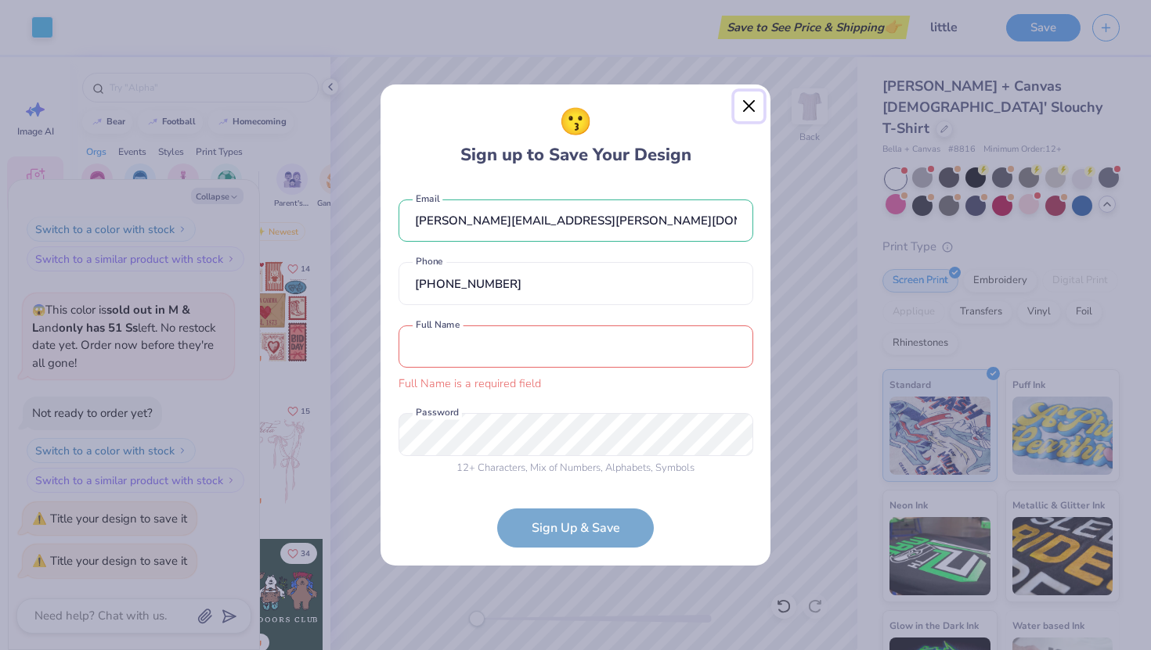
click at [748, 113] on button "Close" at bounding box center [749, 107] width 30 height 30
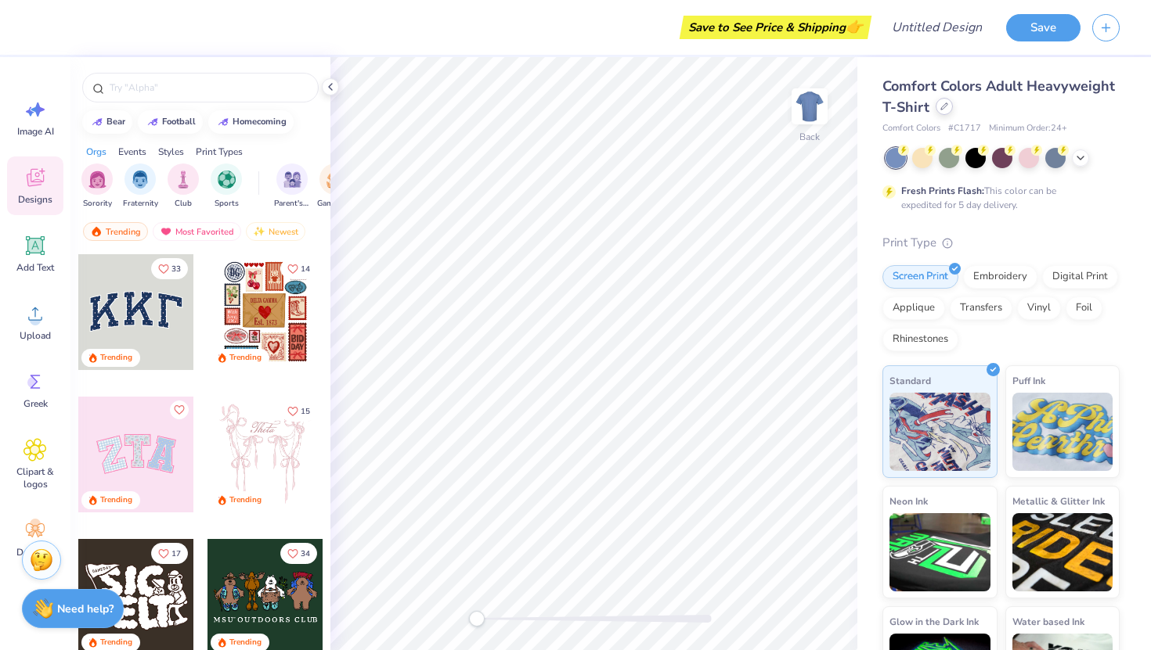
click at [941, 105] on icon at bounding box center [944, 107] width 8 height 8
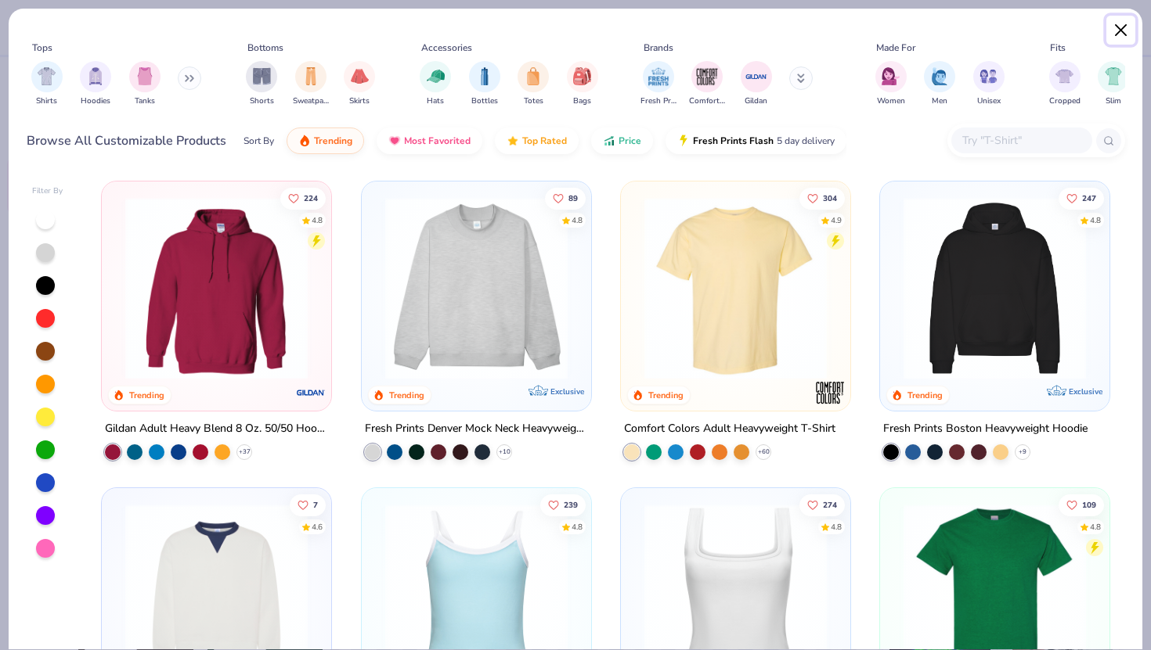
click at [1118, 31] on button "Close" at bounding box center [1121, 31] width 30 height 30
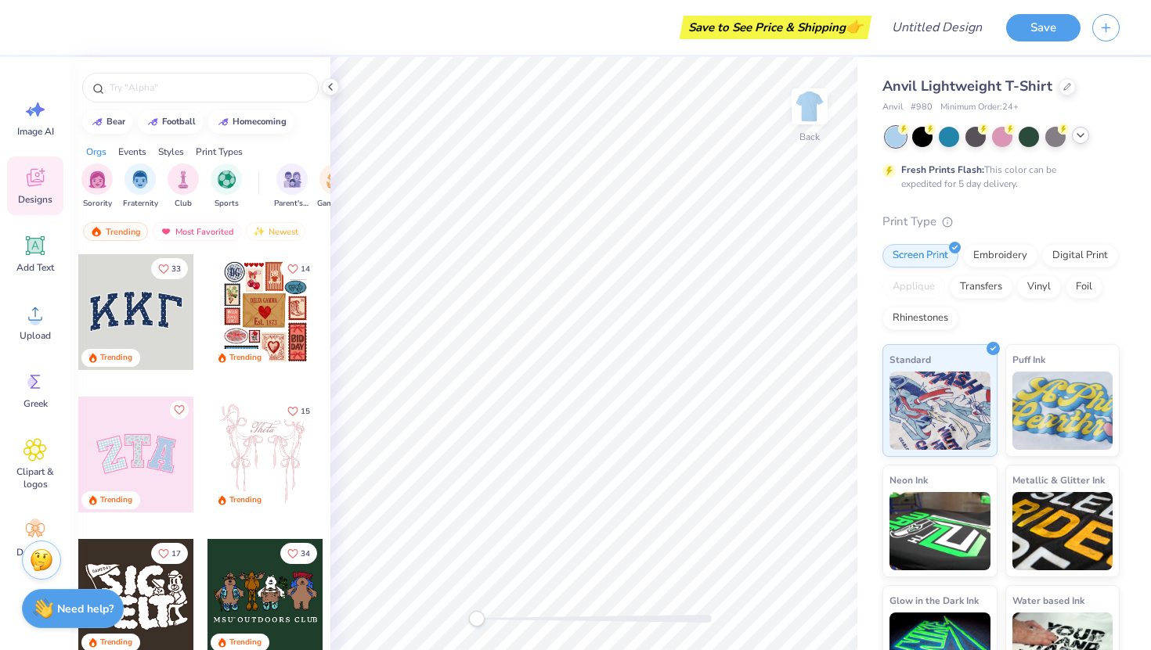
click at [1078, 139] on icon at bounding box center [1080, 135] width 13 height 13
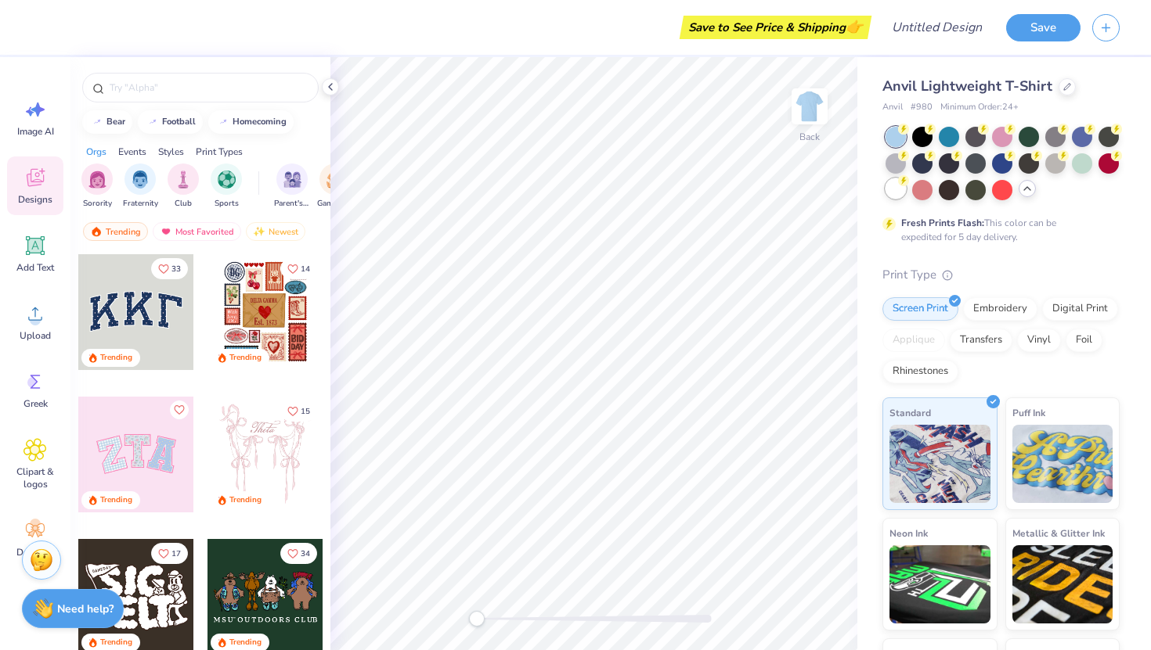
click at [896, 195] on div at bounding box center [895, 188] width 20 height 20
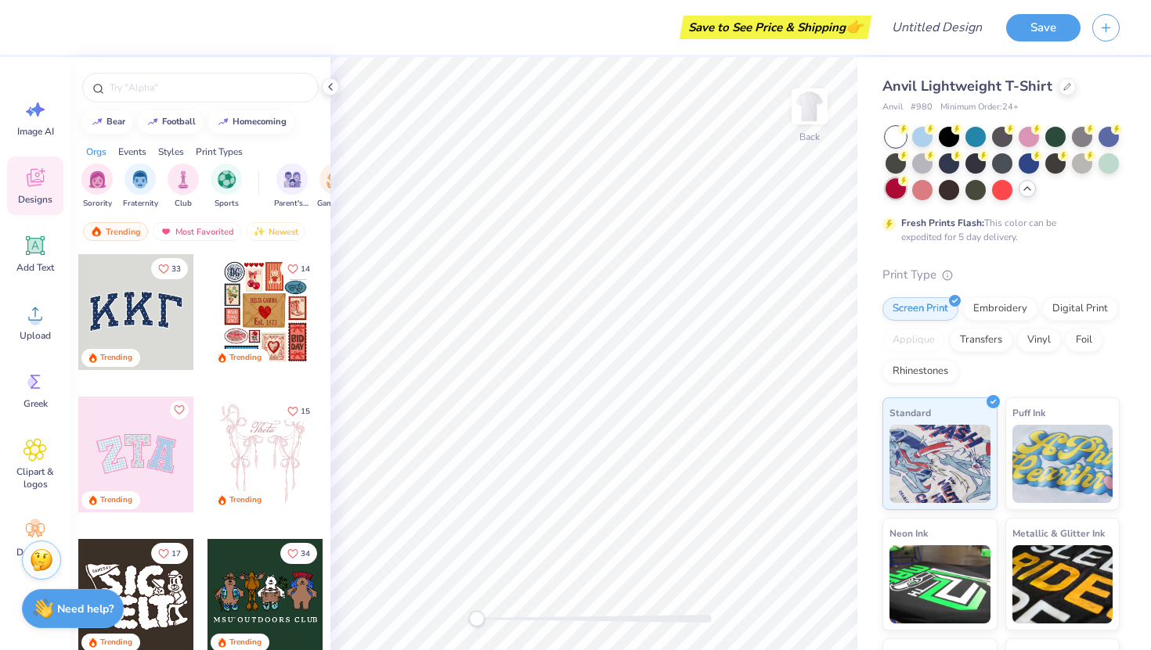
click at [898, 187] on div at bounding box center [895, 188] width 20 height 20
click at [1108, 142] on div at bounding box center [1108, 135] width 20 height 20
click at [917, 135] on div at bounding box center [922, 135] width 20 height 20
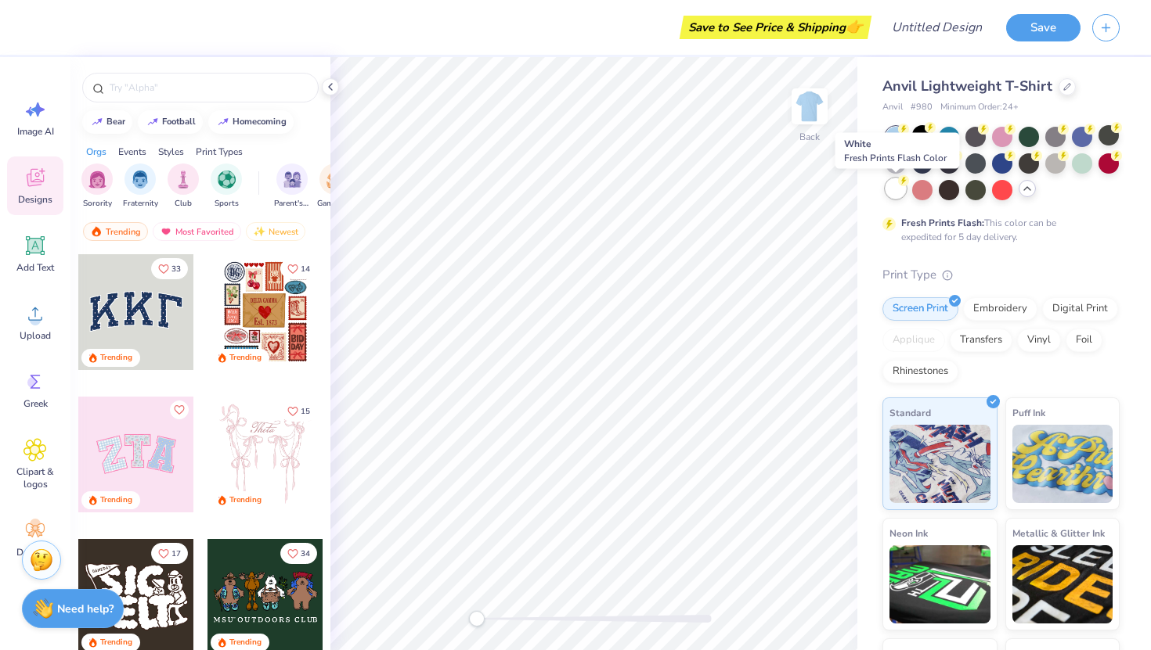
click at [899, 195] on div at bounding box center [895, 188] width 20 height 20
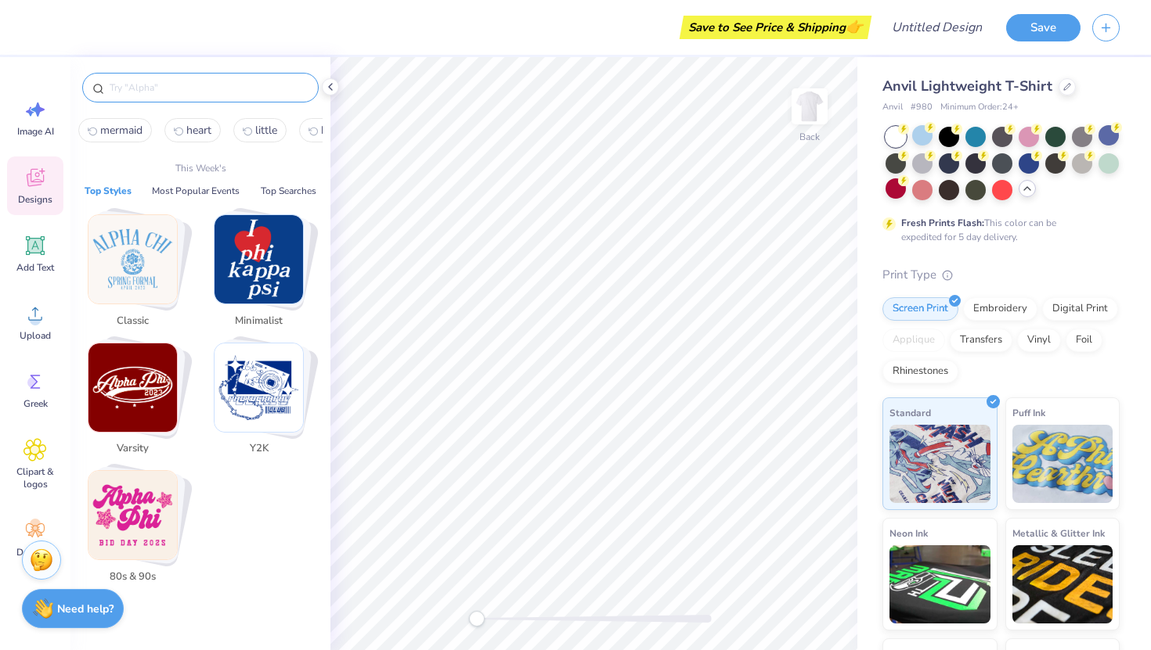
click at [149, 88] on input "text" at bounding box center [208, 88] width 200 height 16
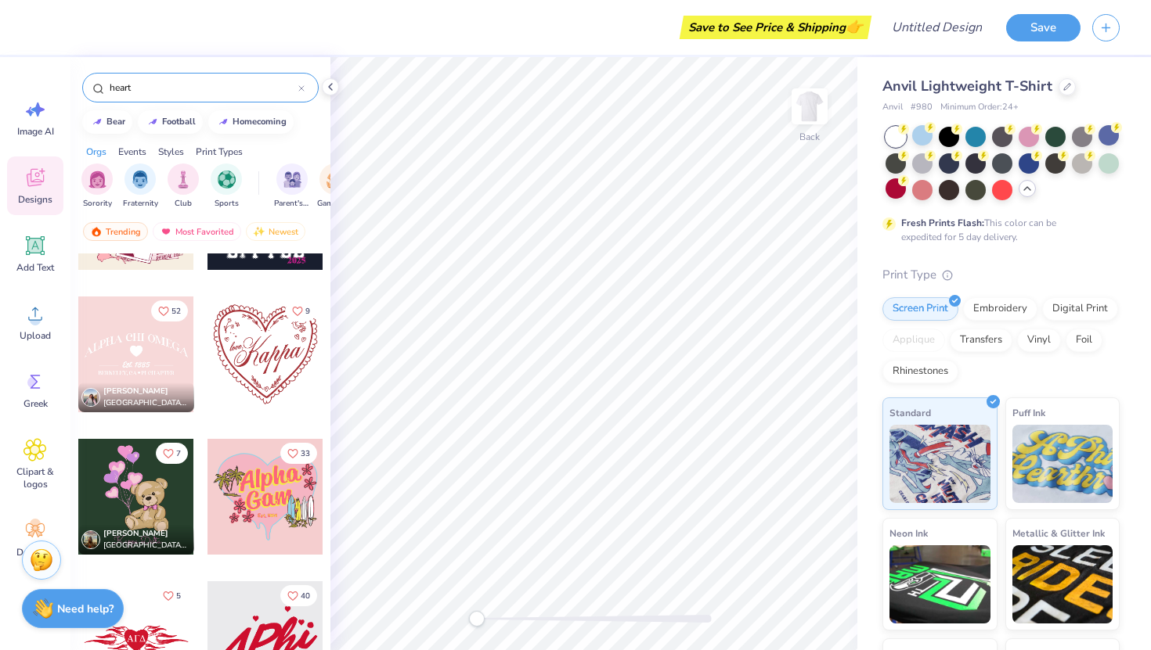
scroll to position [3688, 0]
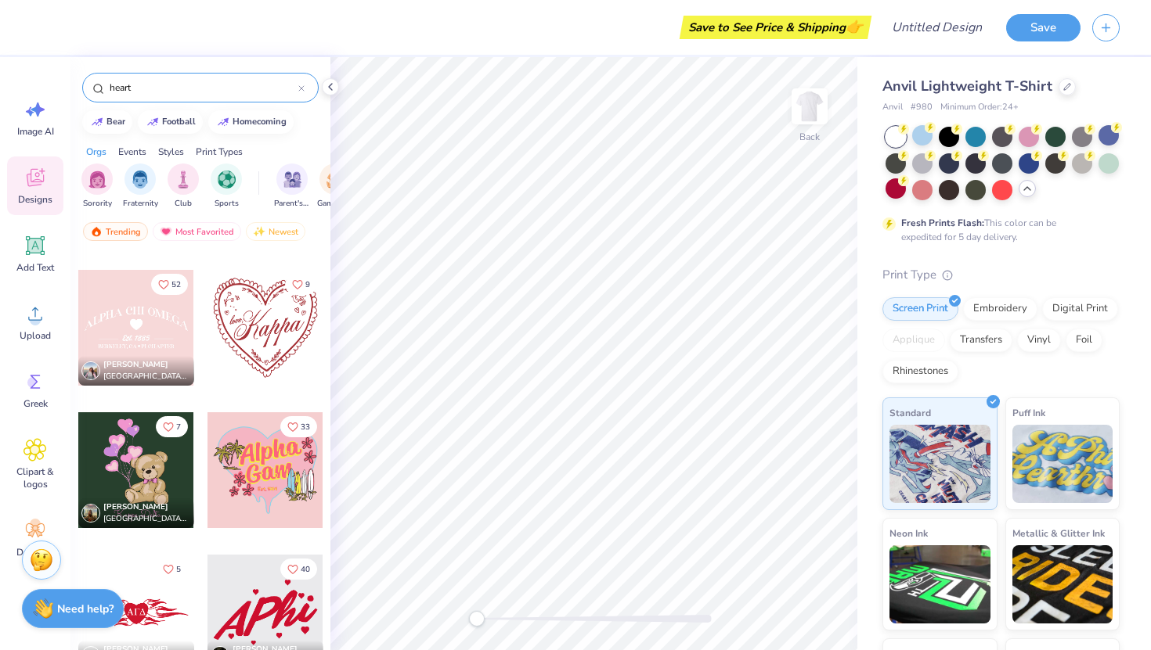
type input "heart"
click at [266, 336] on div at bounding box center [265, 328] width 116 height 116
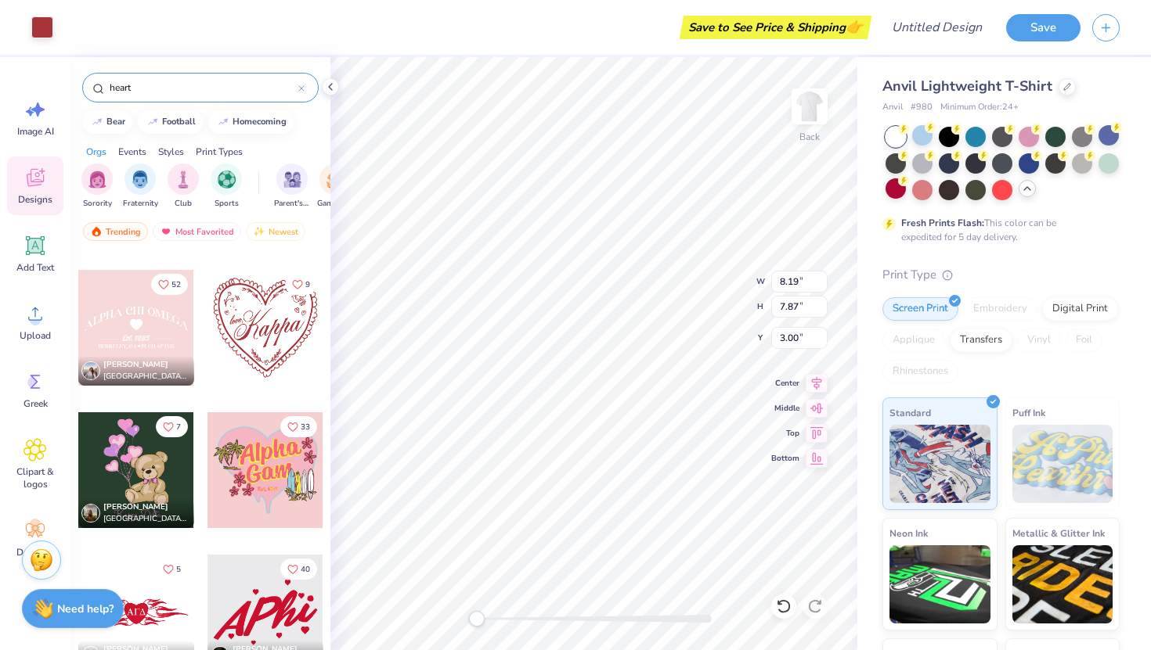
type input "8.68"
type input "8.34"
click at [34, 463] on div "Clipart & logos" at bounding box center [35, 464] width 56 height 71
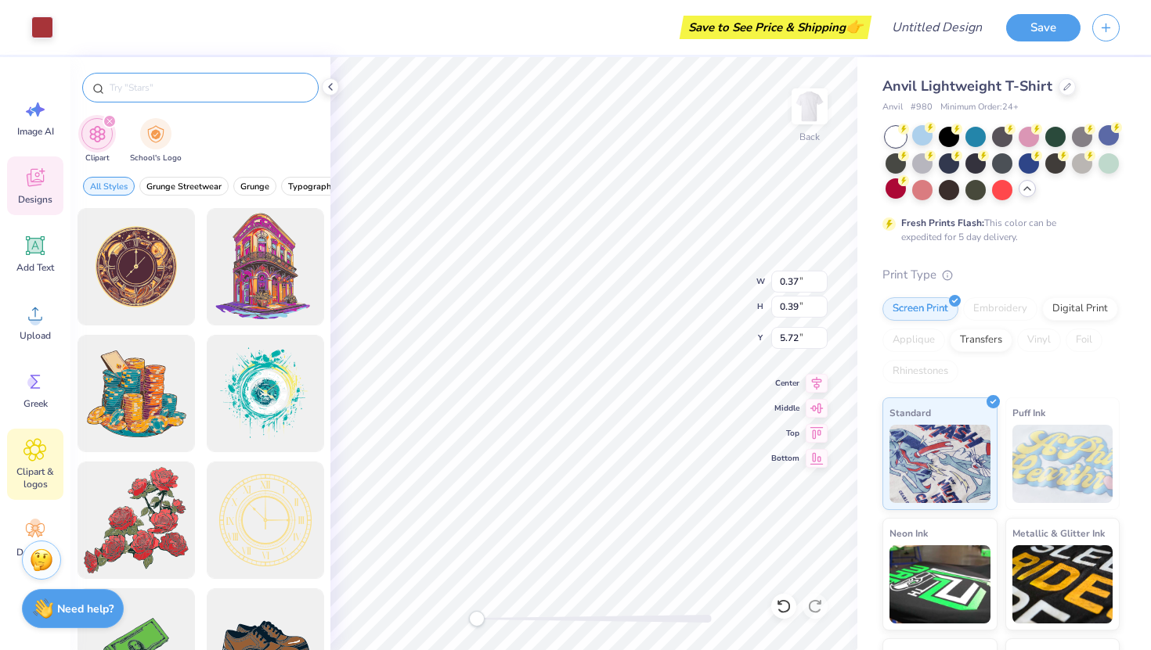
type input "1.76"
type input "1.85"
type input "1.35"
type input "1.42"
type input "6.15"
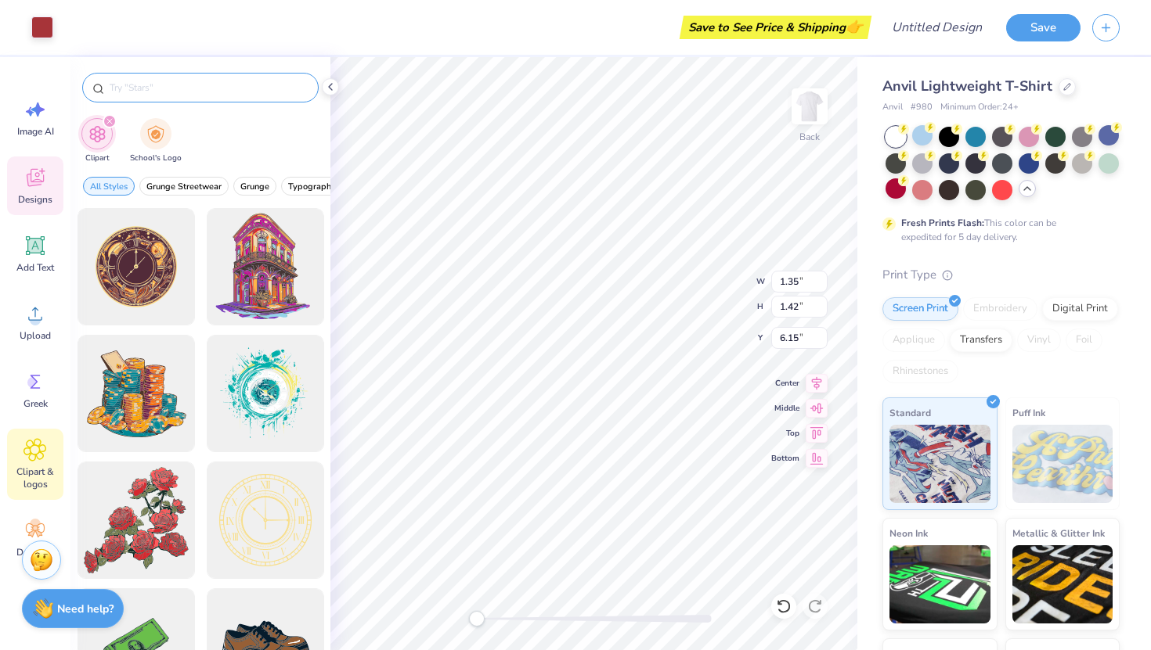
type input "0.93"
type input "0.98"
type input "3.88"
type input "1.12"
type input "1.17"
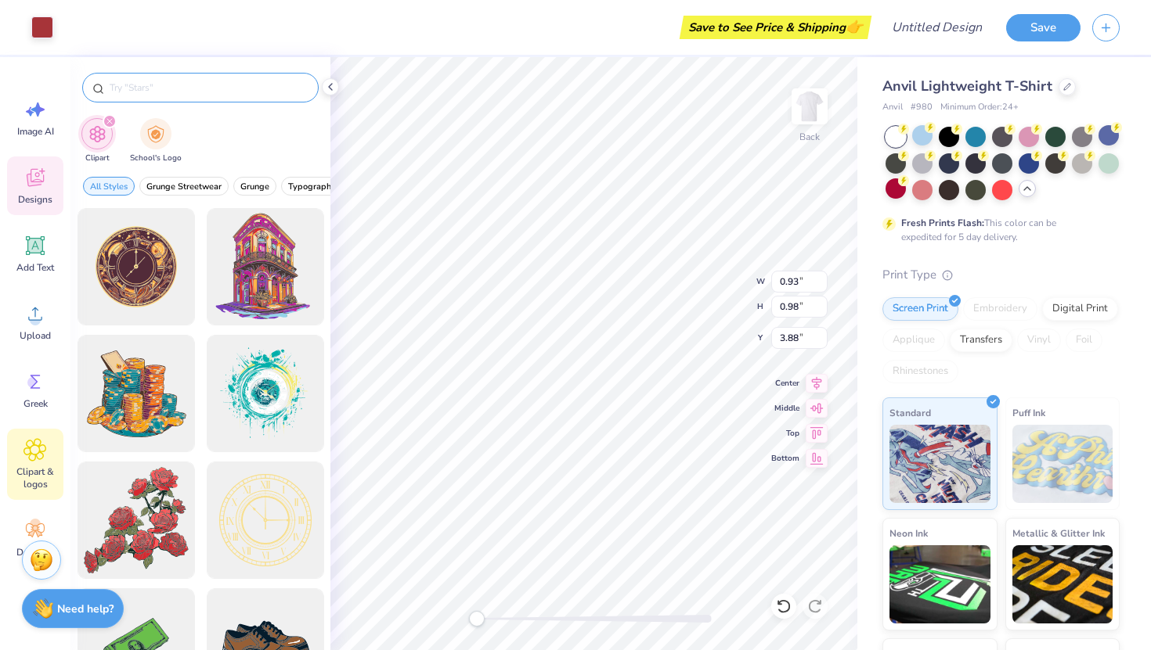
type input "4.02"
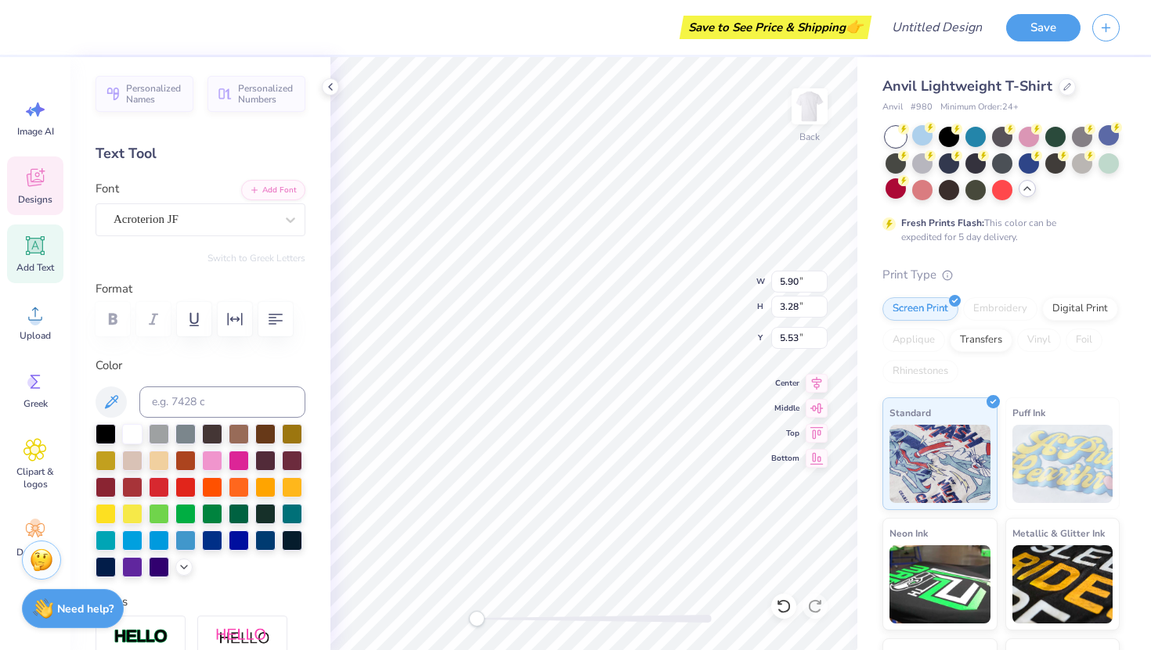
scroll to position [0, 0]
type textarea "K"
type textarea "Little"
type input "0.90"
type input "0.94"
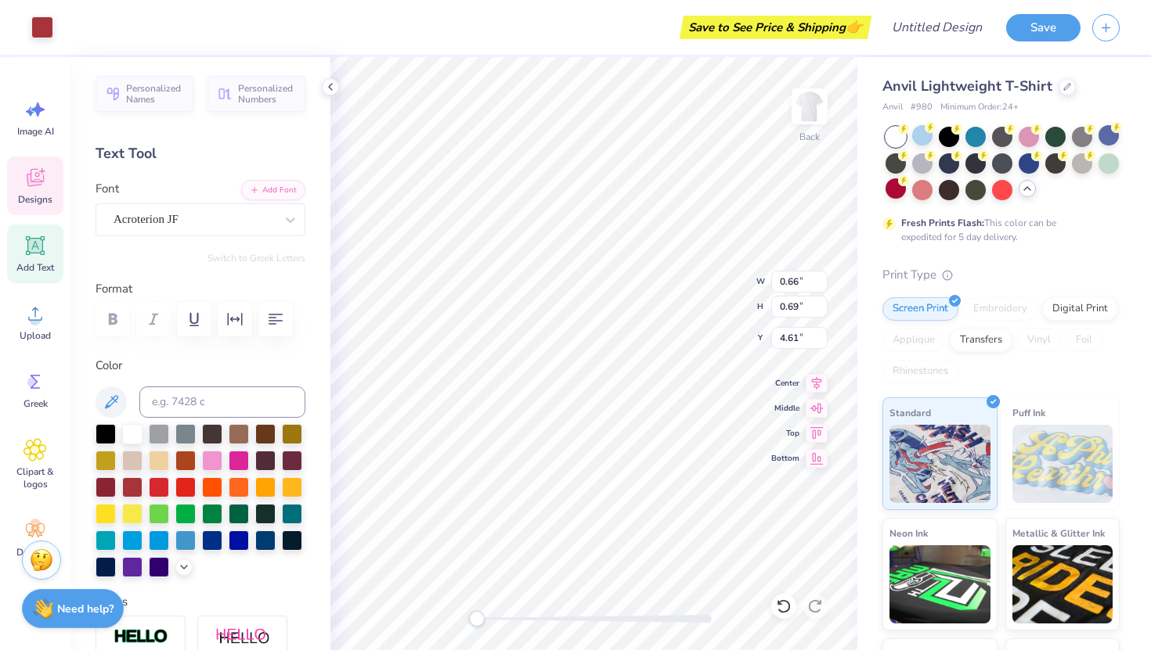
type input "0.66"
type input "0.69"
type input "4.61"
click at [48, 181] on div "Designs" at bounding box center [35, 186] width 56 height 59
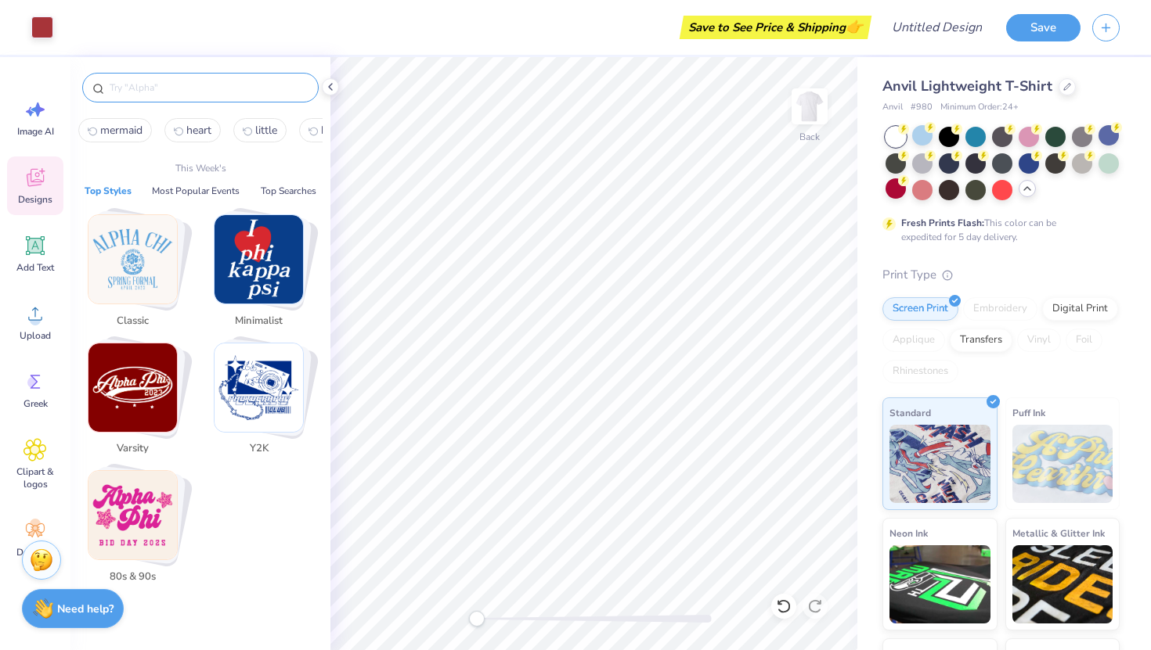
click at [189, 92] on input "text" at bounding box center [208, 88] width 200 height 16
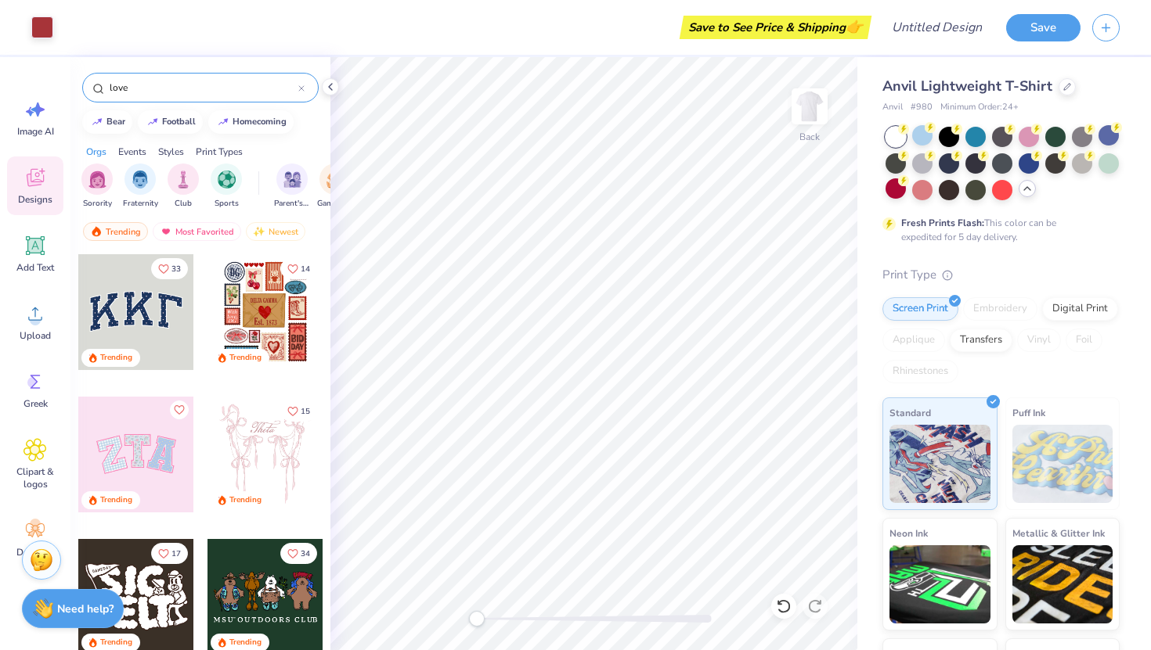
type input "love"
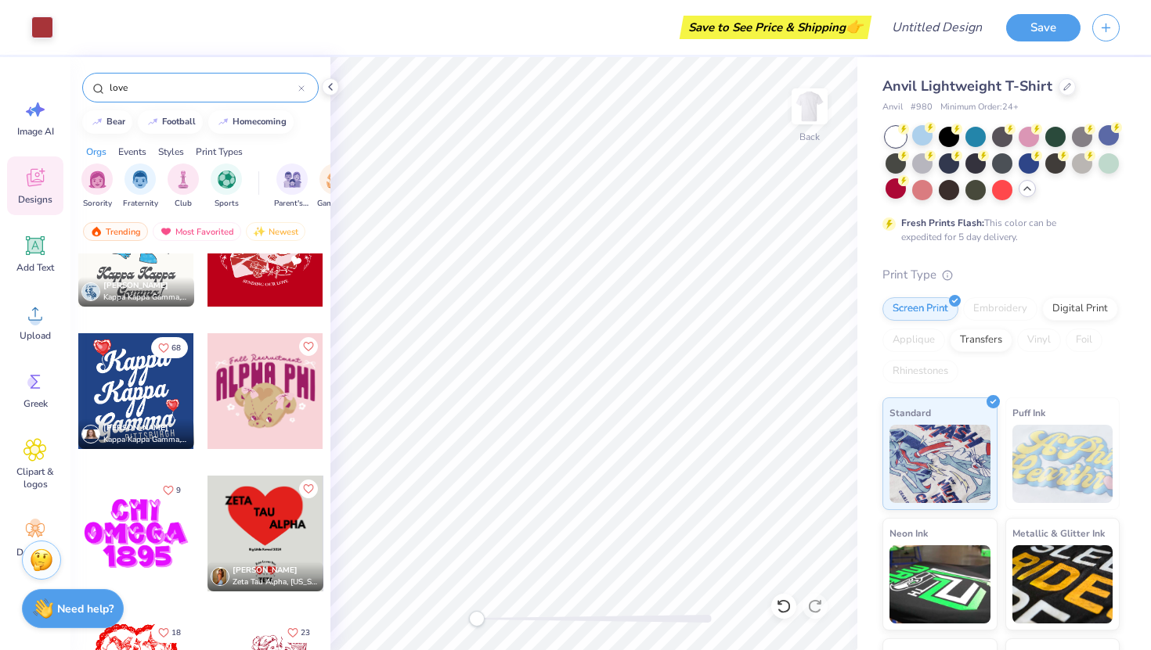
scroll to position [2084, 0]
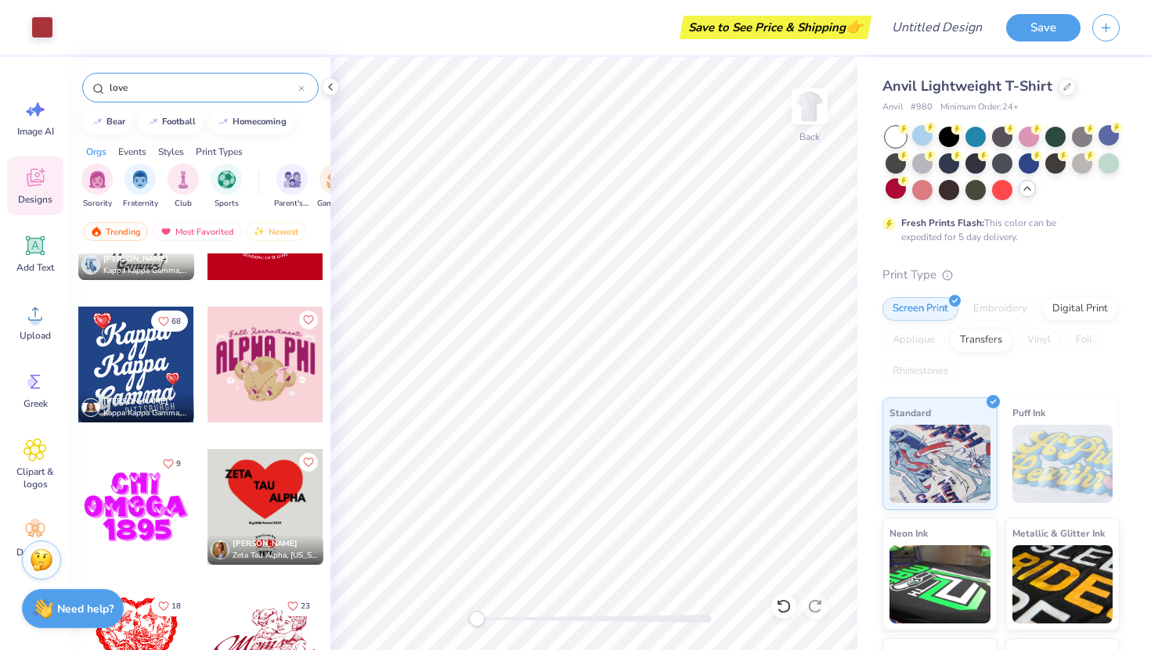
drag, startPoint x: 148, startPoint y: 88, endPoint x: 62, endPoint y: 88, distance: 86.1
click at [63, 88] on div "Art colors Save to See Price & Shipping 👉 Design Title Save Image AI Designs Ad…" at bounding box center [575, 325] width 1151 height 650
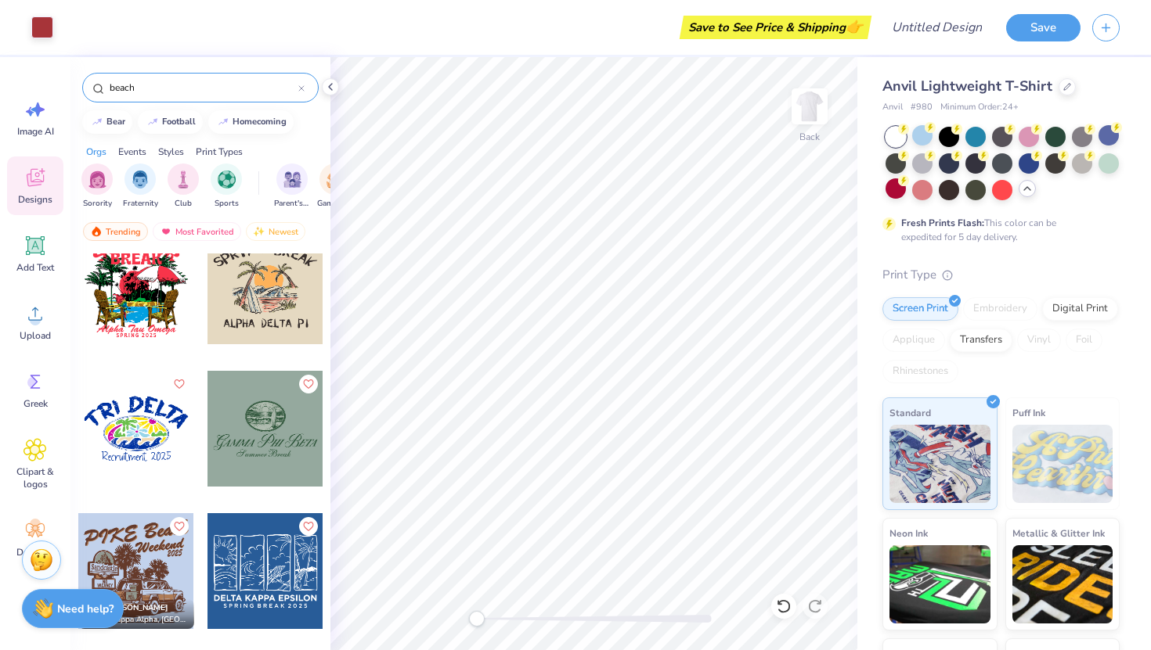
scroll to position [3351, 0]
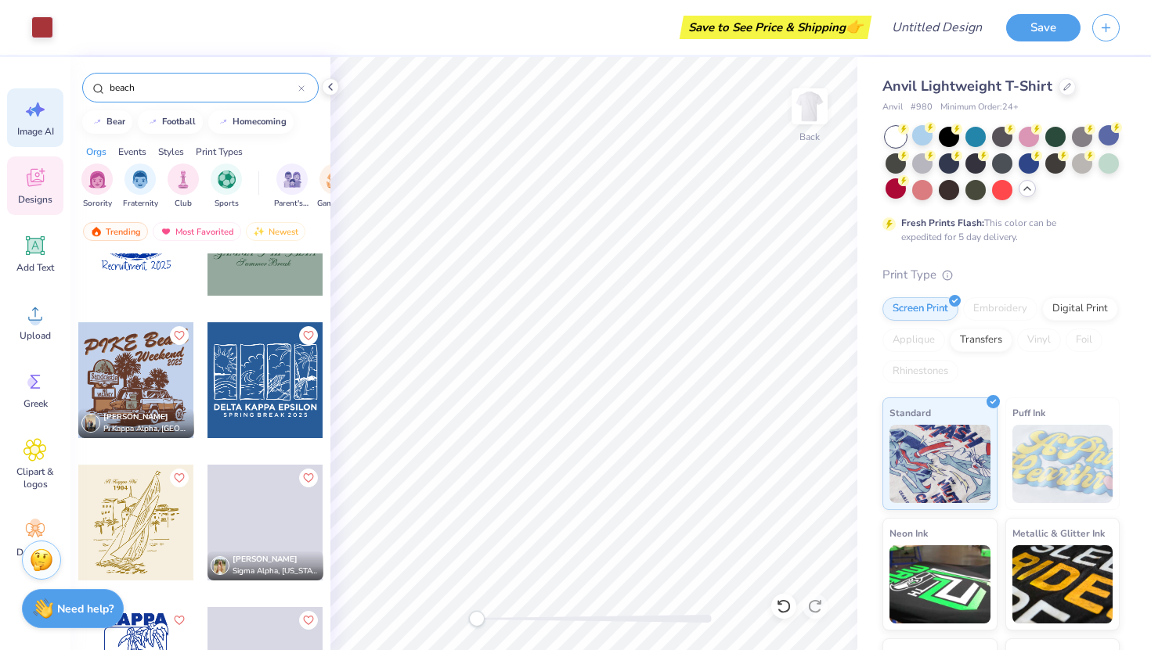
drag, startPoint x: 167, startPoint y: 92, endPoint x: 38, endPoint y: 89, distance: 128.4
click at [38, 91] on div "Art colors Save to See Price & Shipping 👉 Design Title Save Image AI Designs Ad…" at bounding box center [575, 325] width 1151 height 650
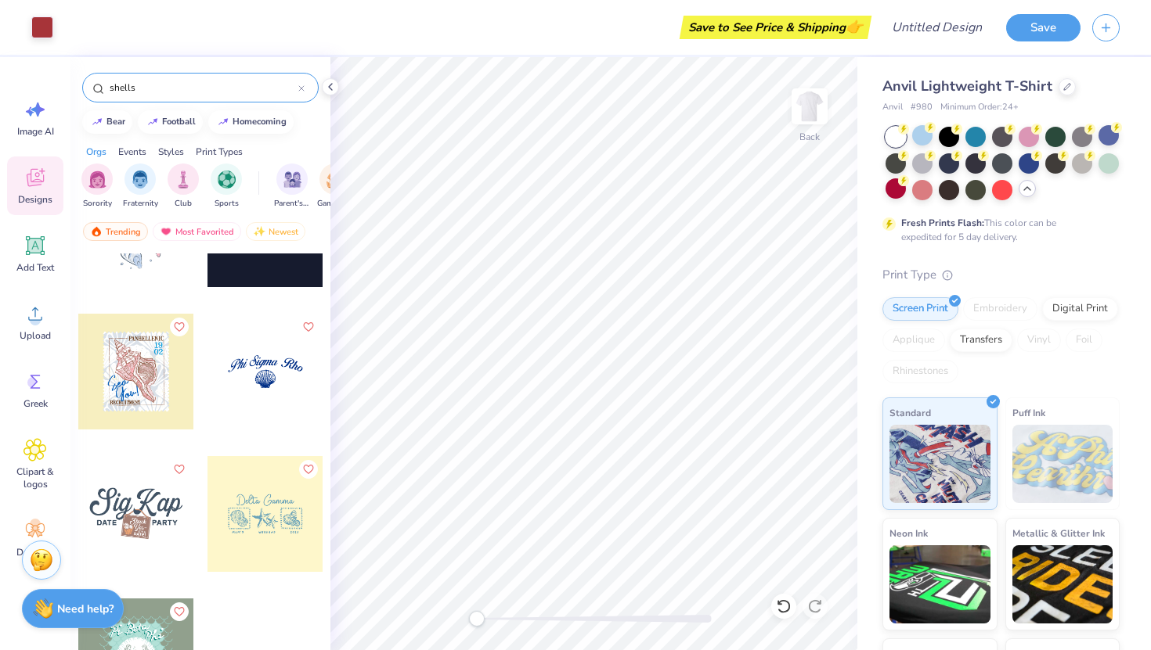
scroll to position [542, 0]
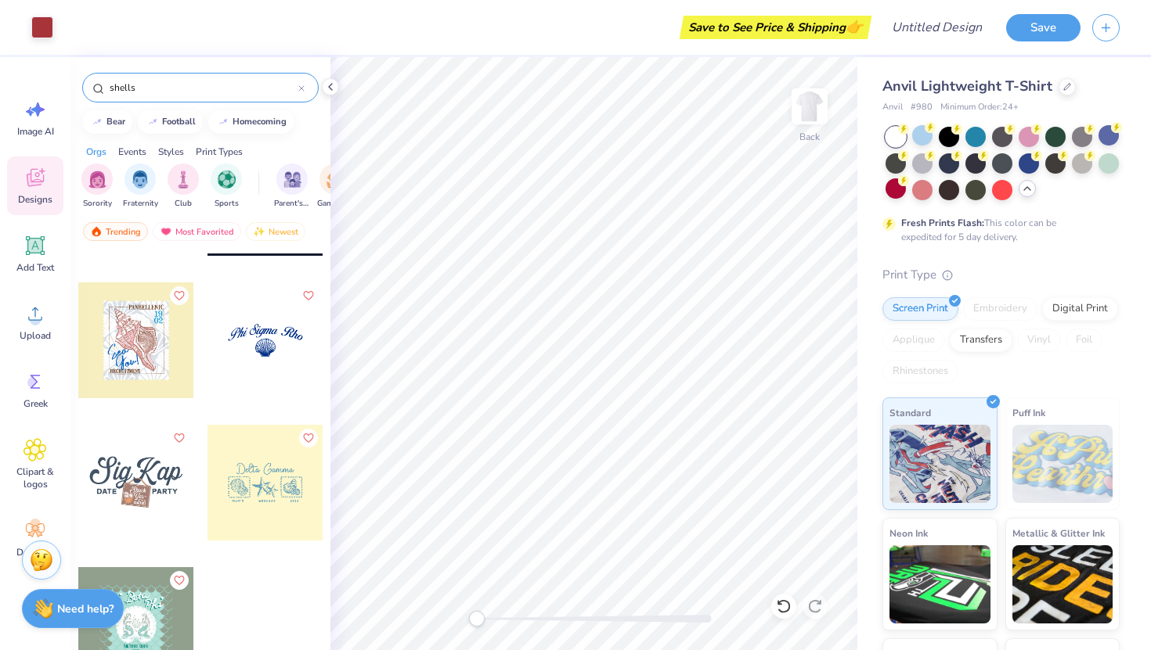
drag, startPoint x: 162, startPoint y: 88, endPoint x: 72, endPoint y: 88, distance: 90.0
click at [72, 88] on div "shells" at bounding box center [200, 83] width 260 height 53
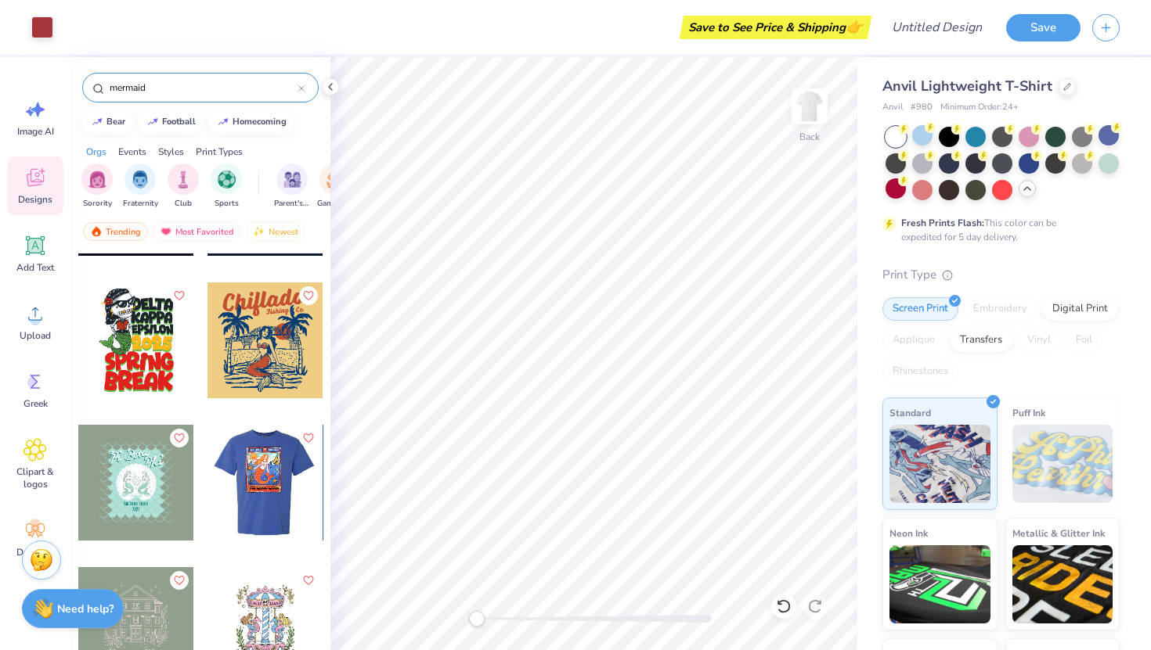
scroll to position [0, 0]
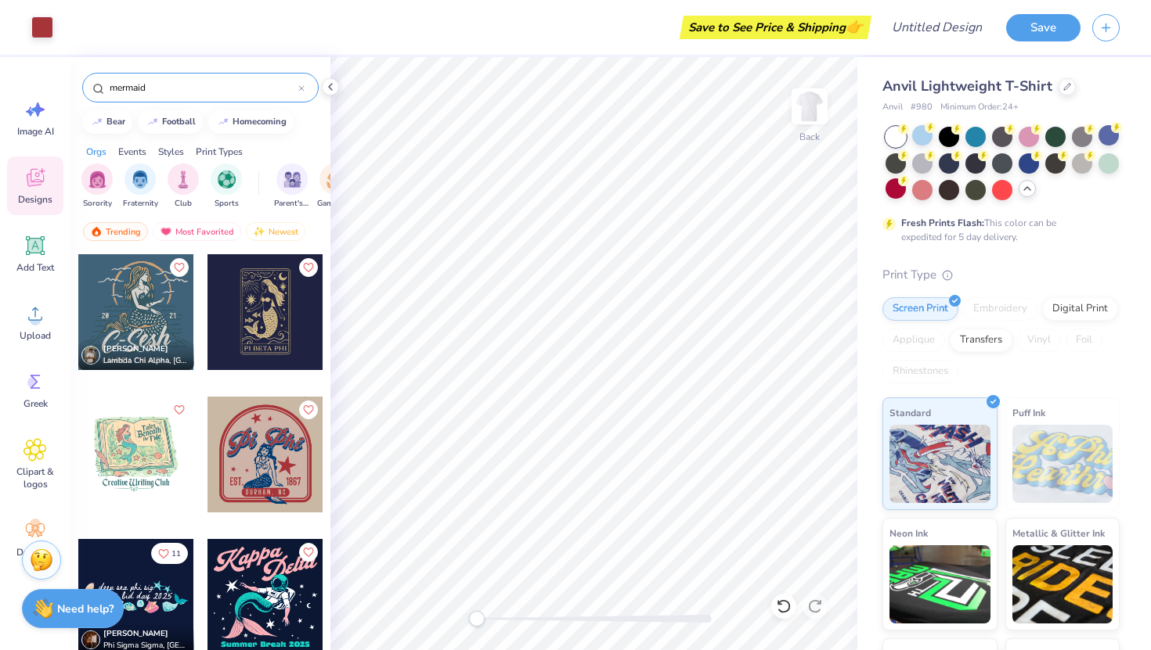
drag, startPoint x: 173, startPoint y: 81, endPoint x: 107, endPoint y: 78, distance: 65.8
click at [108, 80] on input "mermaid" at bounding box center [203, 88] width 190 height 16
drag, startPoint x: 153, startPoint y: 85, endPoint x: 97, endPoint y: 83, distance: 56.4
click at [97, 84] on div "mermaid" at bounding box center [200, 88] width 236 height 30
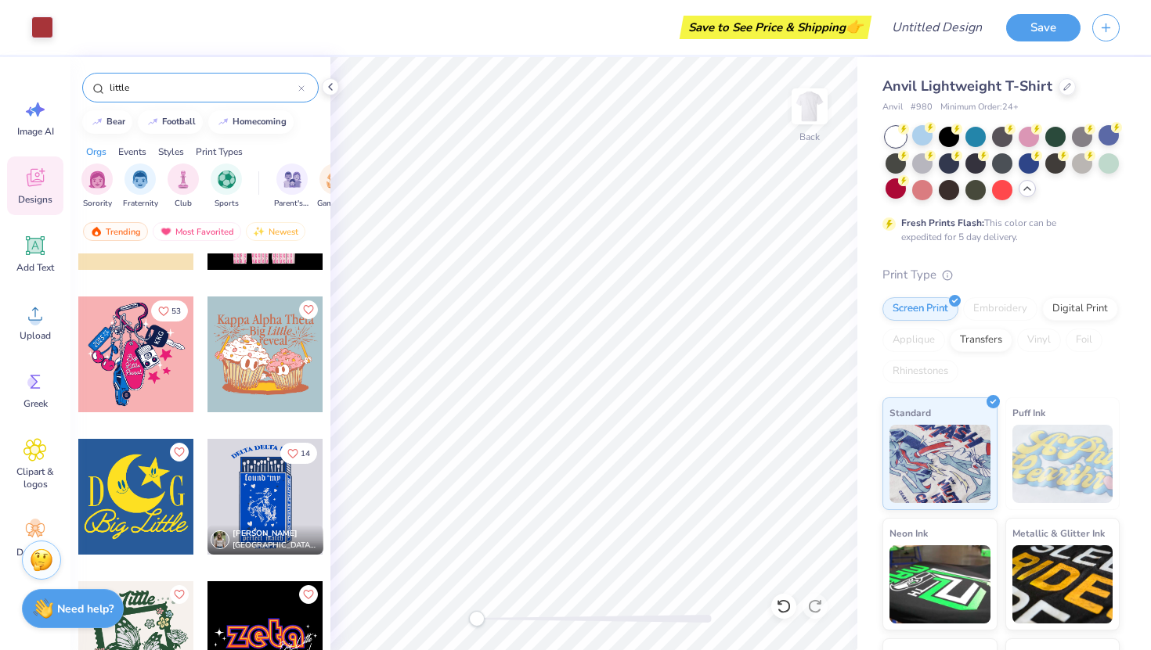
scroll to position [8911, 0]
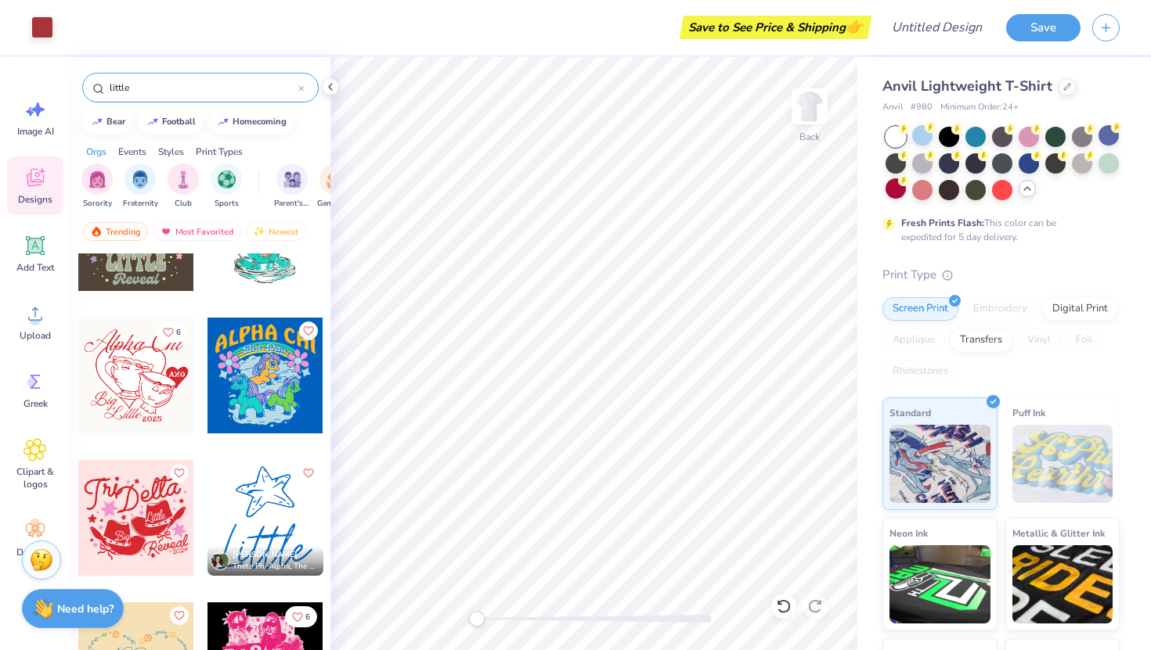
click at [269, 524] on div at bounding box center [265, 518] width 116 height 116
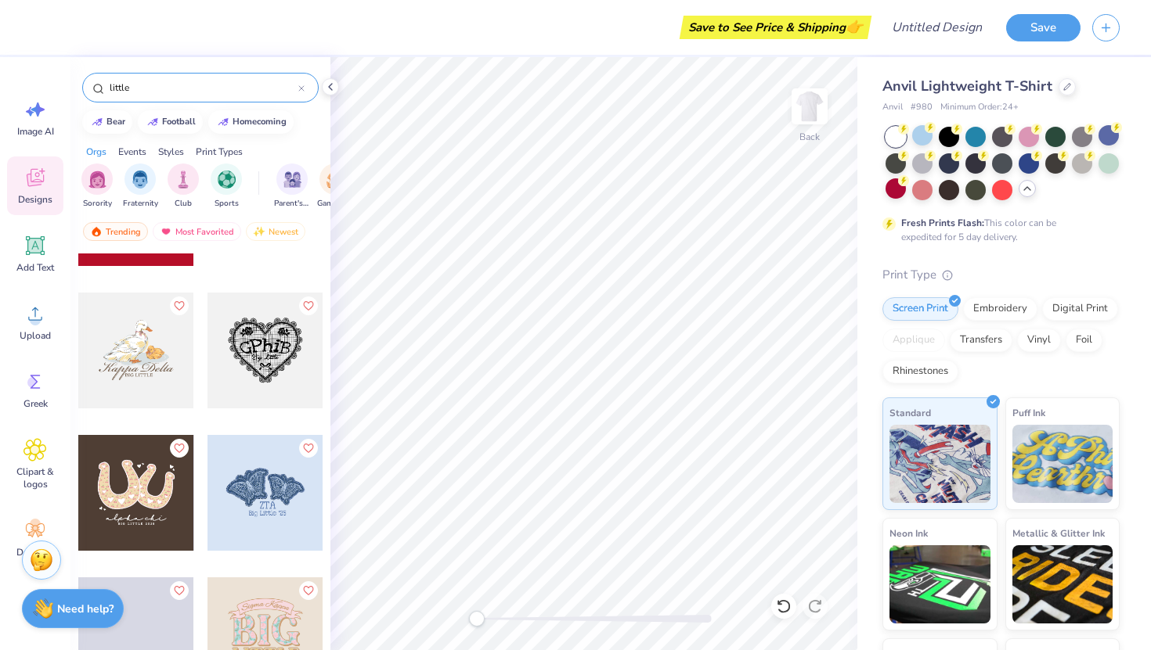
scroll to position [11655, 0]
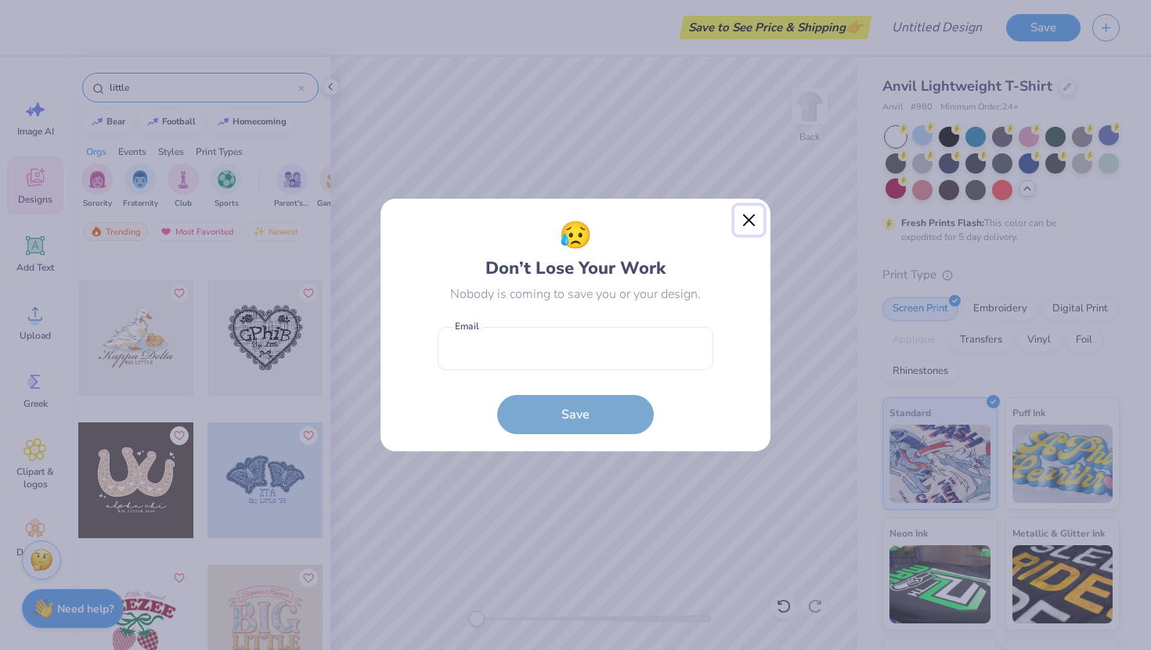
click at [740, 217] on button "Close" at bounding box center [749, 221] width 30 height 30
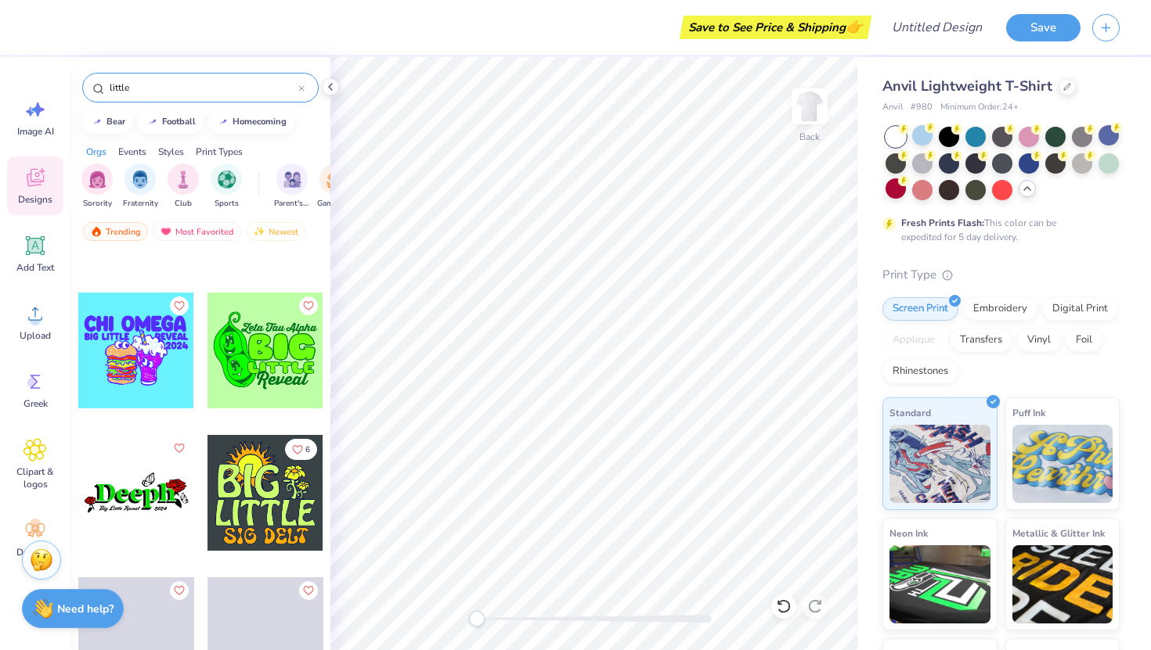
scroll to position [14375, 0]
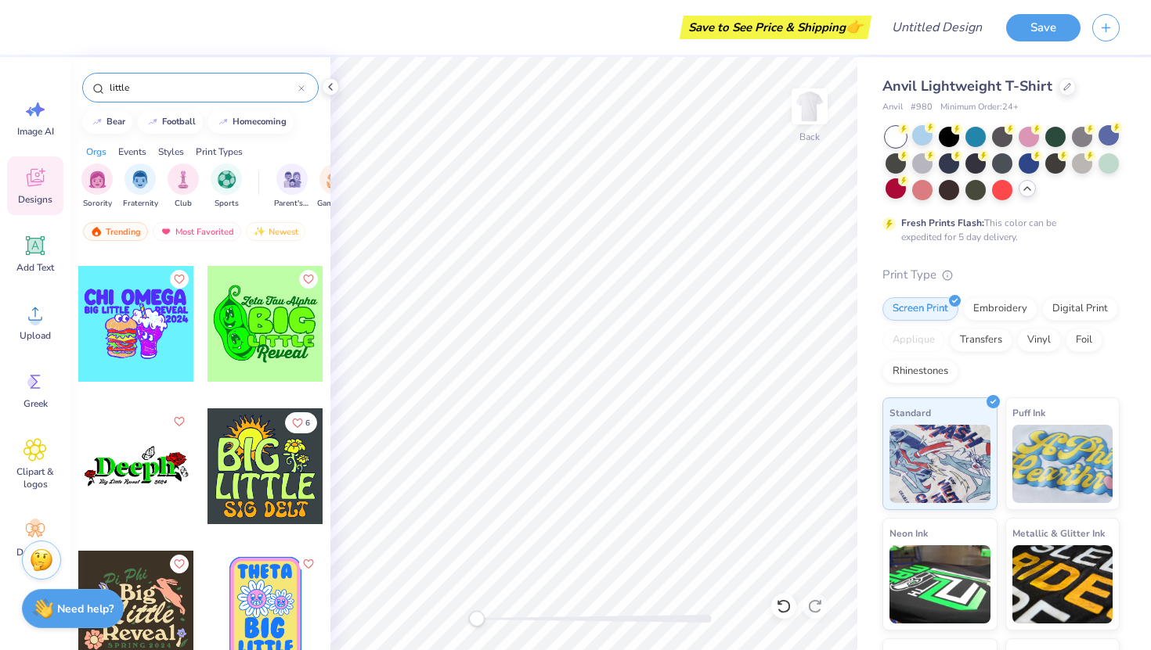
drag, startPoint x: 141, startPoint y: 85, endPoint x: 92, endPoint y: 85, distance: 49.3
click at [92, 85] on div "little" at bounding box center [200, 88] width 236 height 30
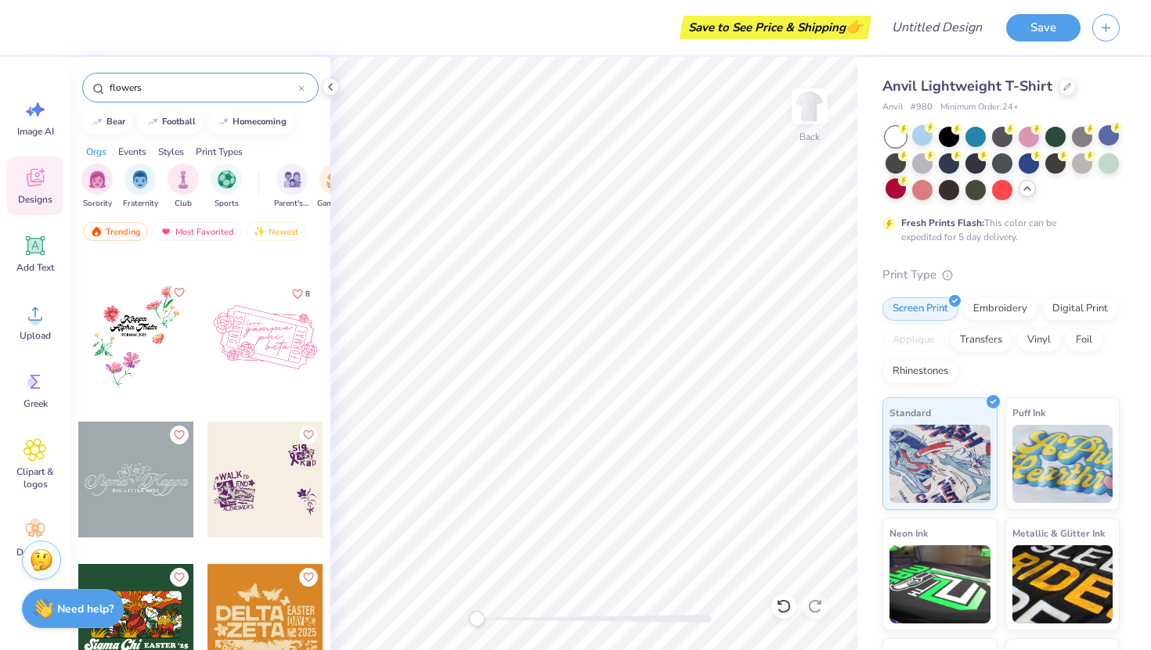
scroll to position [6101, 0]
click at [128, 319] on div at bounding box center [136, 337] width 116 height 116
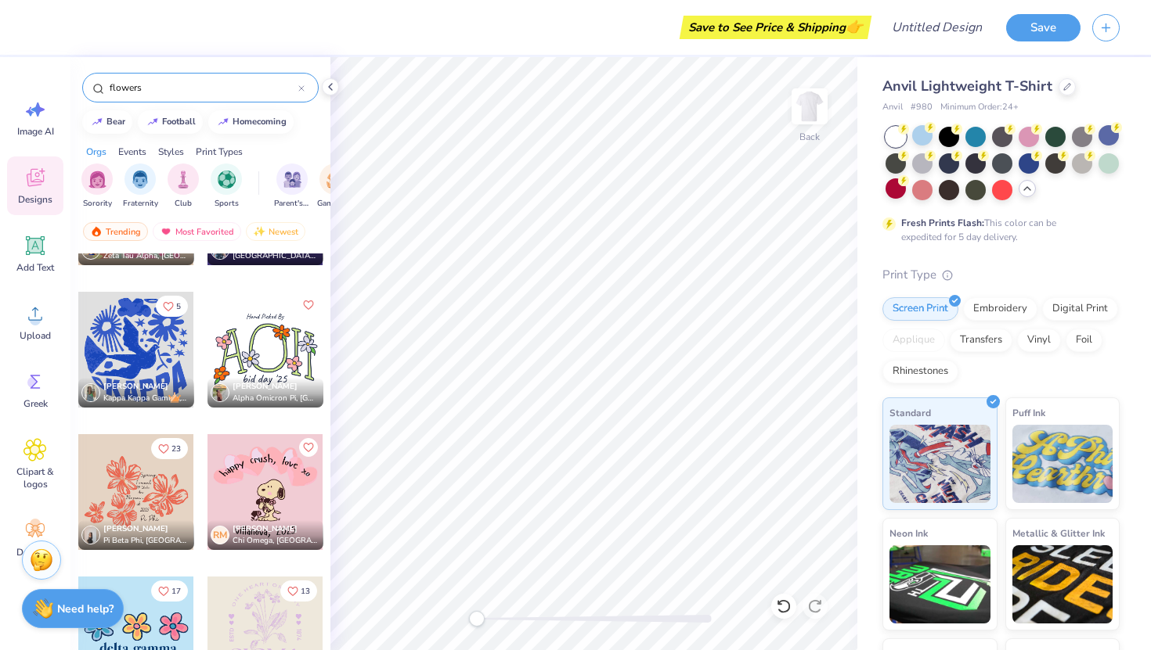
scroll to position [9859, 0]
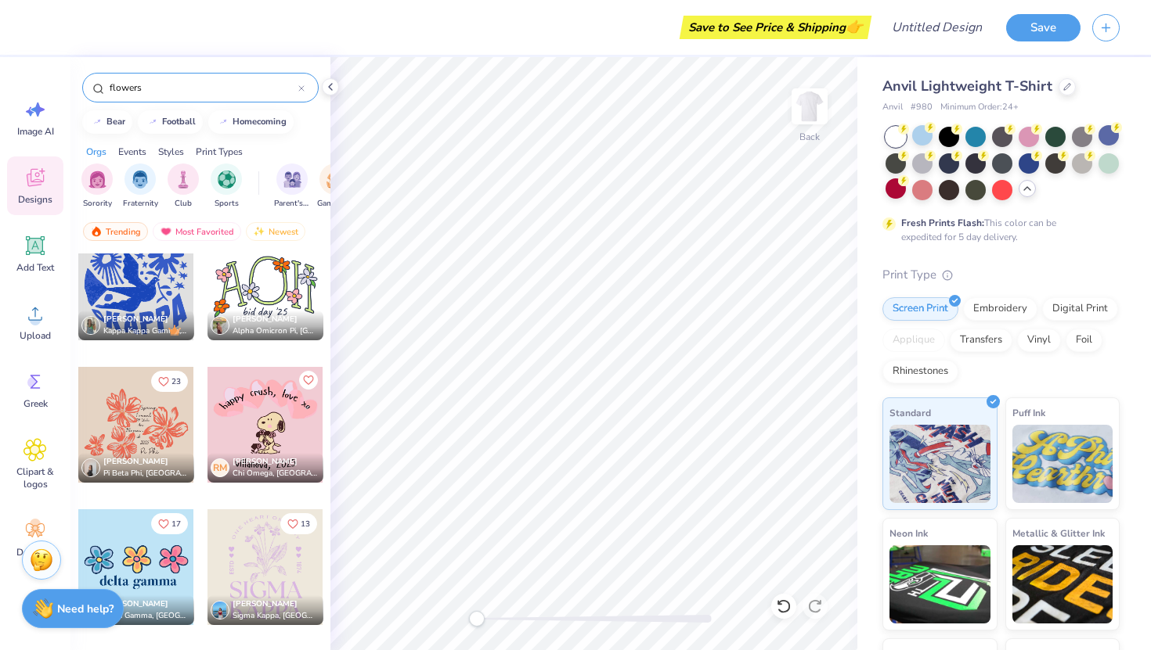
click at [203, 99] on div "flowers" at bounding box center [200, 88] width 236 height 30
drag, startPoint x: 173, startPoint y: 85, endPoint x: 54, endPoint y: 88, distance: 119.0
click at [54, 88] on div "Save to See Price & Shipping 👉 Design Title Save Image AI Designs Add Text Uplo…" at bounding box center [575, 325] width 1151 height 650
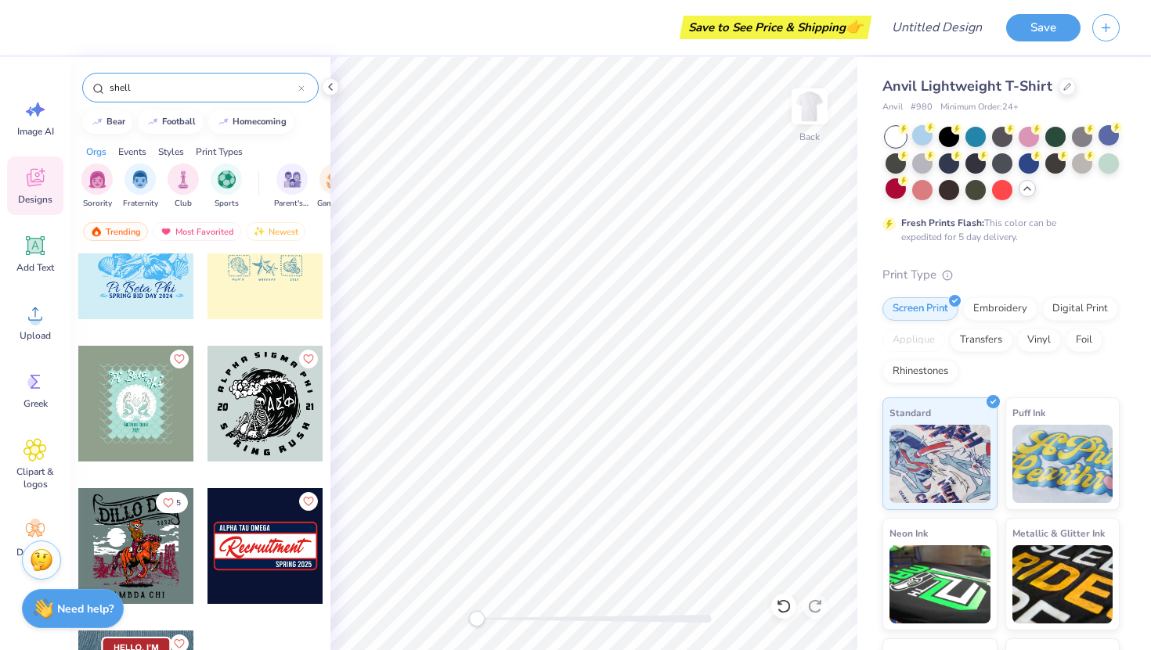
scroll to position [827, 0]
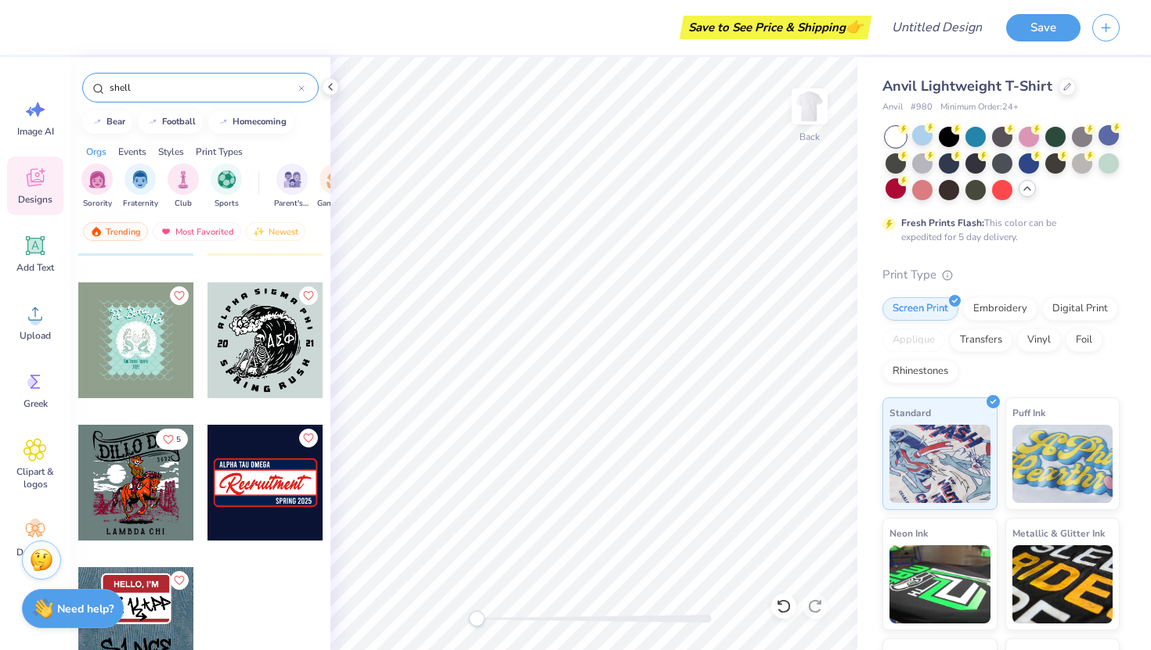
drag, startPoint x: 169, startPoint y: 84, endPoint x: 88, endPoint y: 84, distance: 81.4
click at [88, 84] on div "shell" at bounding box center [200, 88] width 236 height 30
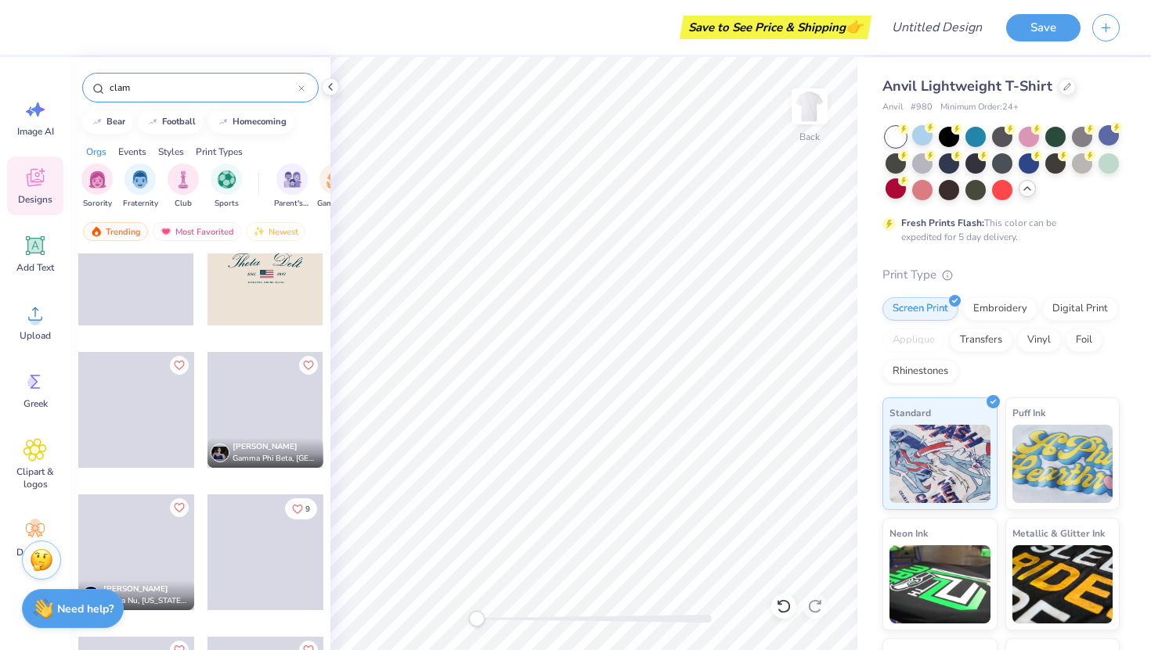
scroll to position [1353, 0]
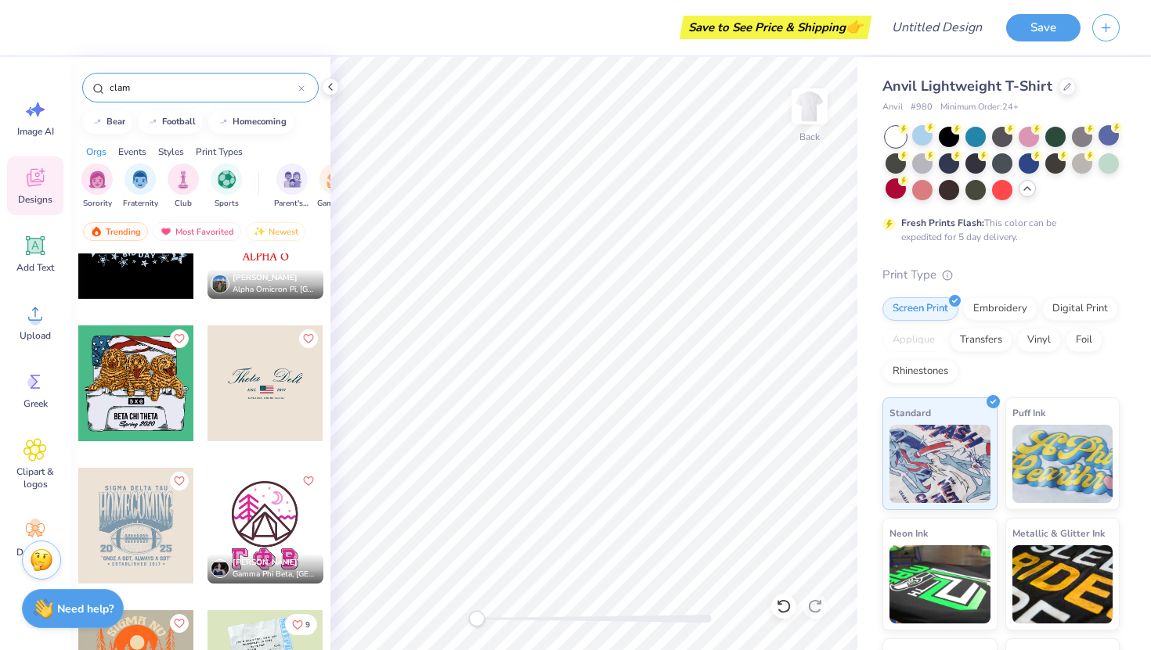
drag, startPoint x: 165, startPoint y: 93, endPoint x: 67, endPoint y: 92, distance: 97.8
click at [67, 92] on div "Save to See Price & Shipping 👉 Design Title Save Image AI Designs Add Text Uplo…" at bounding box center [575, 325] width 1151 height 650
type input "mermaid"
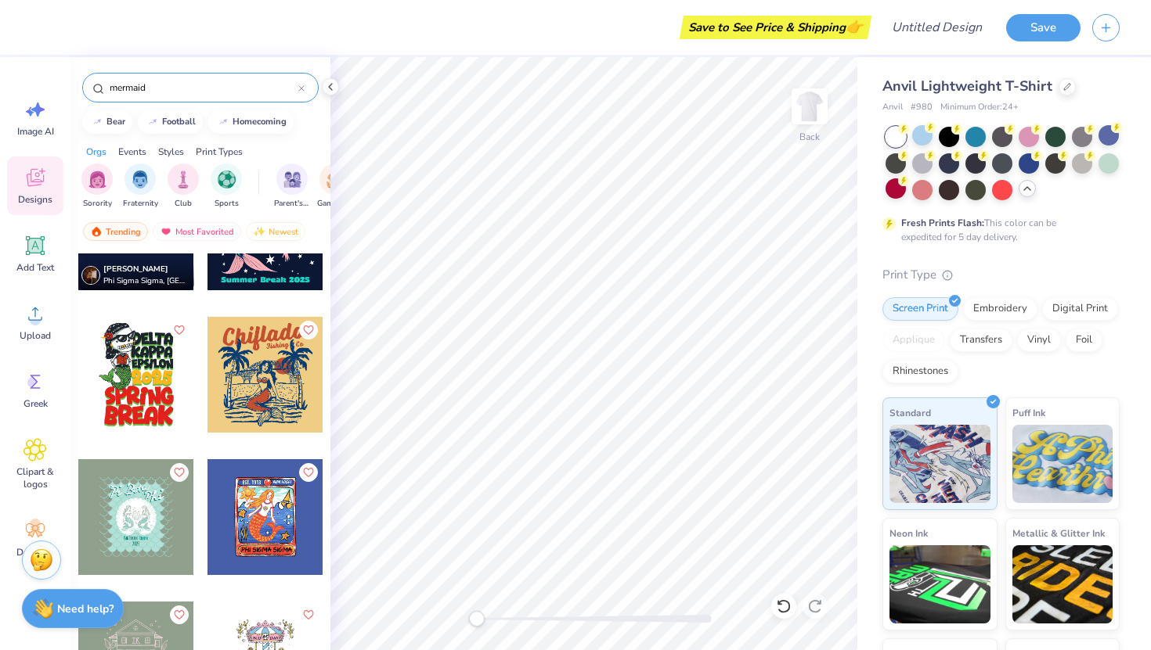
scroll to position [399, 0]
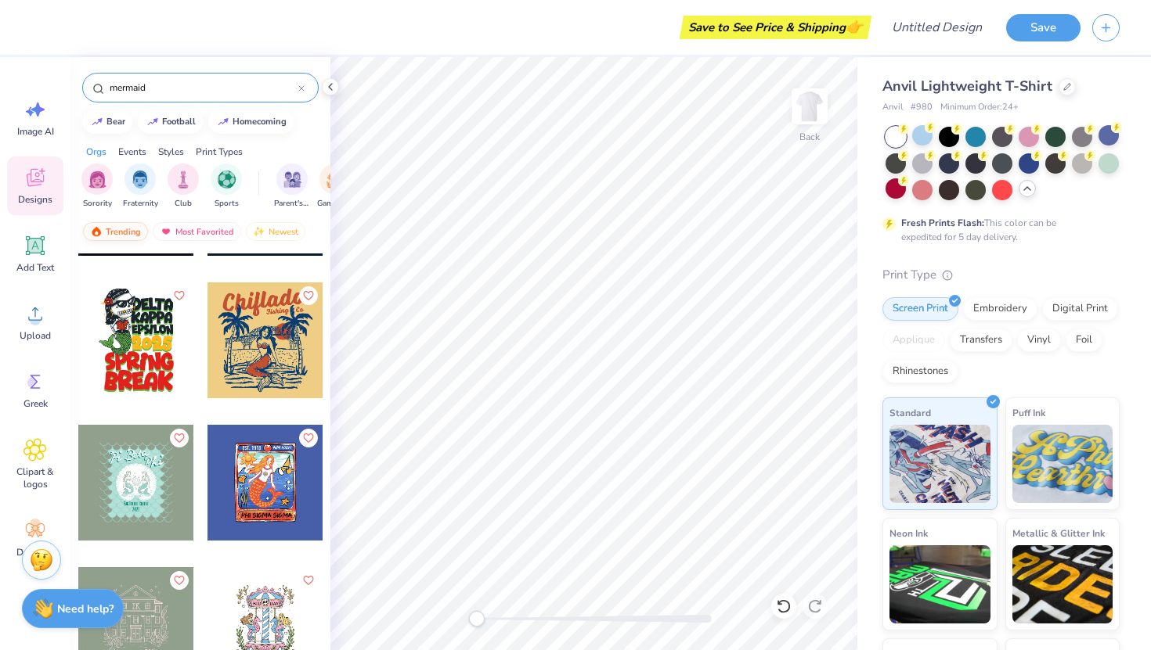
click at [122, 232] on div "Trending" at bounding box center [115, 231] width 65 height 19
drag, startPoint x: 162, startPoint y: 88, endPoint x: 89, endPoint y: 87, distance: 72.8
click at [89, 87] on div "mermaid" at bounding box center [200, 88] width 236 height 30
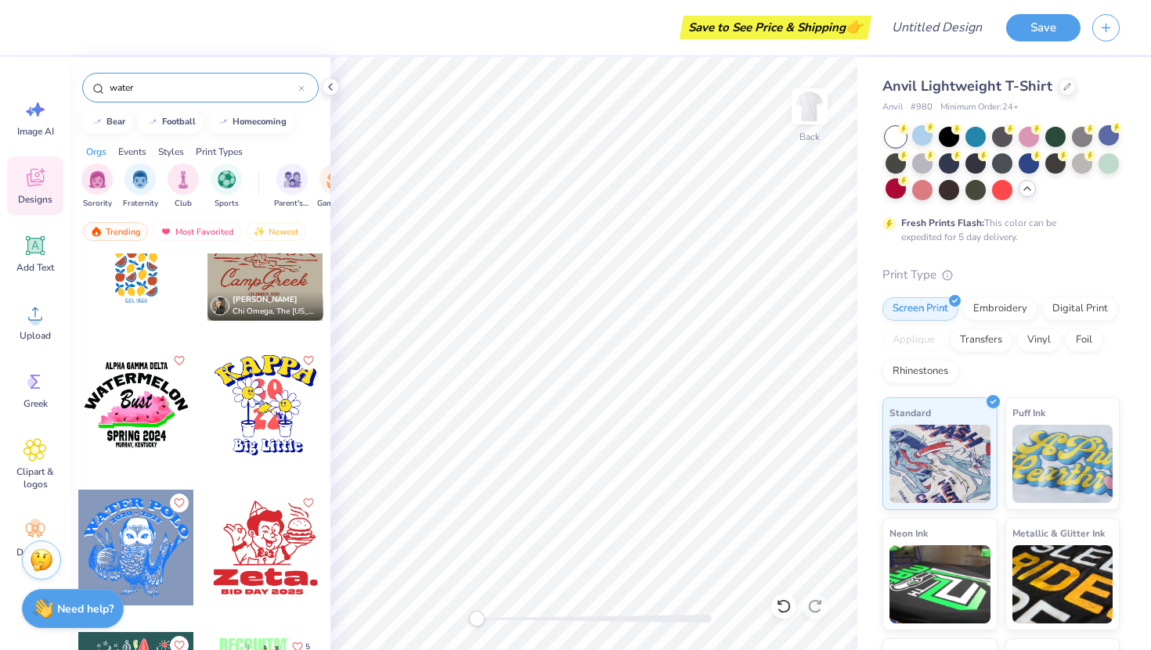
scroll to position [969, 0]
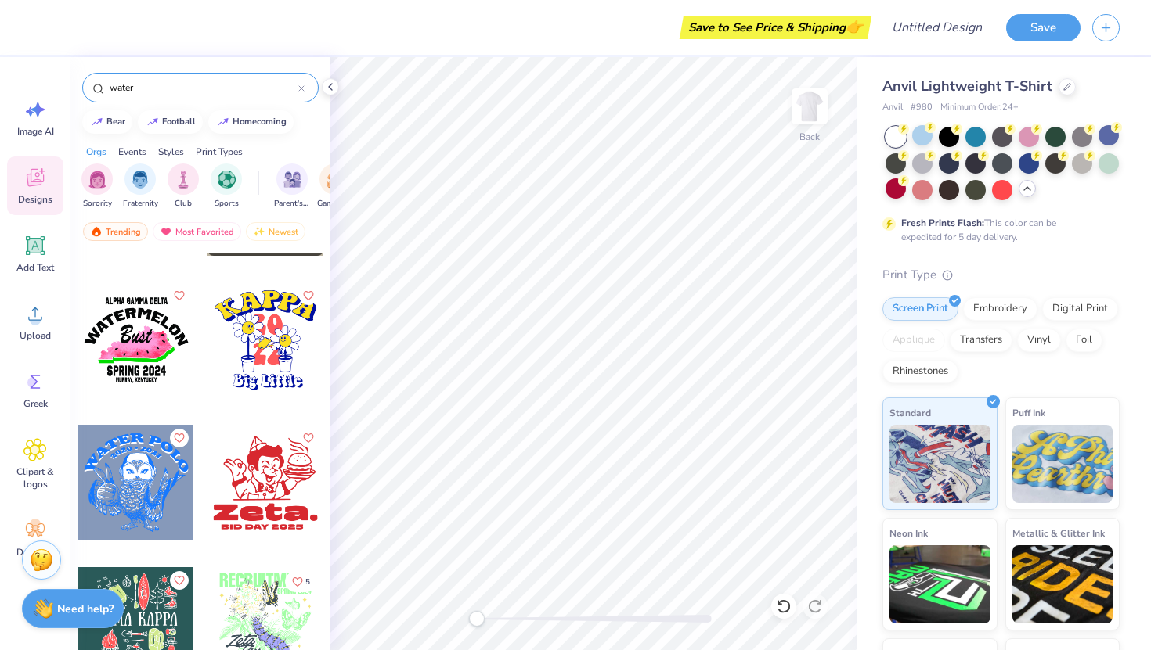
click at [172, 90] on input "water" at bounding box center [203, 88] width 190 height 16
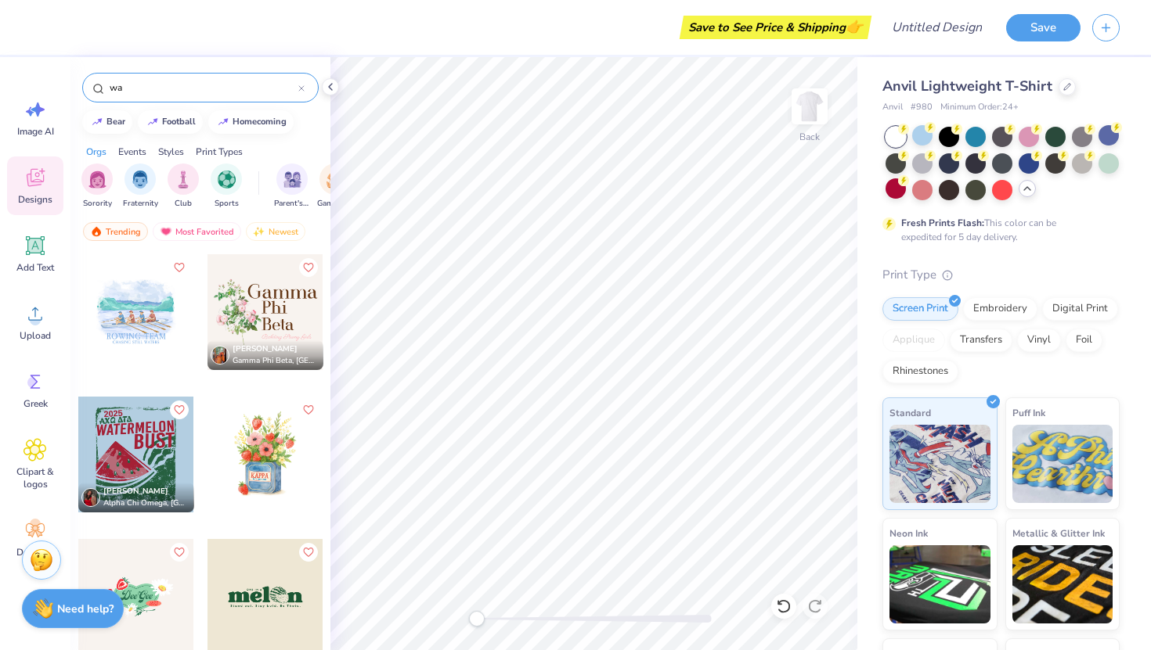
type input "w"
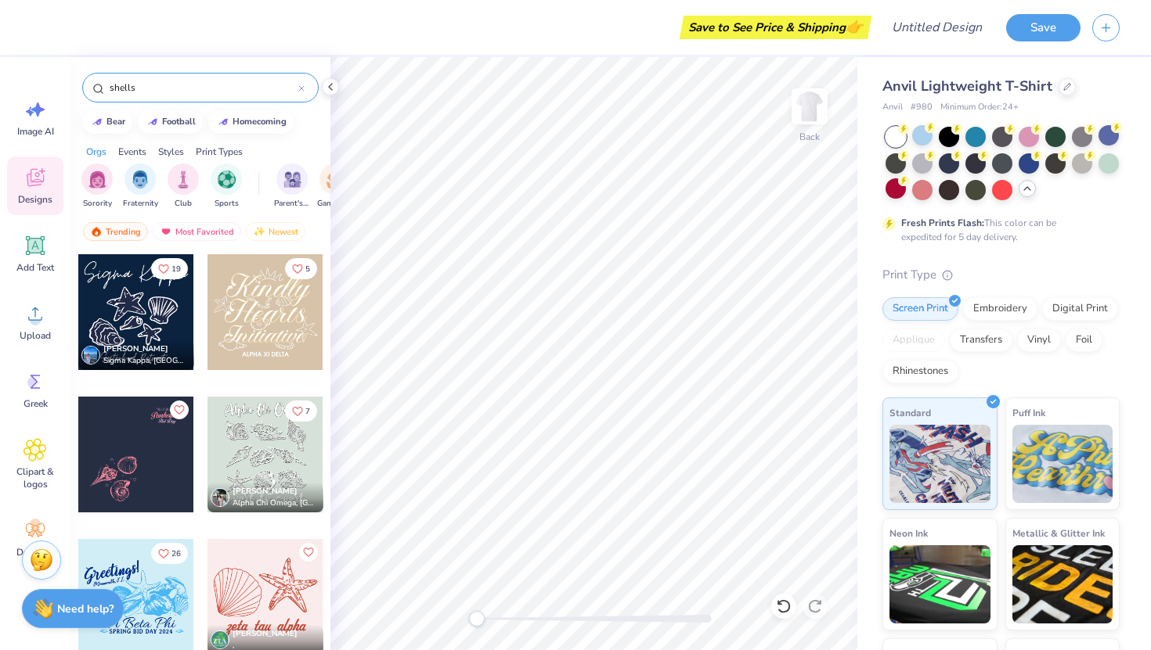
click at [132, 154] on div "Events" at bounding box center [132, 152] width 28 height 14
click at [155, 151] on div "Orgs Events Styles Print Types" at bounding box center [200, 148] width 260 height 22
click at [163, 151] on div "Styles" at bounding box center [171, 152] width 26 height 14
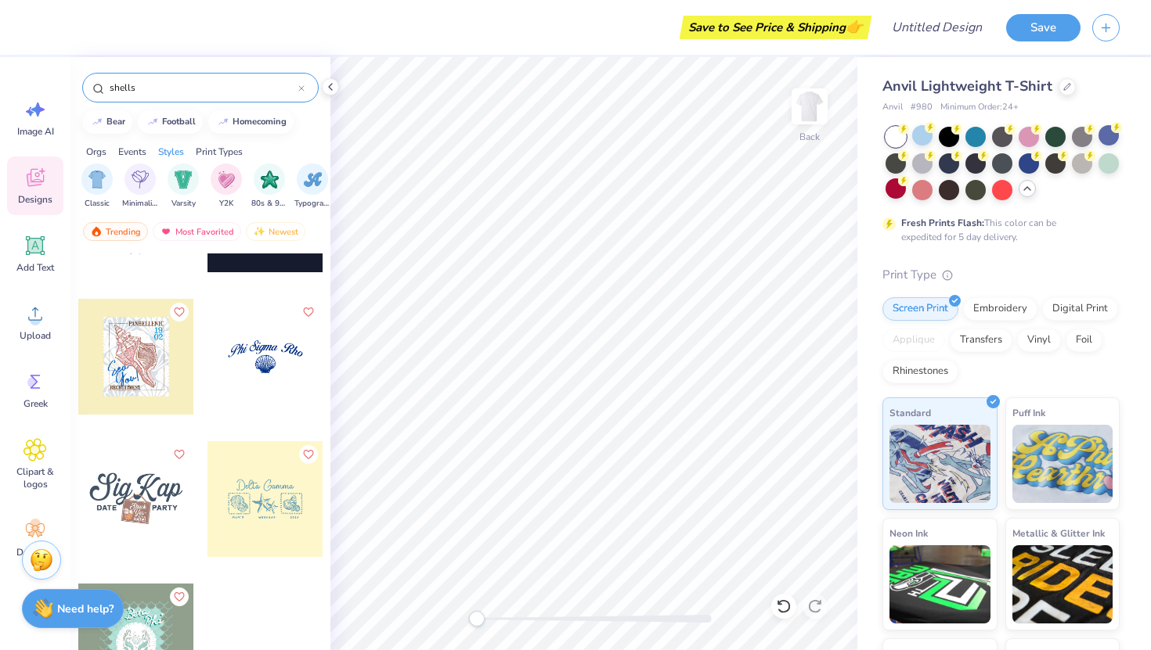
scroll to position [542, 0]
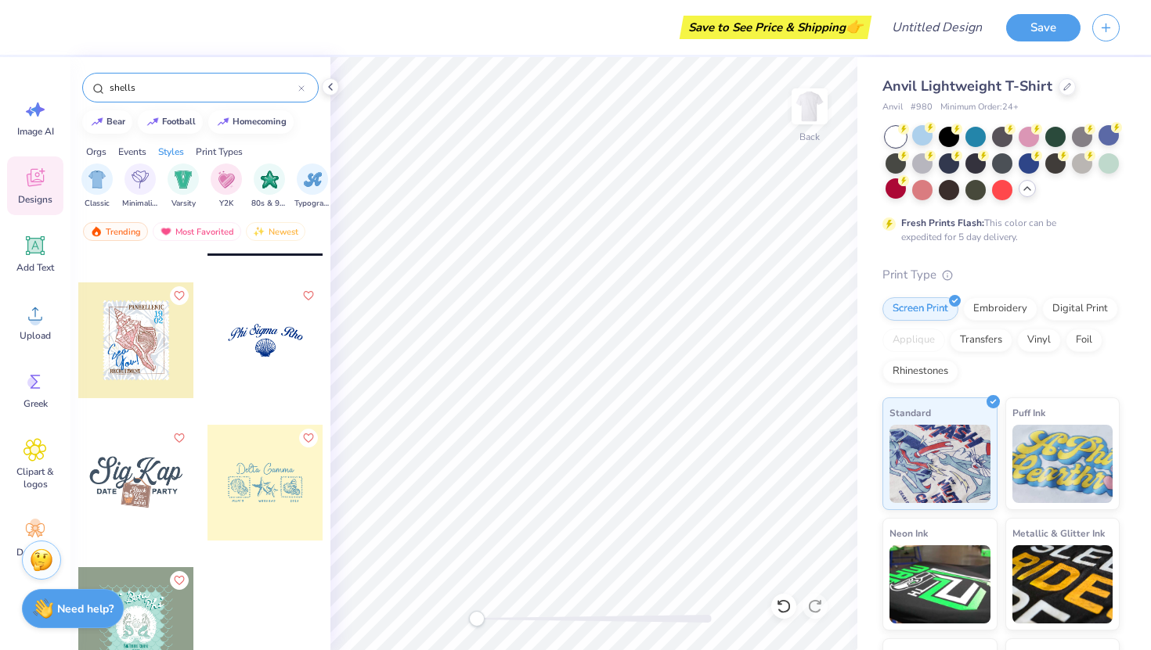
click at [279, 340] on div at bounding box center [265, 341] width 116 height 116
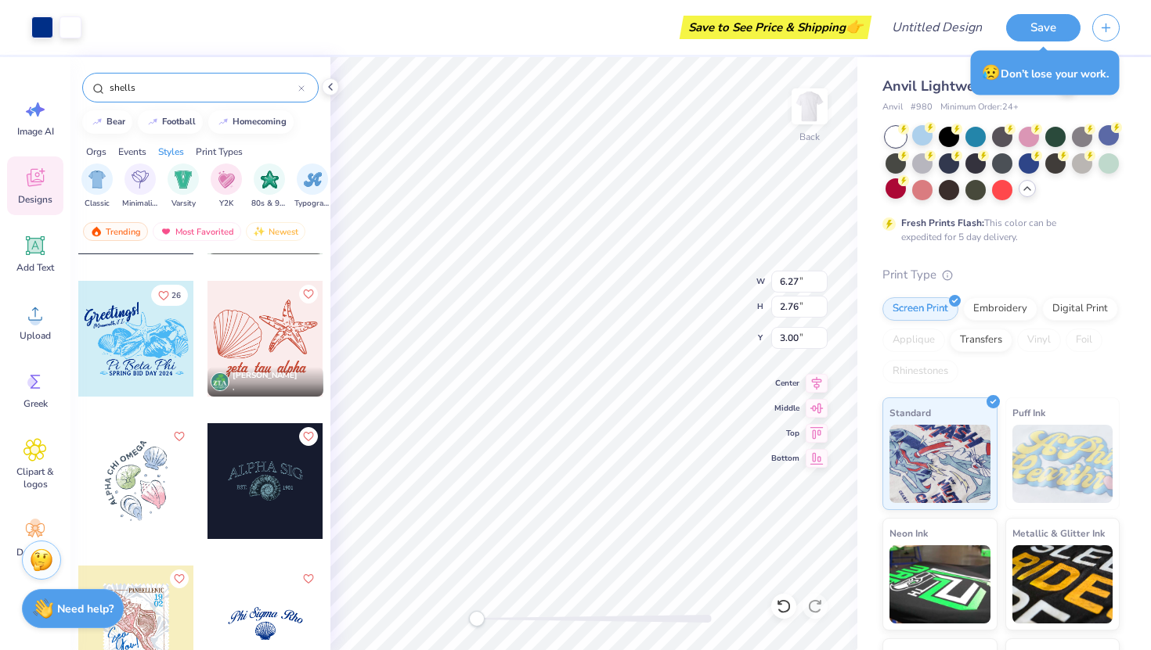
scroll to position [0, 0]
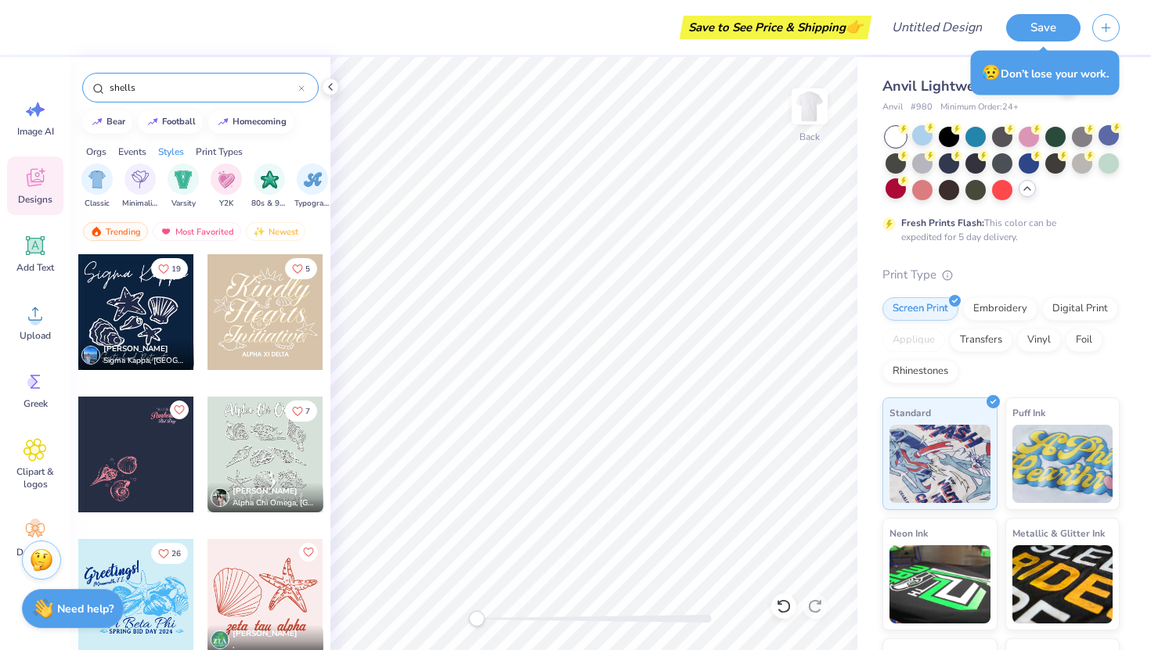
click at [131, 324] on div at bounding box center [136, 312] width 116 height 116
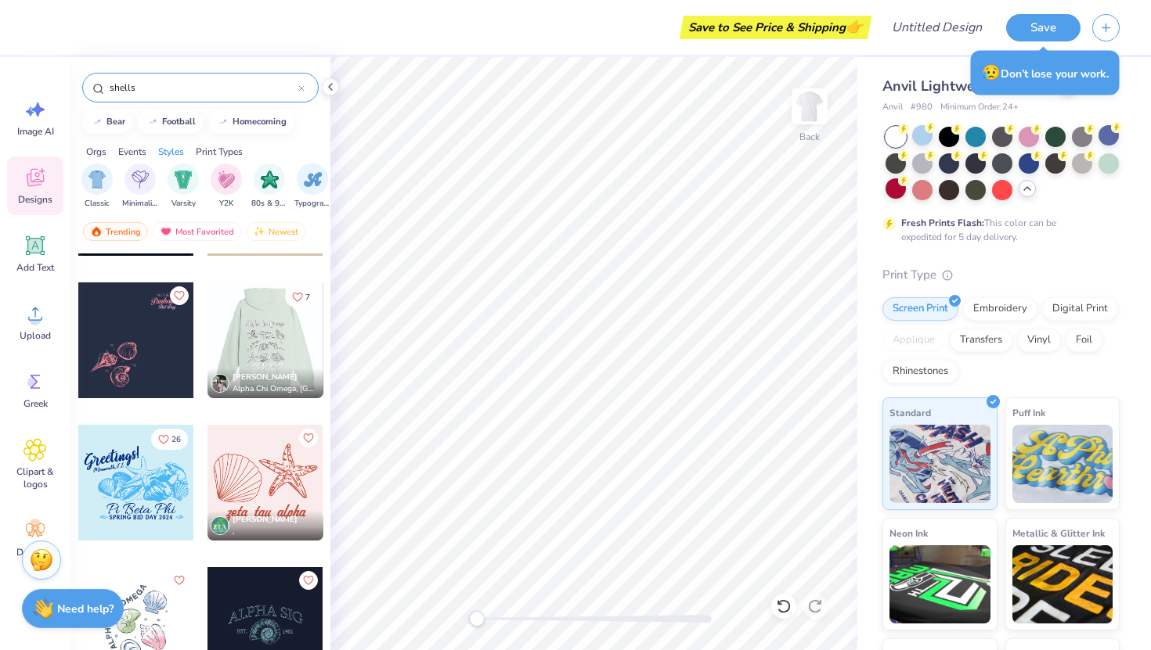
scroll to position [116, 0]
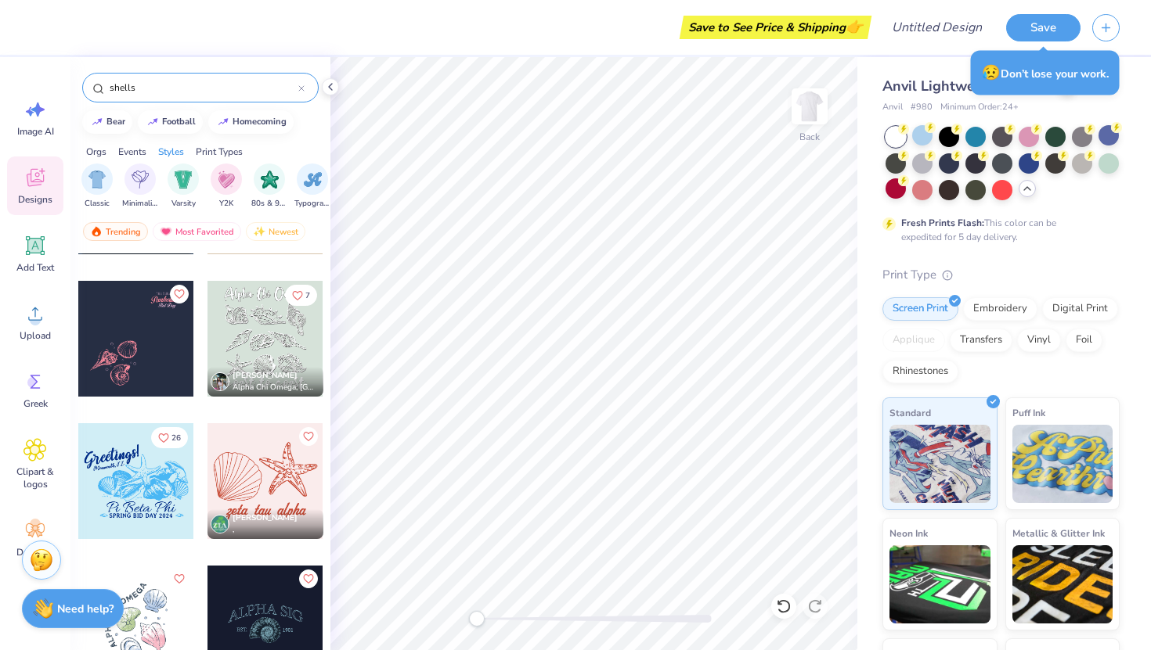
click at [252, 487] on div at bounding box center [265, 481] width 116 height 116
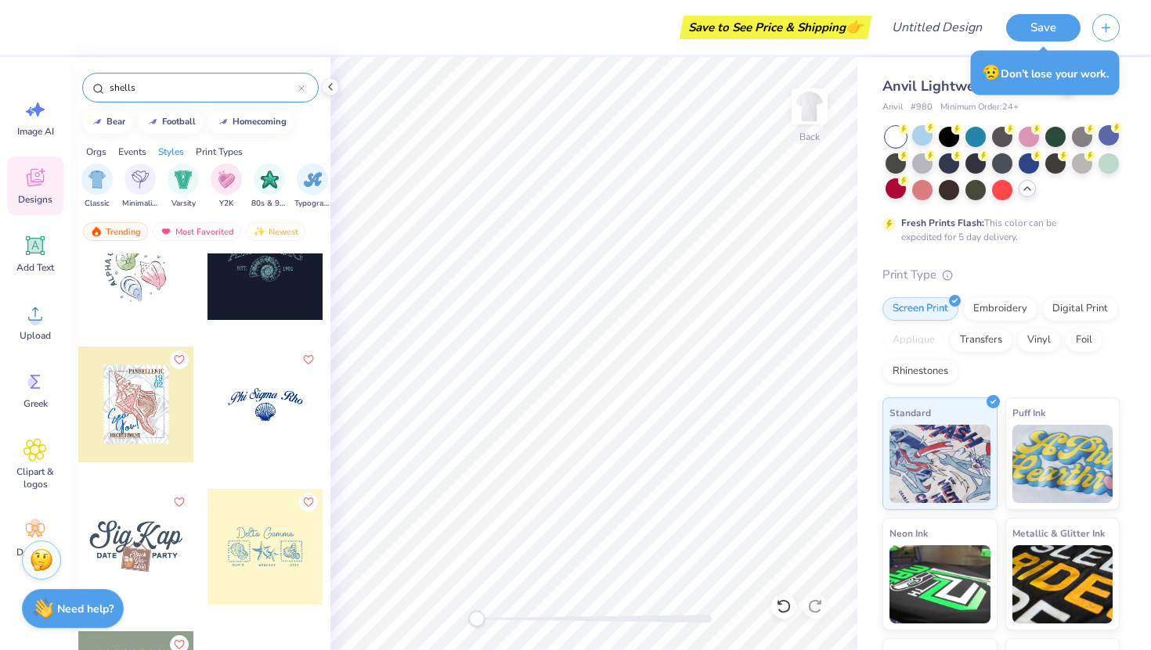
scroll to position [542, 0]
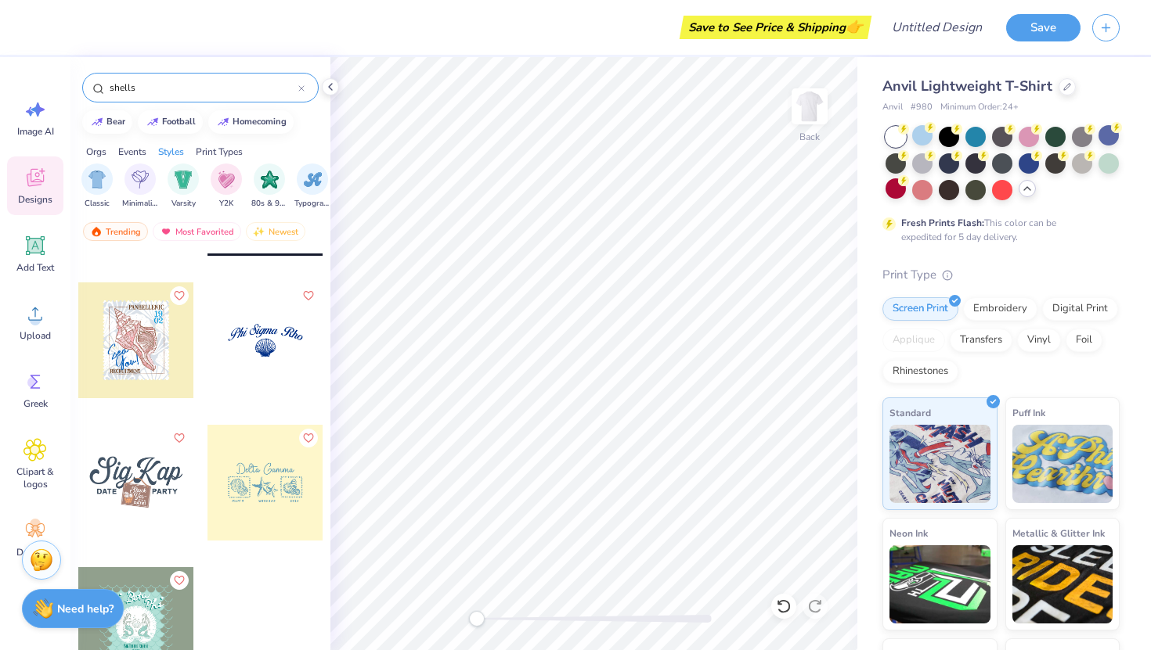
drag, startPoint x: 170, startPoint y: 95, endPoint x: 92, endPoint y: 85, distance: 78.2
click at [92, 85] on div "shells" at bounding box center [200, 88] width 236 height 30
drag, startPoint x: 139, startPoint y: 85, endPoint x: 100, endPoint y: 85, distance: 38.4
click at [102, 85] on div "shells" at bounding box center [200, 88] width 236 height 30
type input "spring"
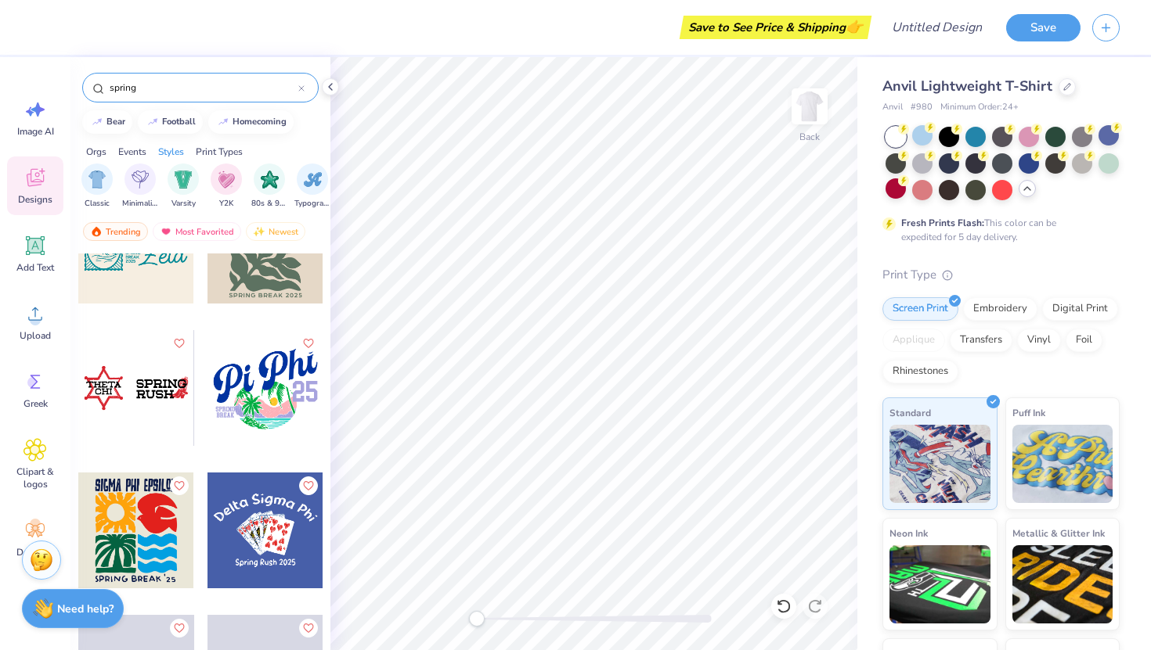
scroll to position [6336, 0]
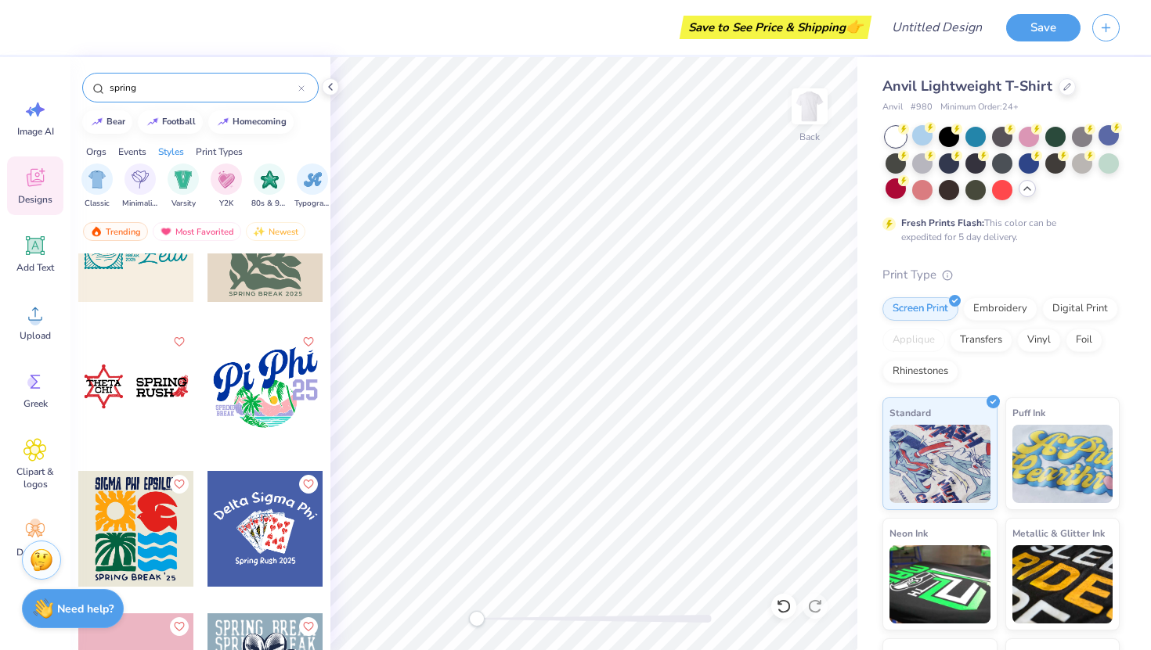
click at [302, 88] on icon at bounding box center [301, 88] width 6 height 6
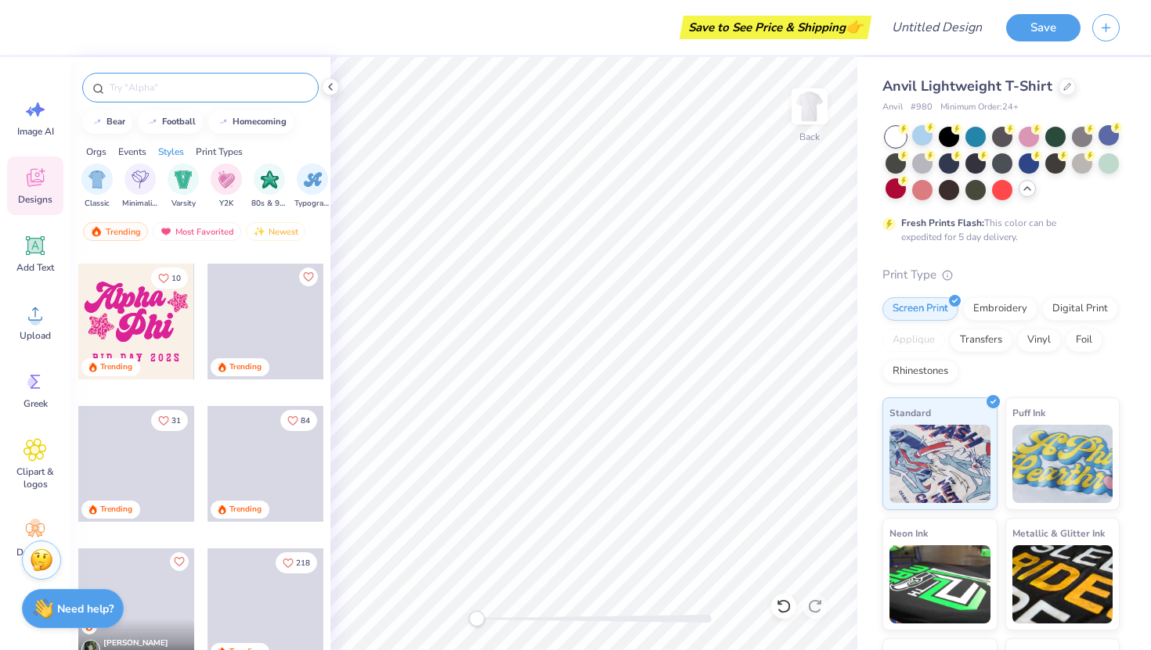
scroll to position [1121, 0]
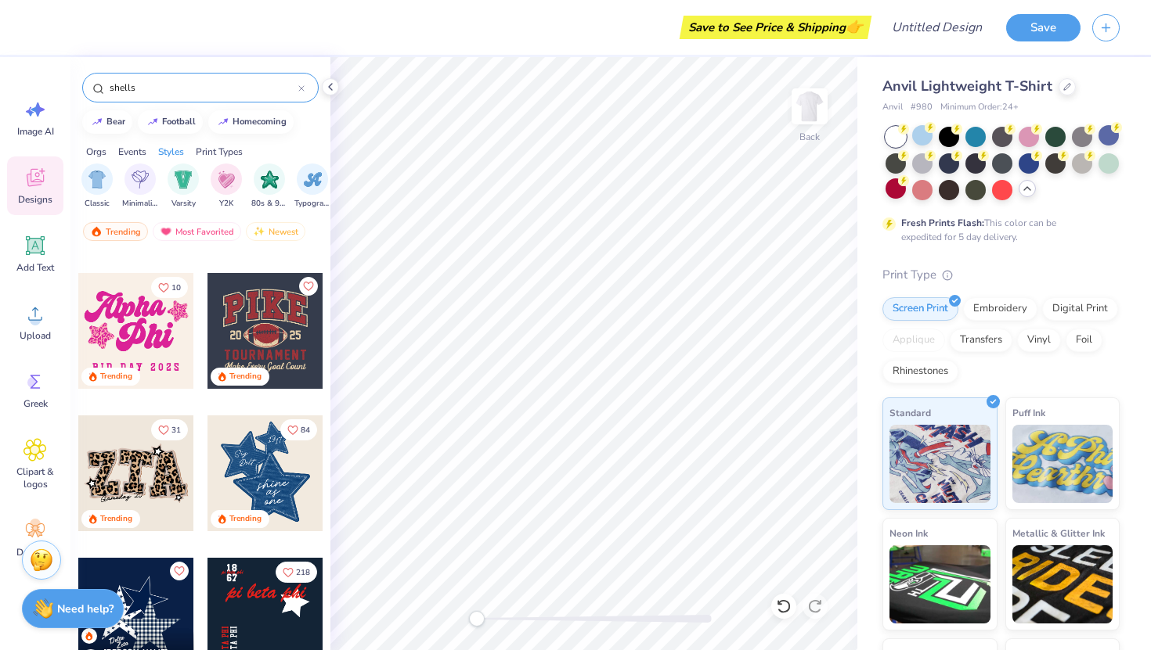
type input "shells"
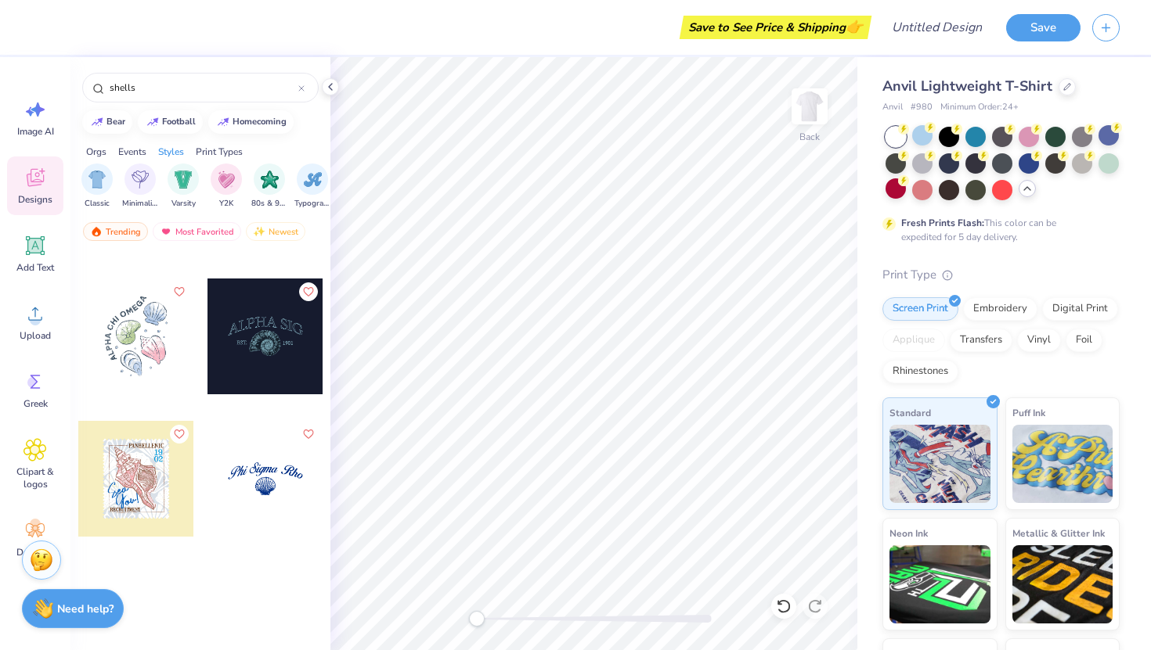
scroll to position [0, 0]
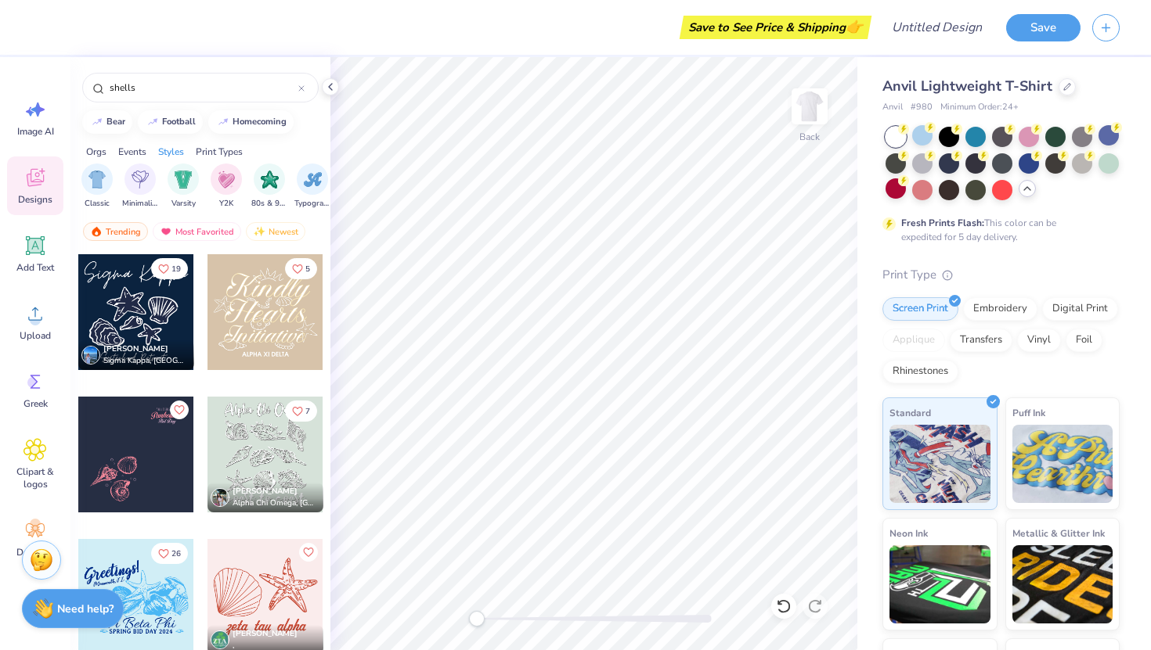
click at [100, 150] on div "Orgs" at bounding box center [96, 152] width 20 height 14
click at [178, 149] on div "Styles" at bounding box center [171, 152] width 26 height 14
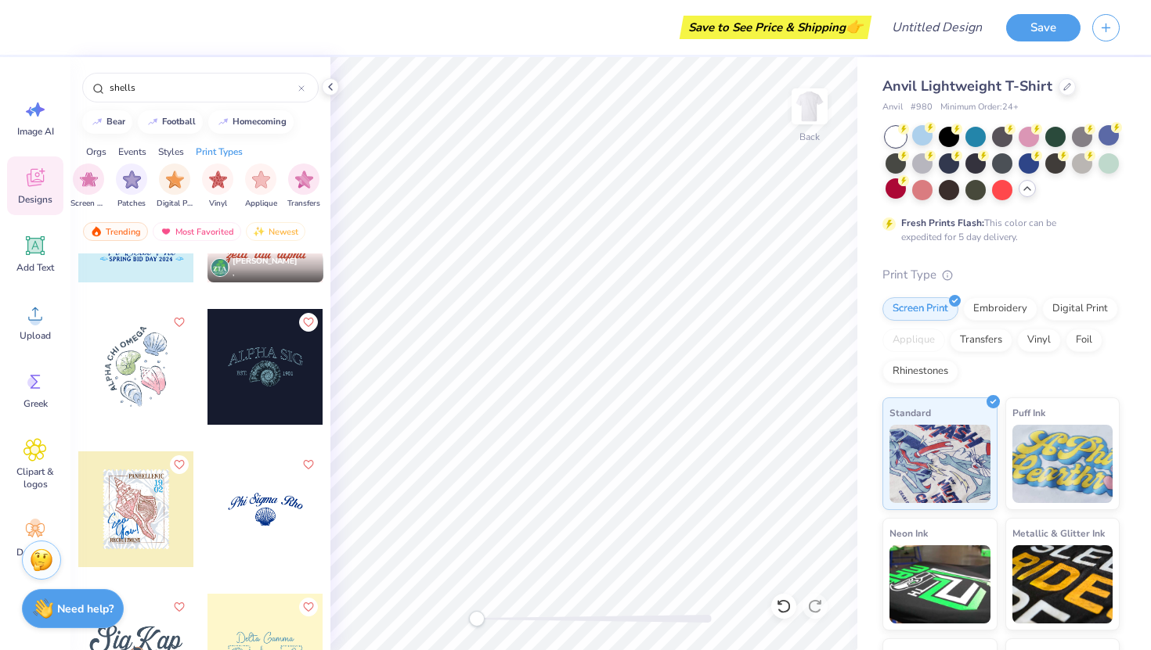
scroll to position [542, 0]
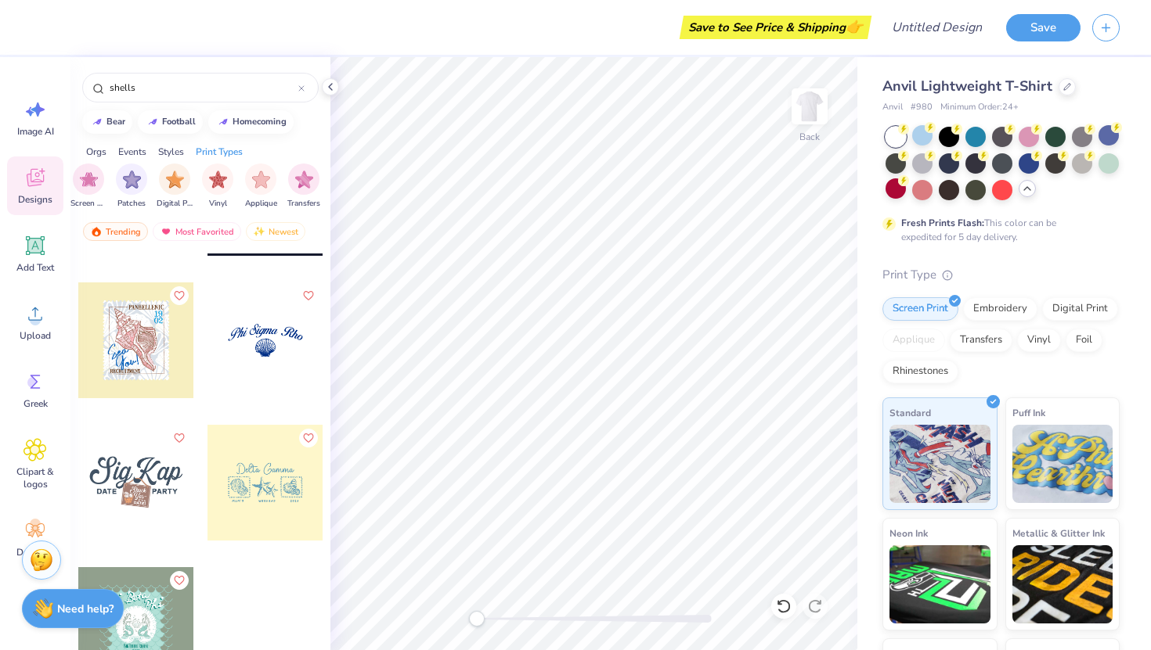
click at [275, 496] on div at bounding box center [265, 483] width 116 height 116
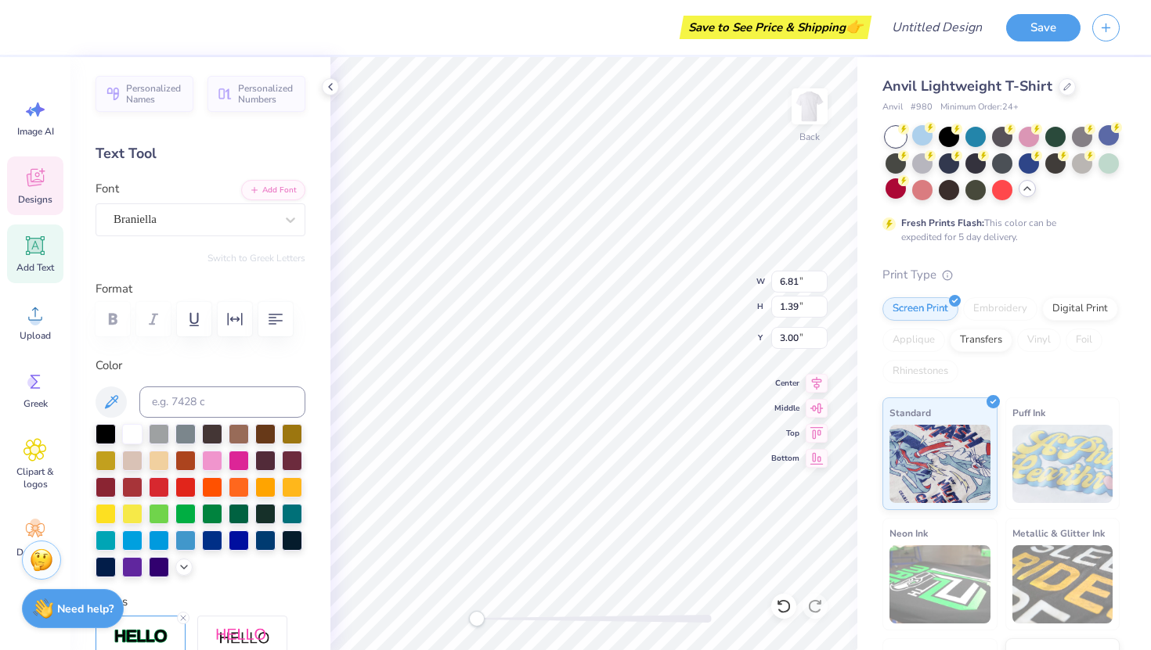
scroll to position [0, 0]
type textarea "D"
type textarea "Little"
click at [48, 198] on span "Designs" at bounding box center [35, 199] width 34 height 13
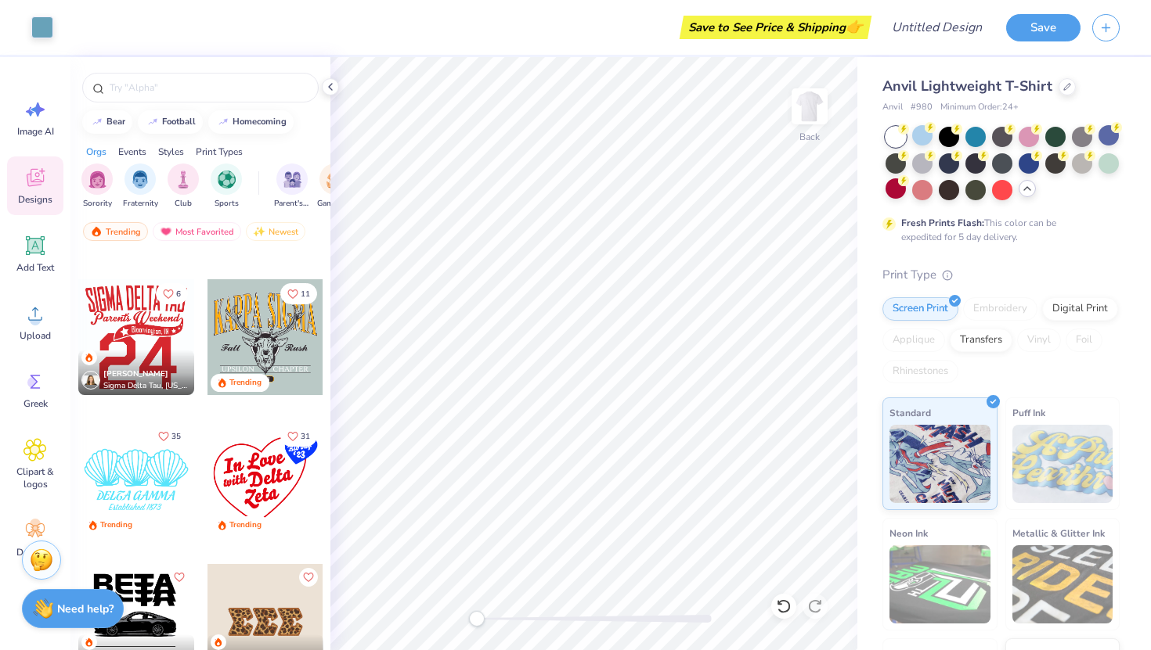
scroll to position [7672, 0]
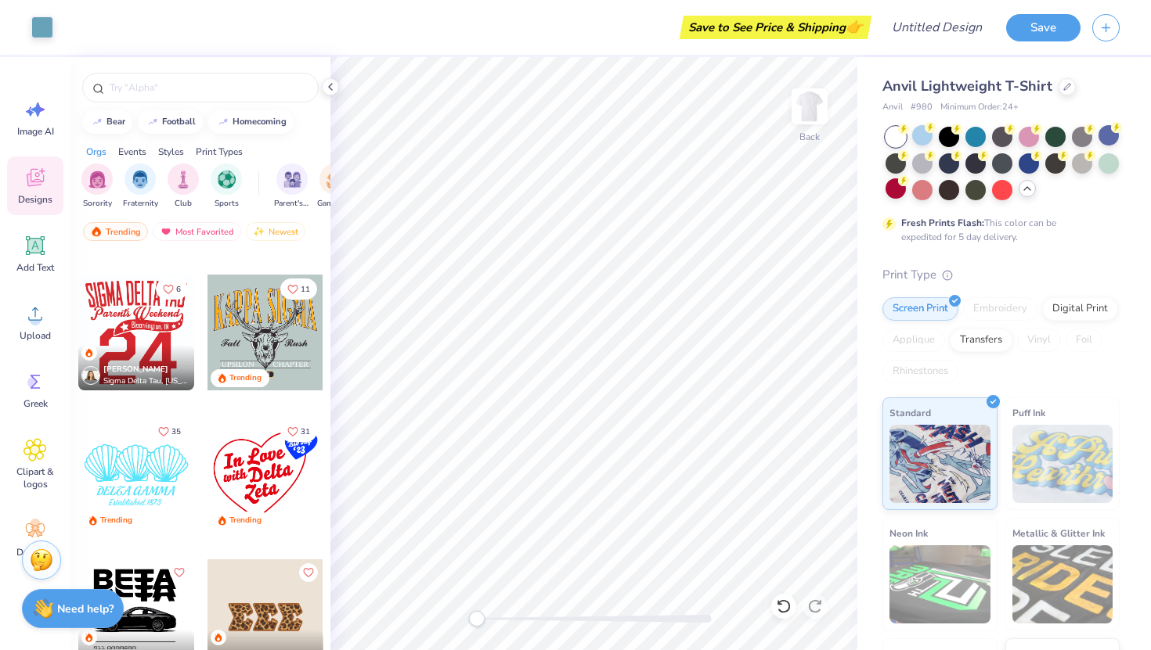
click at [139, 479] on div at bounding box center [136, 475] width 116 height 116
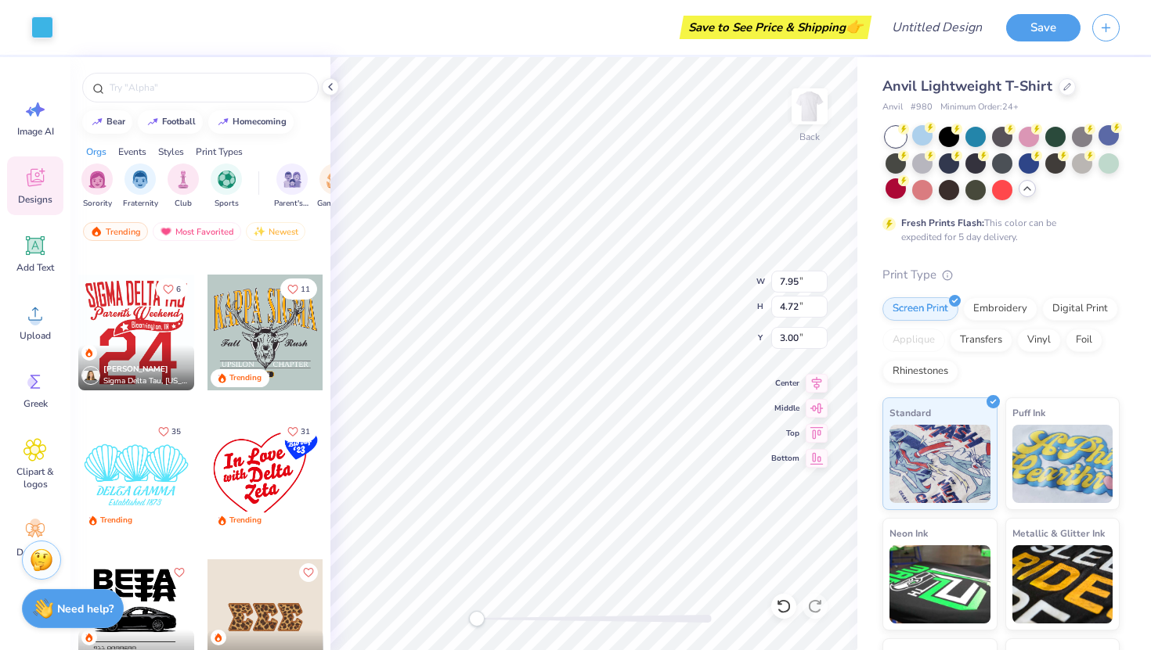
type input "7.95"
type input "4.72"
type input "3.00"
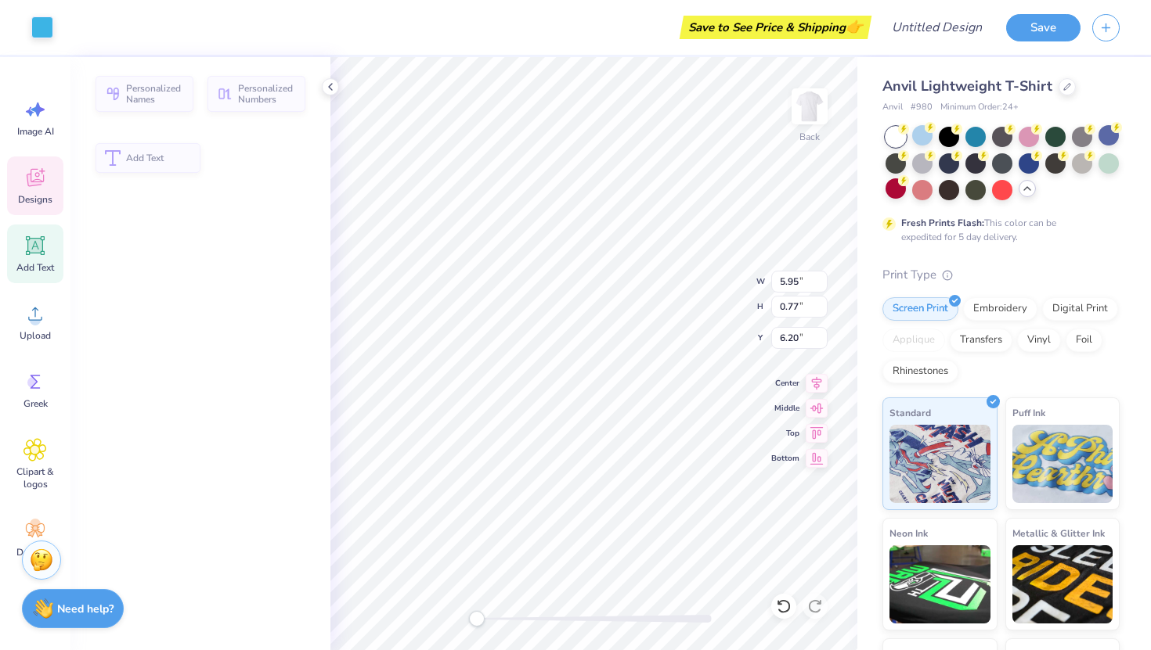
type input "5.95"
type input "0.77"
type input "6.20"
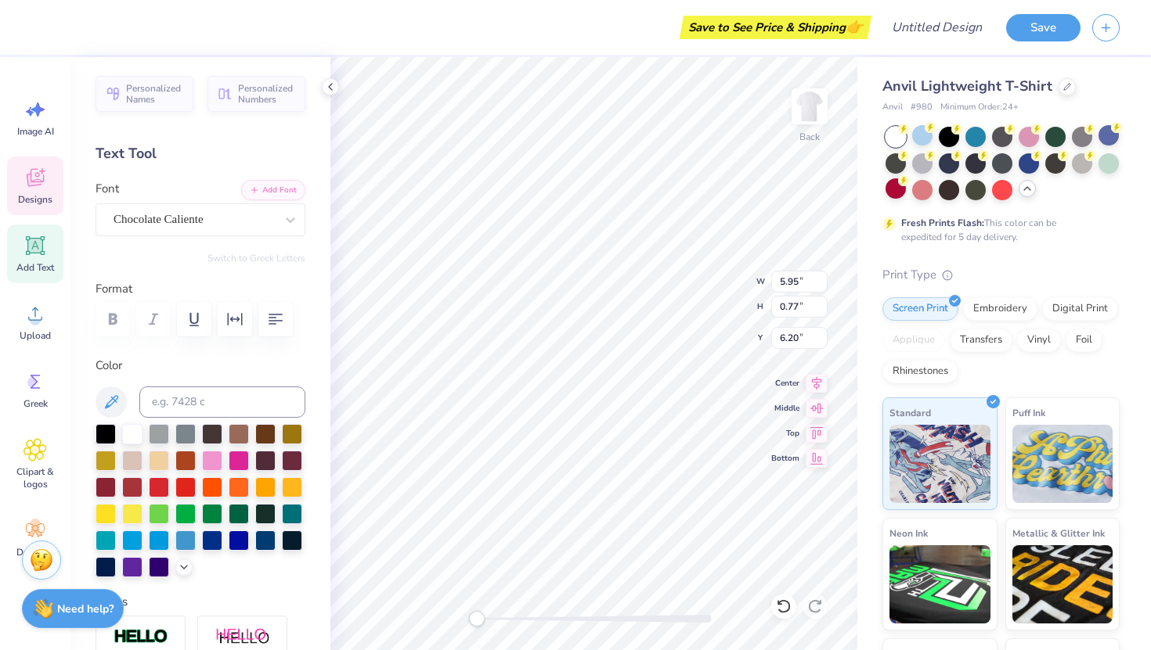
scroll to position [0, 0]
type textarea "D"
type textarea "L"
type textarea "Big"
type input "3.98"
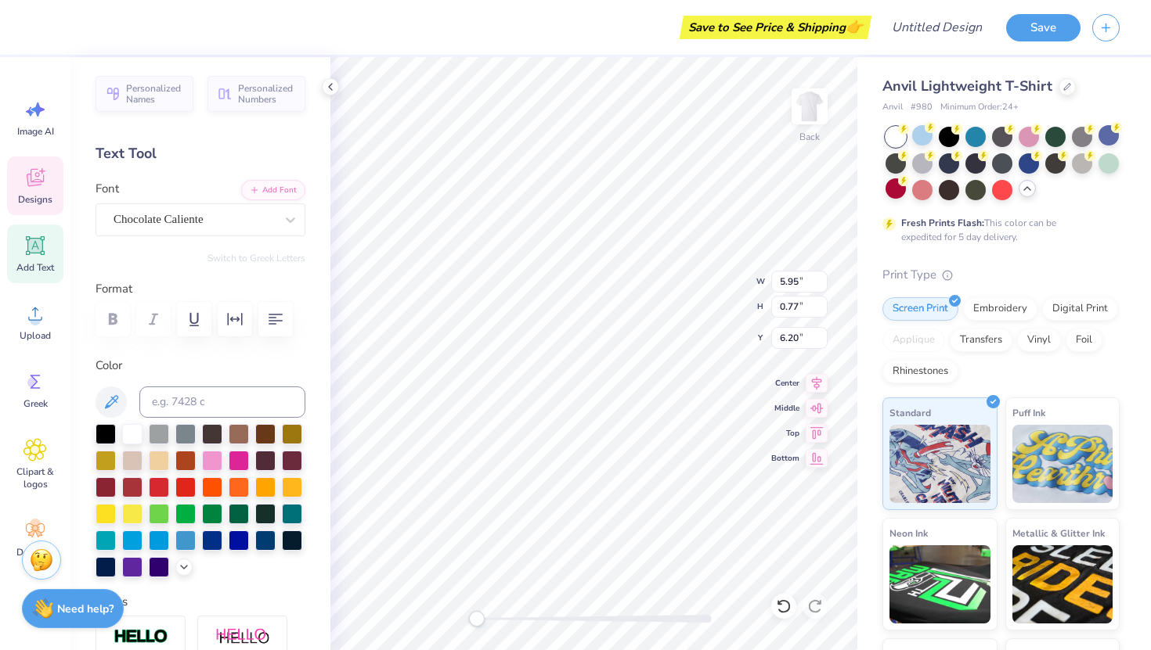
type input "0.56"
type input "7.16"
type textarea "Established 873"
type input "3.89"
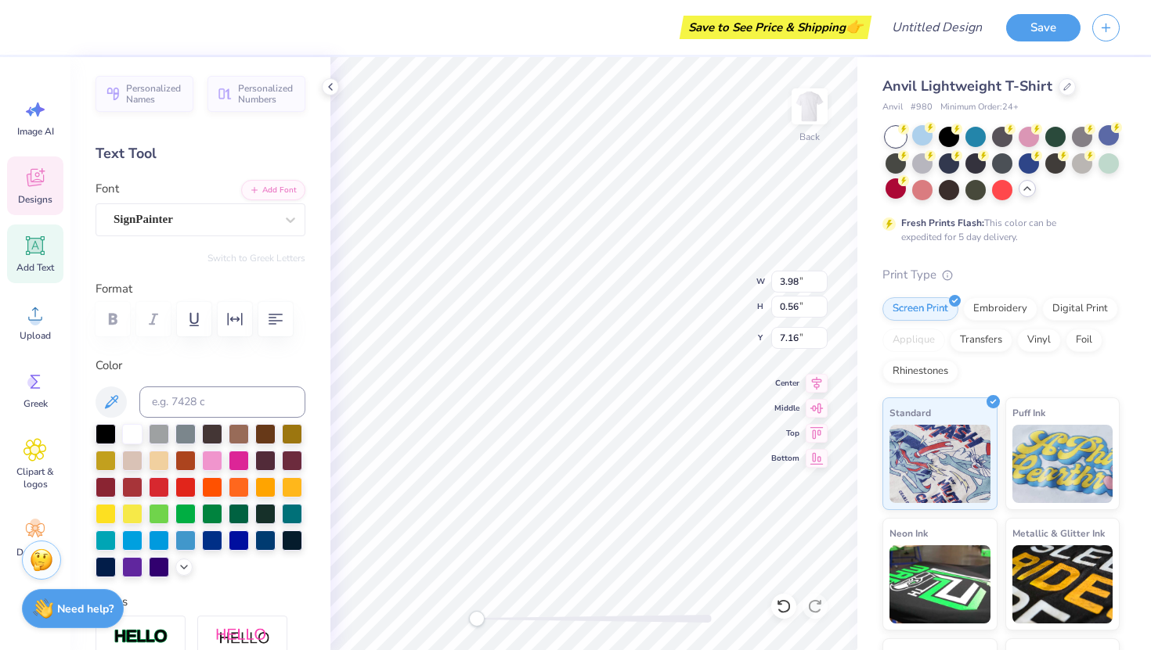
type input "0.54"
type input "7.19"
click at [185, 541] on div at bounding box center [185, 539] width 20 height 20
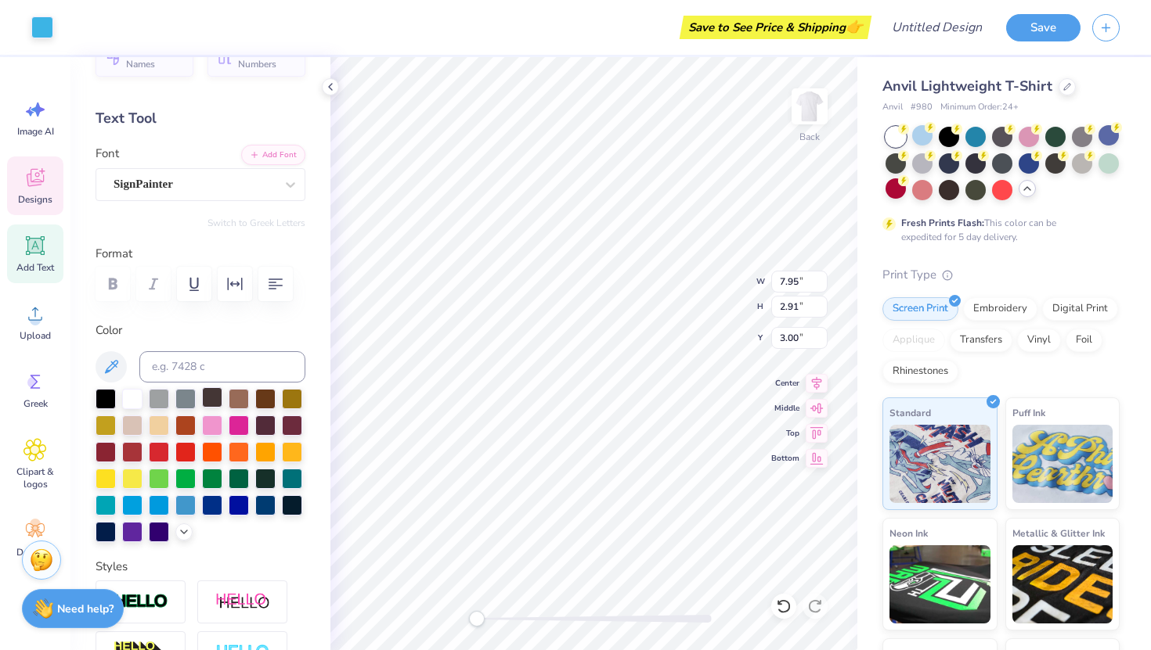
scroll to position [9, 0]
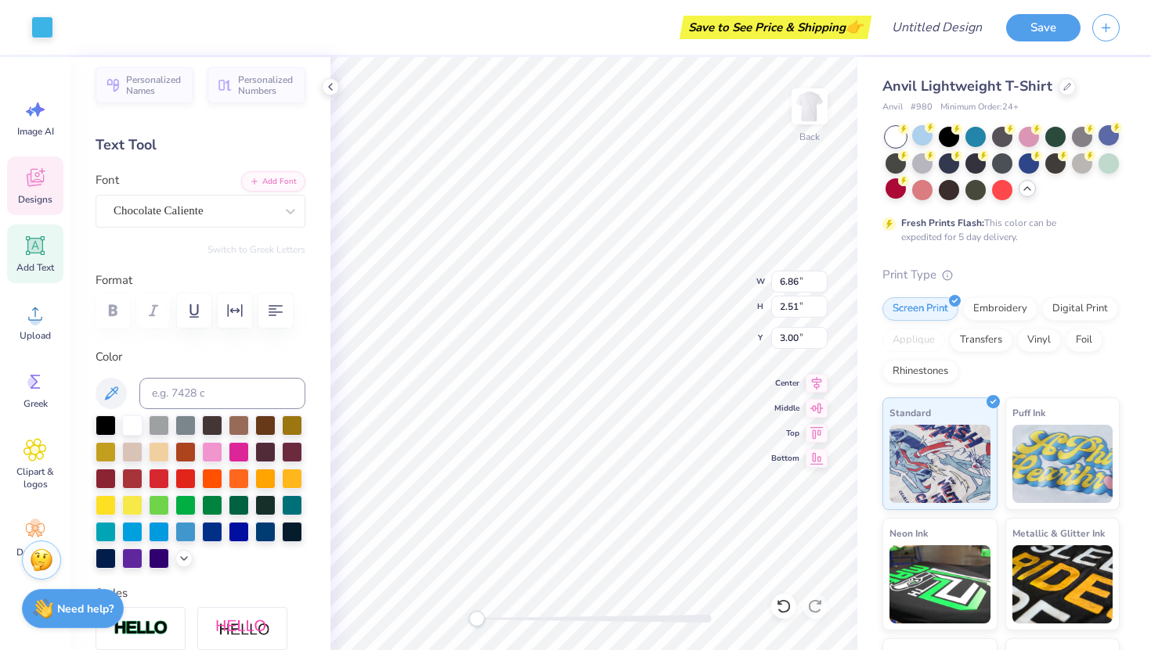
type input "6.86"
type input "2.51"
type input "1.25"
type input "1.07"
type input "6.11"
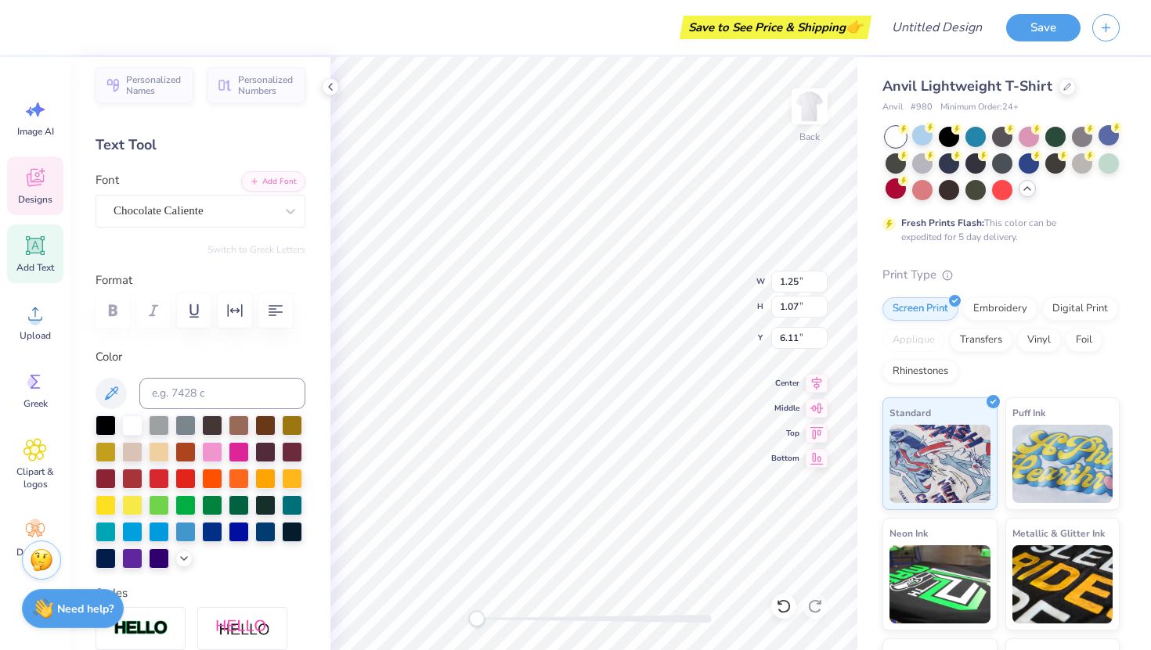
type input "1.98"
type input "1.69"
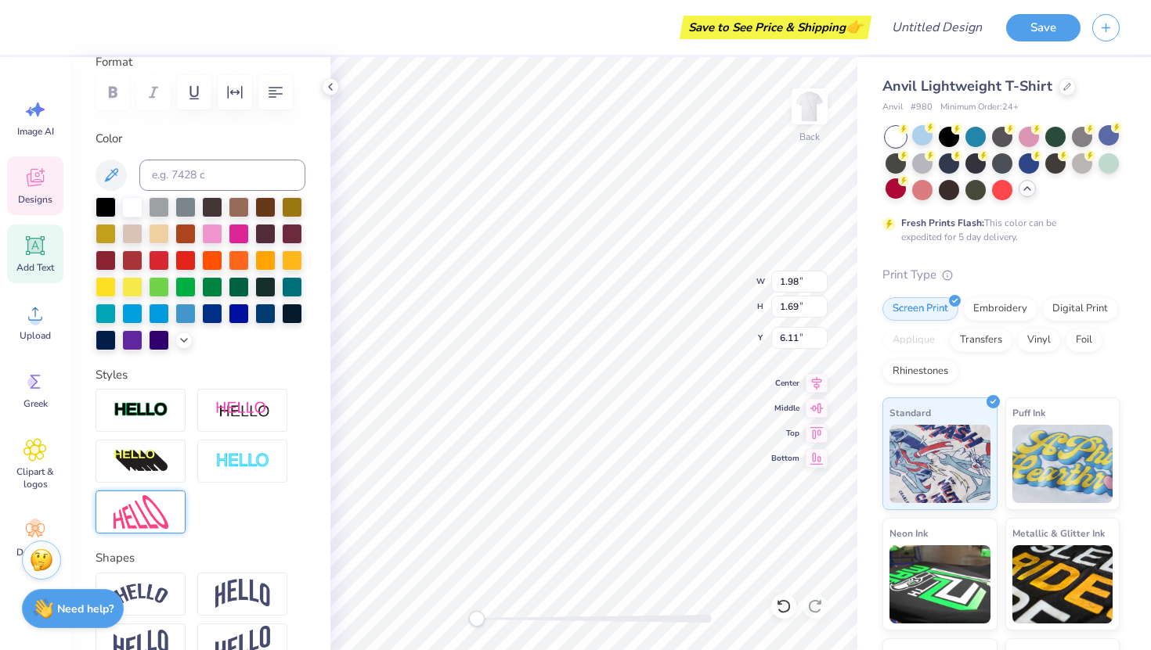
scroll to position [0, 0]
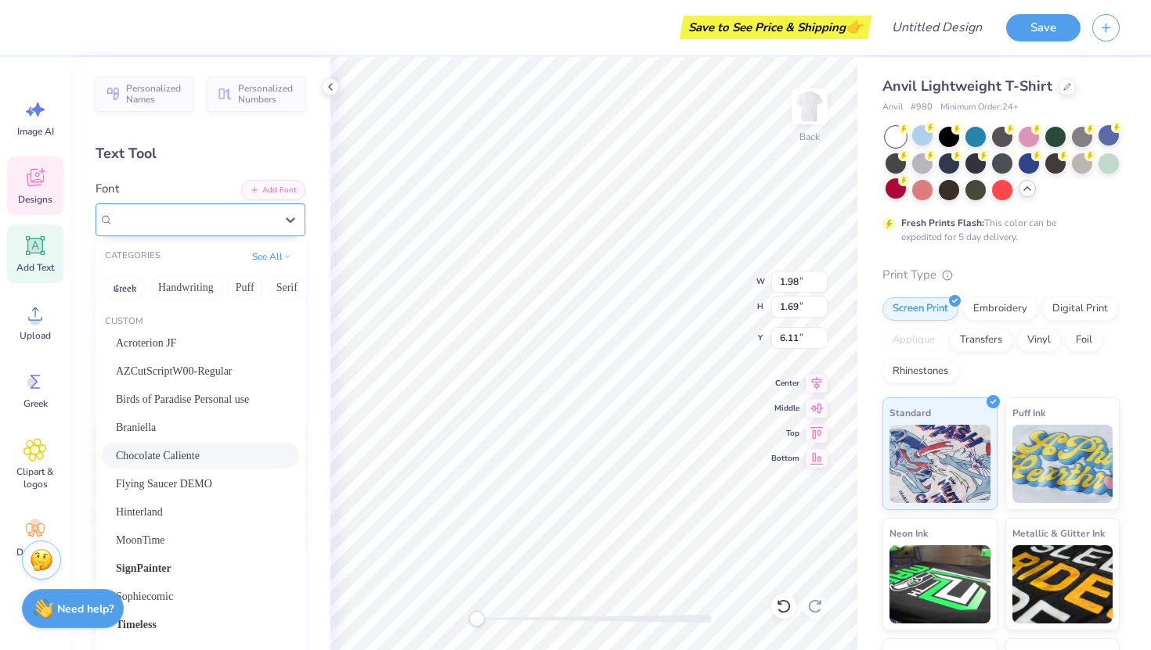
click at [185, 214] on div "Chocolate Caliente" at bounding box center [194, 219] width 164 height 24
click at [175, 373] on span "AZCutScriptW00-Regular" at bounding box center [174, 371] width 117 height 16
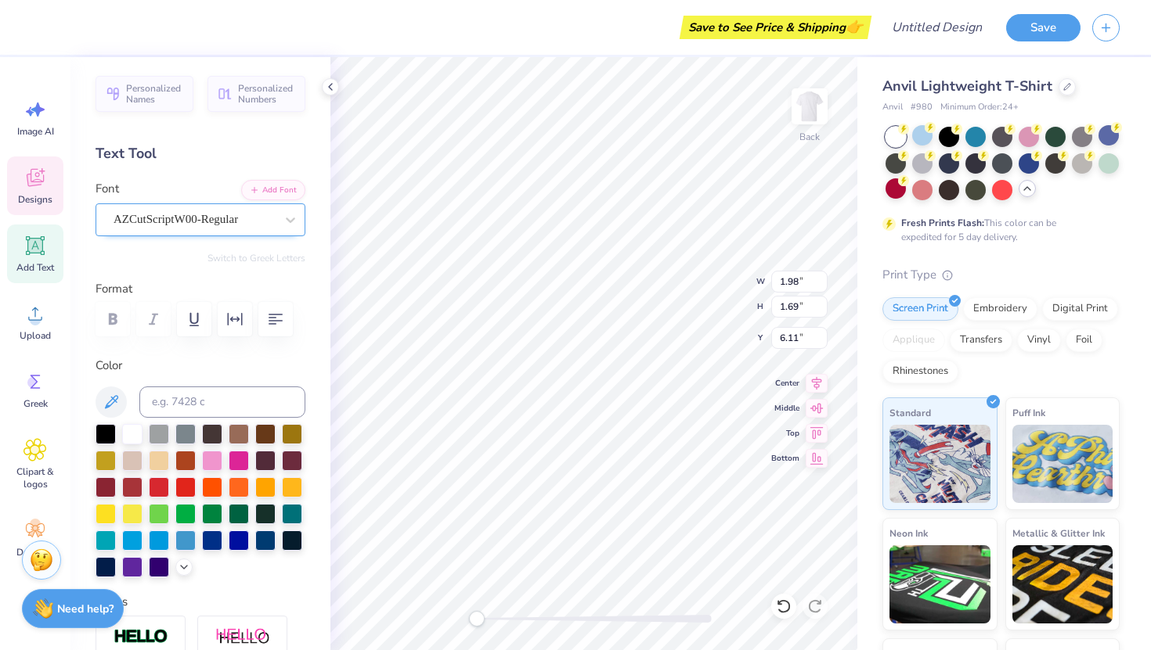
click at [216, 227] on div "AZCutScriptW00-Regular" at bounding box center [194, 219] width 164 height 24
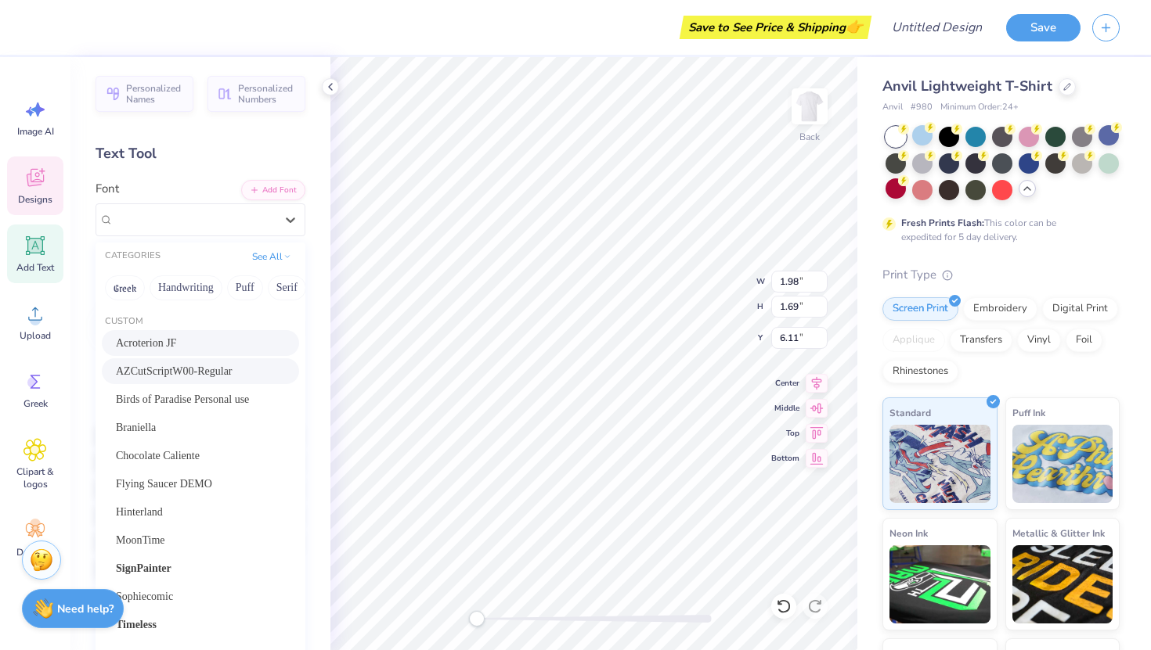
click at [171, 346] on div "Acroterion JF" at bounding box center [200, 343] width 169 height 16
click at [193, 211] on div "Acroterion JF" at bounding box center [194, 219] width 164 height 24
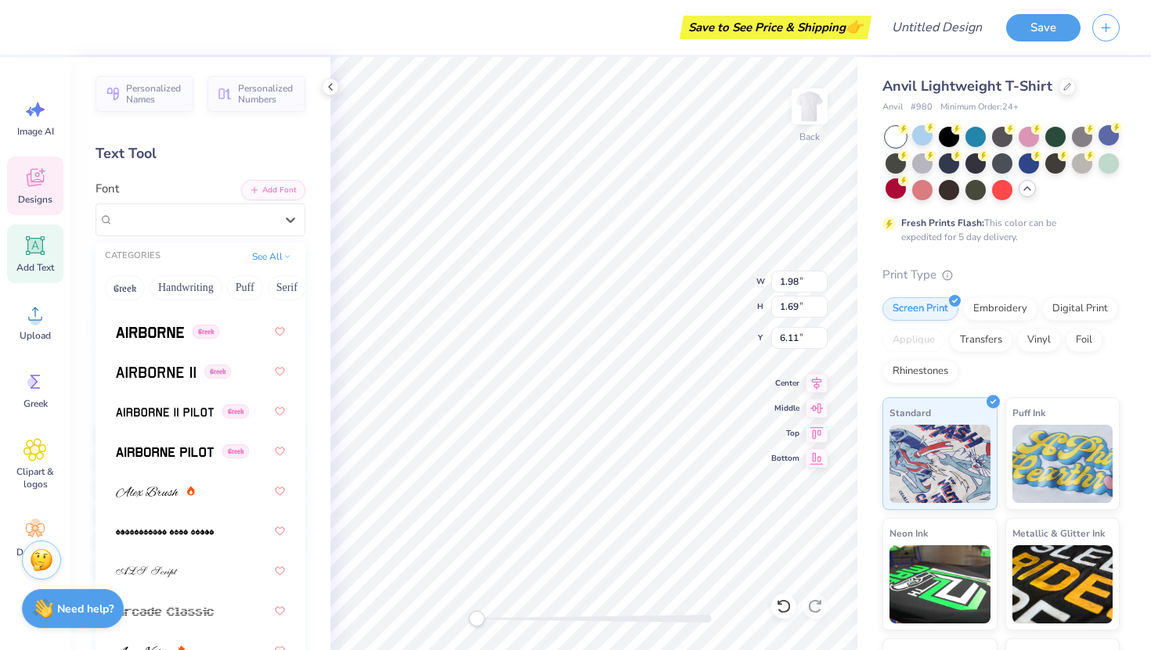
scroll to position [722, 0]
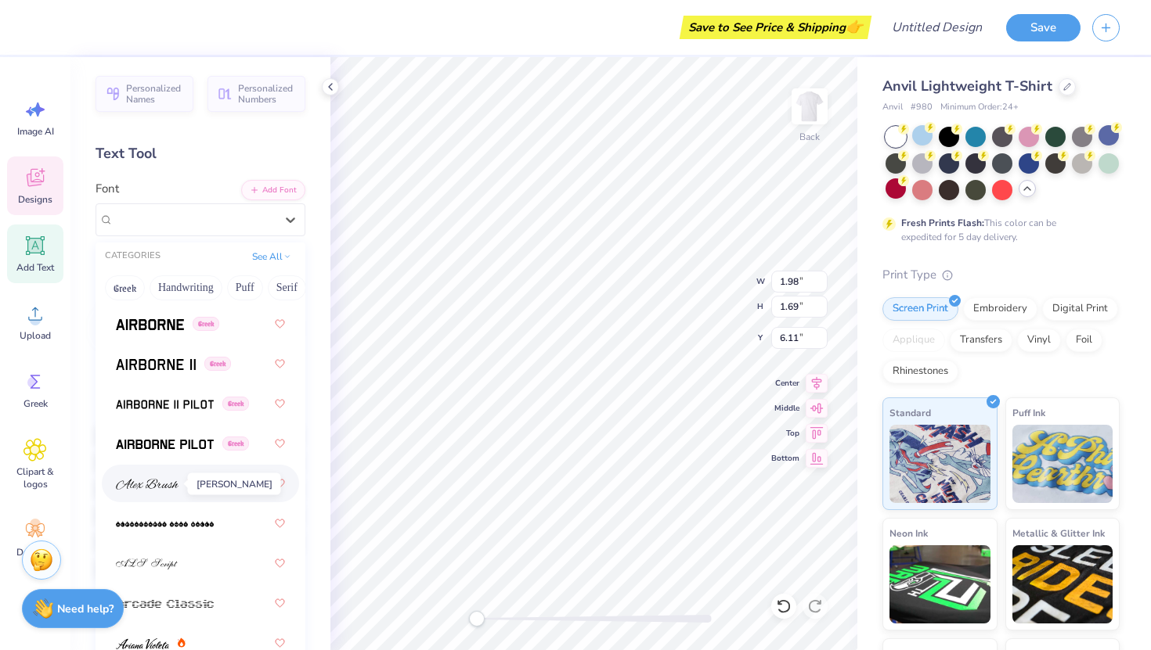
click at [164, 483] on img at bounding box center [147, 484] width 63 height 11
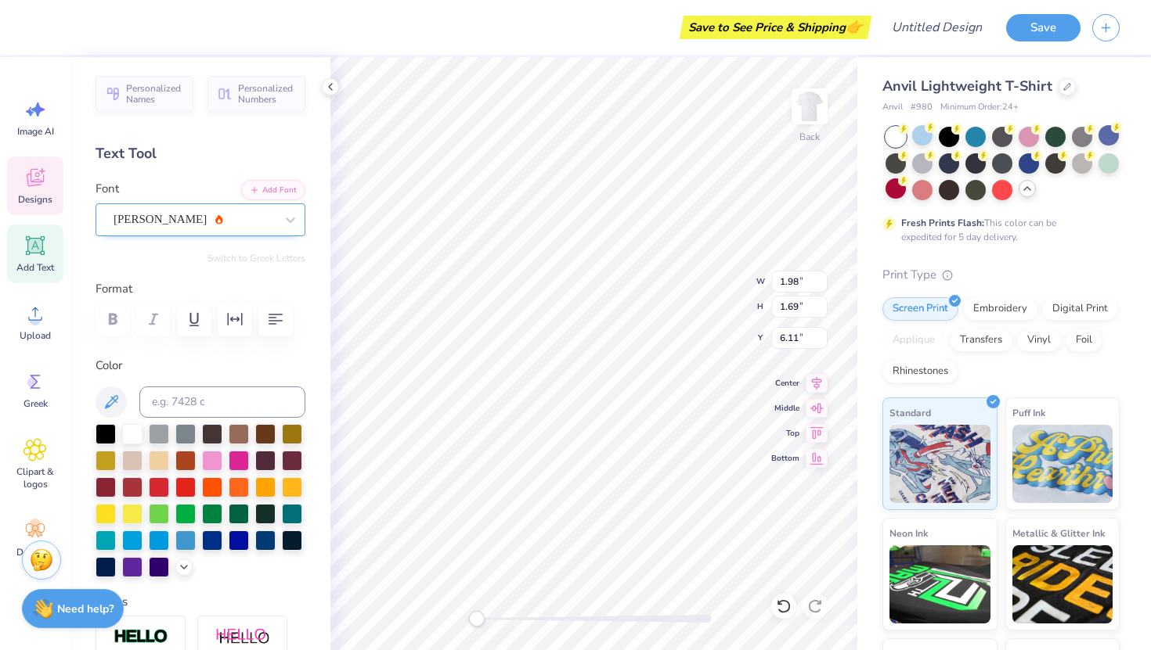
click at [239, 219] on div "[PERSON_NAME]" at bounding box center [194, 219] width 164 height 24
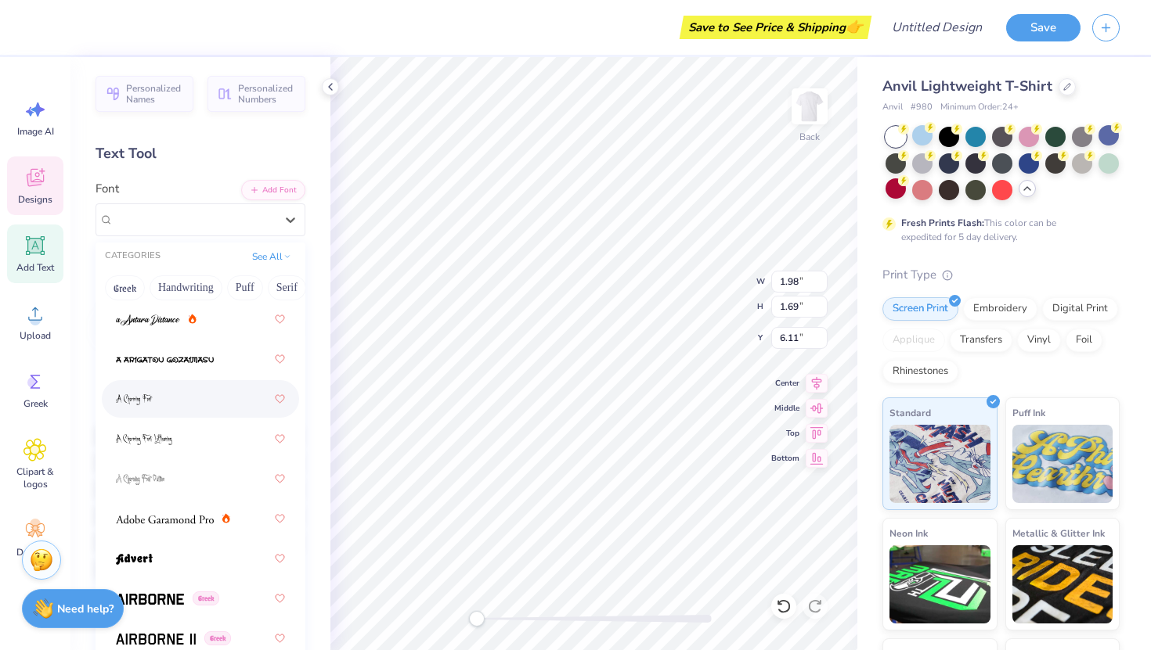
scroll to position [449, 0]
click at [163, 520] on img at bounding box center [165, 518] width 98 height 11
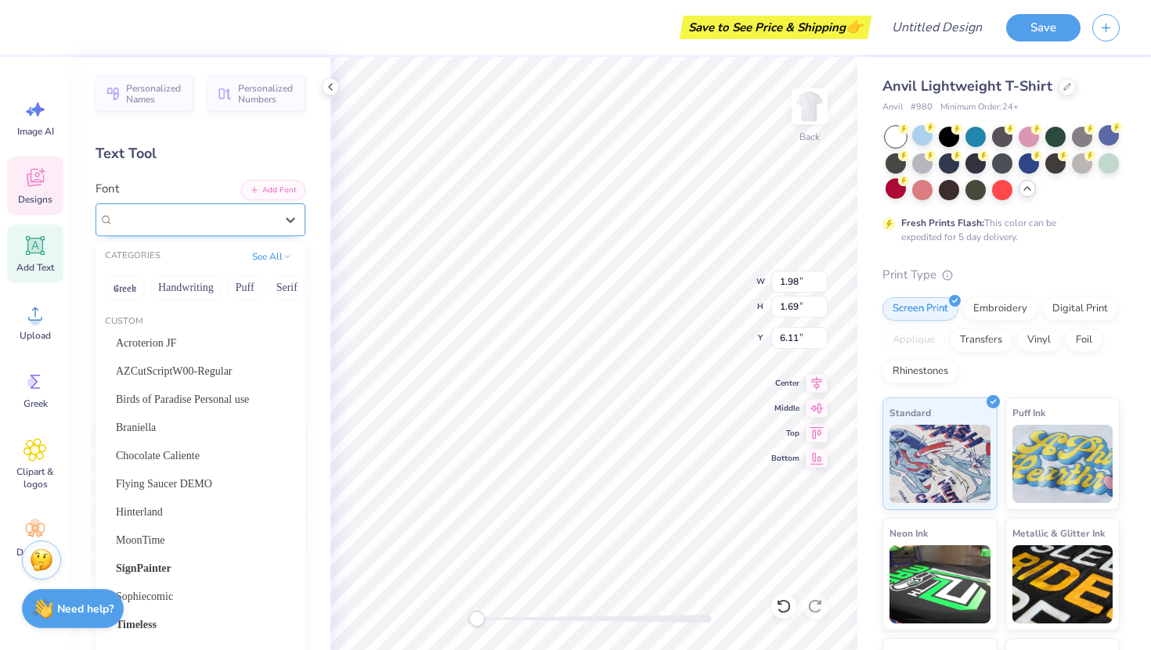
click at [231, 214] on div "Adobe Garamond Pro" at bounding box center [194, 219] width 164 height 24
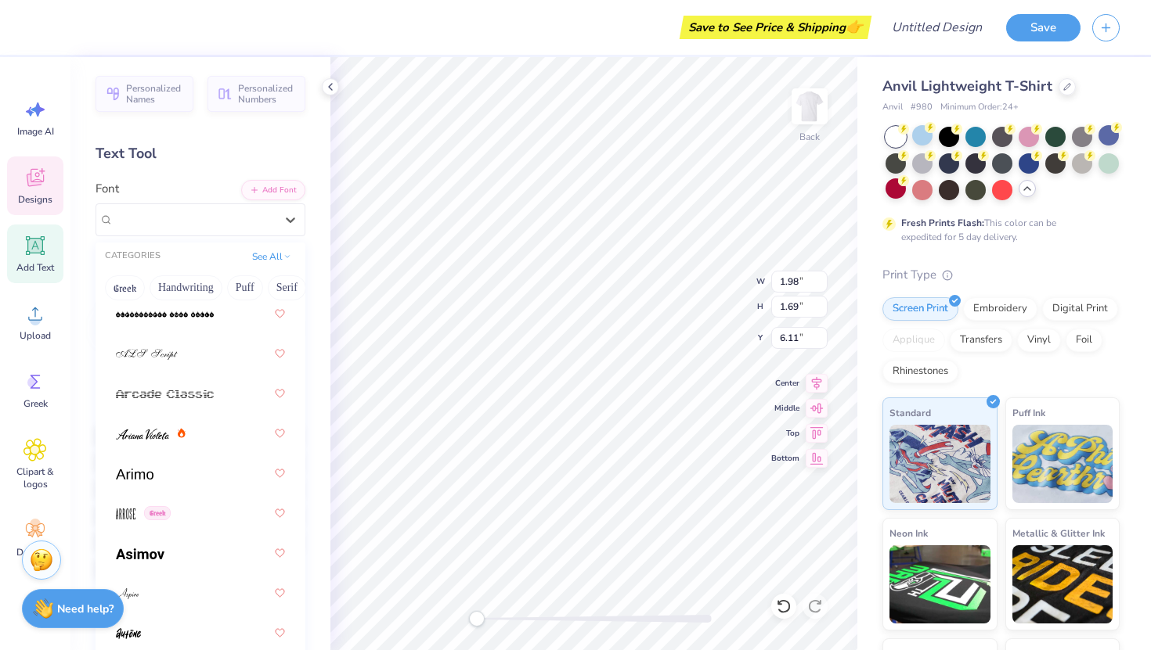
scroll to position [934, 0]
click at [200, 440] on div at bounding box center [200, 432] width 169 height 28
